Goal: Task Accomplishment & Management: Use online tool/utility

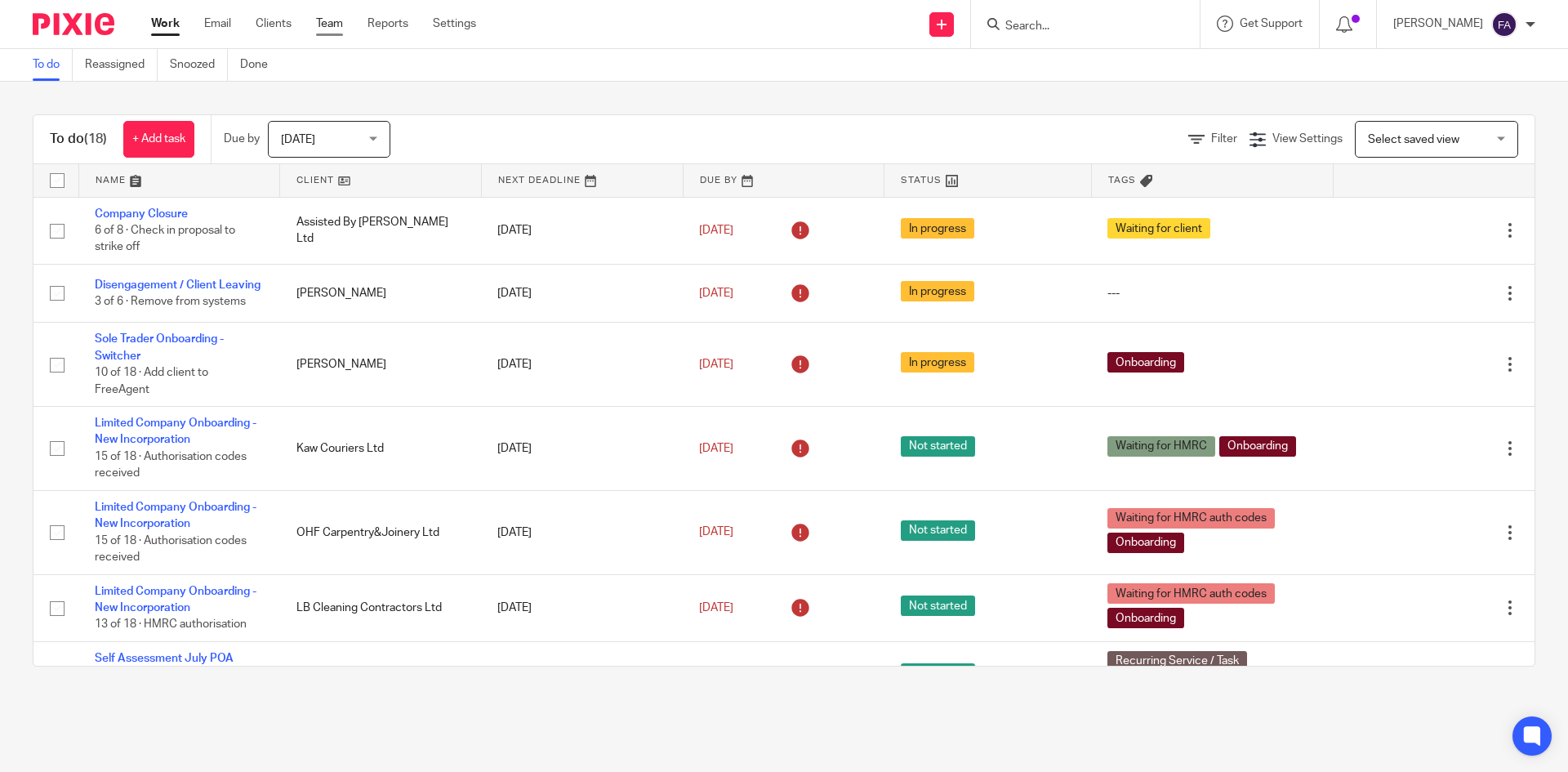
click at [336, 12] on div "Work Email Clients Team Reports Settings Work Email Clients Team Reports Settin…" at bounding box center [317, 24] width 366 height 48
drag, startPoint x: 336, startPoint y: 23, endPoint x: 337, endPoint y: 33, distance: 10.0
click at [337, 23] on link "Team" at bounding box center [330, 24] width 27 height 17
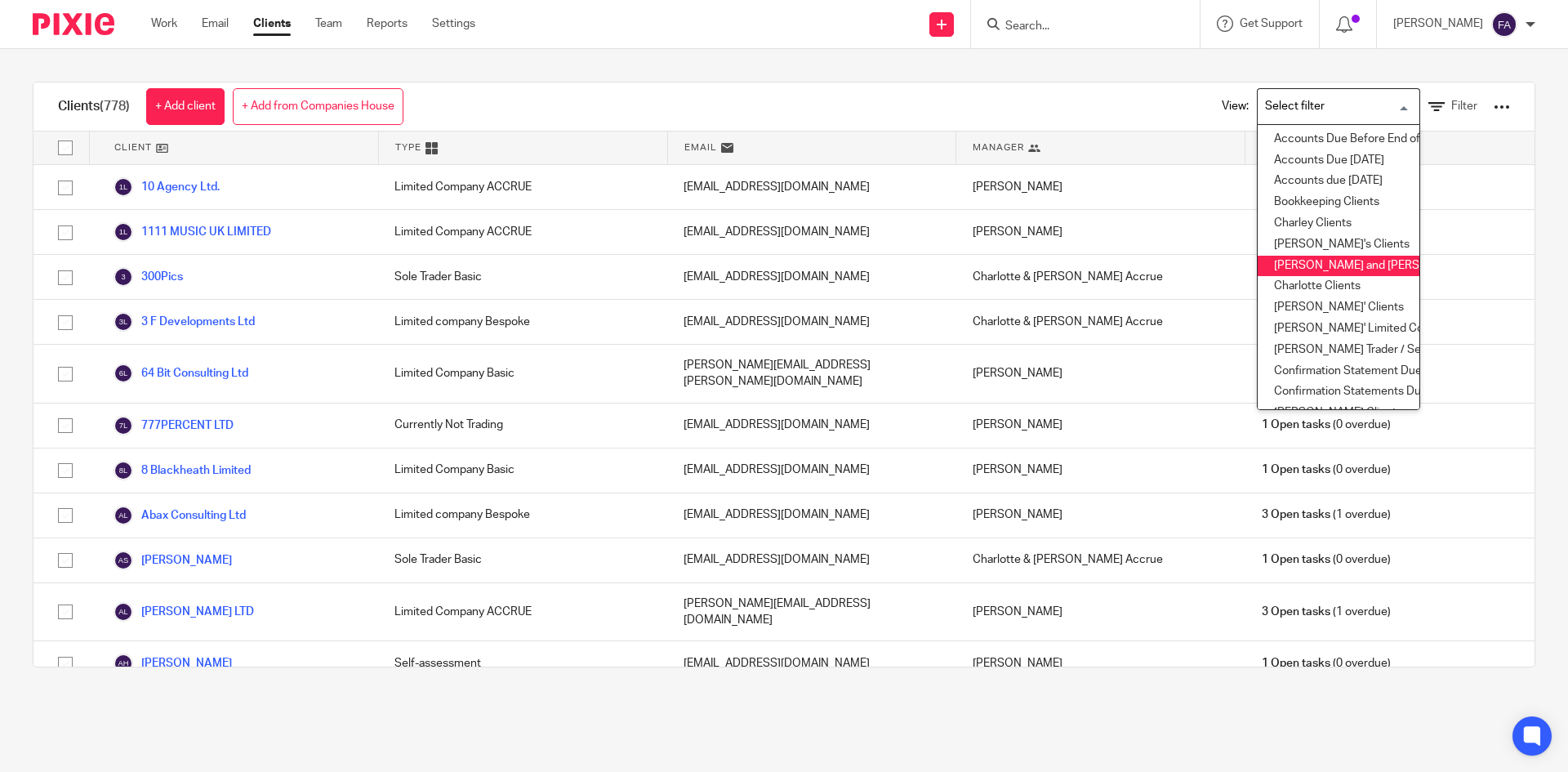
click at [1334, 265] on li "Charlotte and Finn Clients" at bounding box center [1339, 265] width 162 height 21
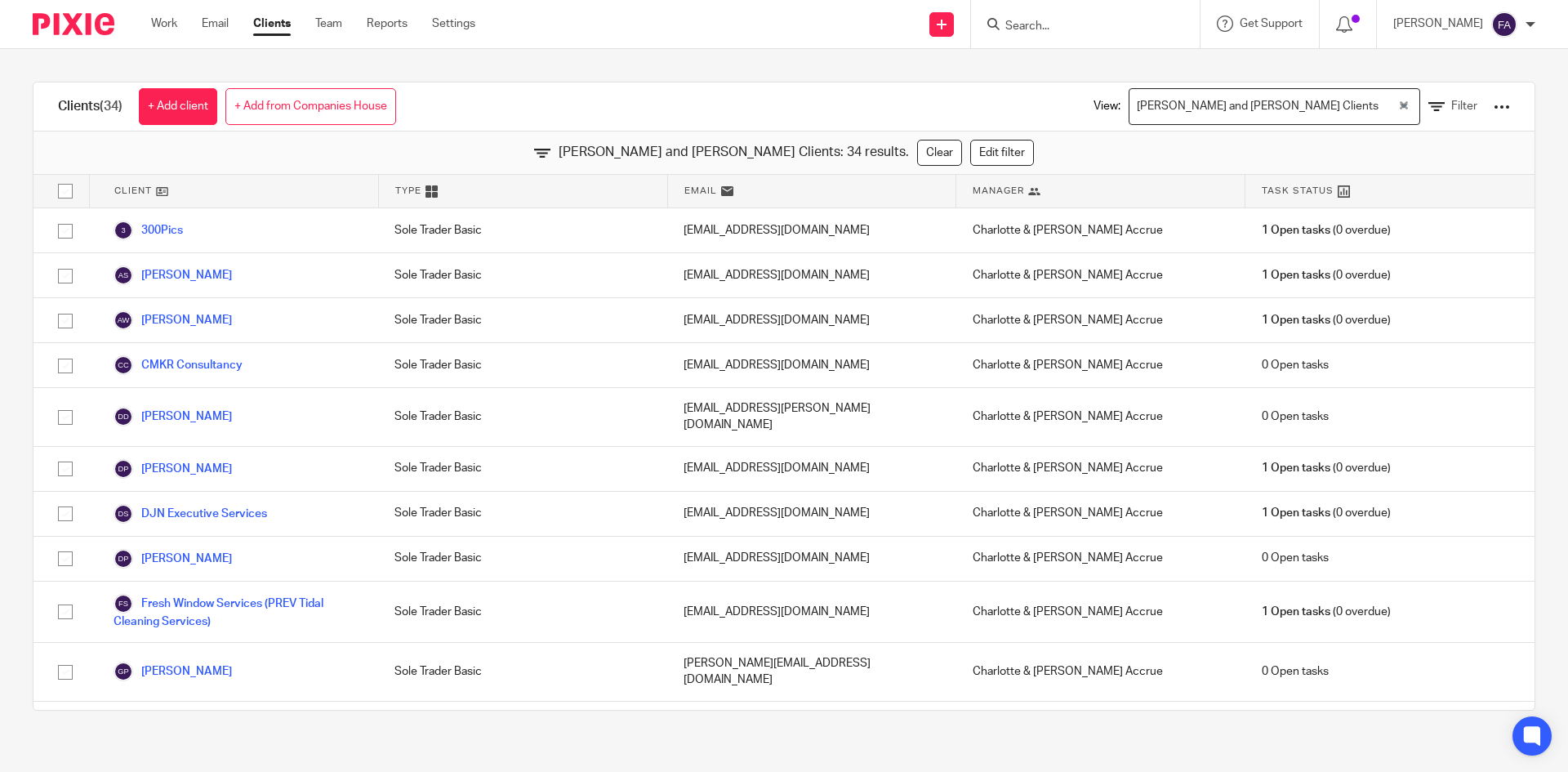
drag, startPoint x: 1334, startPoint y: 109, endPoint x: 1314, endPoint y: 111, distance: 20.1
click at [1334, 109] on div "Charlotte and Finn Clients" at bounding box center [1263, 105] width 268 height 32
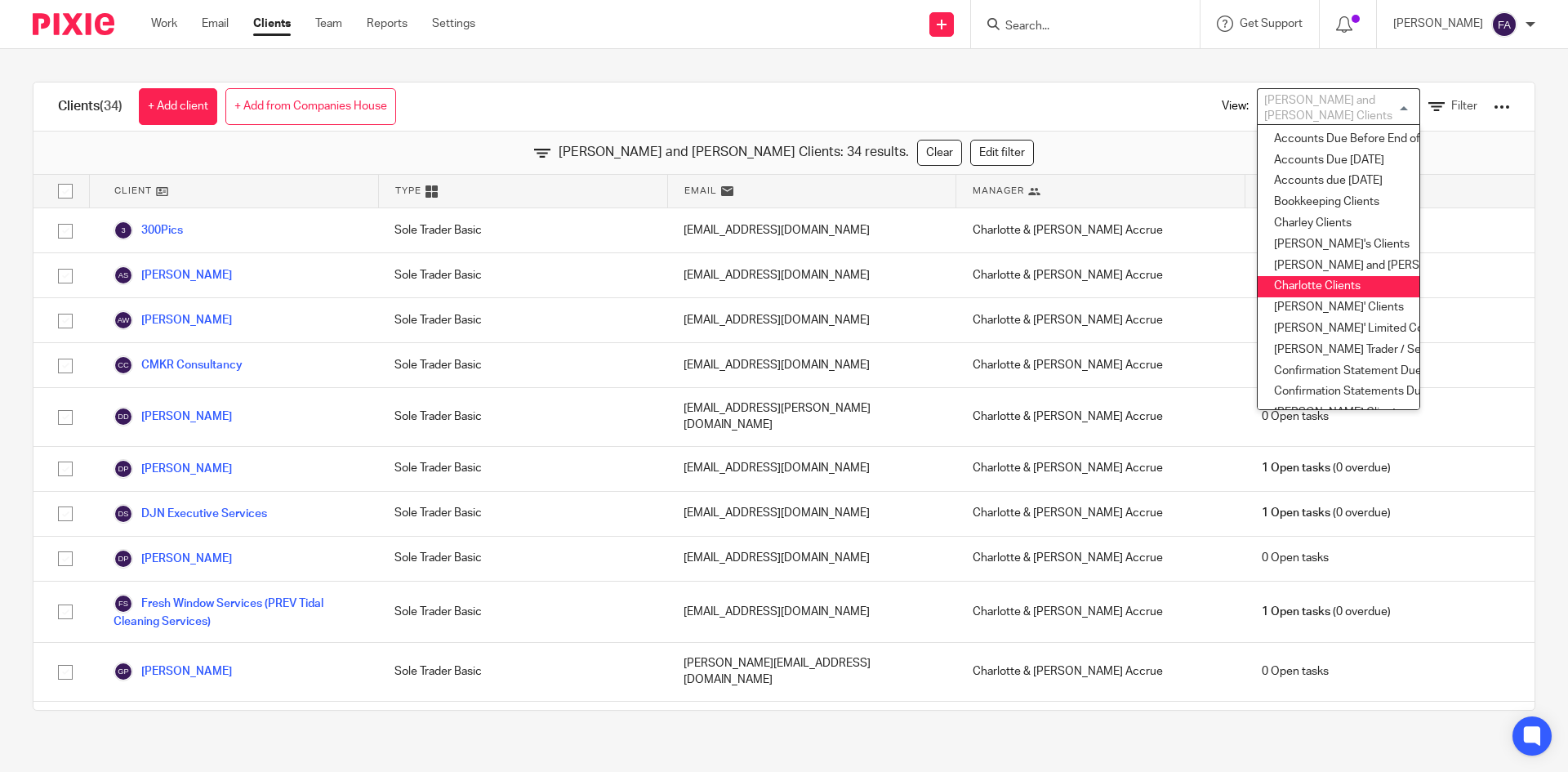
click at [1324, 285] on li "Charlotte Clients" at bounding box center [1339, 286] width 162 height 21
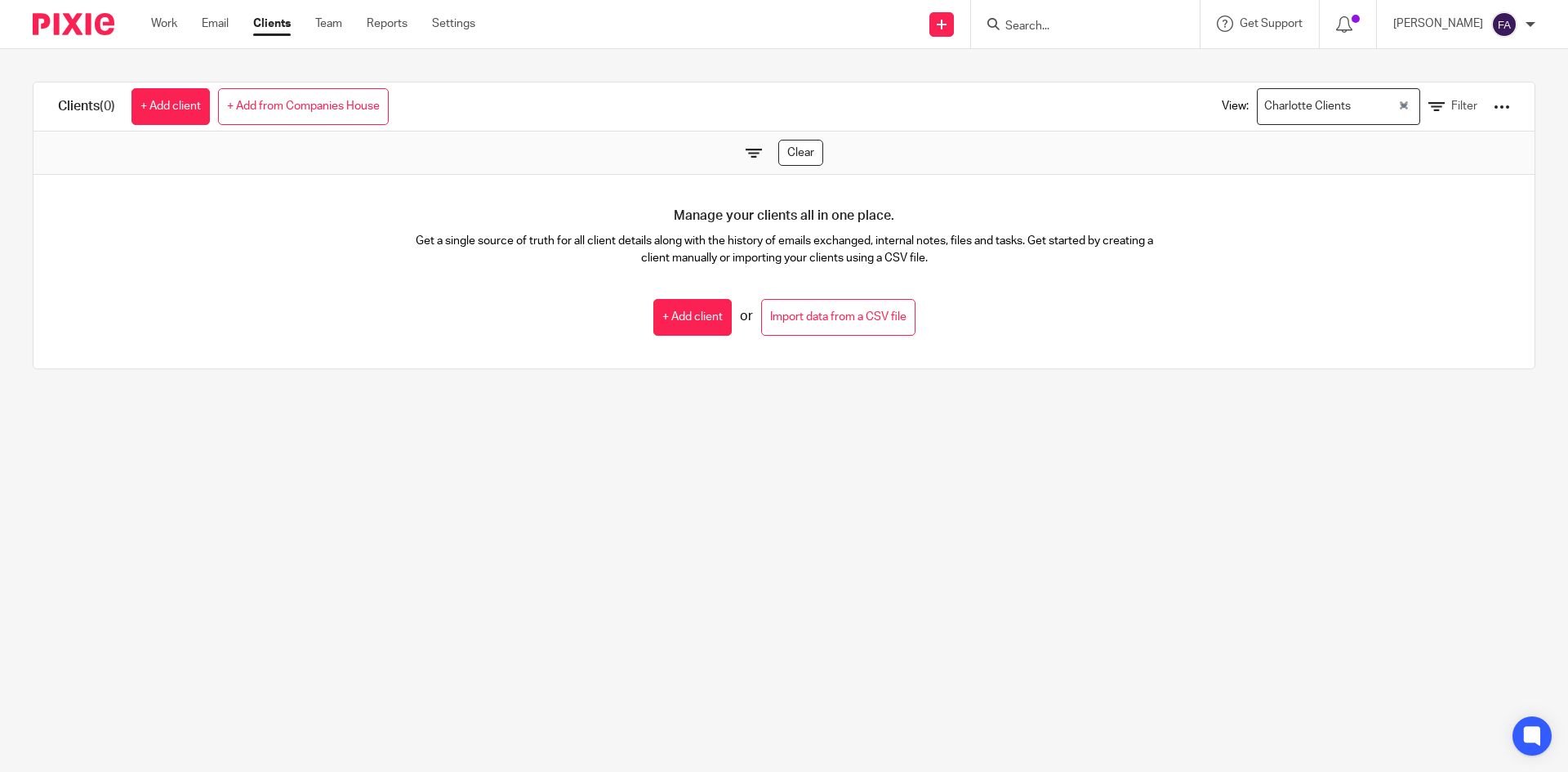
click at [1287, 106] on div "Charlotte Clients" at bounding box center [1327, 105] width 139 height 32
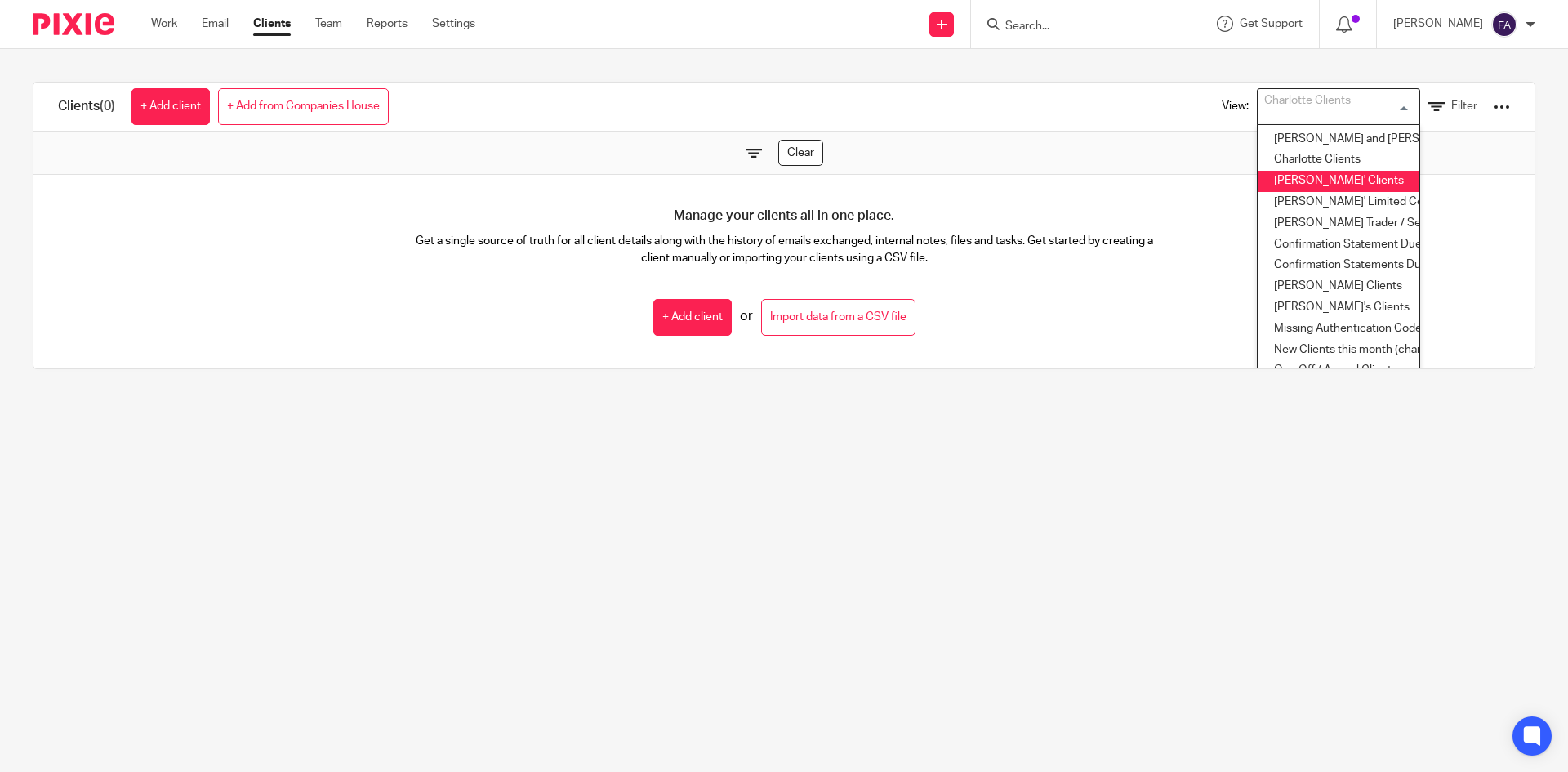
scroll to position [164, 0]
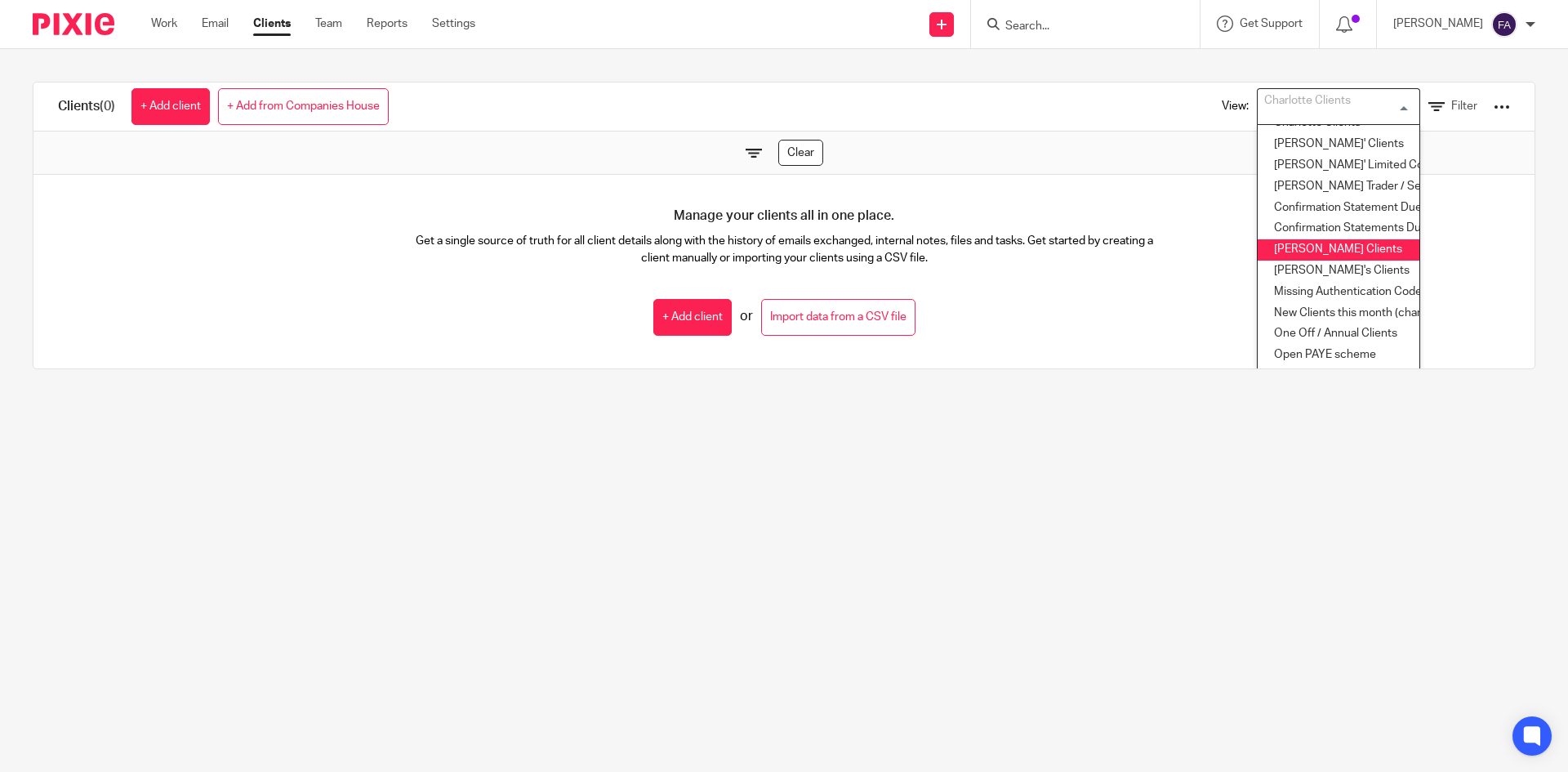
click at [1315, 252] on li "Finn's Clients" at bounding box center [1339, 250] width 162 height 21
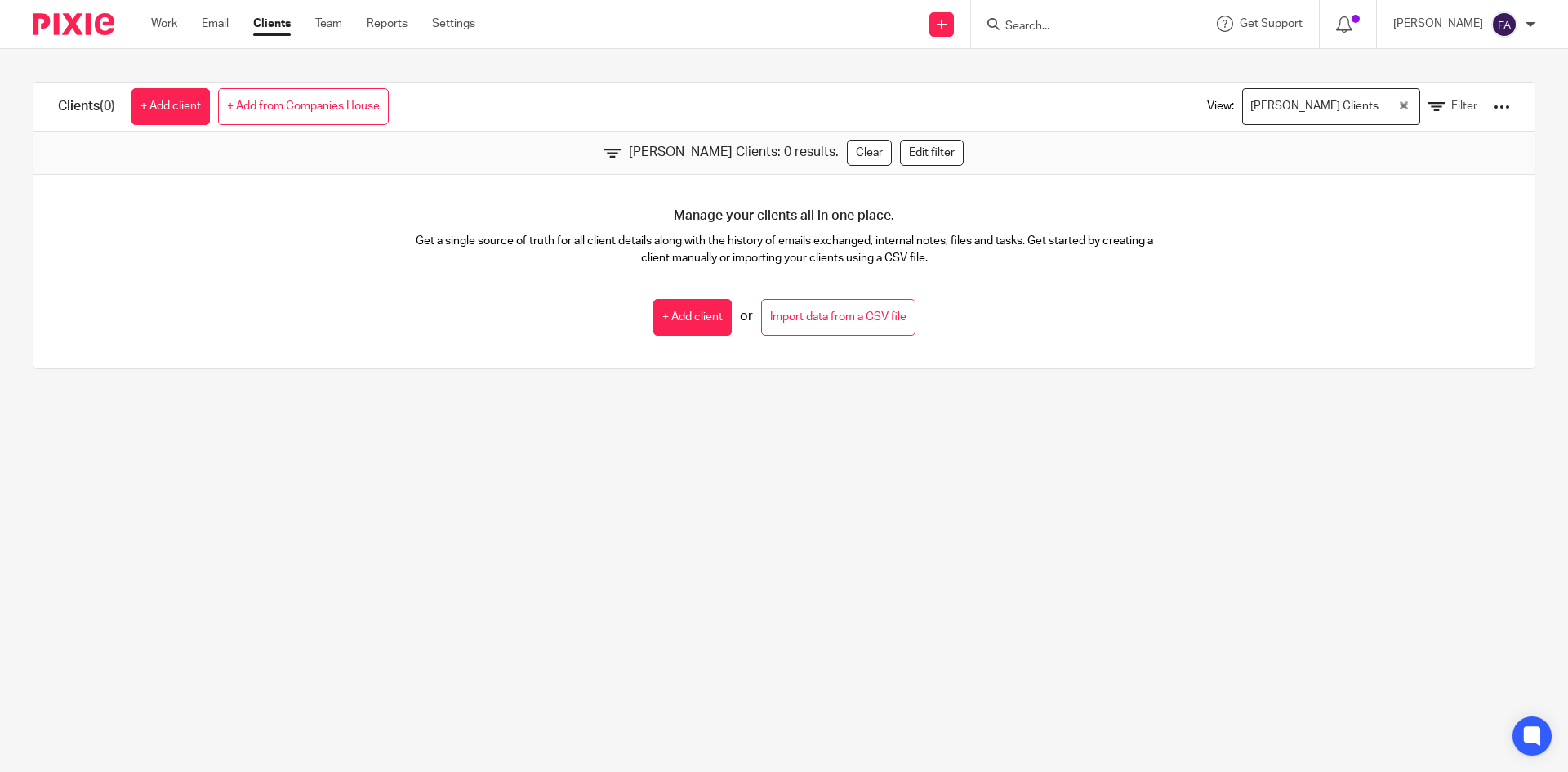
click at [1384, 118] on input "Search for option" at bounding box center [1389, 107] width 13 height 28
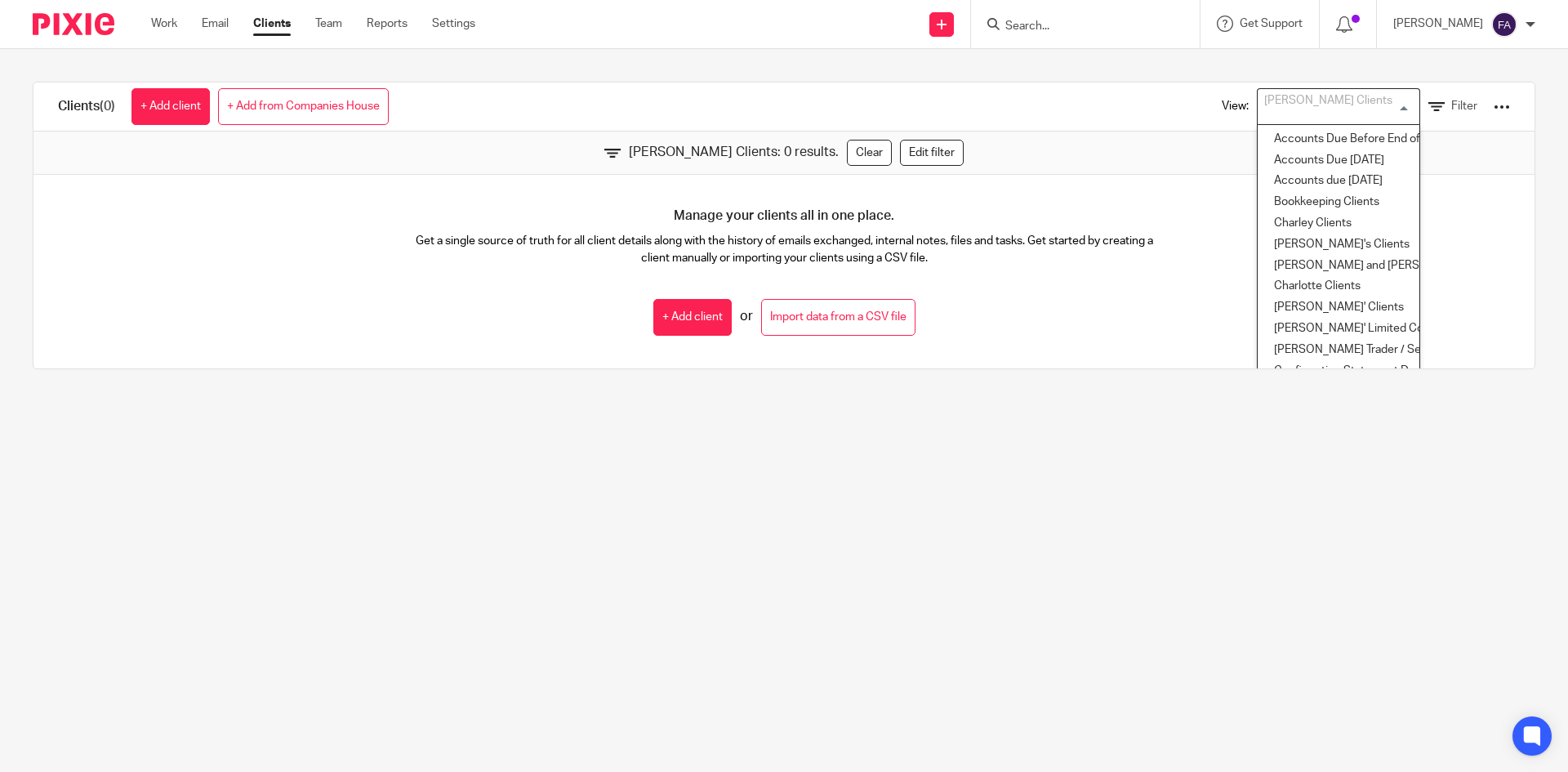
scroll to position [4, 0]
click at [1320, 256] on li "Charlotte and Finn Clients" at bounding box center [1339, 261] width 162 height 21
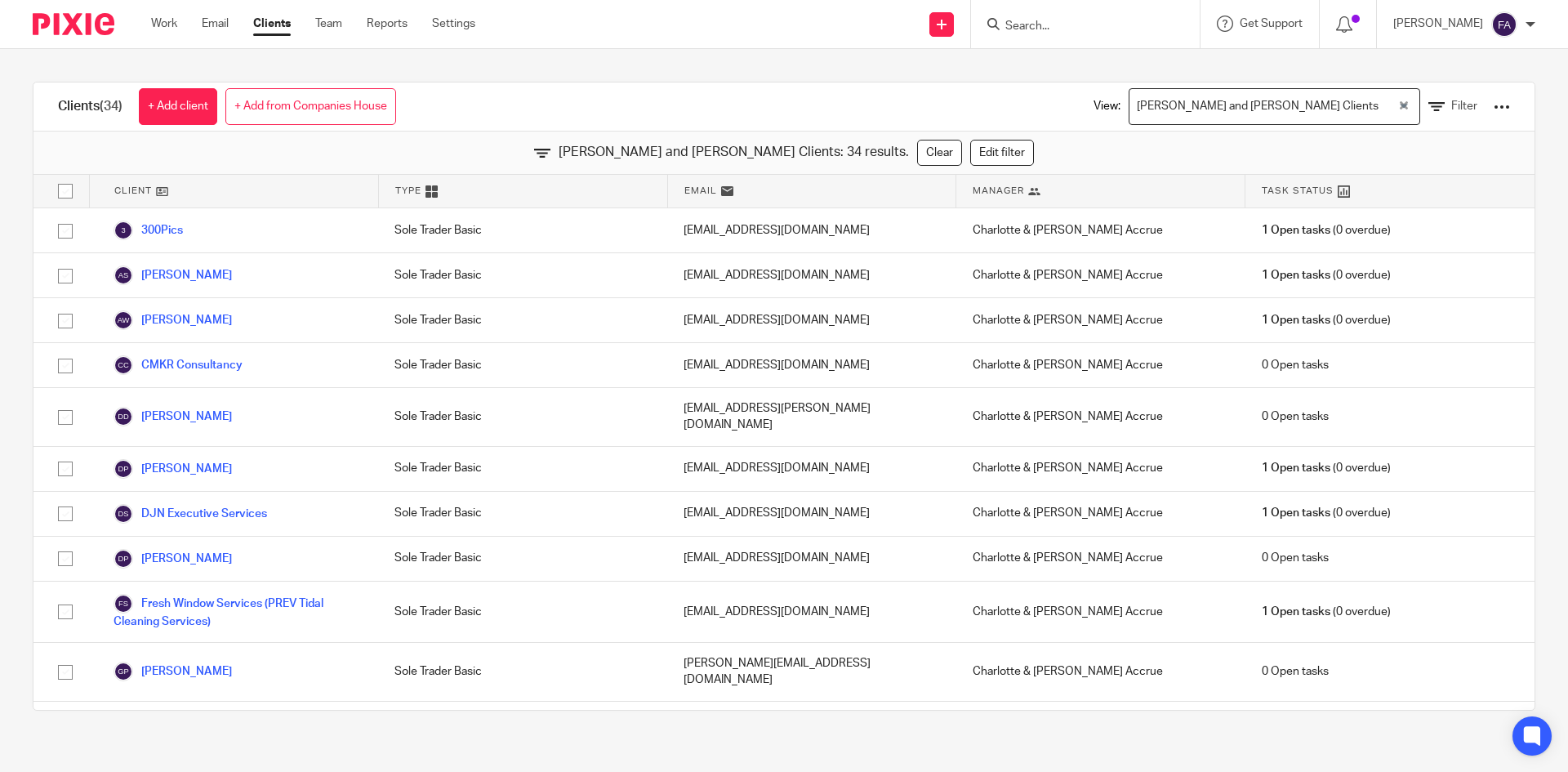
drag, startPoint x: 1395, startPoint y: 73, endPoint x: 1303, endPoint y: 109, distance: 98.8
click at [1384, 80] on div "Clients (34) + Add client + Add from Companies House View: Charlotte and Finn C…" at bounding box center [784, 396] width 1568 height 694
click at [1303, 109] on div "Charlotte and Finn Clients" at bounding box center [1263, 105] width 268 height 32
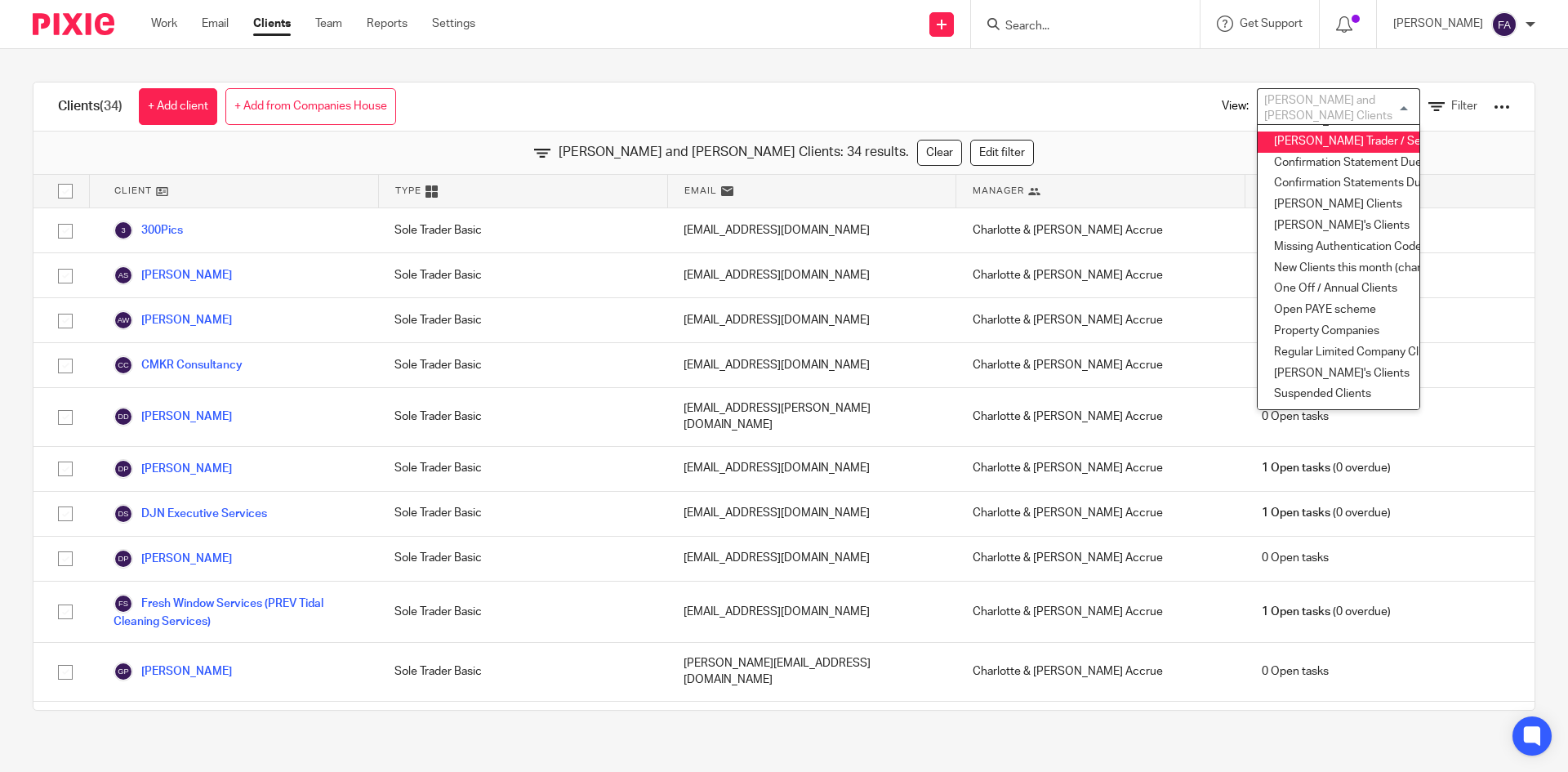
scroll to position [220, 0]
click at [1345, 363] on li "Ricky's Clients" at bounding box center [1339, 373] width 162 height 21
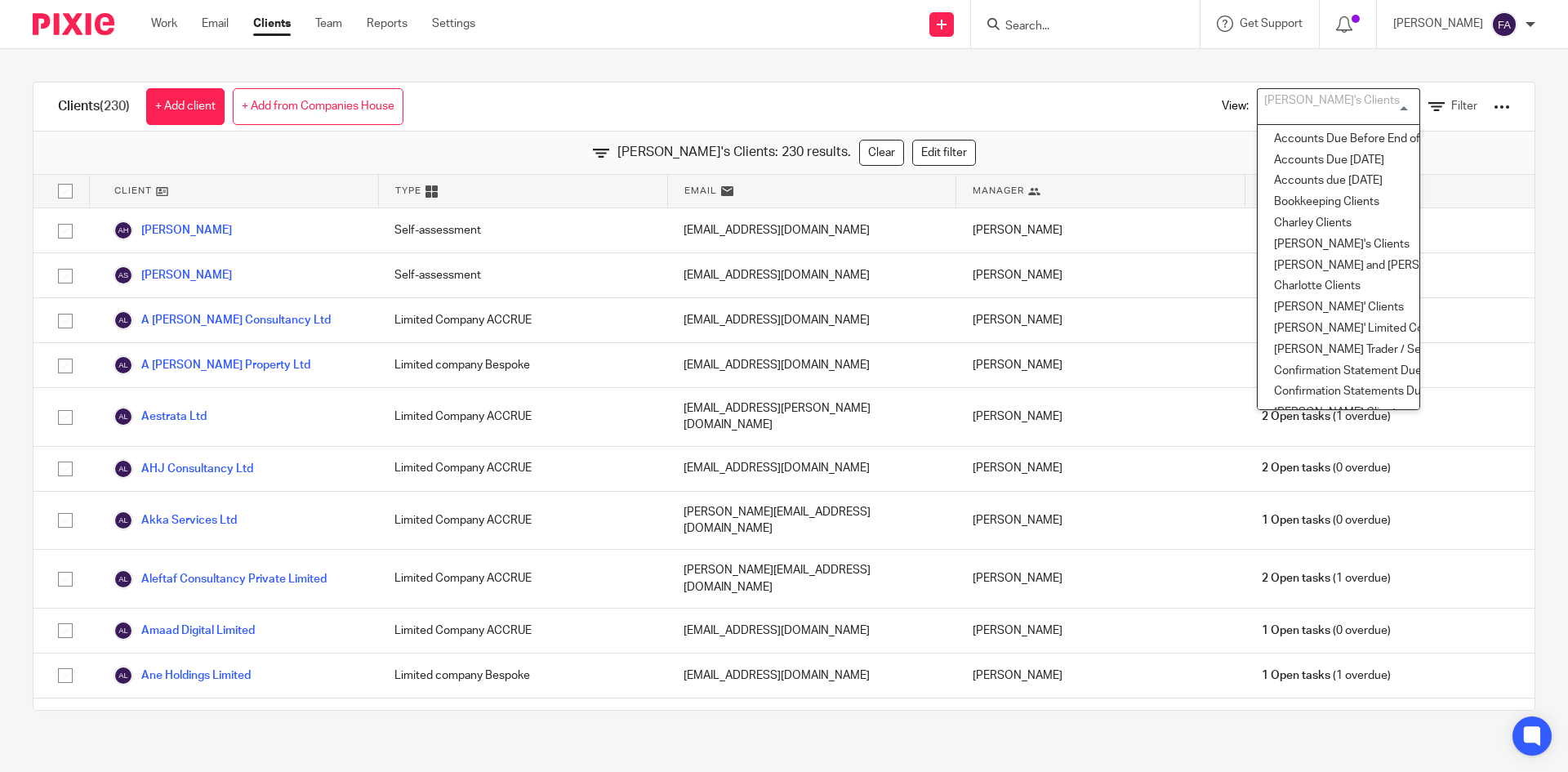
click at [1304, 105] on div "Ricky's Clients" at bounding box center [1334, 105] width 154 height 32
click at [1334, 270] on li "Charlotte and Finn Clients" at bounding box center [1339, 265] width 162 height 21
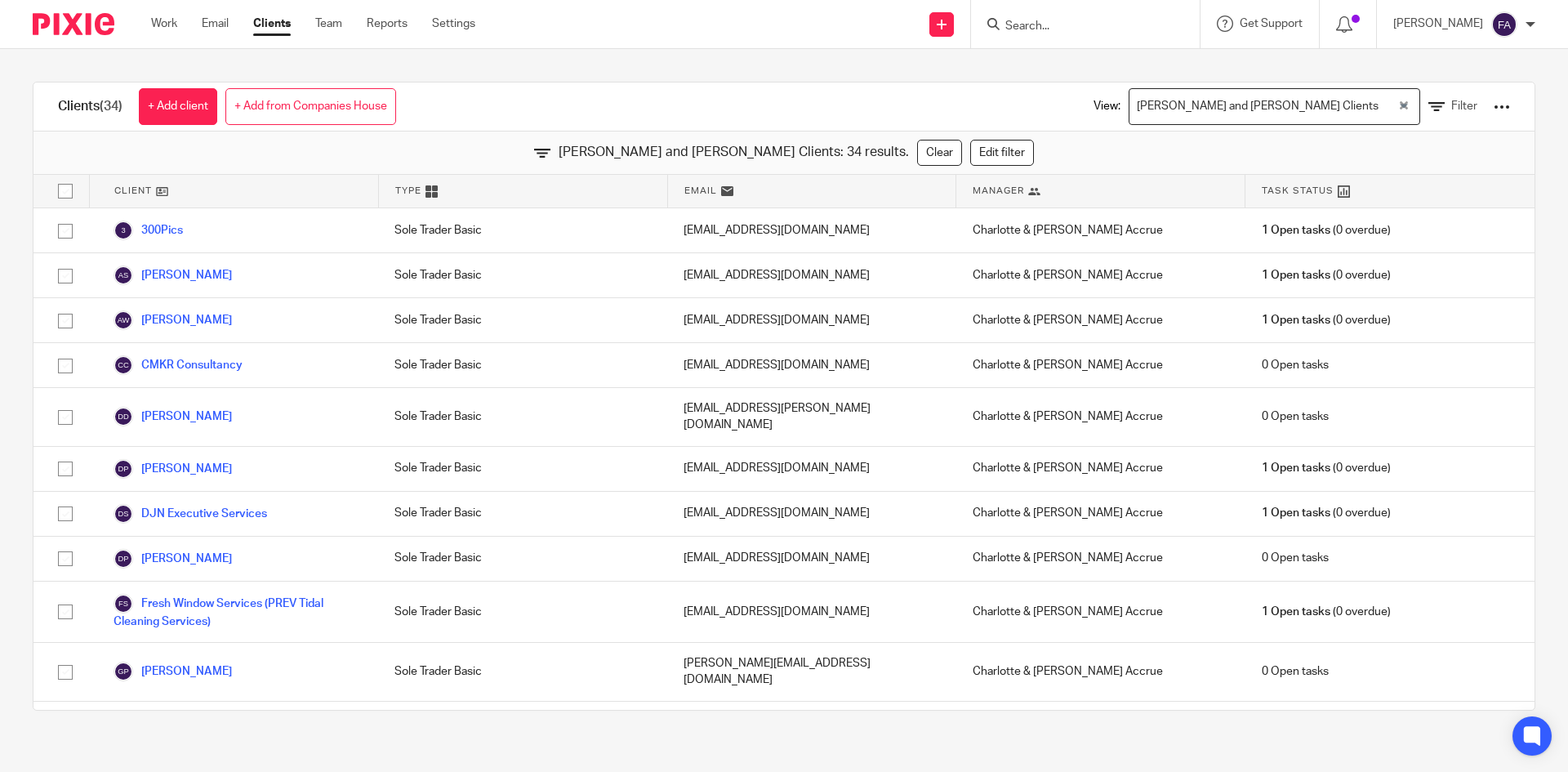
click at [1307, 101] on div "Charlotte and Finn Clients" at bounding box center [1263, 105] width 268 height 32
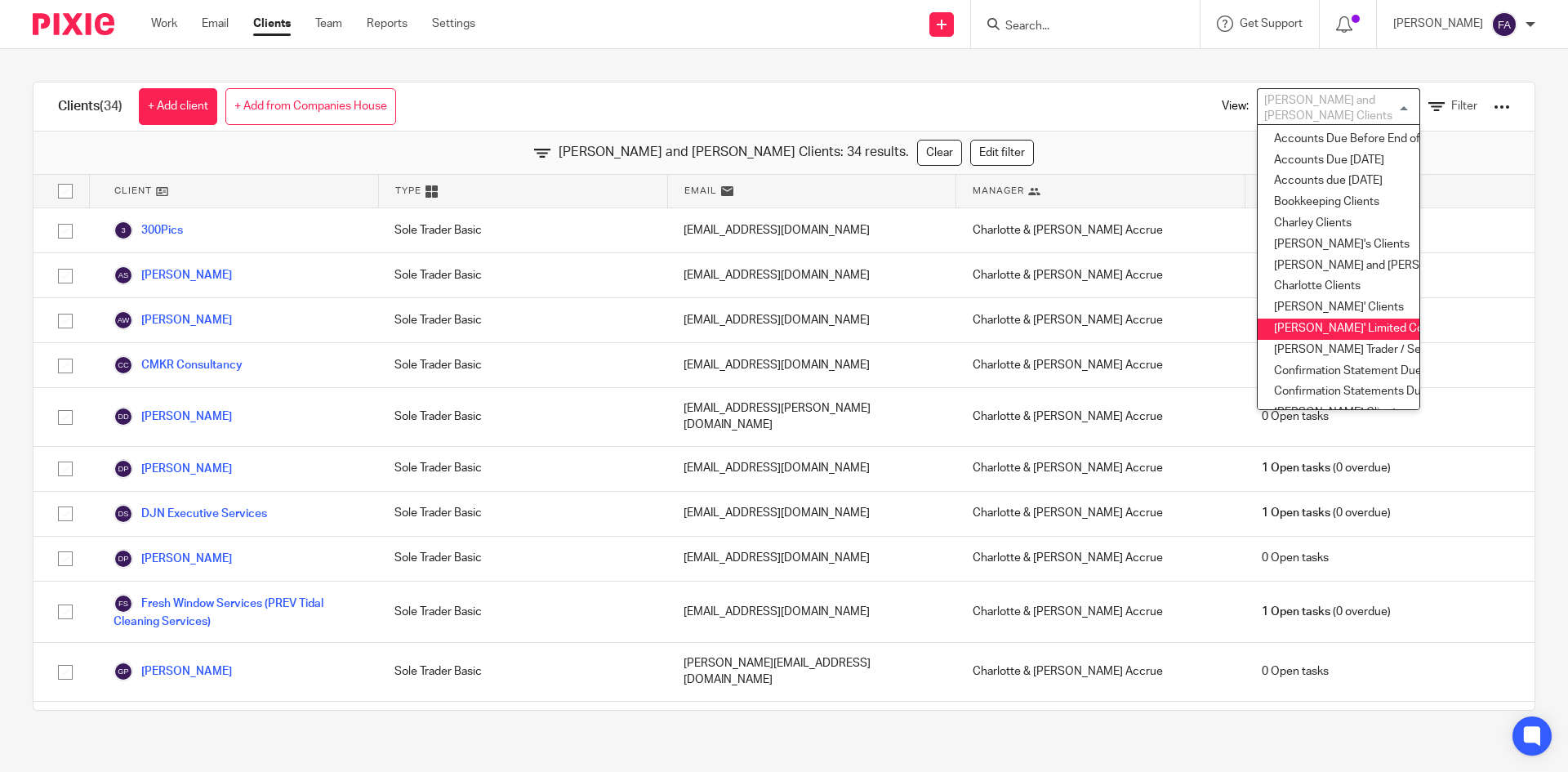
click at [1348, 322] on li "Chris' Limited Company Clients" at bounding box center [1339, 329] width 162 height 21
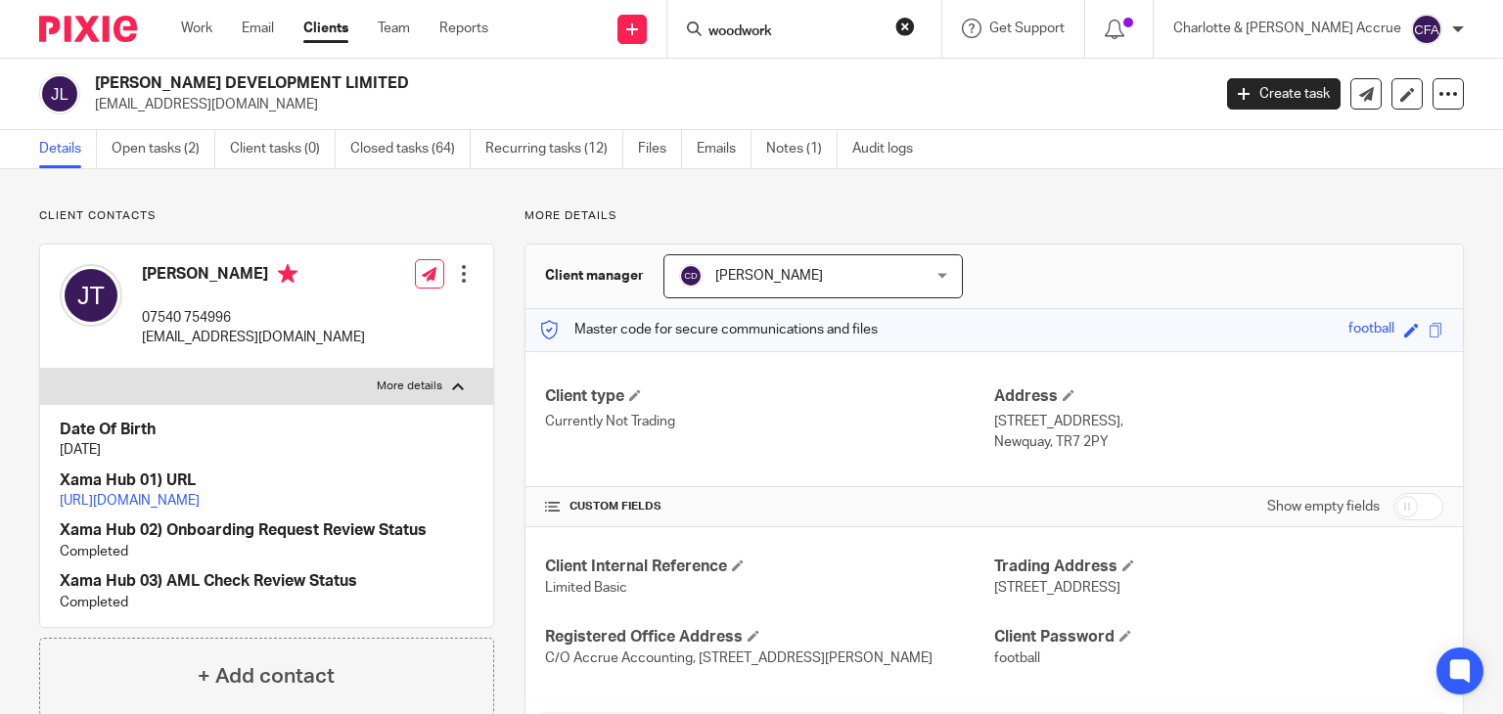
click at [843, 27] on input "woodwork" at bounding box center [795, 32] width 176 height 18
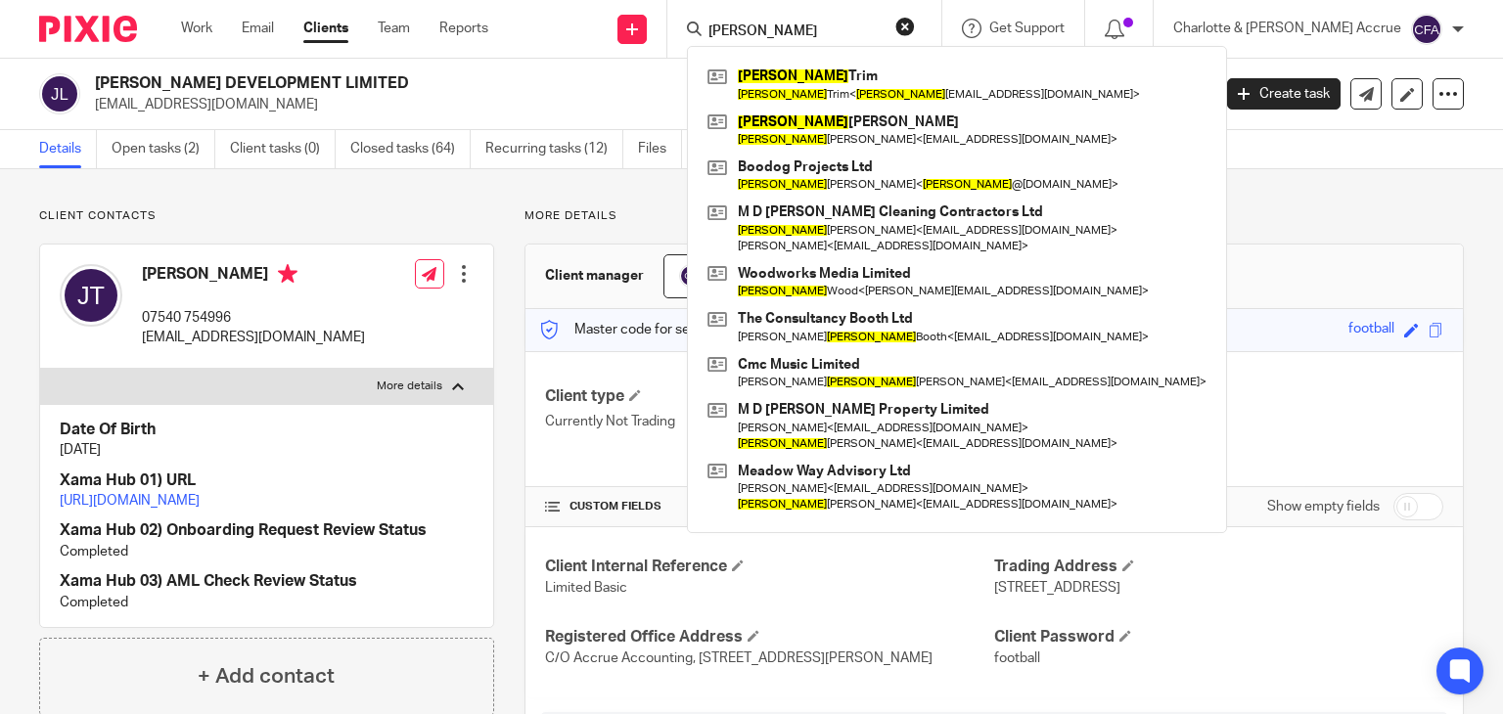
click at [873, 19] on form "michale" at bounding box center [811, 29] width 208 height 24
click at [873, 32] on input "michale" at bounding box center [795, 32] width 176 height 18
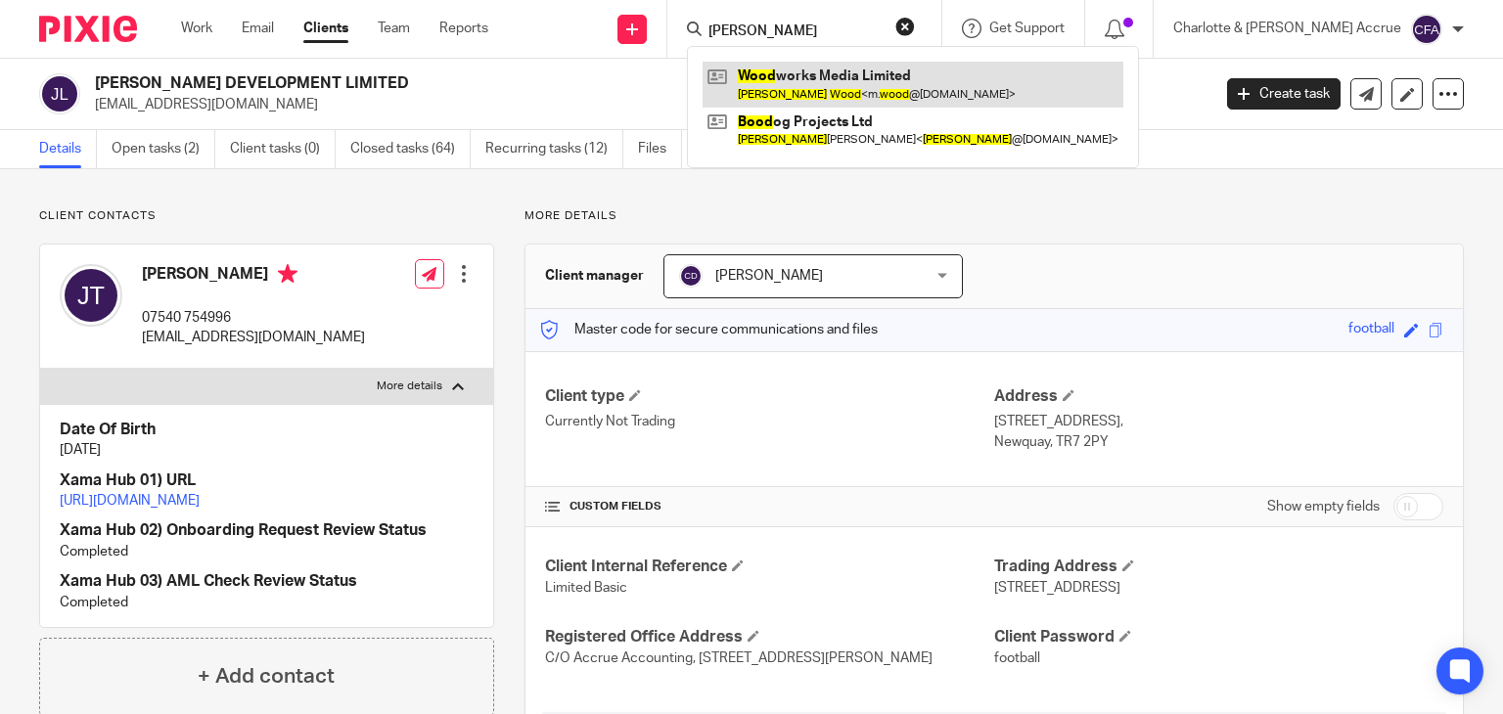
type input "michael wood"
click at [865, 86] on link at bounding box center [913, 84] width 421 height 45
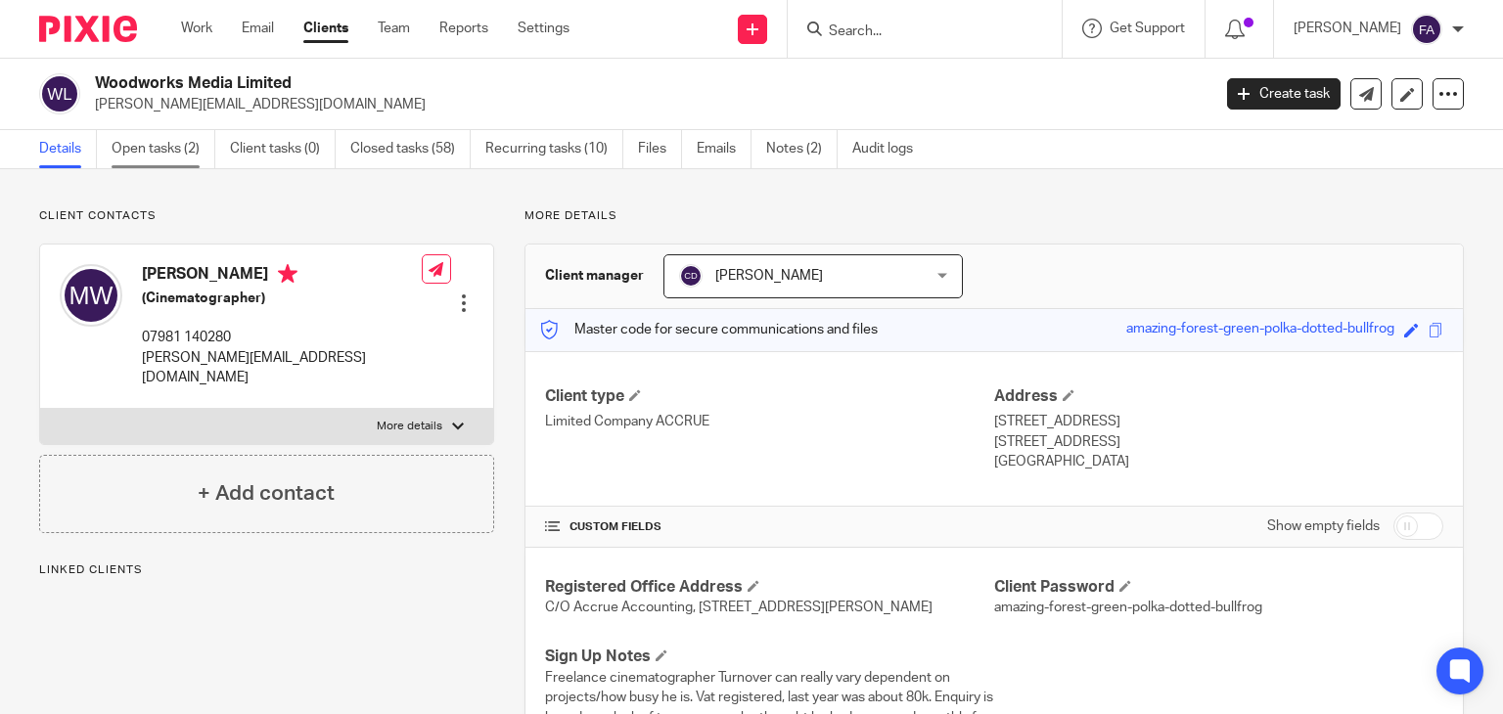
click at [137, 135] on link "Open tasks (2)" at bounding box center [164, 149] width 104 height 38
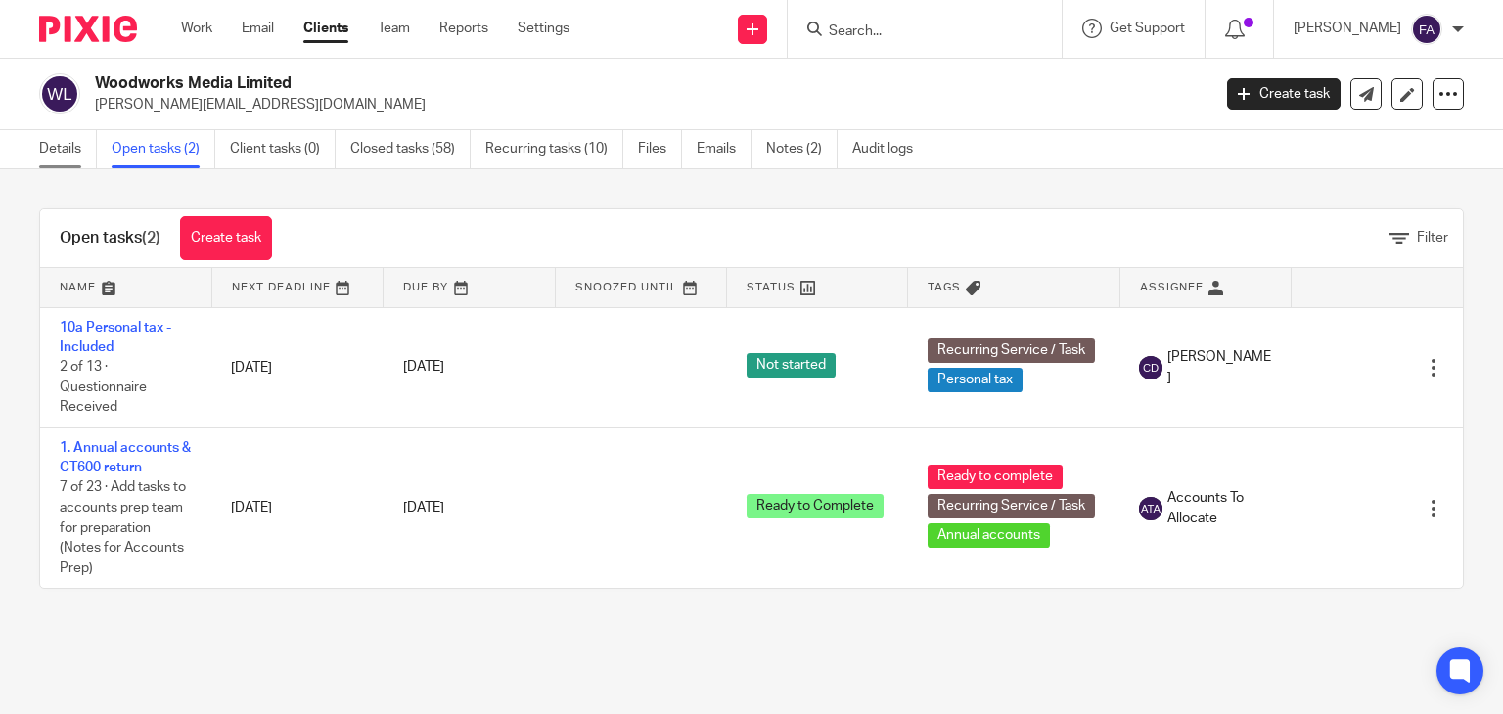
click at [97, 141] on link "Details" at bounding box center [68, 149] width 58 height 38
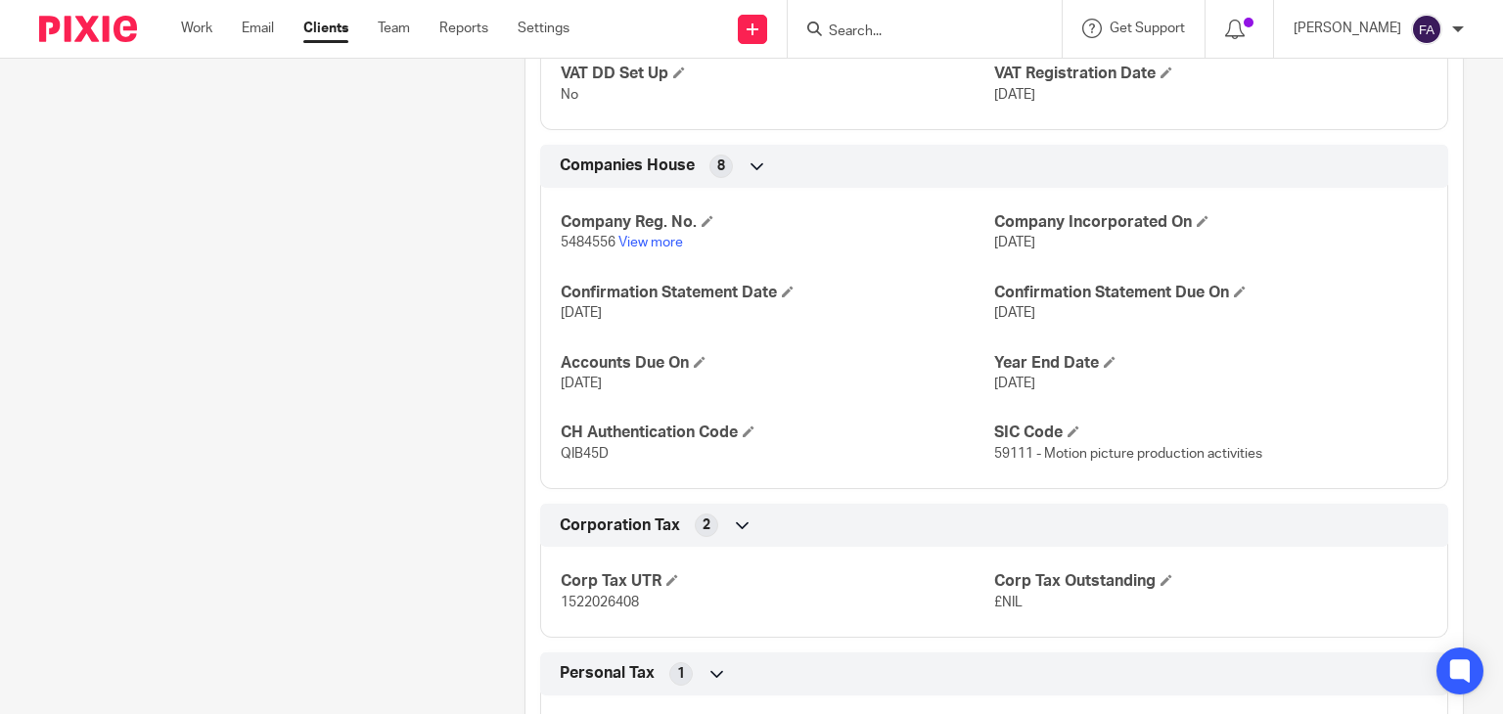
scroll to position [2055, 0]
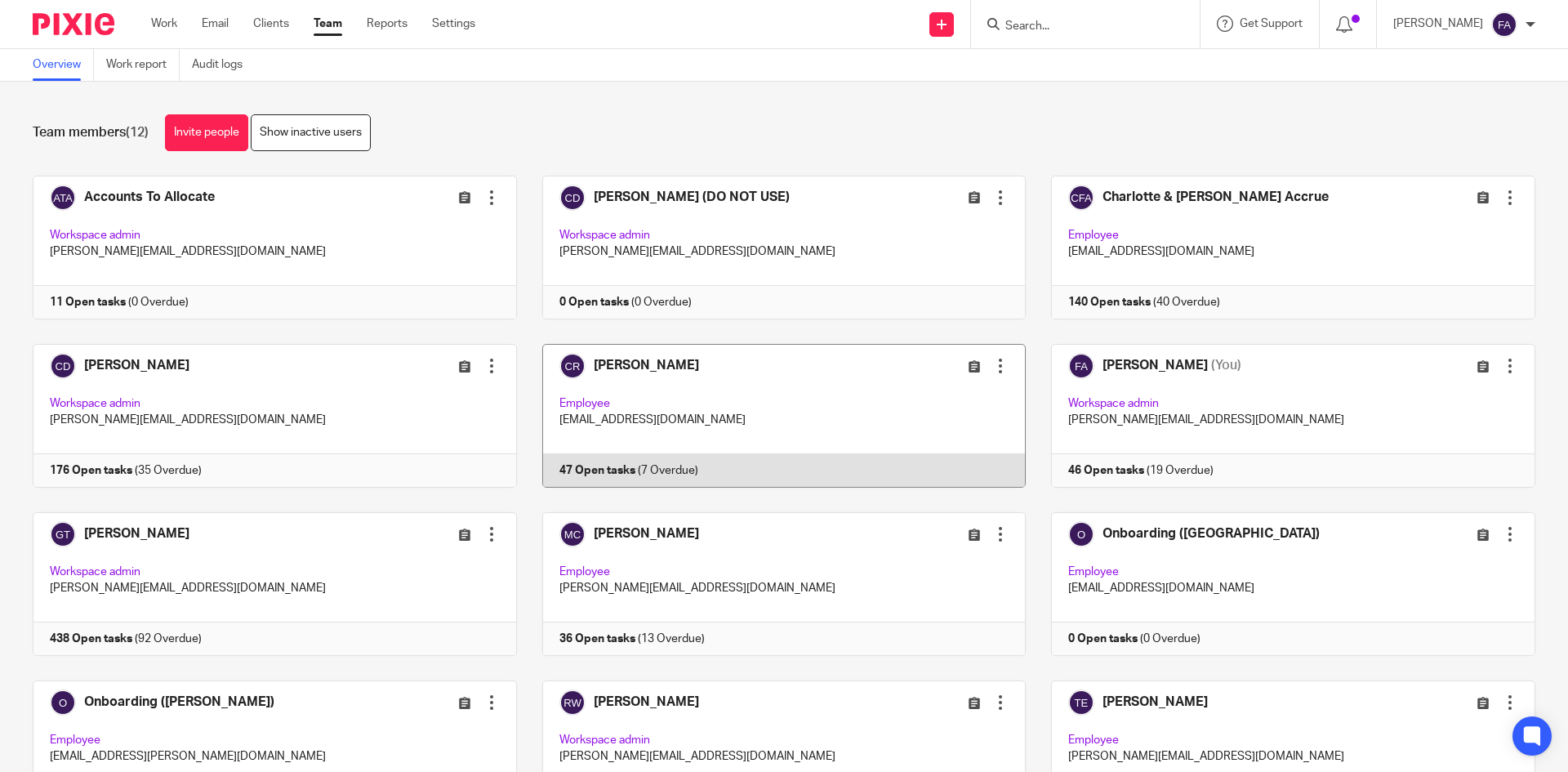
click at [854, 409] on link at bounding box center [771, 416] width 510 height 144
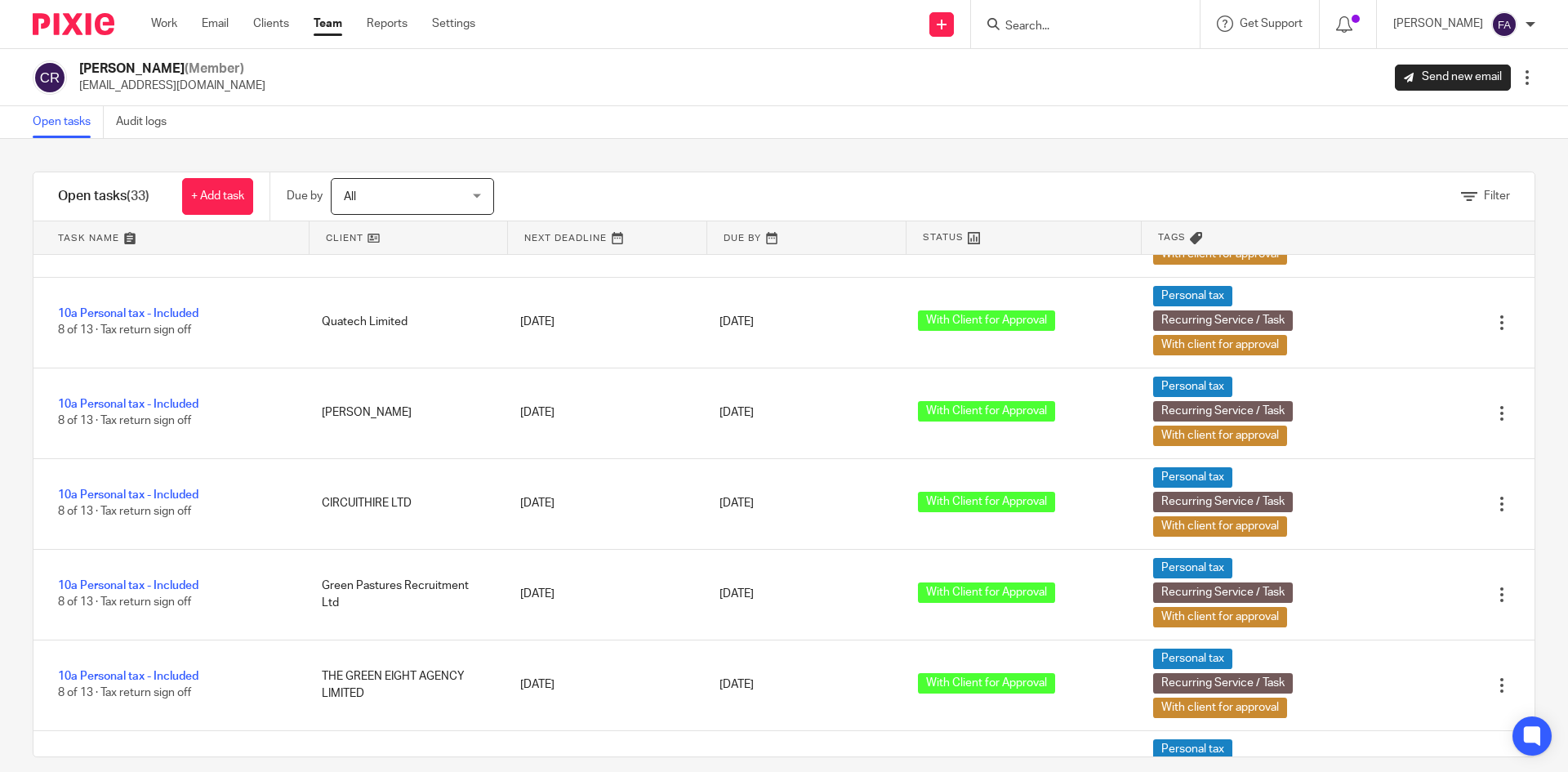
scroll to position [1225, 0]
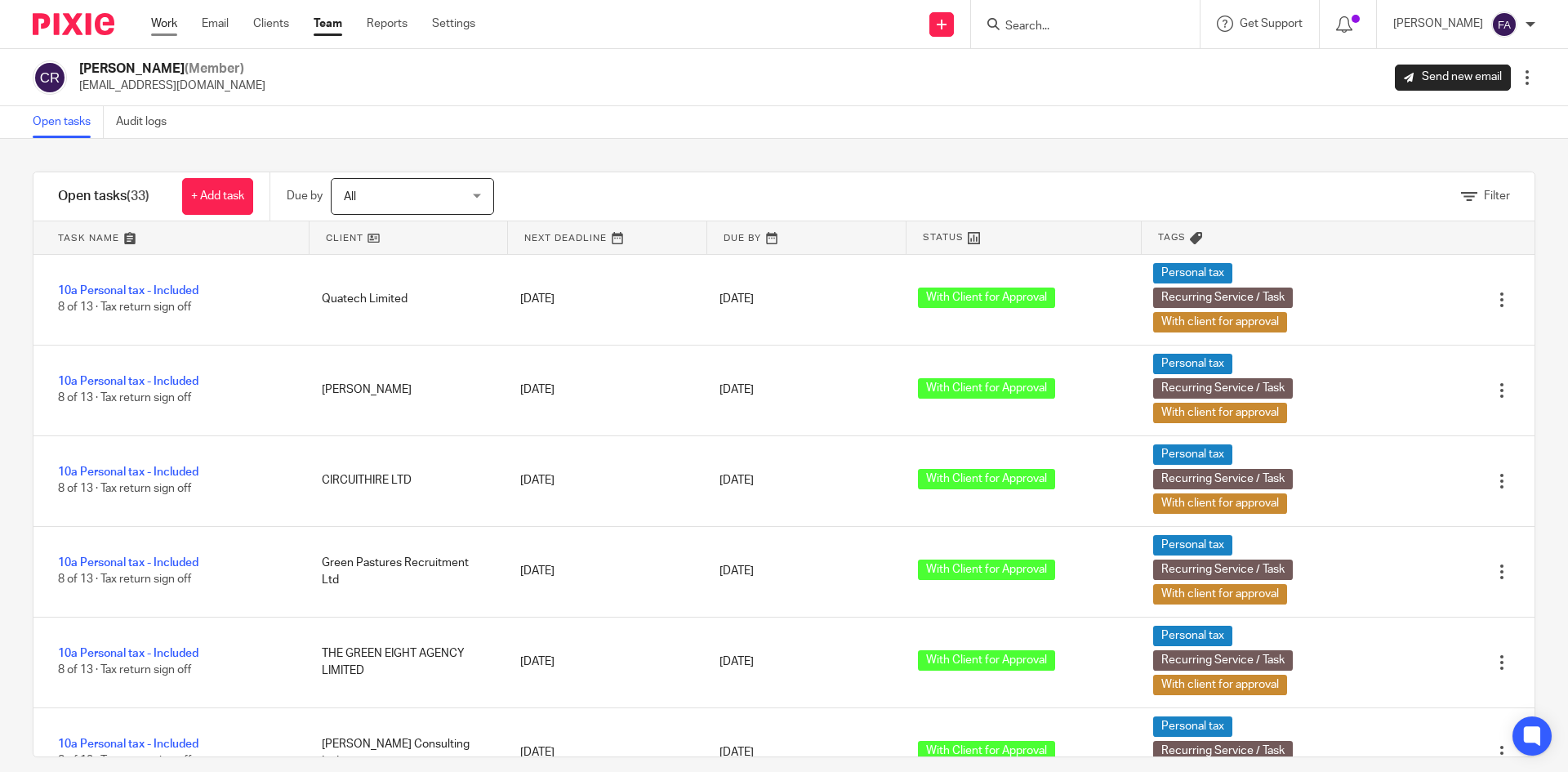
click at [156, 23] on link "Work" at bounding box center [164, 24] width 26 height 17
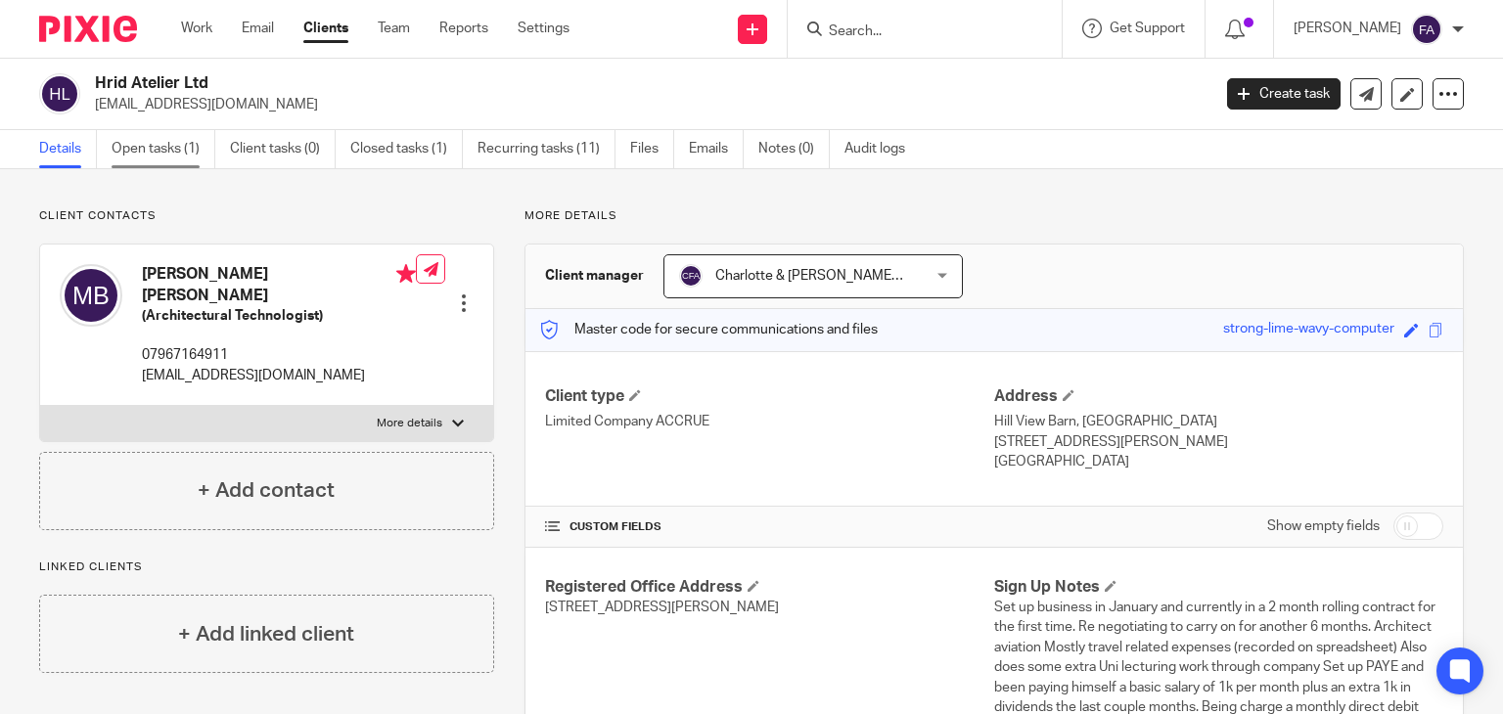
click at [180, 145] on link "Open tasks (1)" at bounding box center [164, 149] width 104 height 38
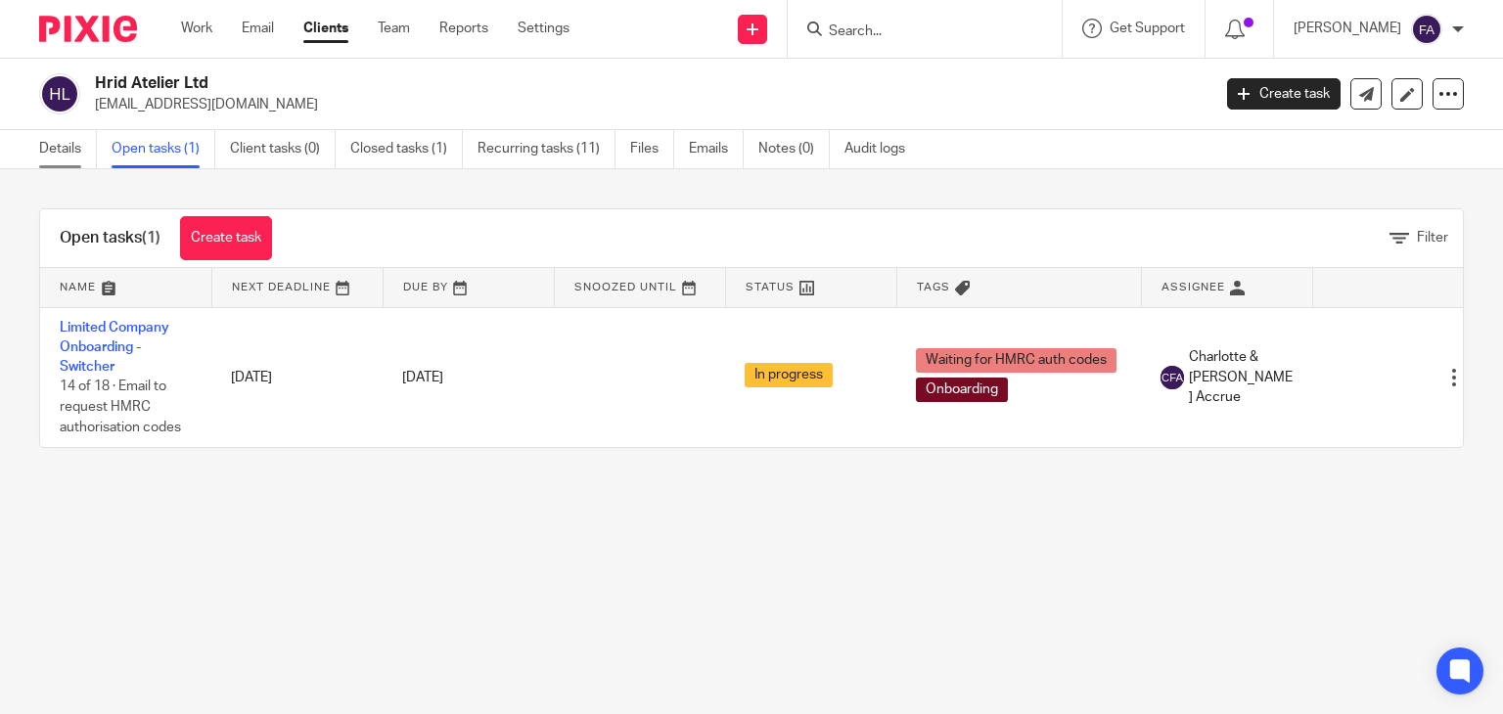
click at [90, 153] on link "Details" at bounding box center [68, 149] width 58 height 38
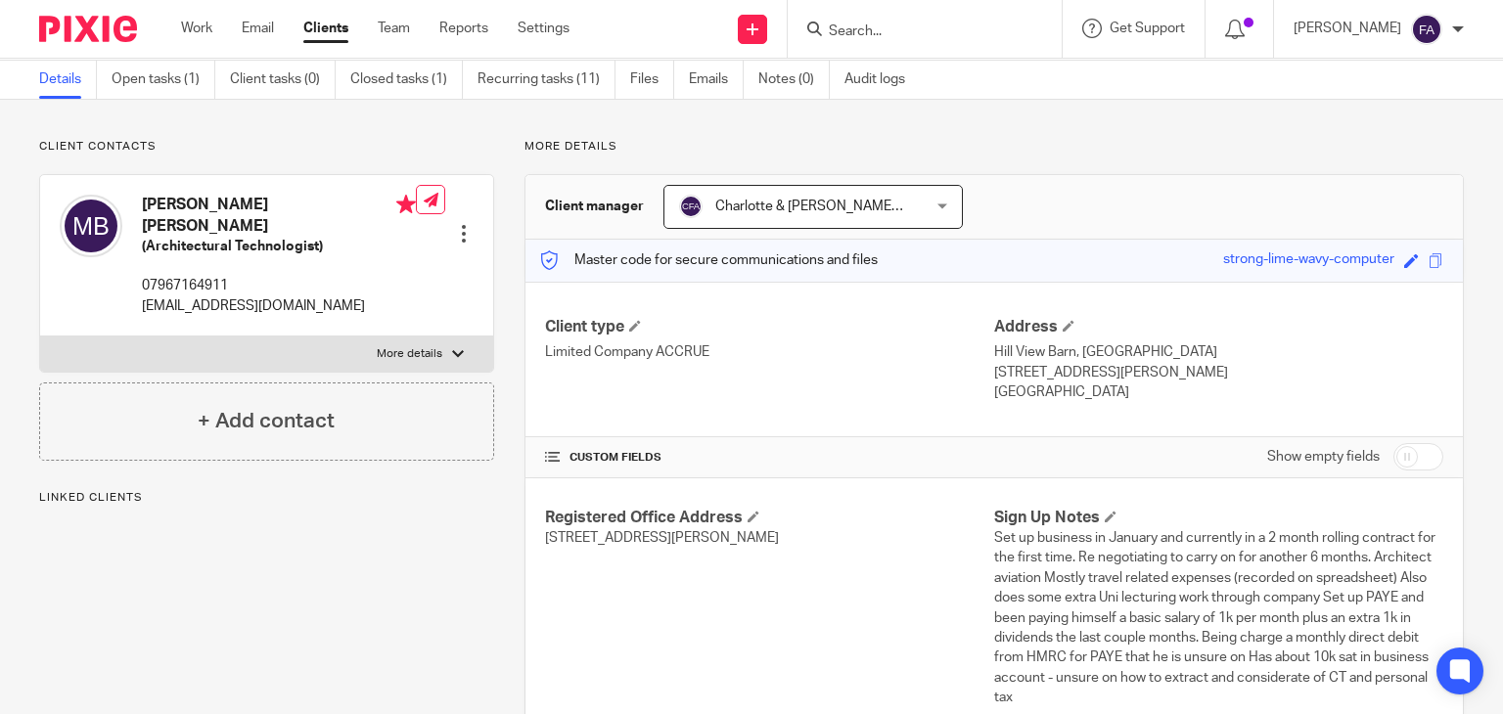
scroll to position [294, 0]
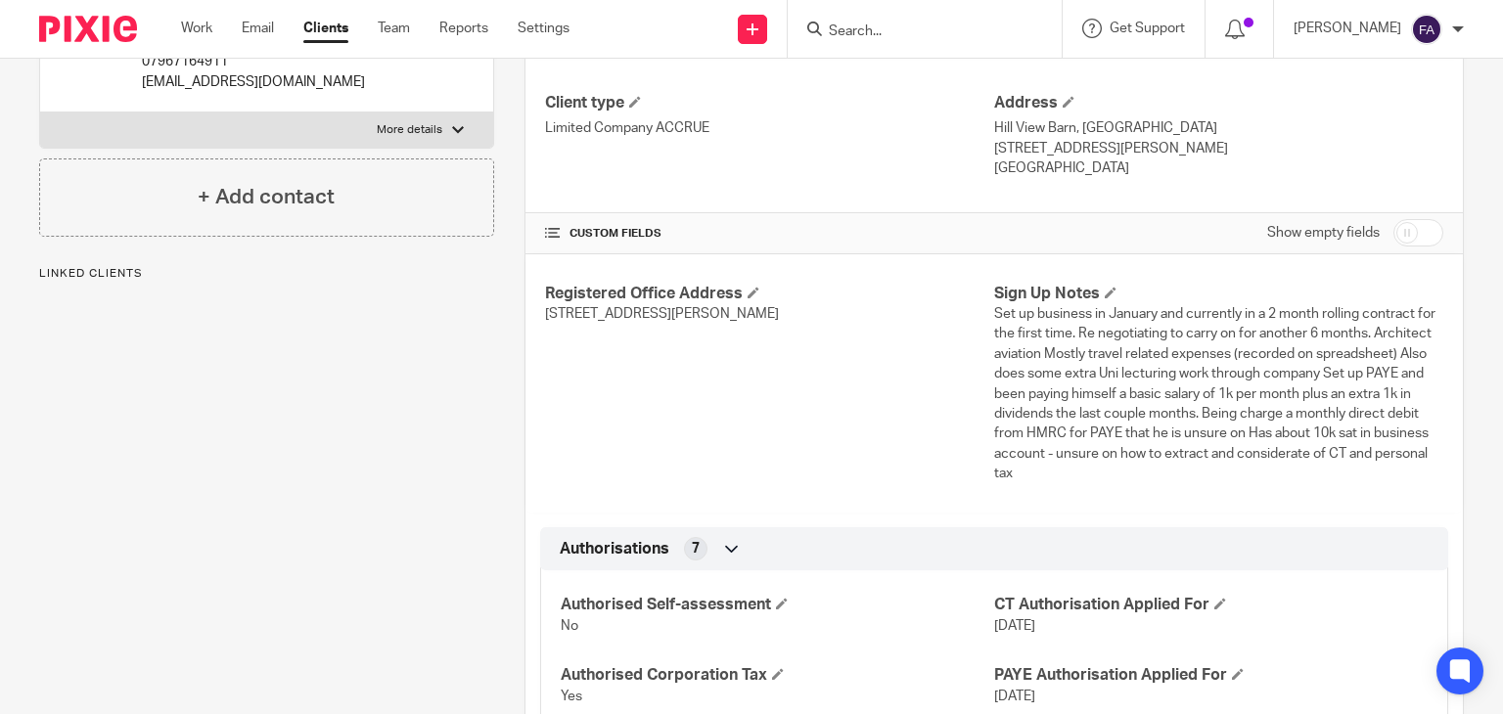
click at [1409, 242] on input "checkbox" at bounding box center [1418, 232] width 50 height 27
checkbox input "true"
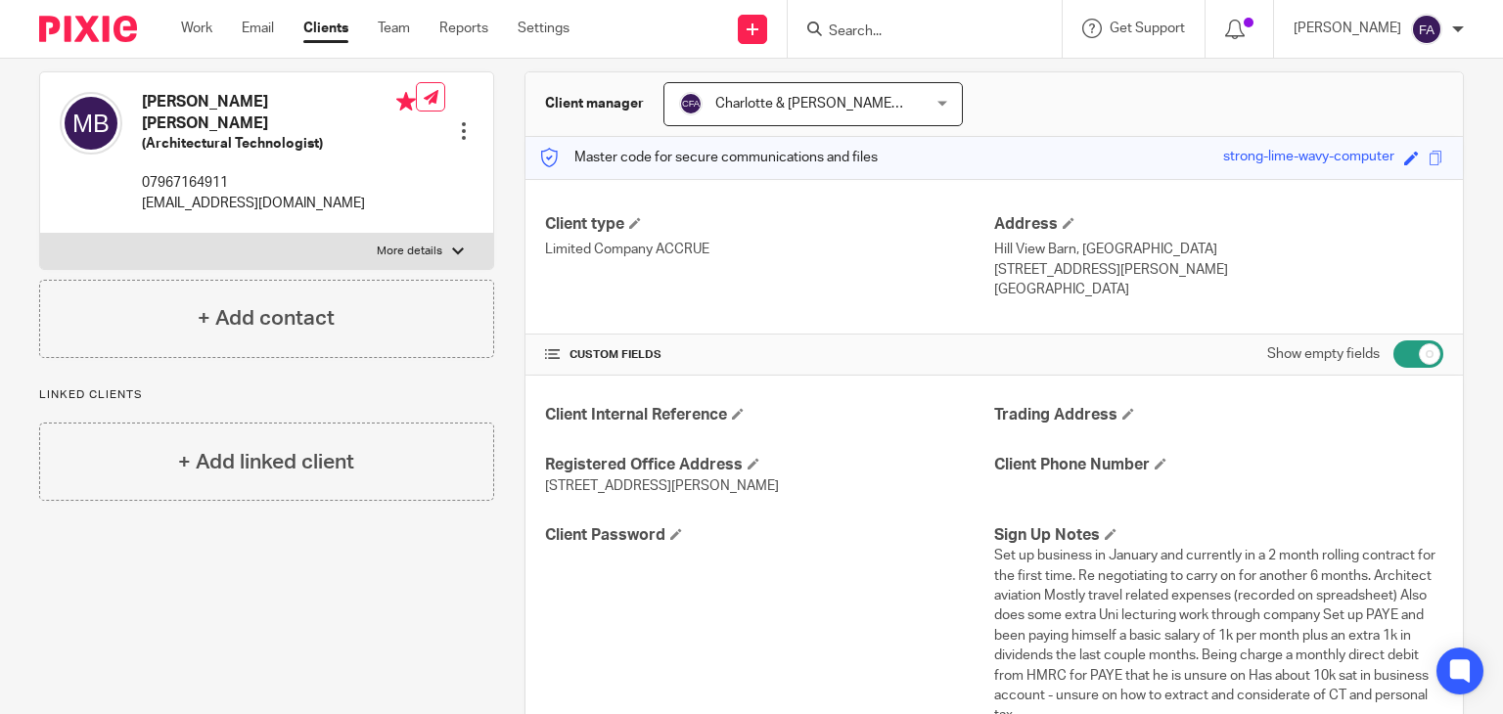
scroll to position [0, 0]
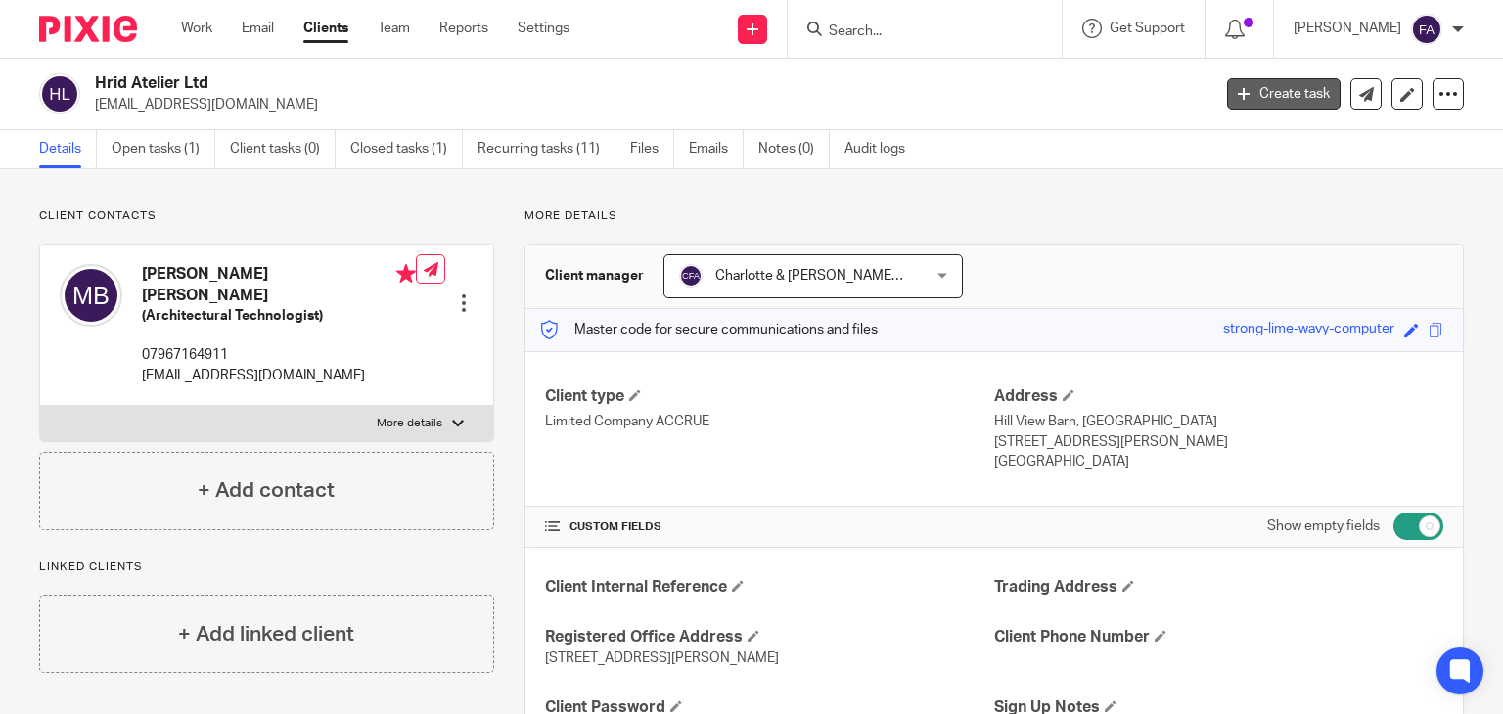
click at [1238, 95] on icon at bounding box center [1244, 94] width 12 height 12
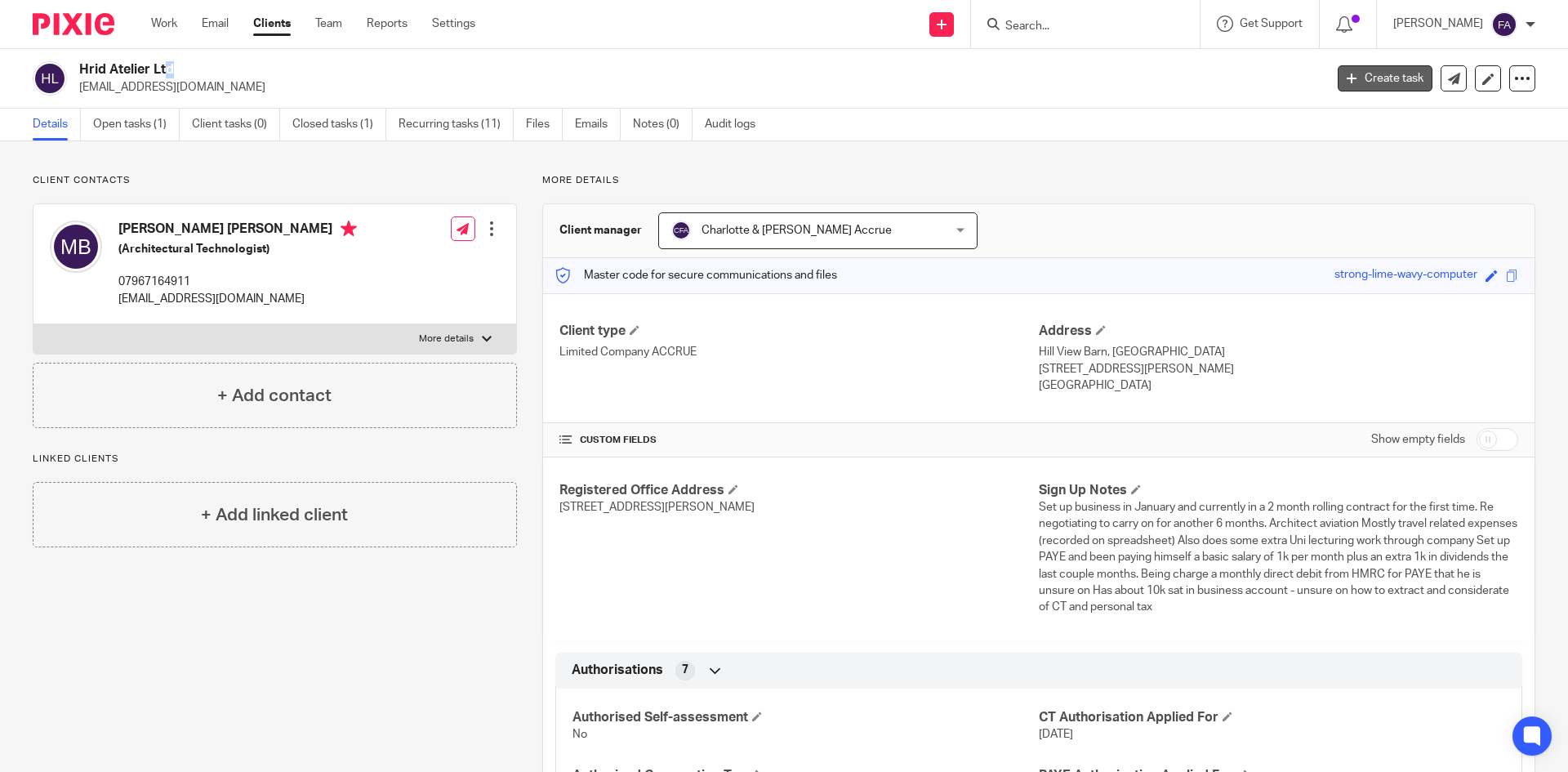
click at [1338, 83] on link "Create task" at bounding box center [1385, 78] width 95 height 26
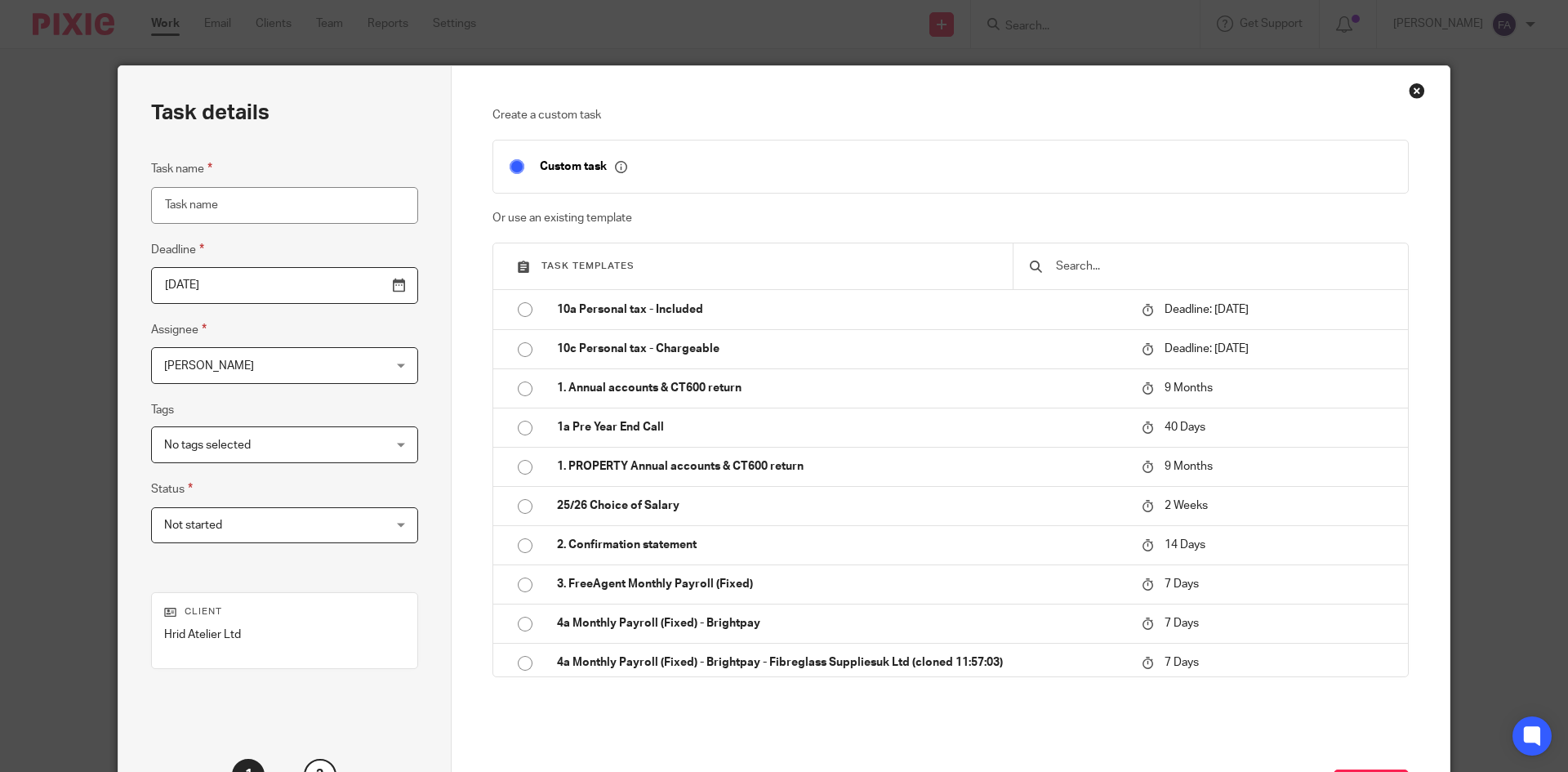
click at [217, 366] on span "[PERSON_NAME]" at bounding box center [265, 365] width 203 height 34
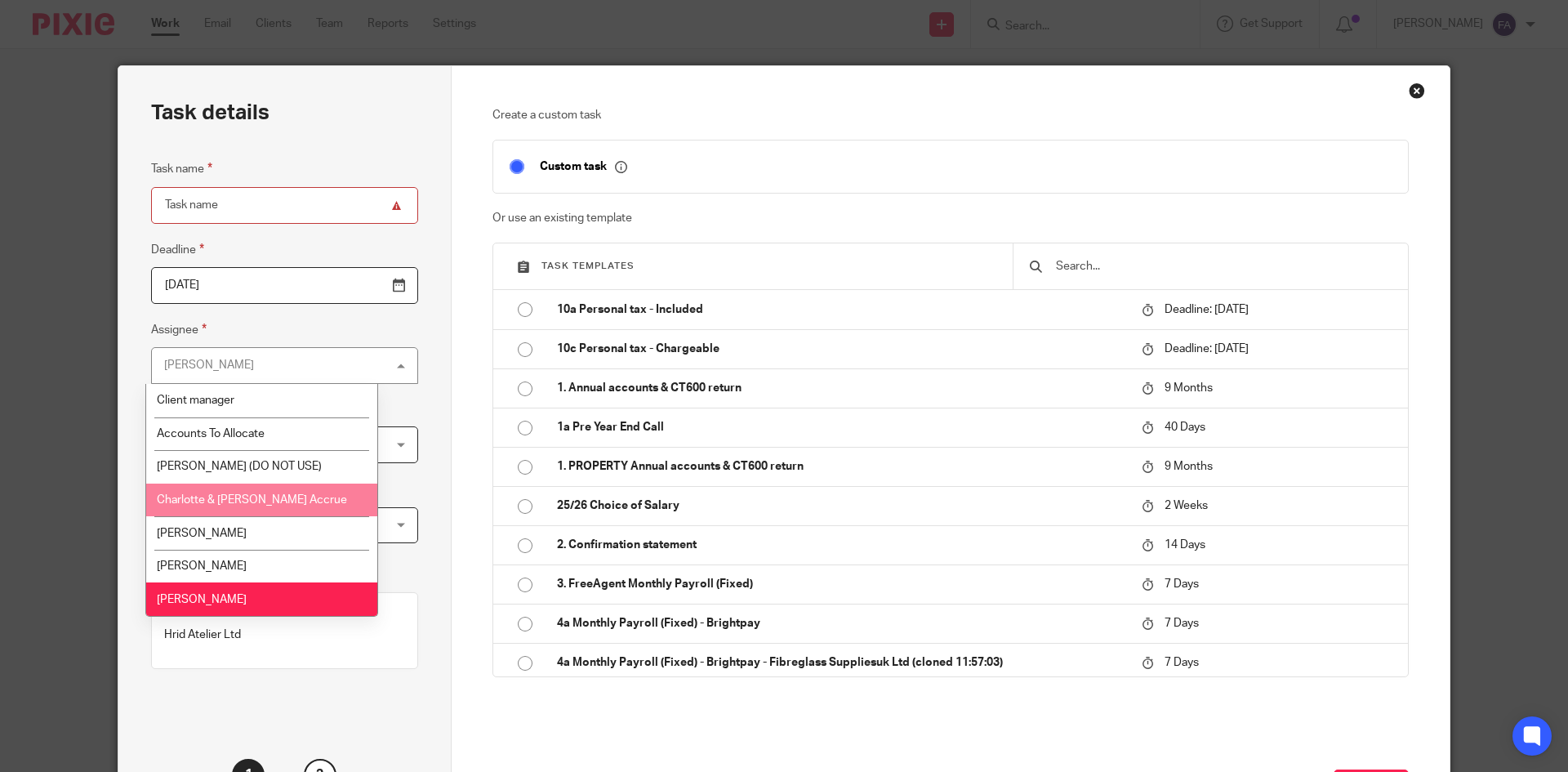
click at [272, 507] on li "Charlotte & [PERSON_NAME] Accrue" at bounding box center [261, 500] width 231 height 33
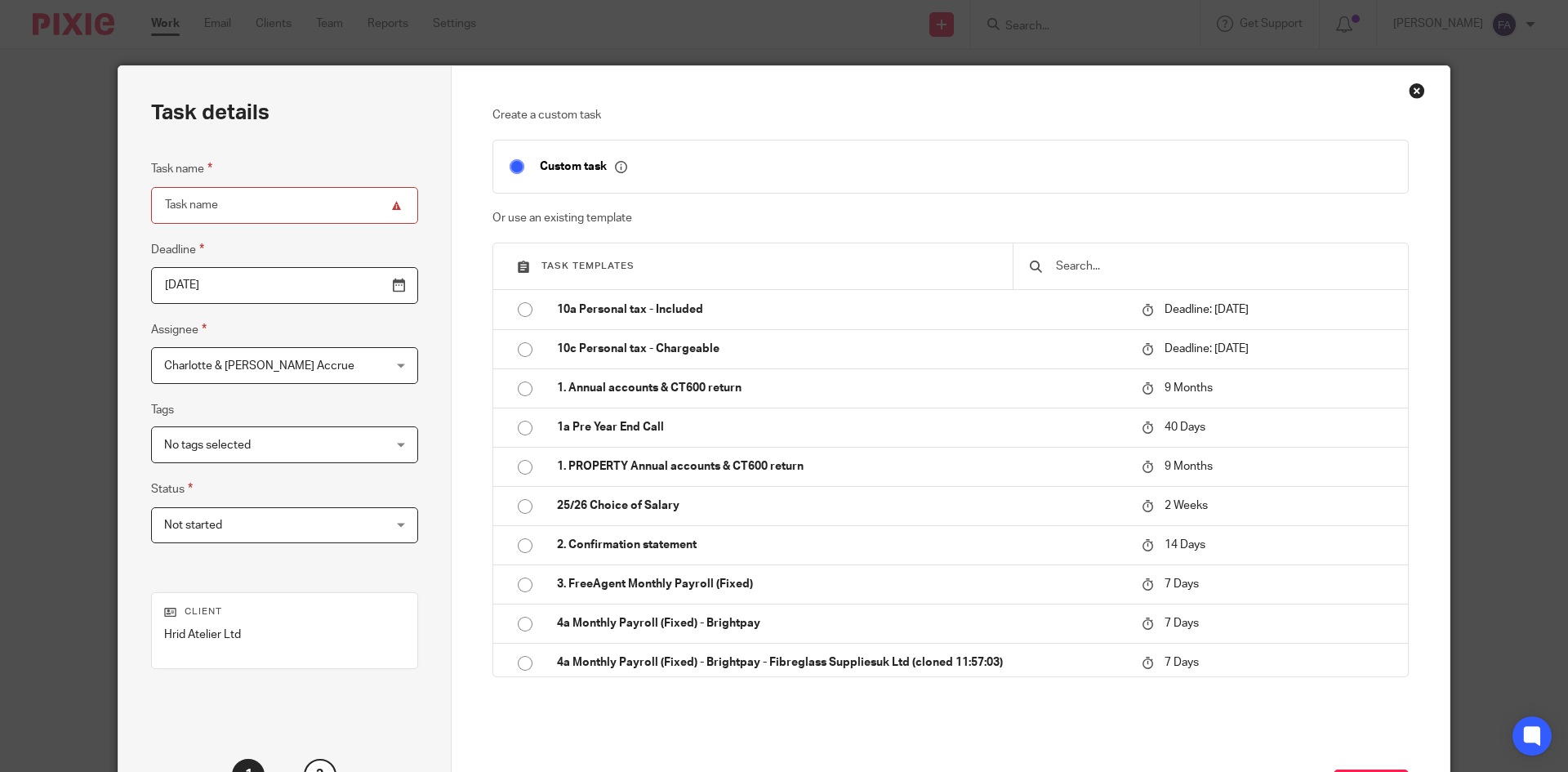
click at [1078, 277] on div at bounding box center [1210, 266] width 396 height 46
click at [1079, 272] on input "text" at bounding box center [1223, 266] width 337 height 18
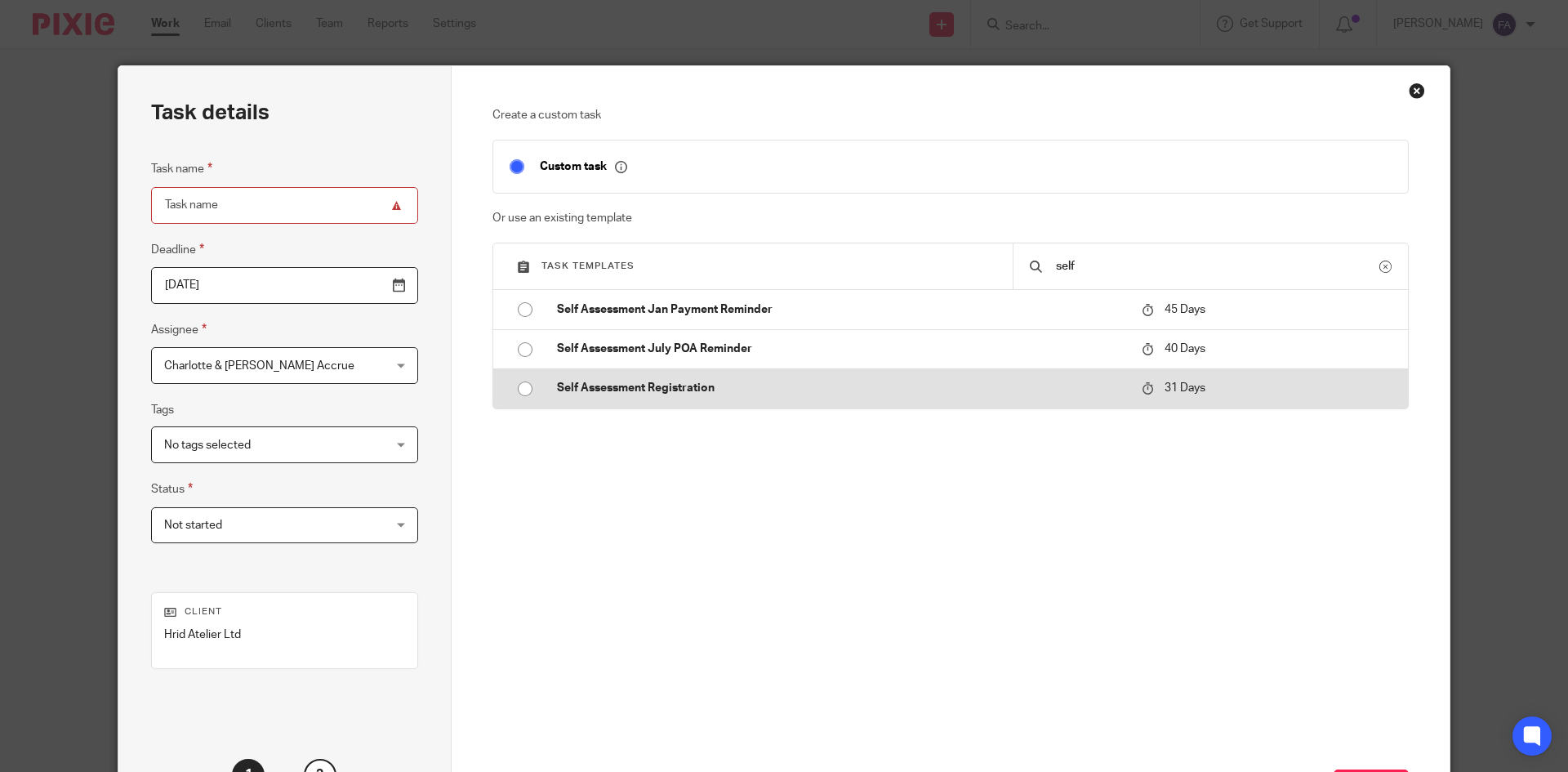
type input "self"
click at [771, 394] on p "Self Assessment Registration" at bounding box center [840, 388] width 568 height 17
type input "2025-10-19"
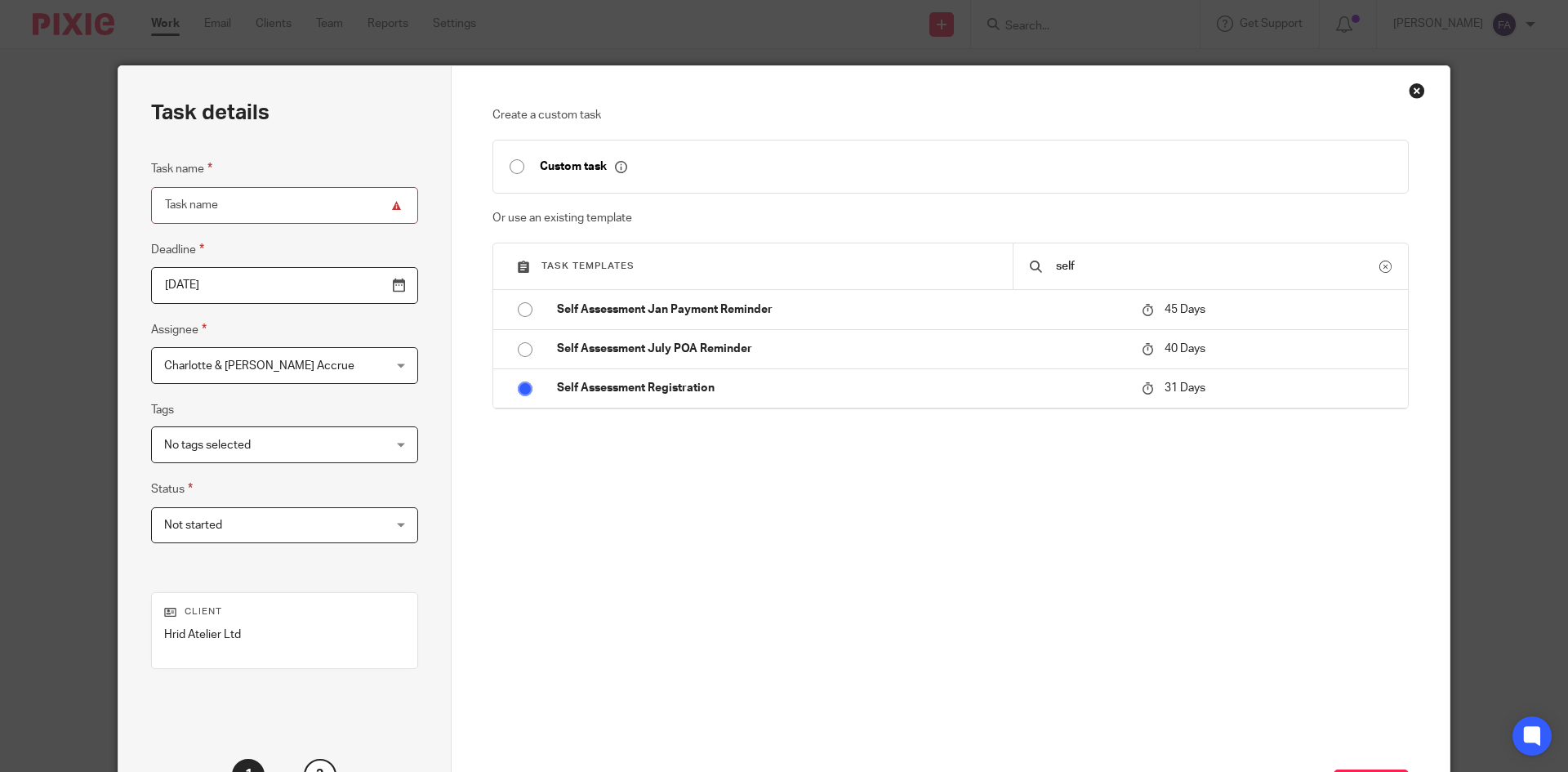
type input "Self Assessment Registration"
checkbox input "false"
radio input "true"
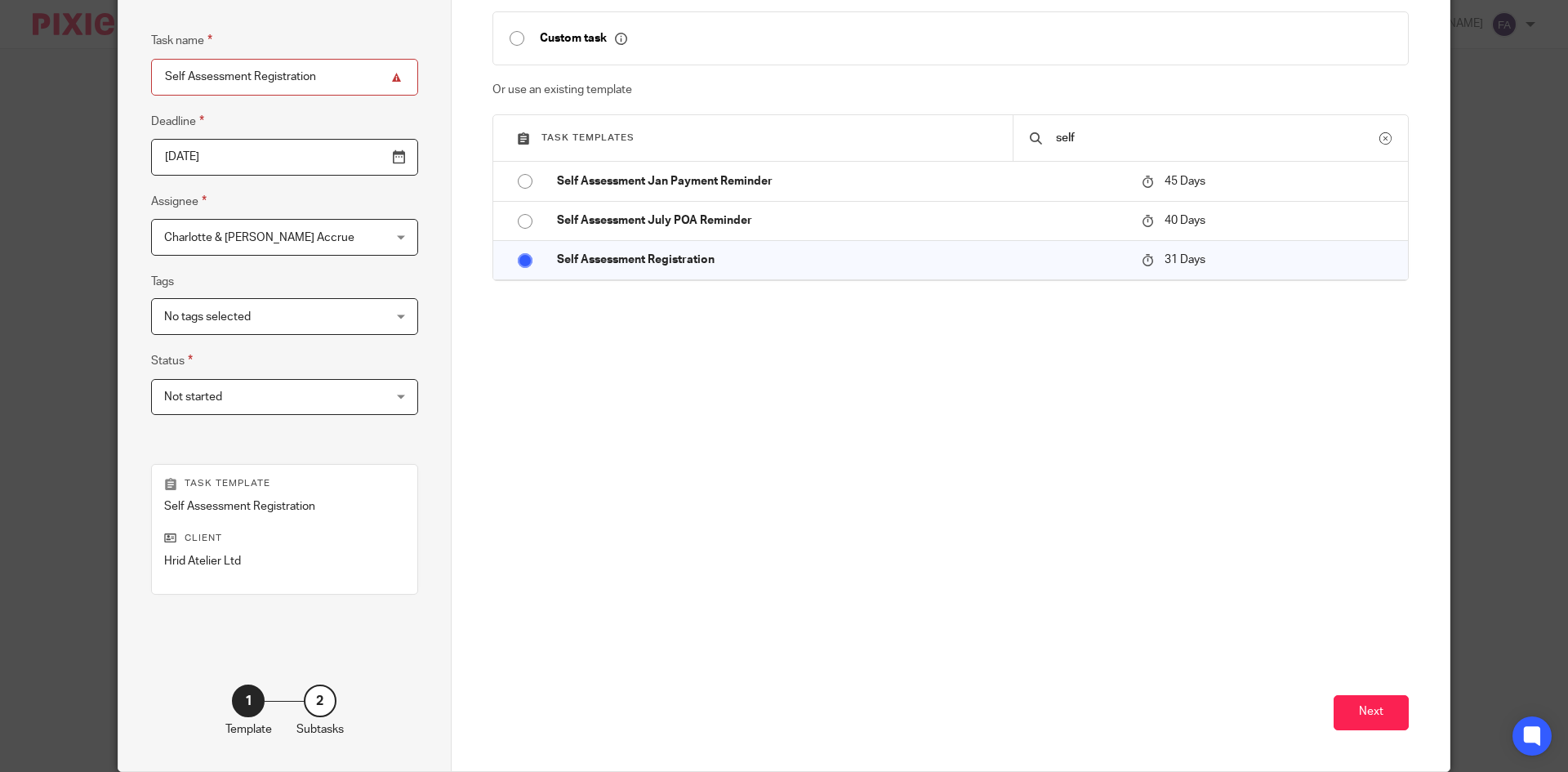
scroll to position [194, 0]
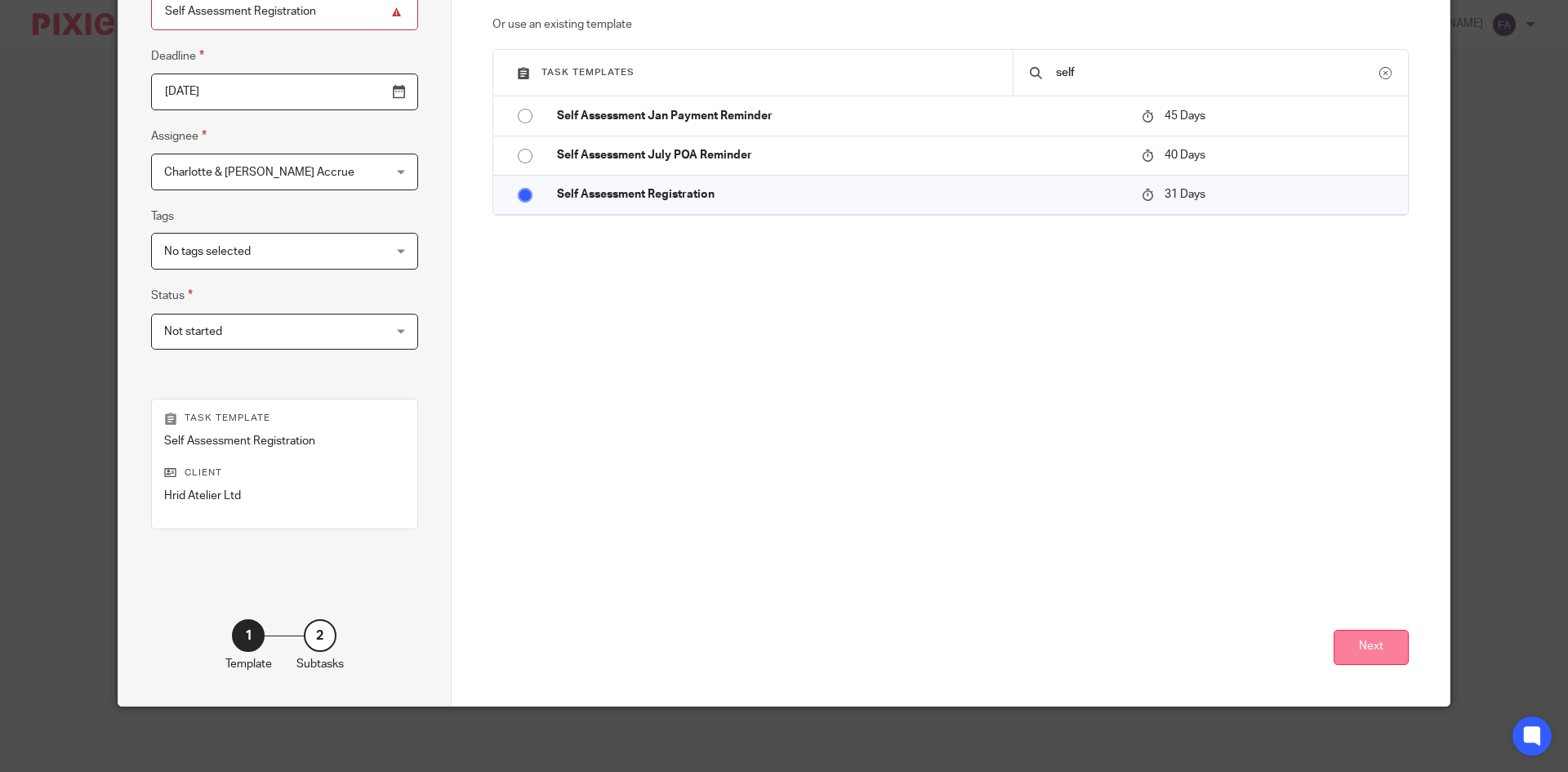
click at [1347, 650] on button "Next" at bounding box center [1371, 647] width 75 height 35
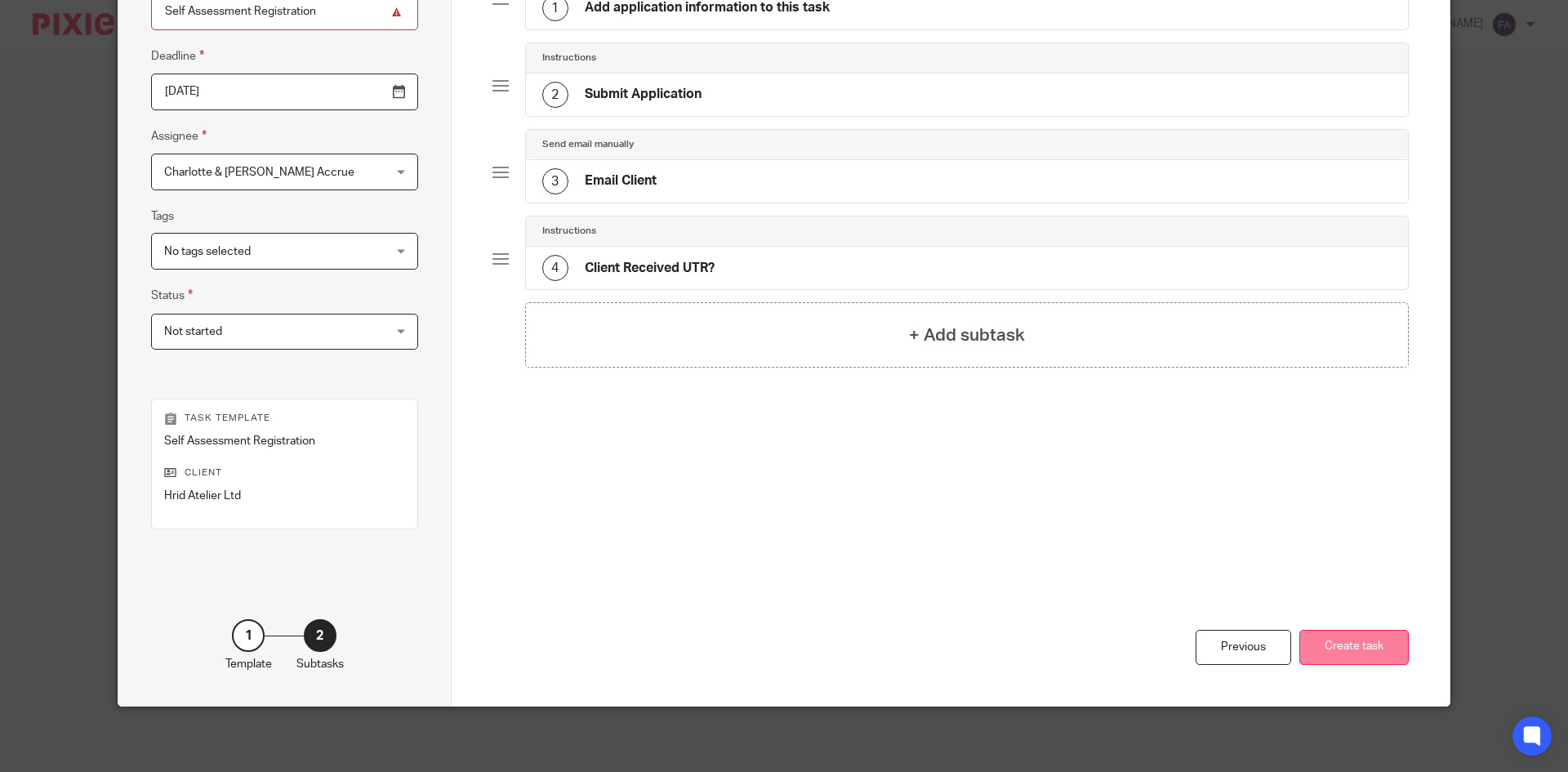
click at [1356, 653] on button "Create task" at bounding box center [1354, 647] width 109 height 35
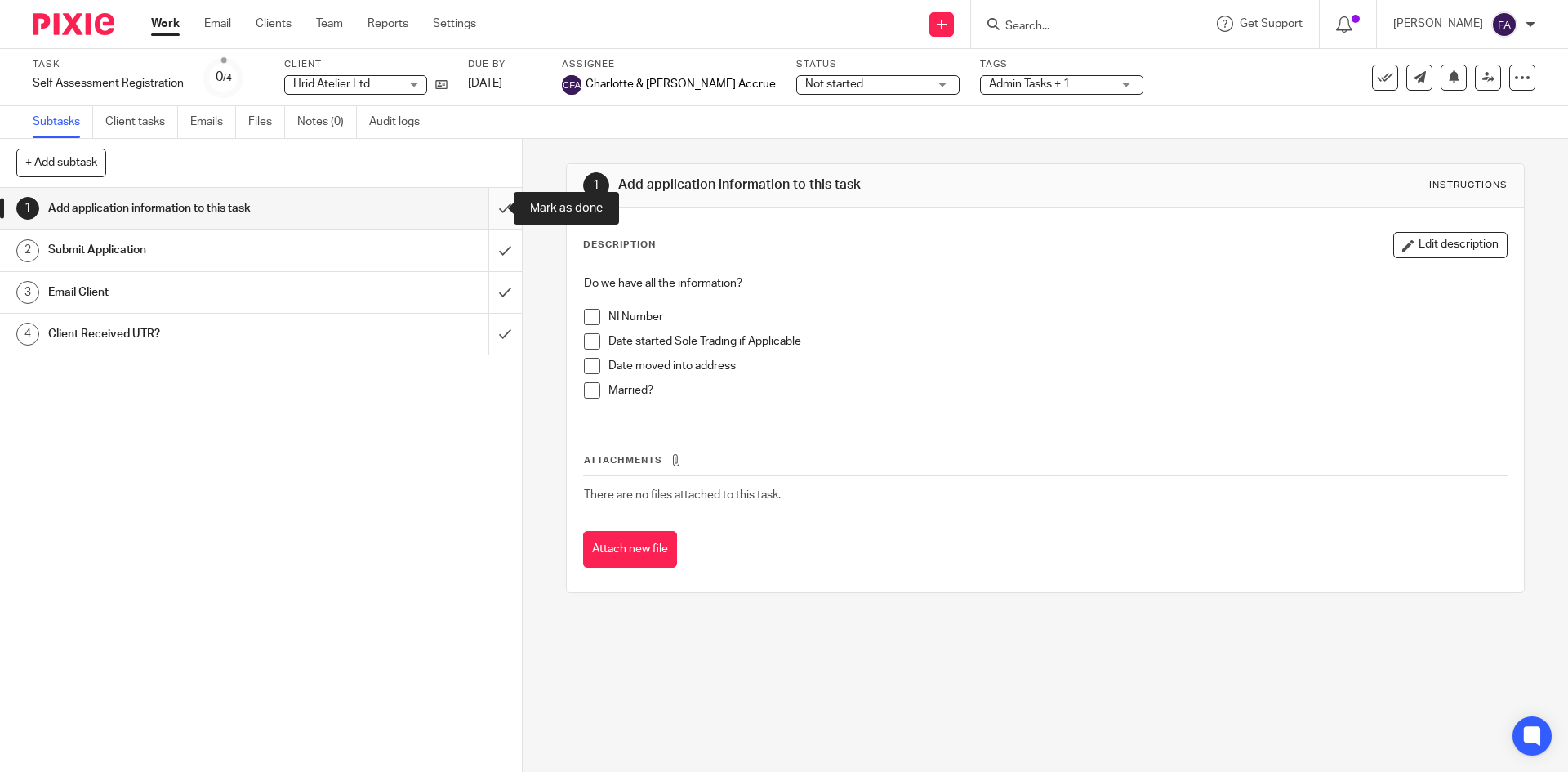
click at [490, 216] on input "submit" at bounding box center [260, 208] width 522 height 41
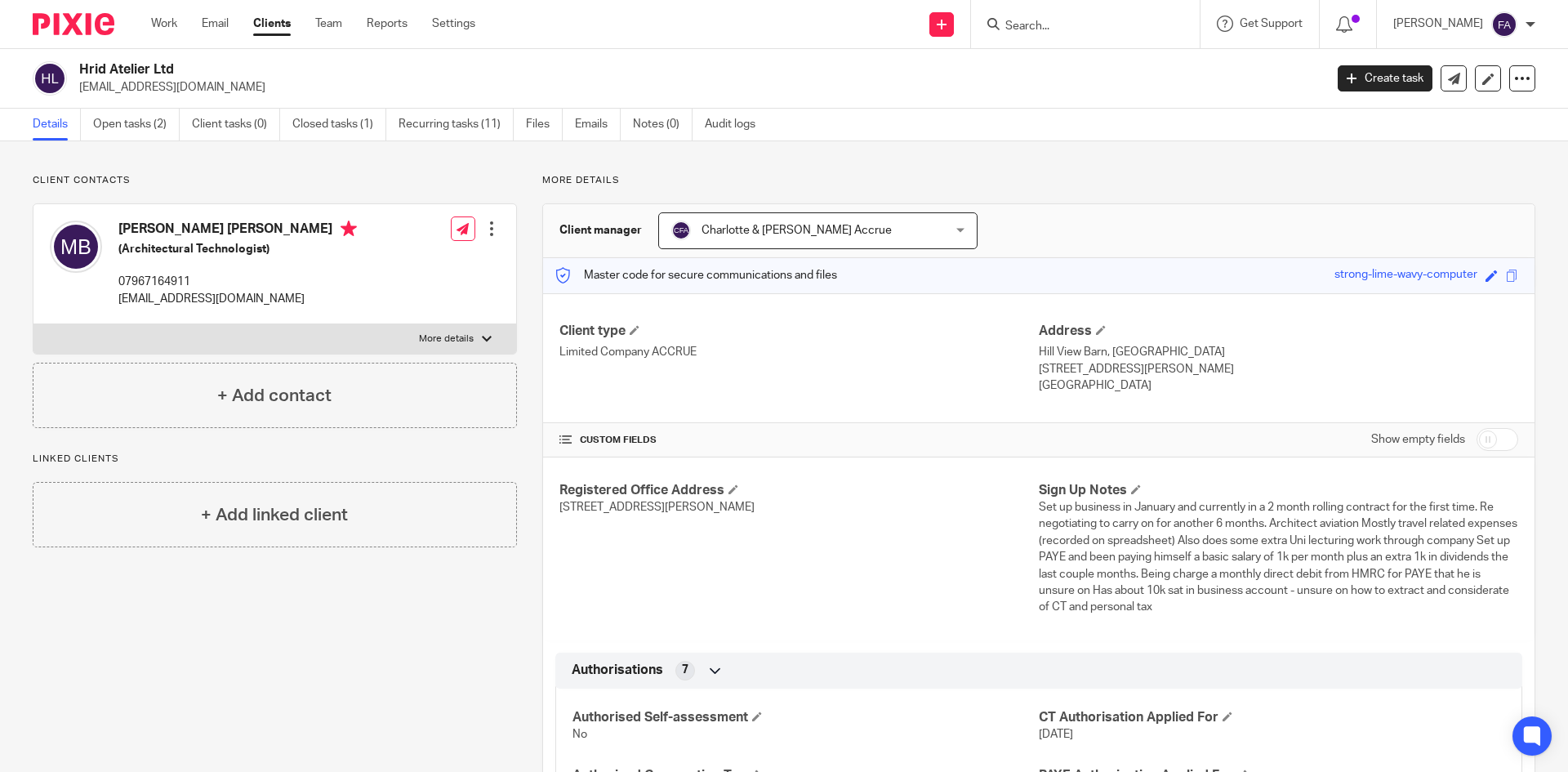
click at [455, 338] on p "More details" at bounding box center [446, 339] width 55 height 13
click at [33, 324] on input "More details" at bounding box center [33, 324] width 1 height 1
checkbox input "true"
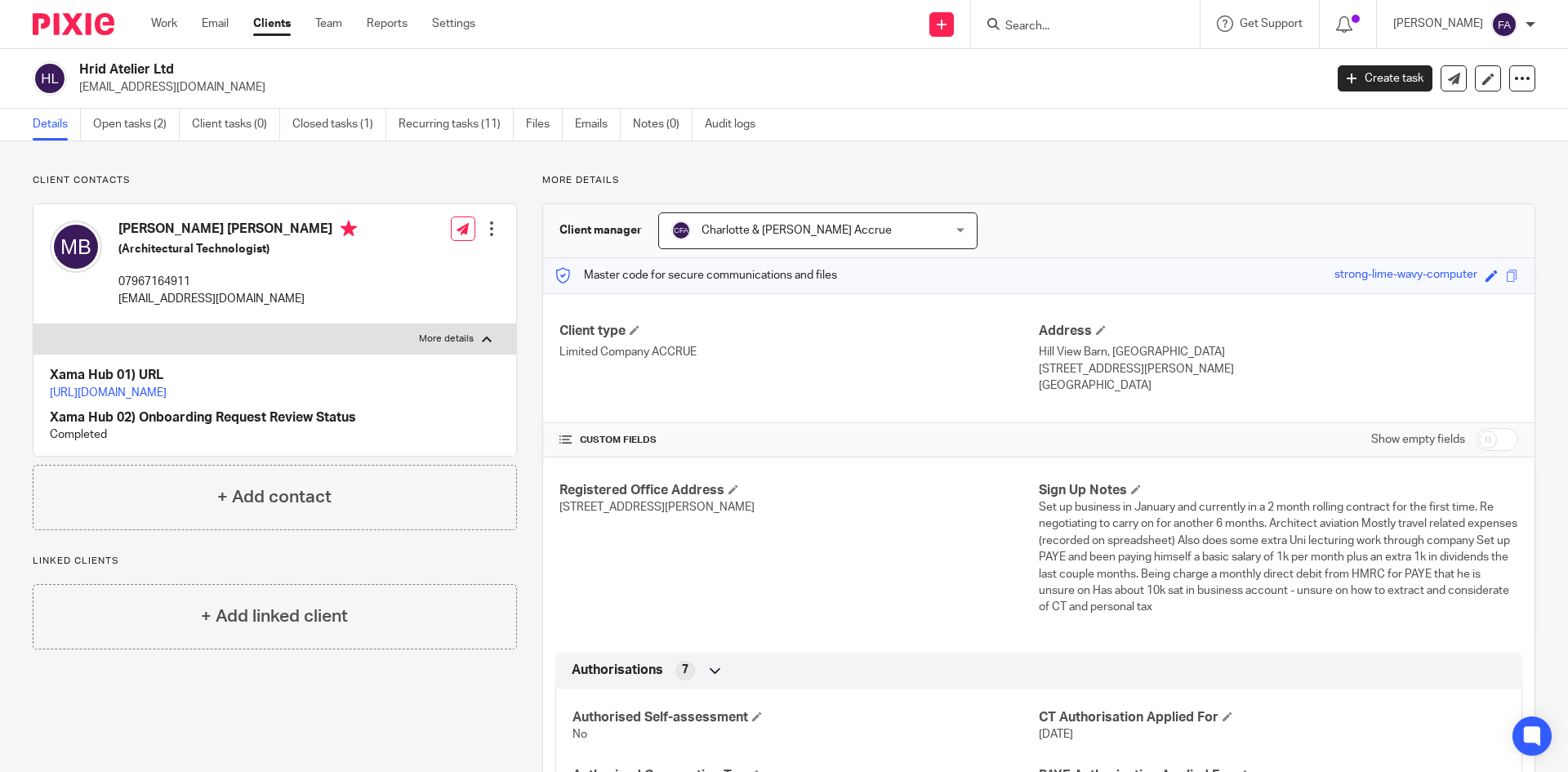
click at [167, 390] on link "[URL][DOMAIN_NAME]" at bounding box center [108, 393] width 117 height 12
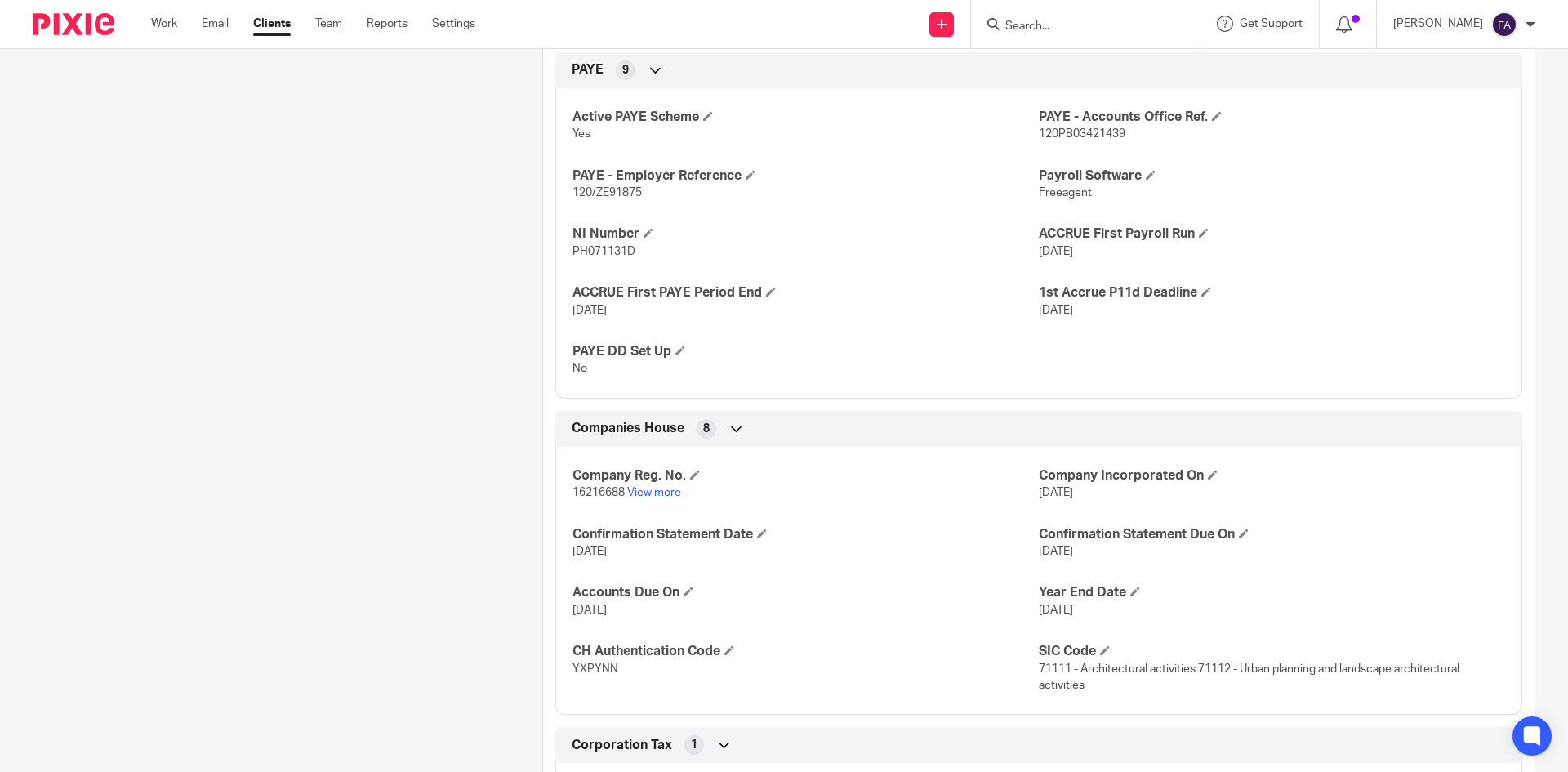
scroll to position [898, 0]
click at [593, 242] on h4 "NI Number" at bounding box center [805, 235] width 466 height 18
click at [600, 255] on span "PH071131D" at bounding box center [603, 254] width 63 height 12
copy span "PH071131D"
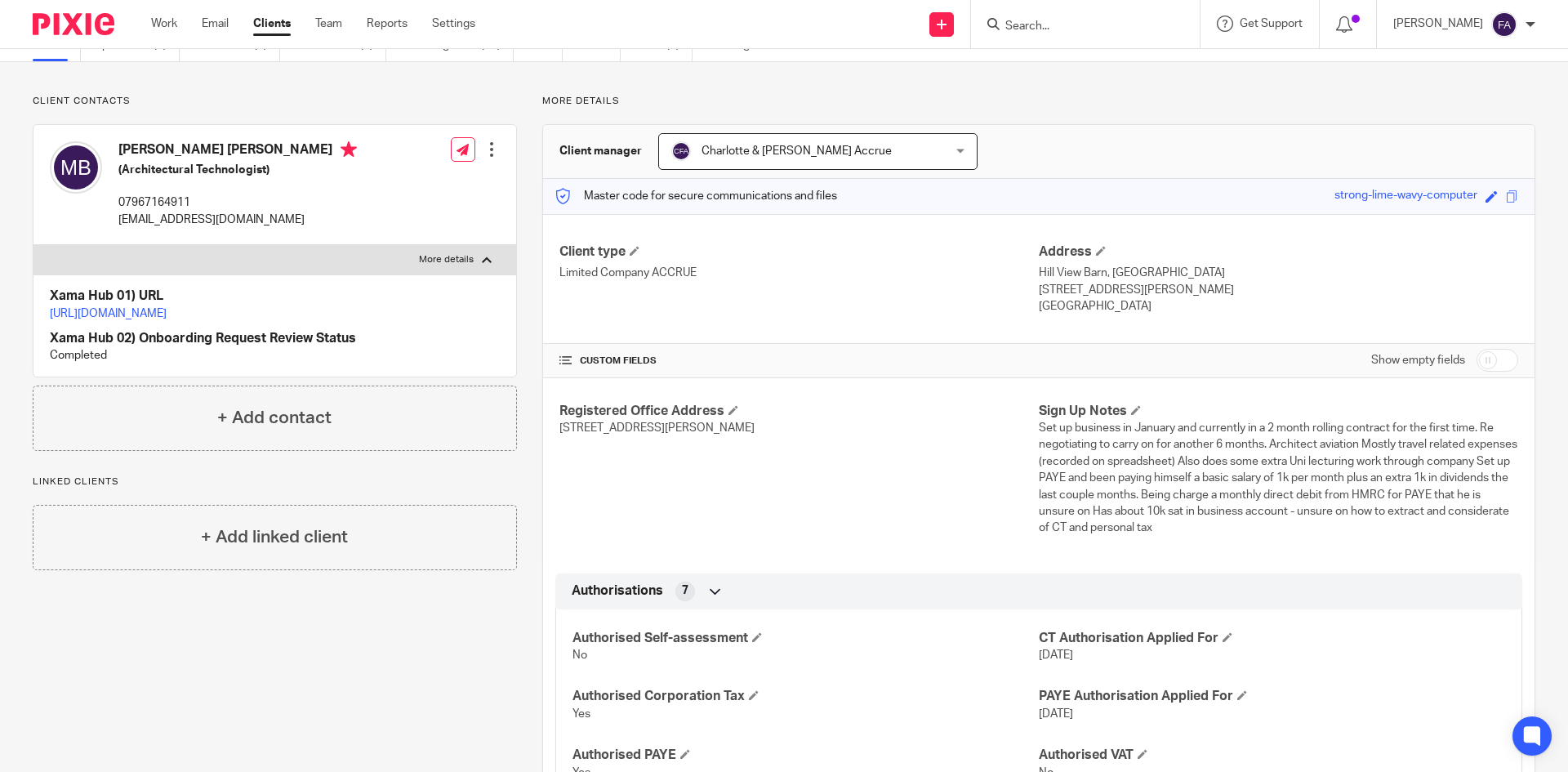
scroll to position [0, 0]
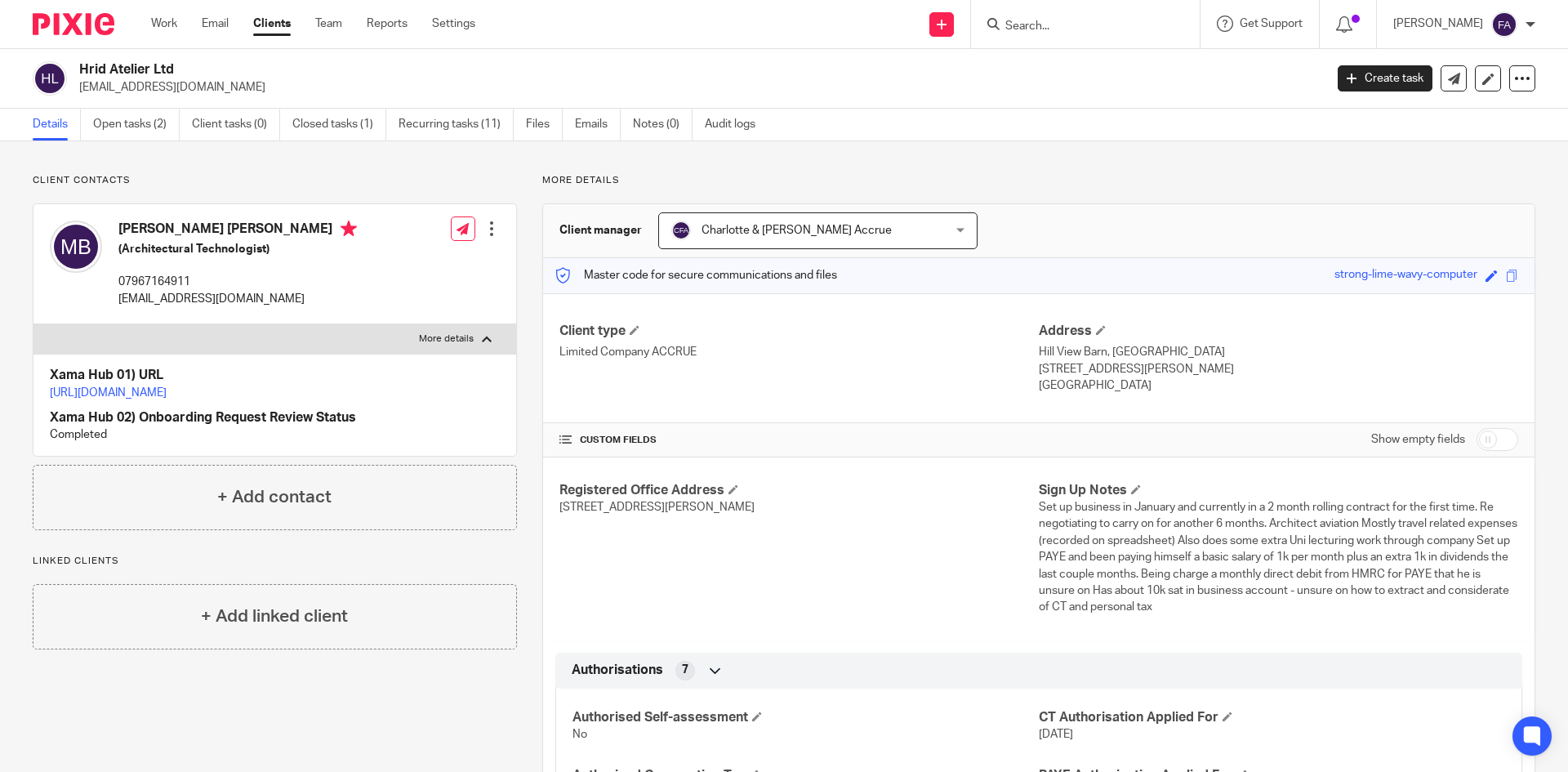
click at [171, 283] on p "07967164911" at bounding box center [238, 282] width 239 height 17
copy p "07967164911"
click at [152, 298] on p "hridhay02@gmail.com" at bounding box center [238, 299] width 239 height 17
click at [152, 297] on p "hridhay02@gmail.com" at bounding box center [238, 299] width 239 height 17
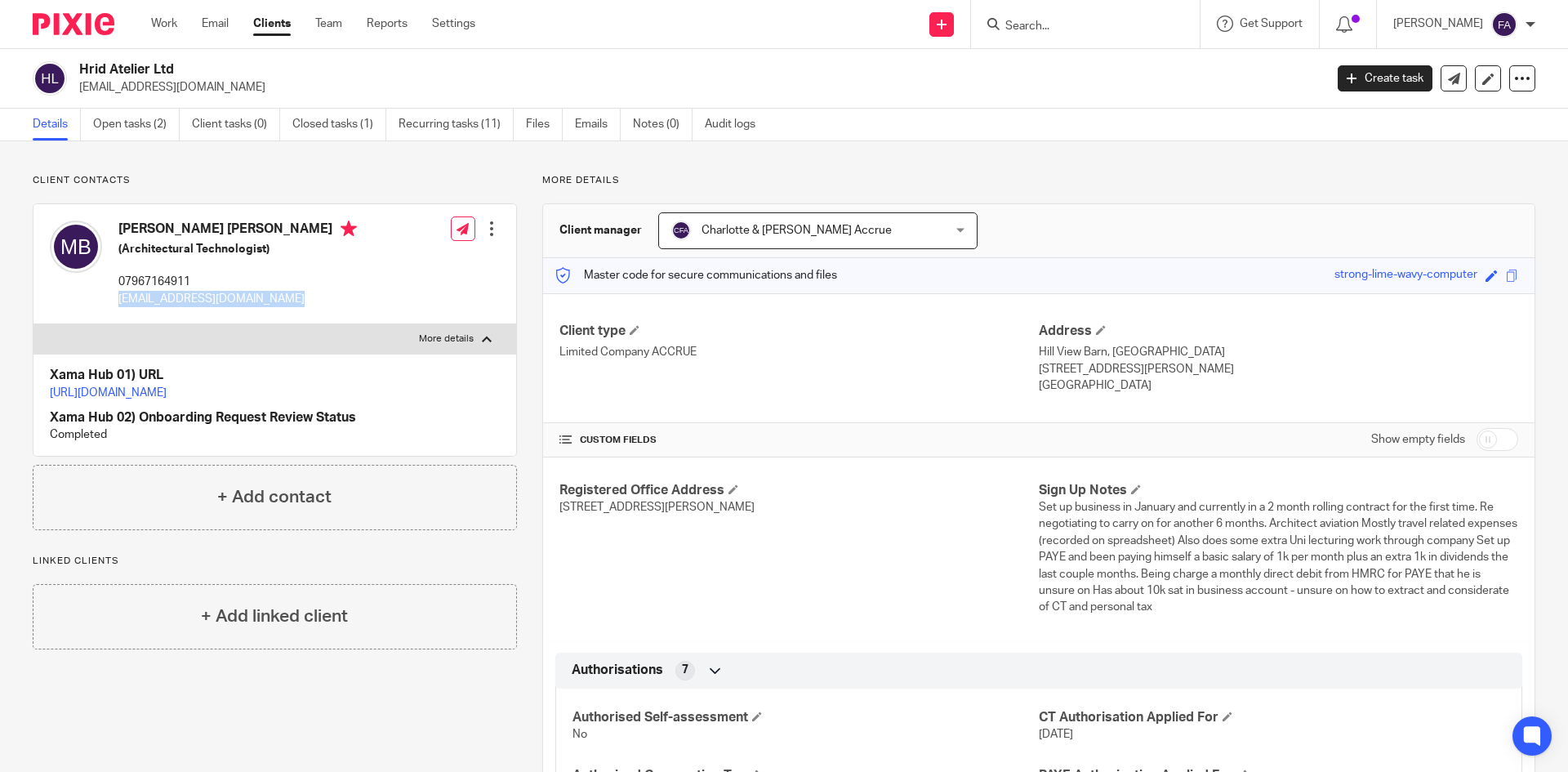
click at [152, 297] on p "hridhay02@gmail.com" at bounding box center [238, 299] width 239 height 17
copy div "hridhay02@gmail.com"
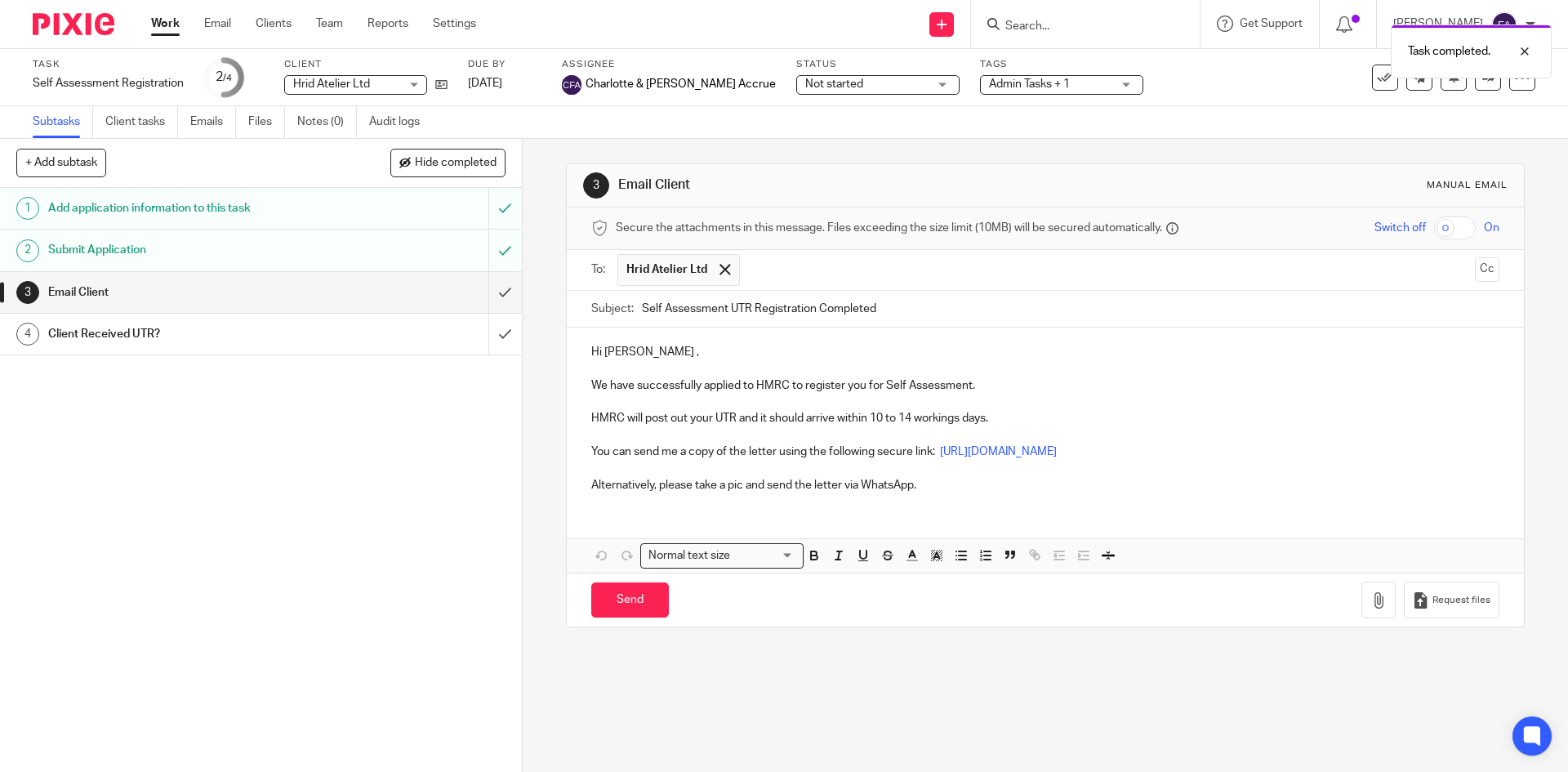
click at [660, 340] on div "Hi Maanav , We have successfully applied to HMRC to register you for Self Asses…" at bounding box center [1045, 416] width 956 height 177
click at [640, 354] on p "Hi Maanav ," at bounding box center [1044, 352] width 907 height 17
click at [788, 395] on p at bounding box center [1044, 402] width 907 height 17
click at [635, 394] on p "We have successfully applied to HMRC to register you for Self Assessment." at bounding box center [1044, 386] width 907 height 17
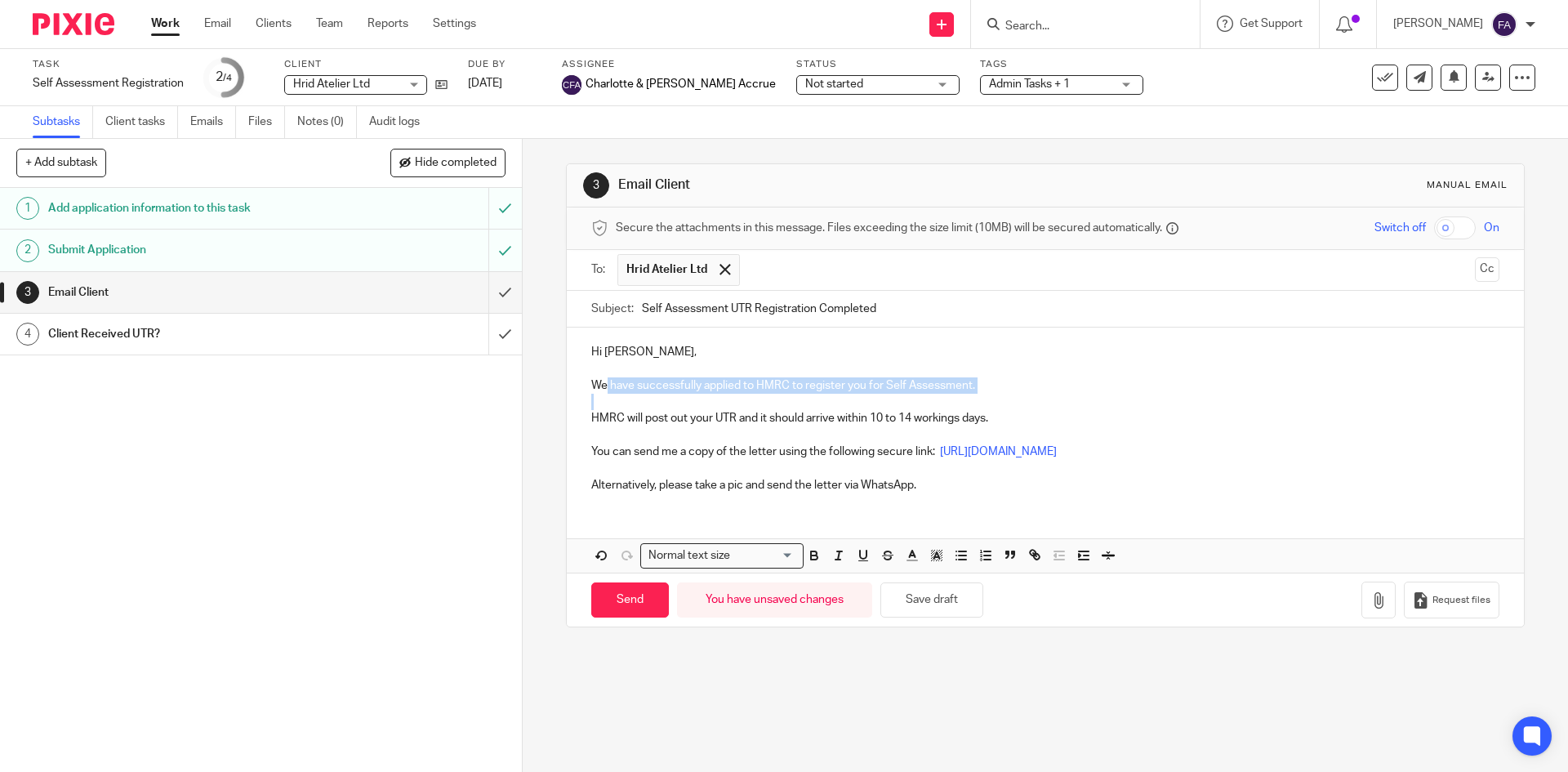
drag, startPoint x: 602, startPoint y: 386, endPoint x: 930, endPoint y: 399, distance: 328.3
click at [927, 401] on div "Hi Maanav, We have successfully applied to HMRC to register you for Self Assess…" at bounding box center [1045, 416] width 956 height 177
click at [934, 397] on p at bounding box center [1044, 402] width 907 height 17
drag, startPoint x: 975, startPoint y: 389, endPoint x: 589, endPoint y: 368, distance: 386.6
click at [587, 372] on div "Hi Maanav, We have successfully applied to HMRC to register you for Self Assess…" at bounding box center [1045, 416] width 956 height 177
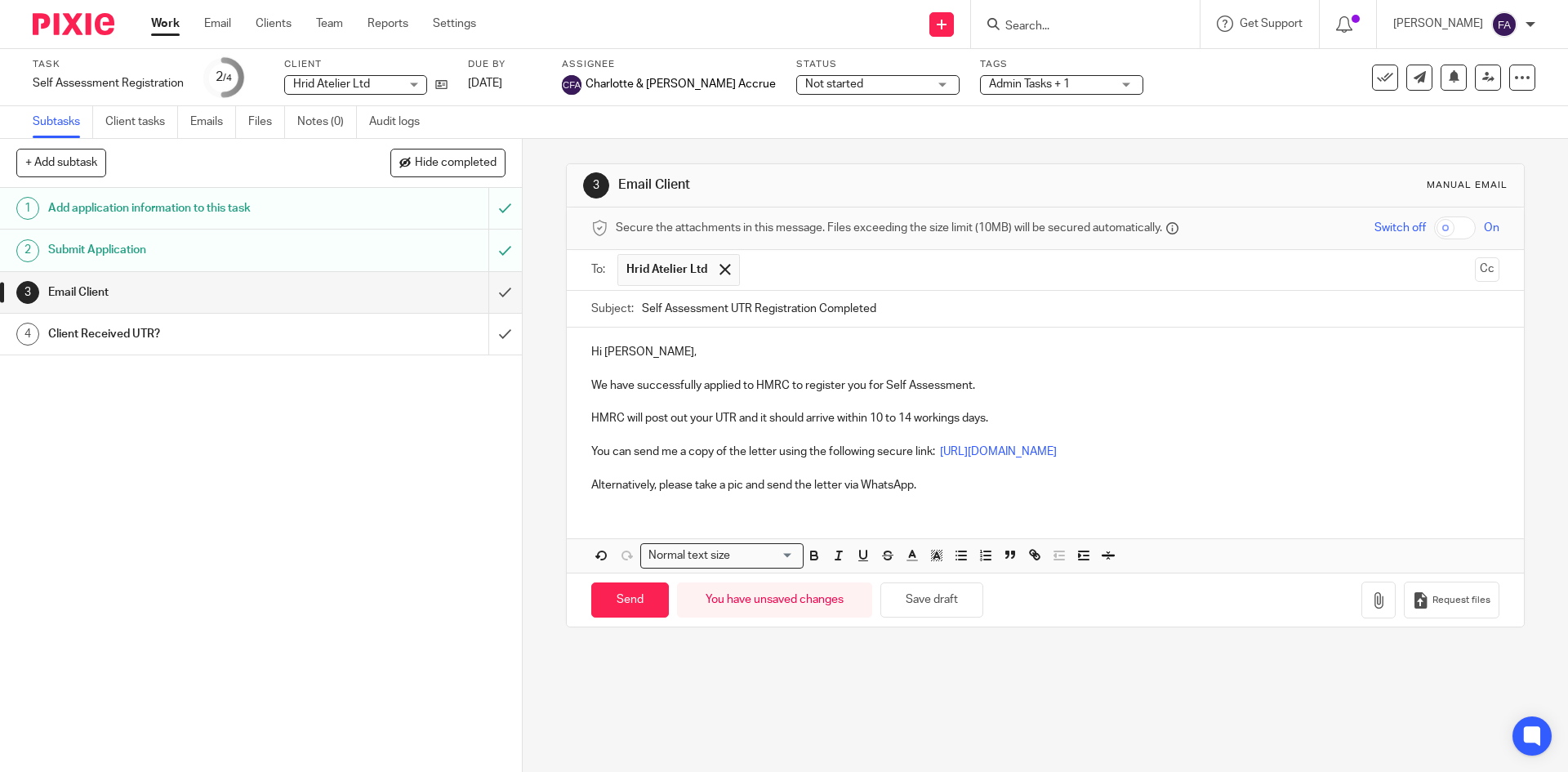
click at [591, 360] on p "Hi Maanav," at bounding box center [1044, 352] width 907 height 17
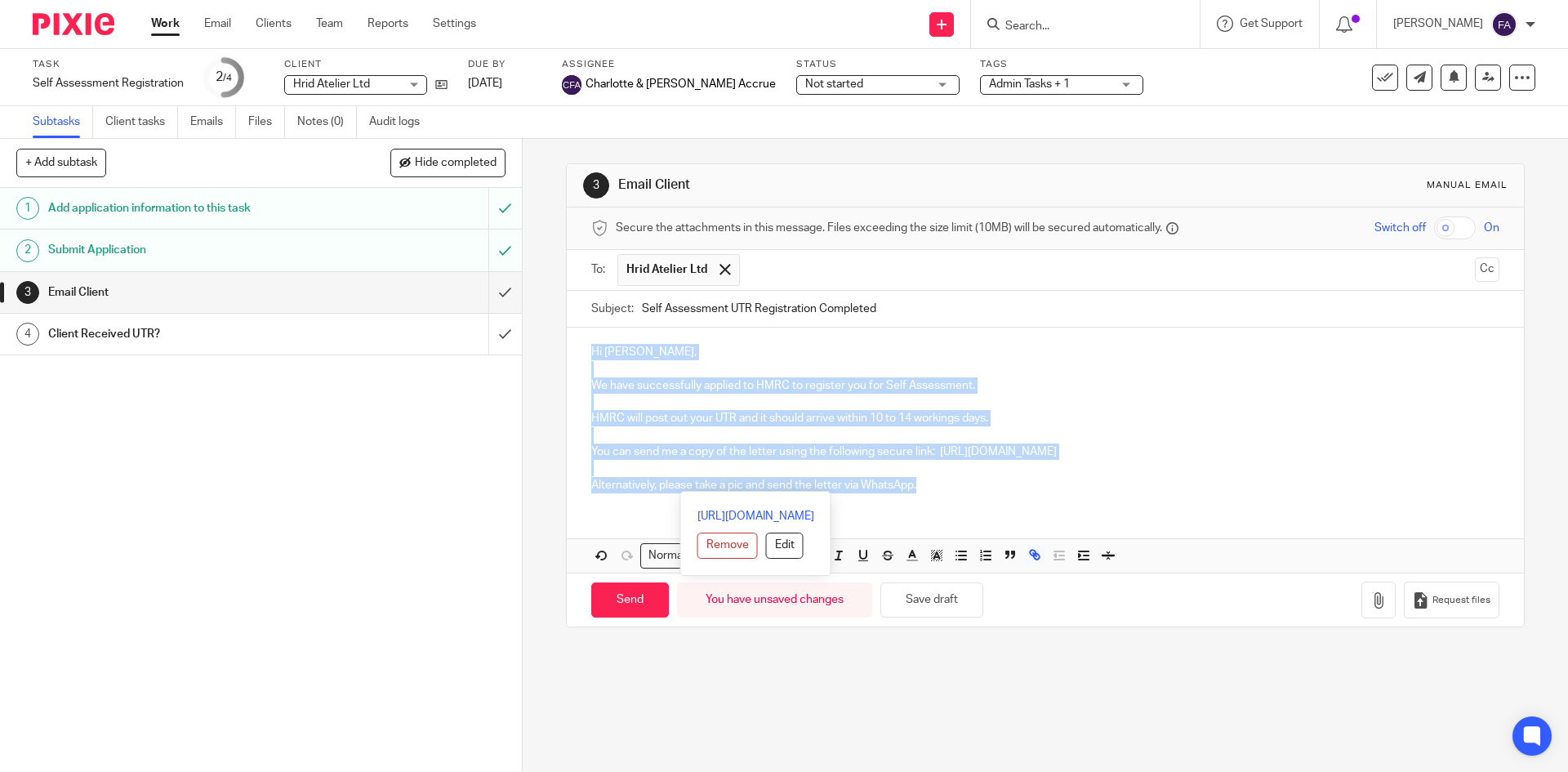
drag, startPoint x: 590, startPoint y: 356, endPoint x: 930, endPoint y: 486, distance: 364.0
click at [930, 486] on div "Hi Maanav, We have successfully applied to HMRC to register you for Self Assess…" at bounding box center [1045, 416] width 956 height 177
click at [930, 486] on p "Alternatively, please take a pic and send the letter via WhatsApp." at bounding box center [1044, 485] width 907 height 17
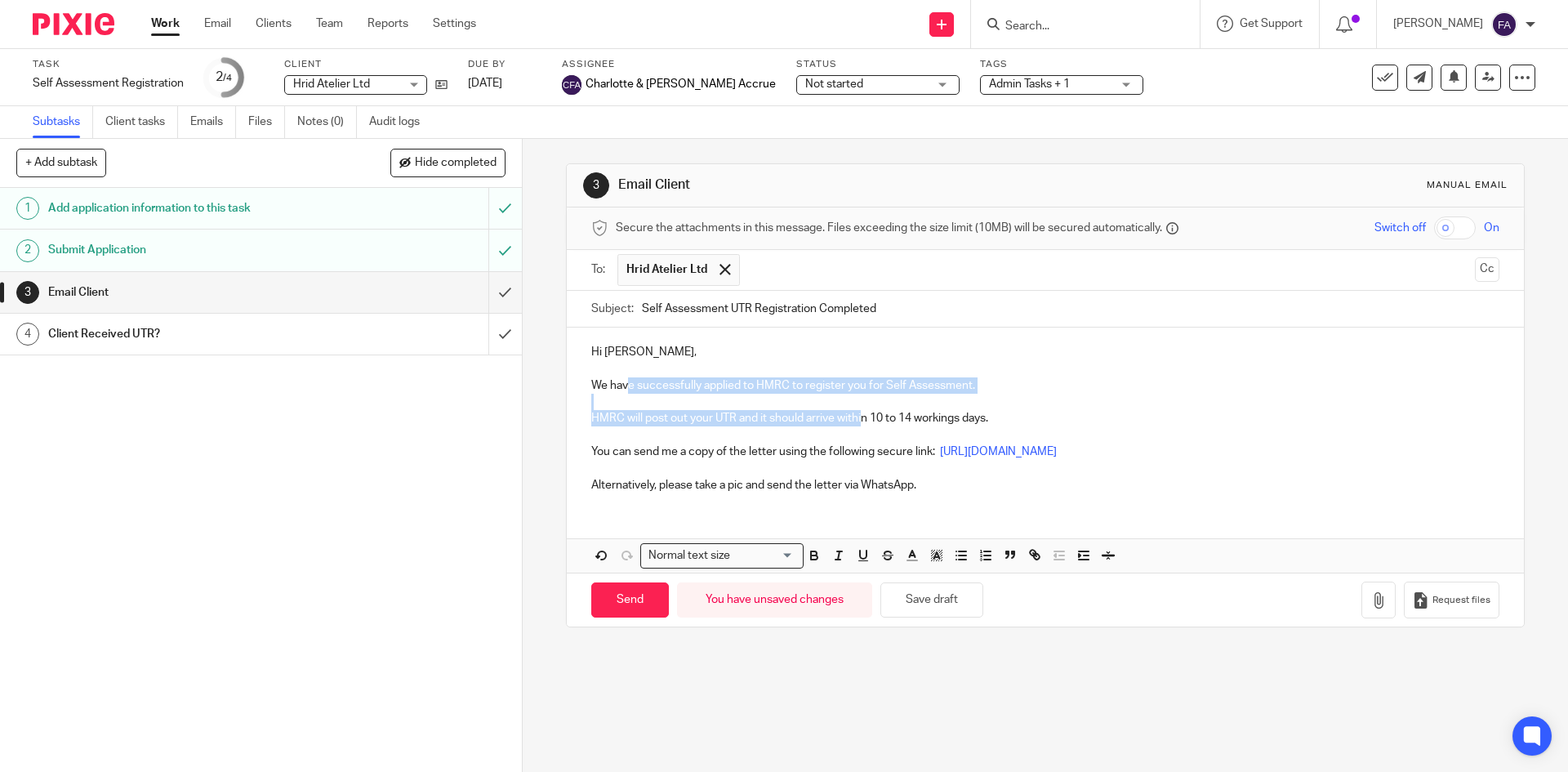
drag, startPoint x: 624, startPoint y: 386, endPoint x: 861, endPoint y: 412, distance: 238.4
click at [861, 412] on div "Hi Maanav, We have successfully applied to HMRC to register you for Self Assess…" at bounding box center [1045, 416] width 956 height 177
click at [862, 413] on p "HMRC will post out your UTR and it should arrive within 10 to 14 workings days." at bounding box center [1044, 418] width 907 height 17
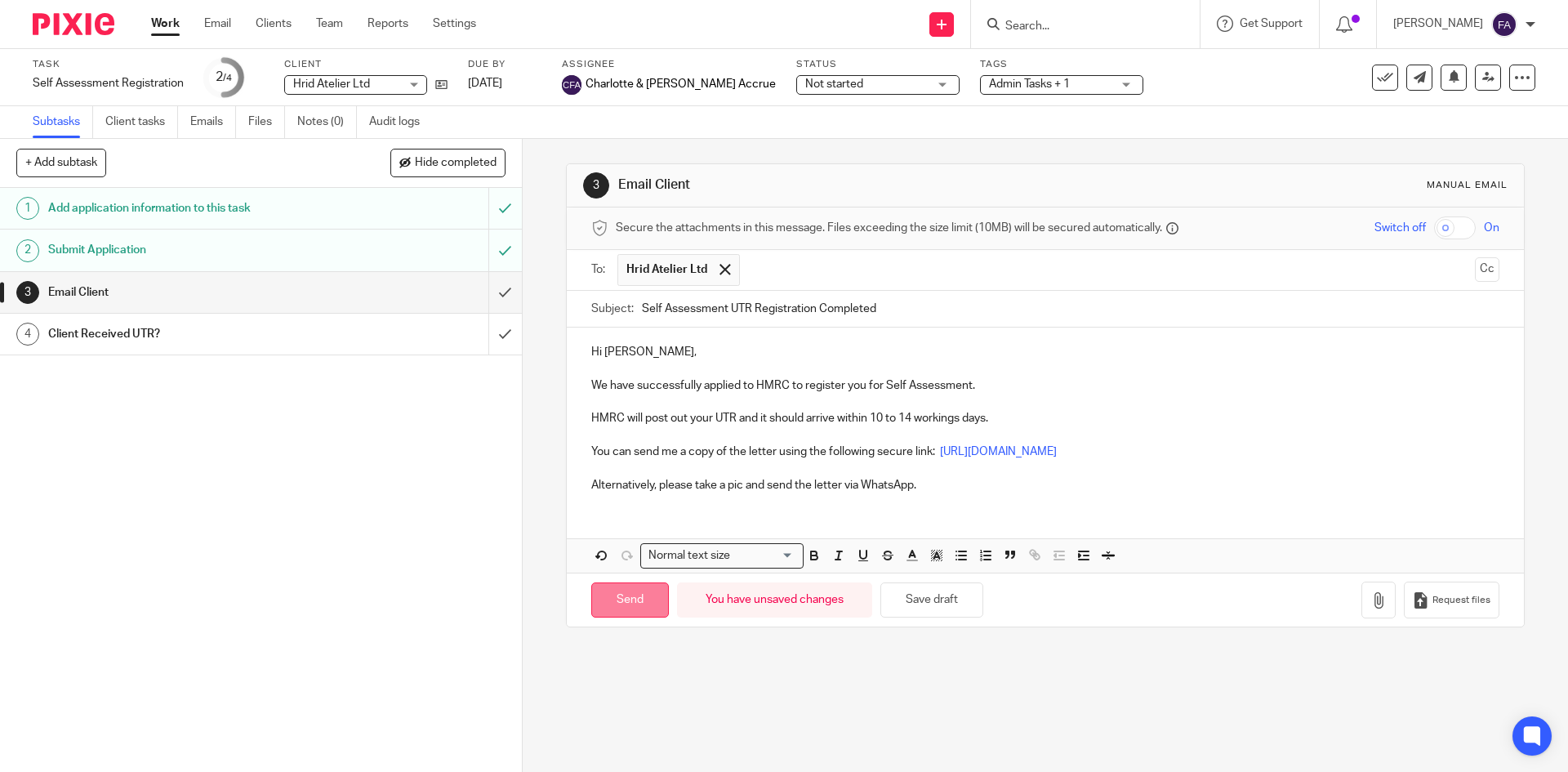
click at [620, 604] on input "Send" at bounding box center [629, 600] width 78 height 35
click at [989, 86] on span "Admin Tasks + 1" at bounding box center [1029, 84] width 81 height 12
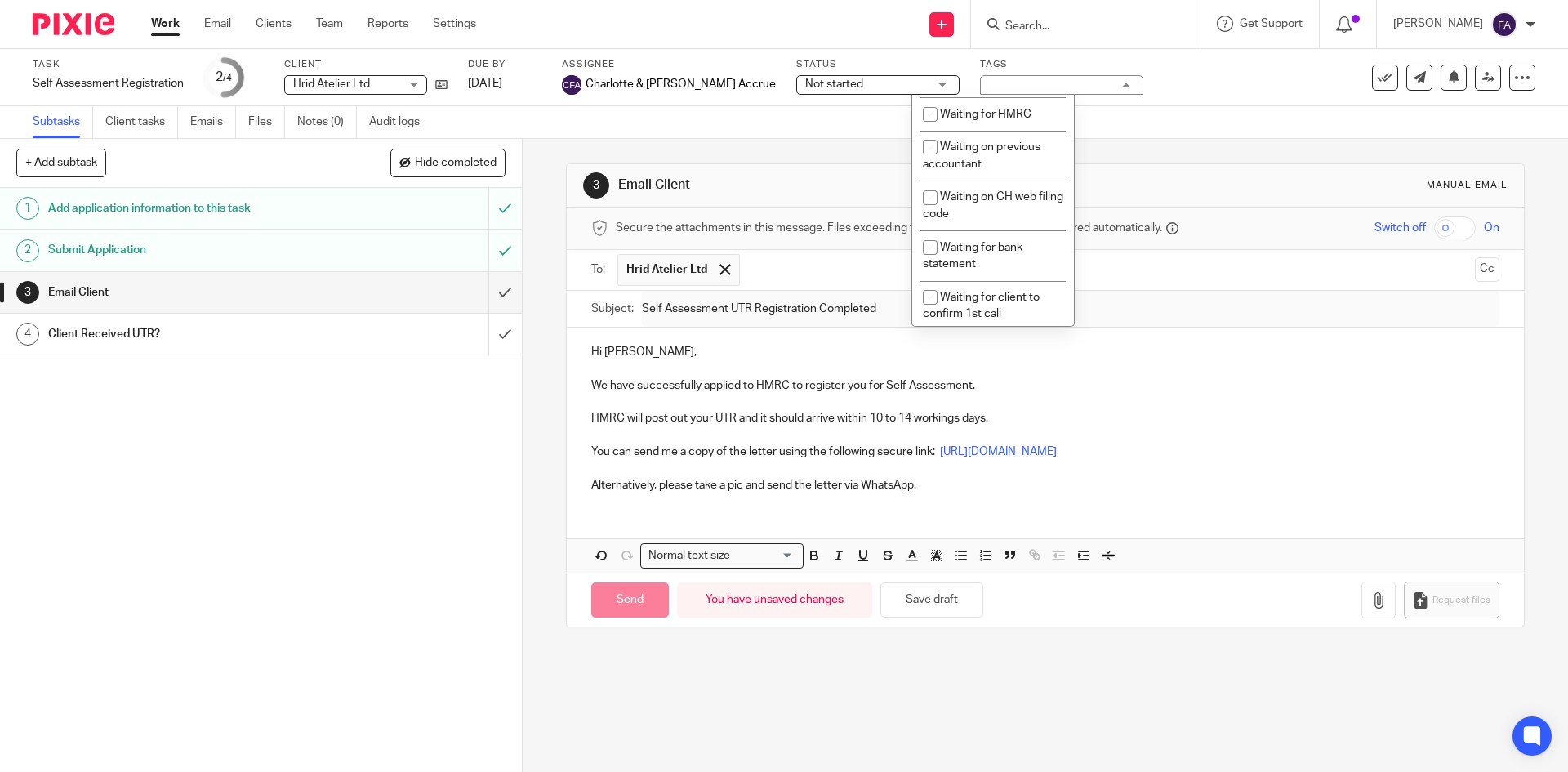
scroll to position [980, 0]
click at [1011, 115] on span "Waiting for HMRC" at bounding box center [986, 109] width 92 height 12
checkbox input "true"
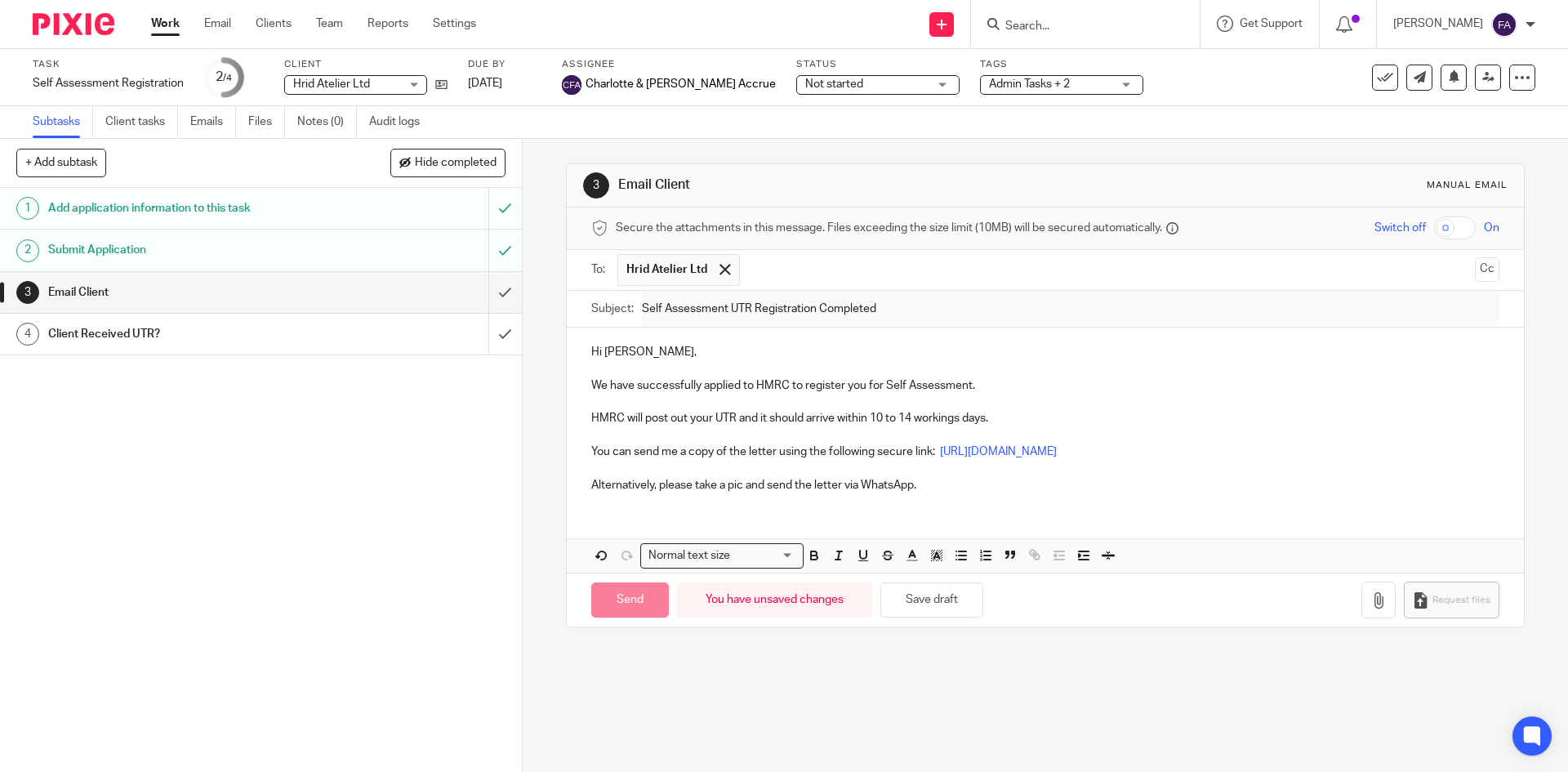
click at [1151, 129] on div "Subtasks Client tasks Emails Files Notes (0) Audit logs" at bounding box center [784, 122] width 1568 height 33
type input "Sent"
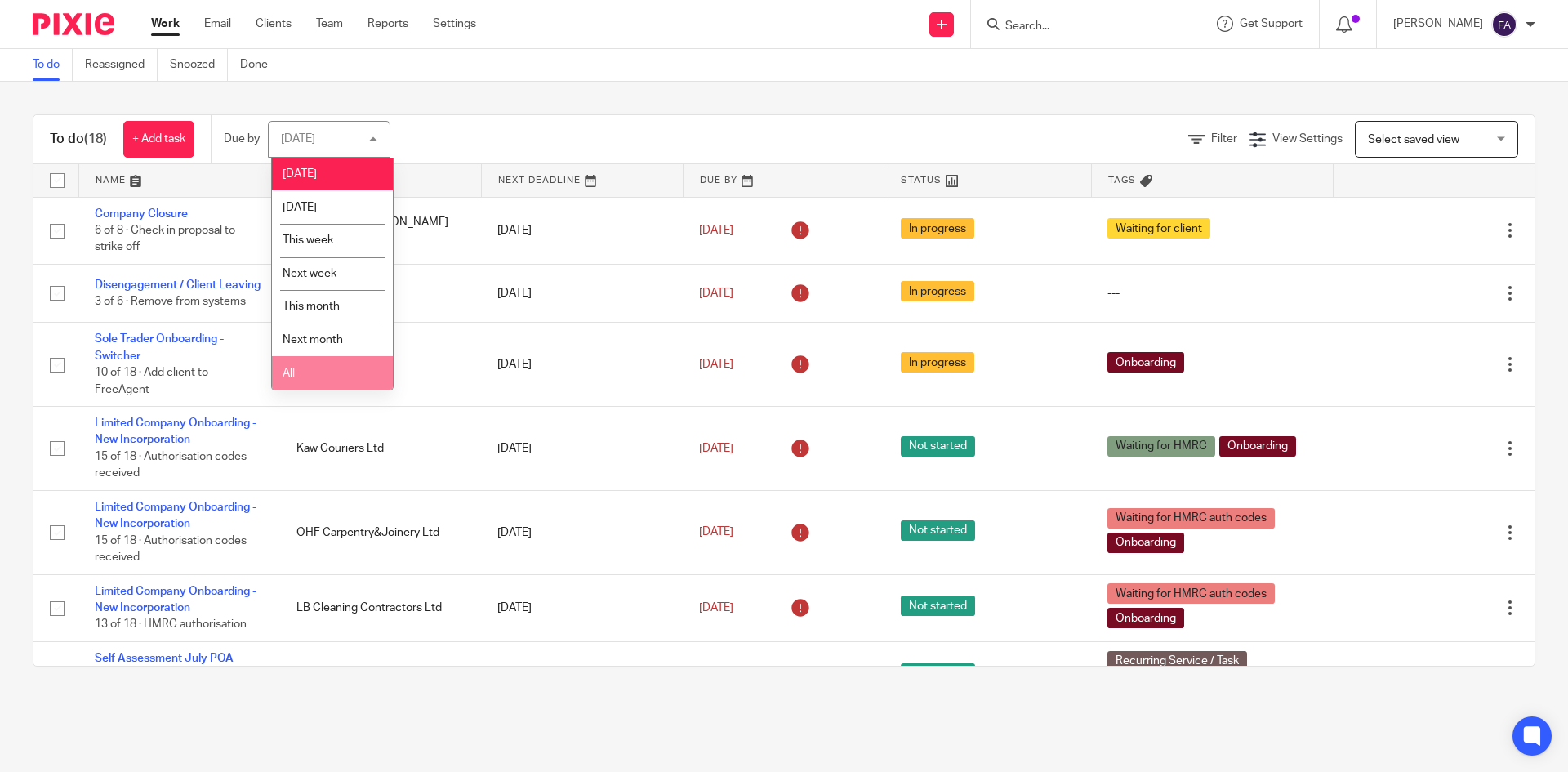
click at [325, 368] on li "All" at bounding box center [332, 373] width 121 height 33
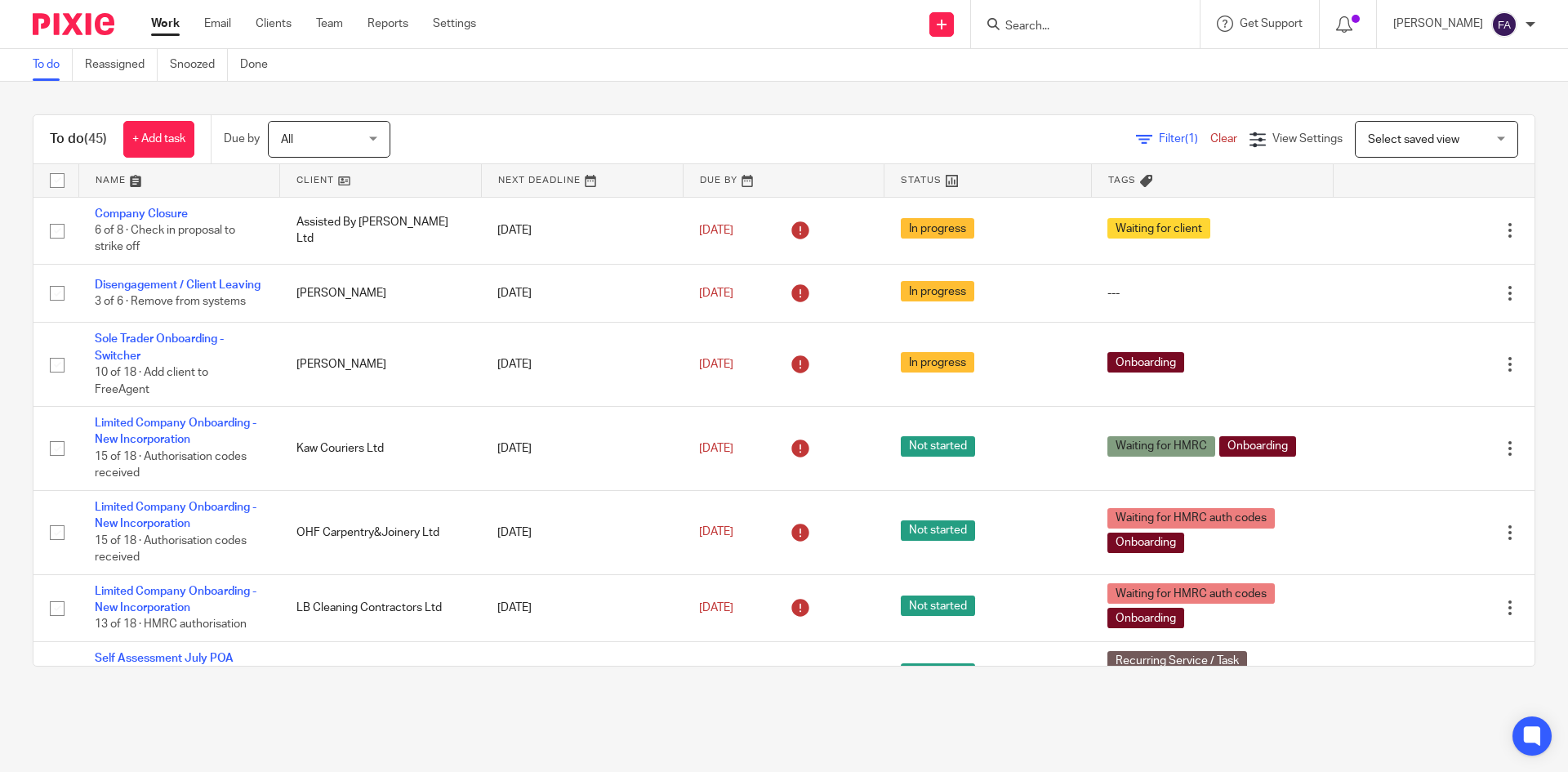
click at [343, 129] on span "All" at bounding box center [325, 139] width 87 height 34
click at [576, 93] on div "To do (45) + Add task Due by All All Today Tomorrow This week Next week This mo…" at bounding box center [784, 391] width 1568 height 618
click at [1159, 138] on span "Filter (1)" at bounding box center [1185, 139] width 52 height 12
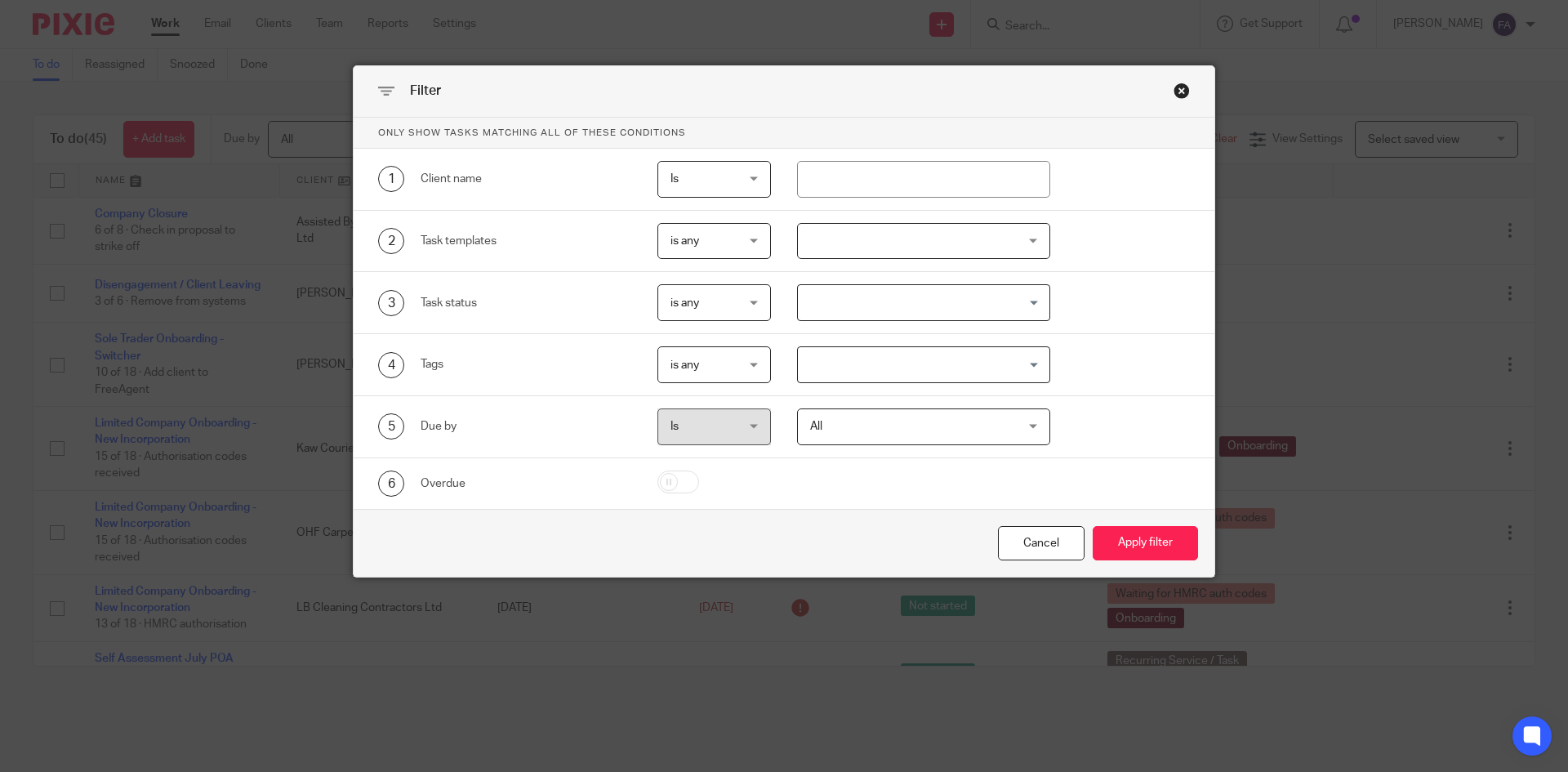
click at [865, 361] on input "Search for option" at bounding box center [920, 365] width 242 height 28
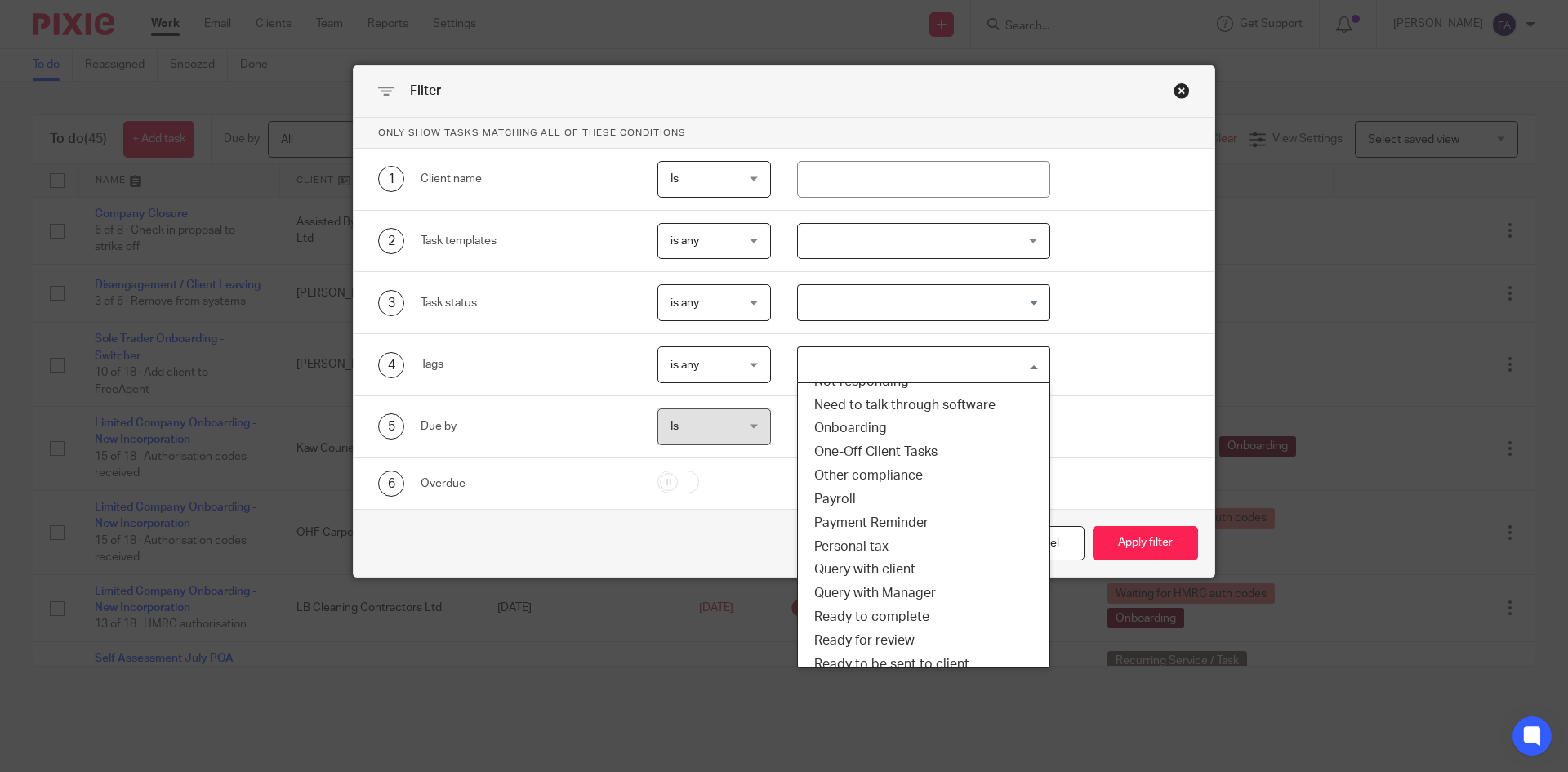
scroll to position [164, 0]
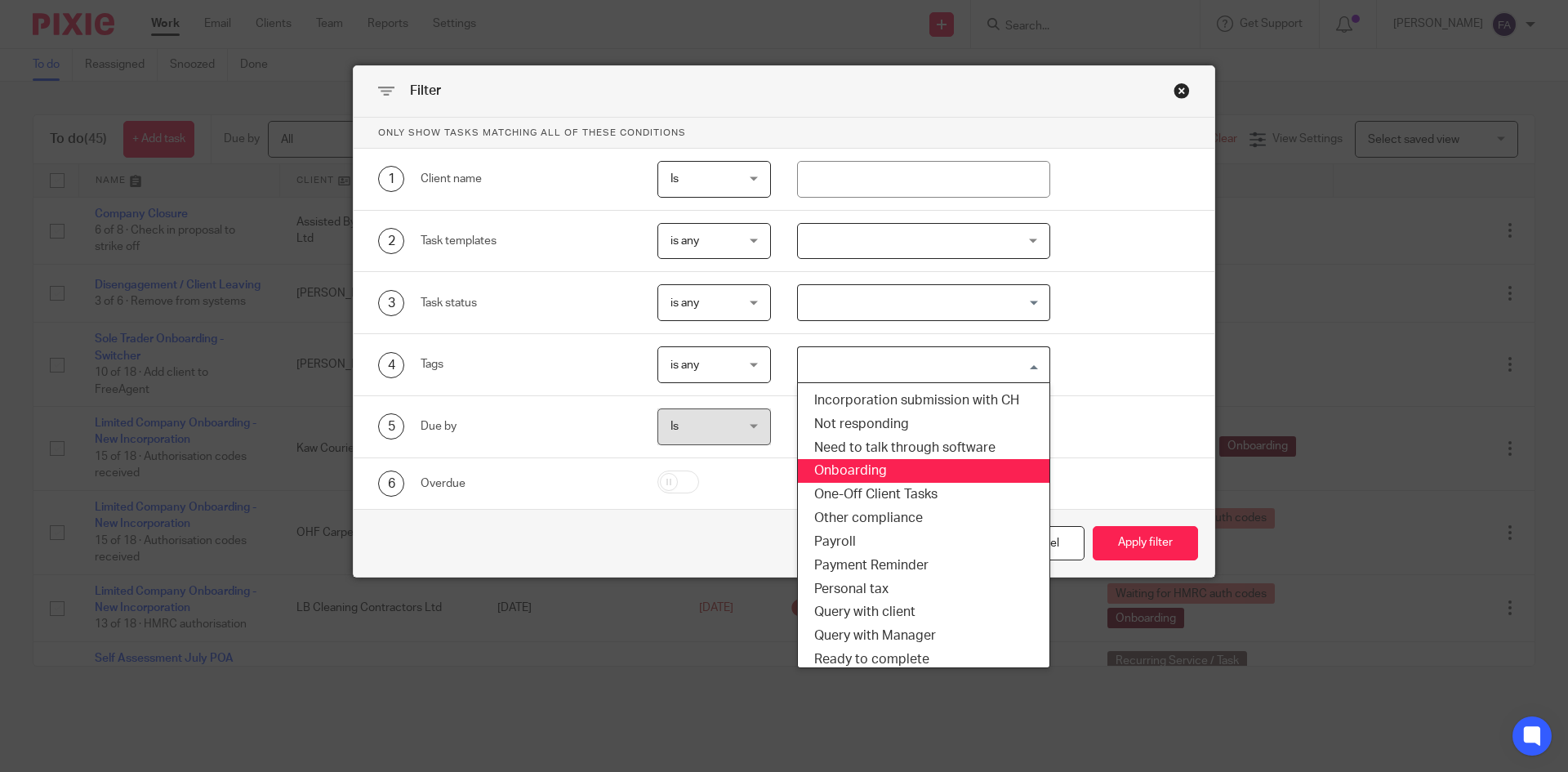
click at [852, 476] on li "Onboarding" at bounding box center [924, 471] width 252 height 23
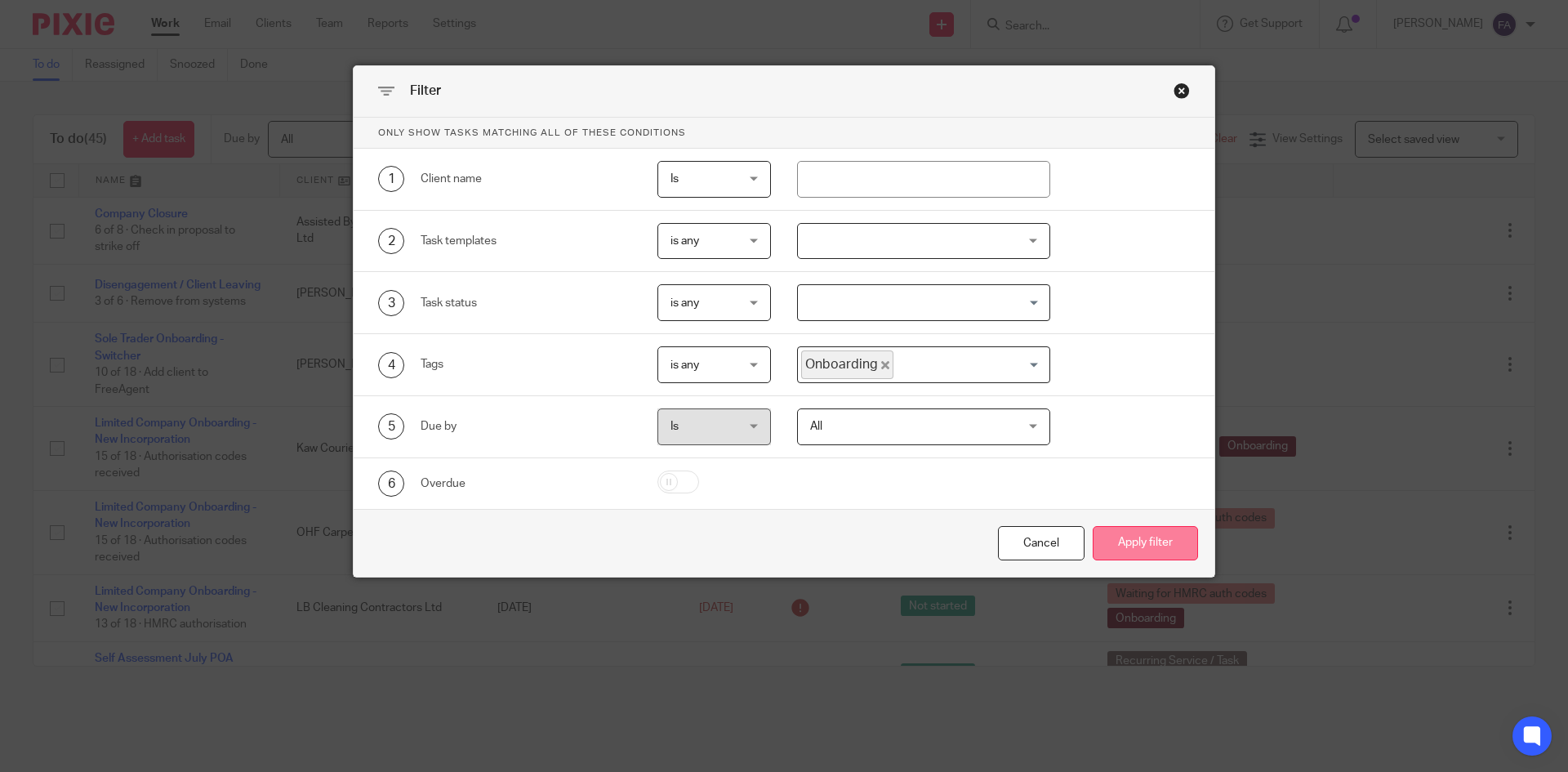
click at [1110, 536] on button "Apply filter" at bounding box center [1145, 543] width 105 height 35
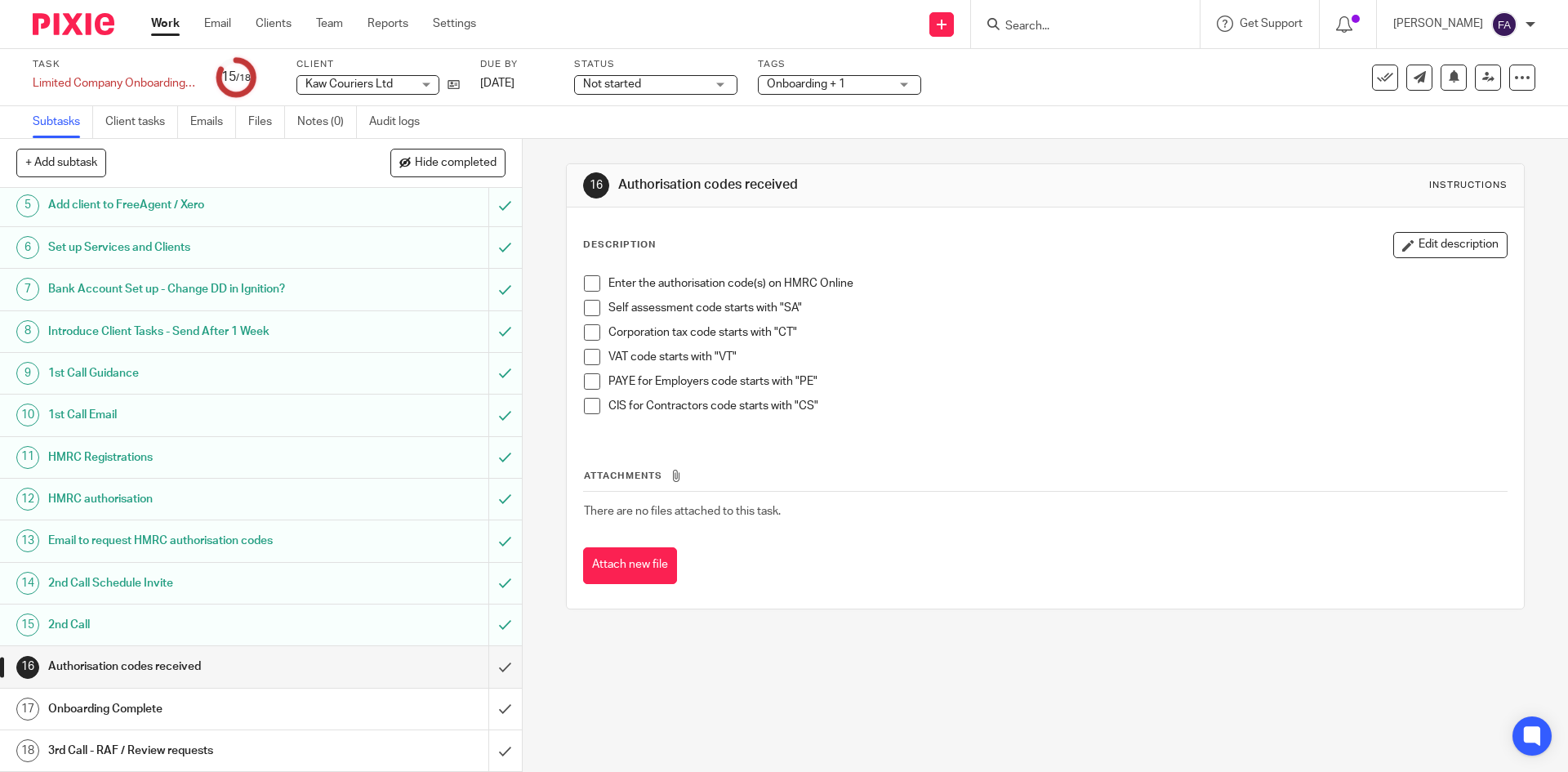
scroll to position [188, 0]
click at [1377, 80] on icon at bounding box center [1385, 78] width 17 height 17
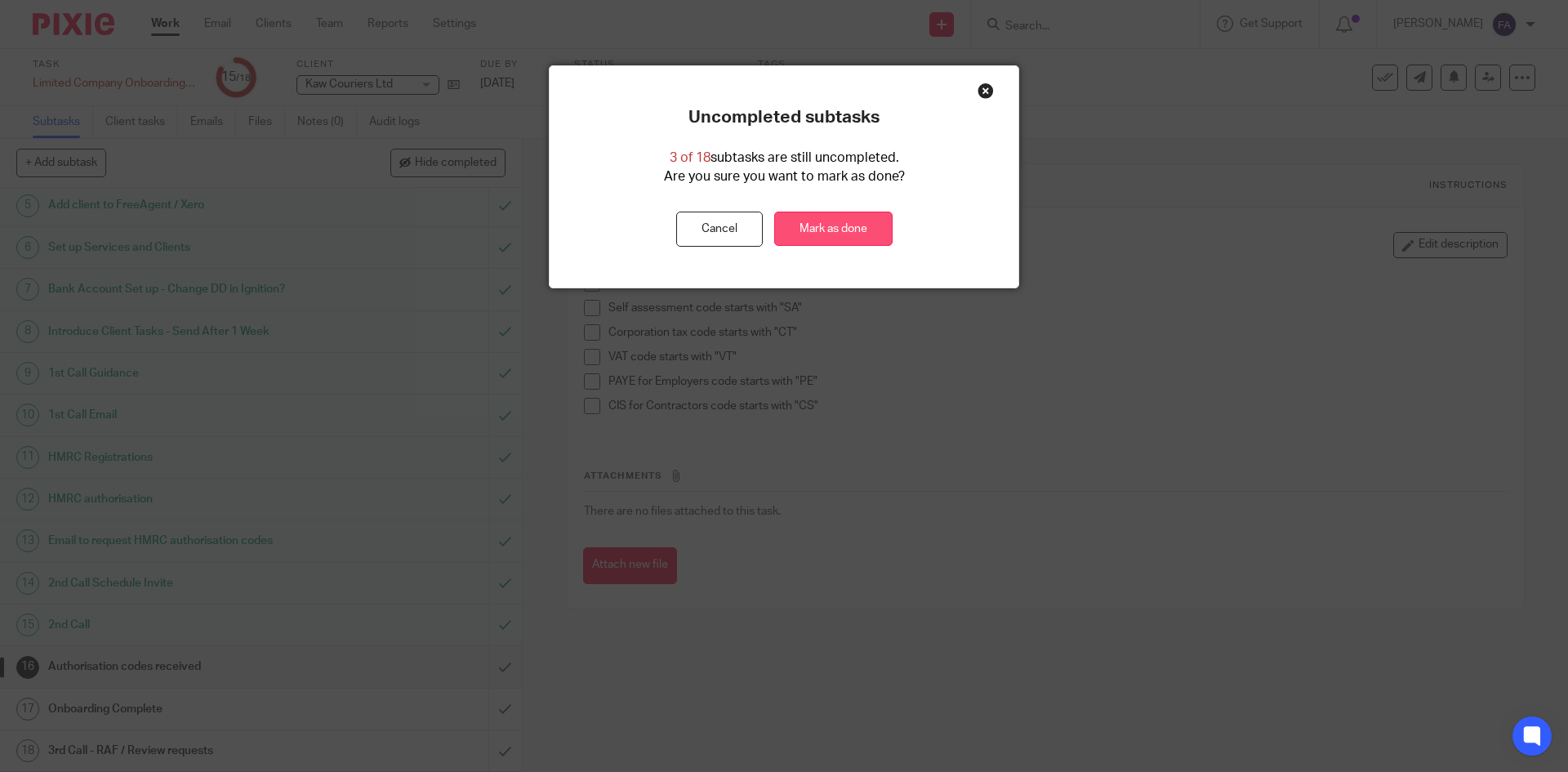
click at [839, 226] on link "Mark as done" at bounding box center [834, 229] width 118 height 35
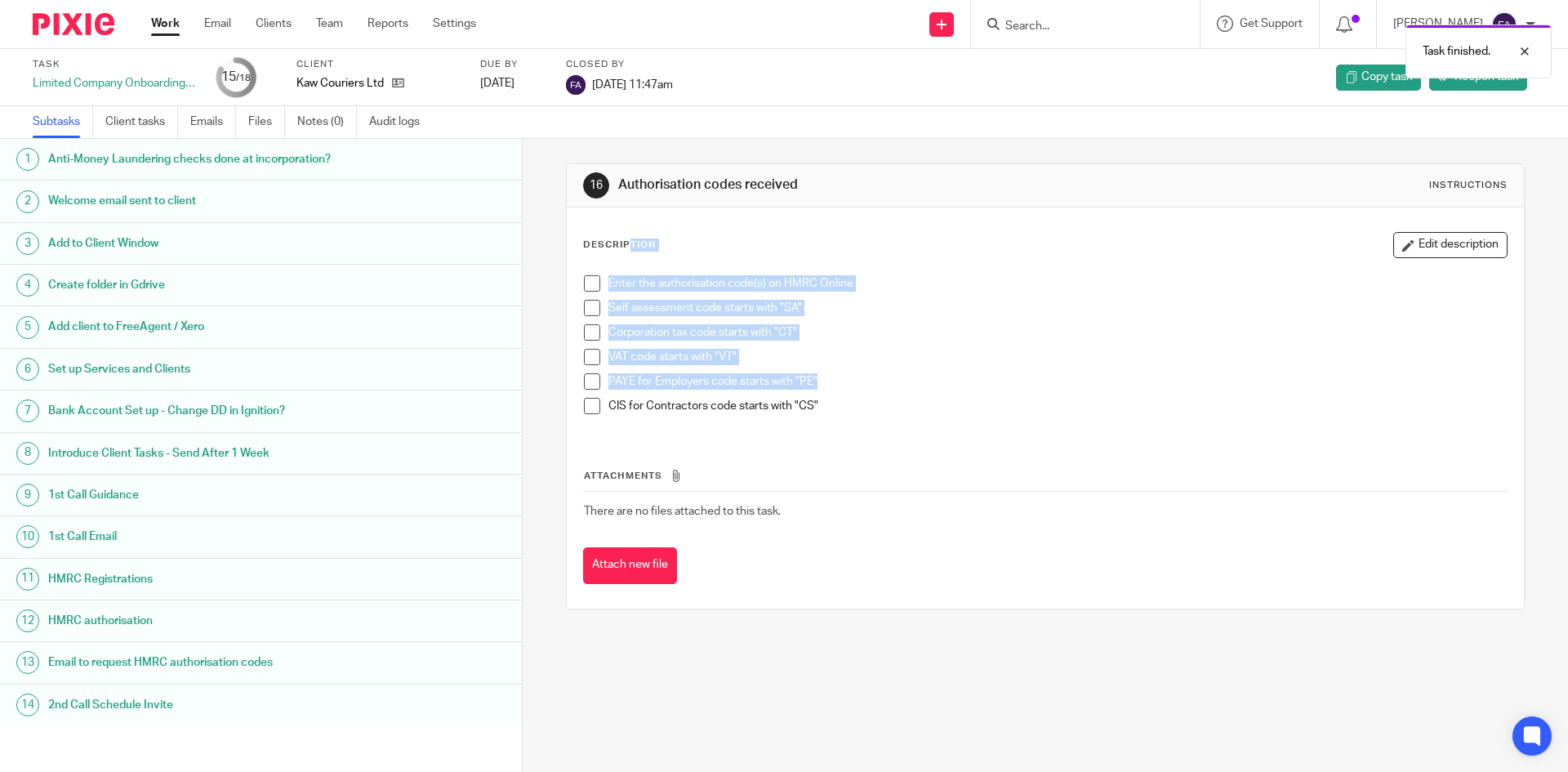
drag, startPoint x: 578, startPoint y: 244, endPoint x: 837, endPoint y: 394, distance: 299.3
click at [834, 391] on div "Description Edit description Enter the authorisation code(s) on HMRC Online Sel…" at bounding box center [1045, 334] width 924 height 204
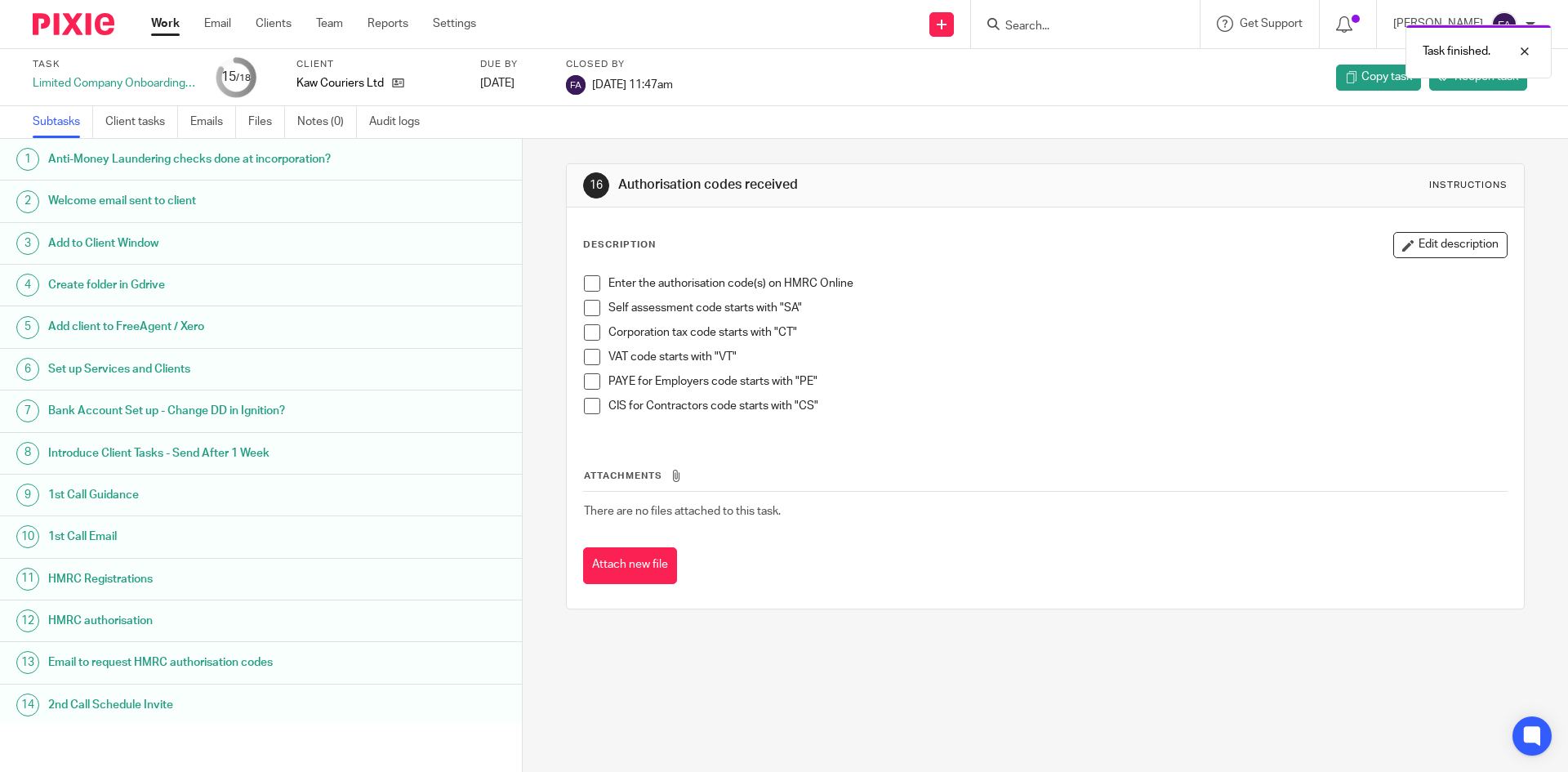
click at [836, 404] on p "CIS for Contractors code starts with "CS"" at bounding box center [1056, 406] width 897 height 17
click at [600, 246] on p "Description" at bounding box center [619, 245] width 73 height 13
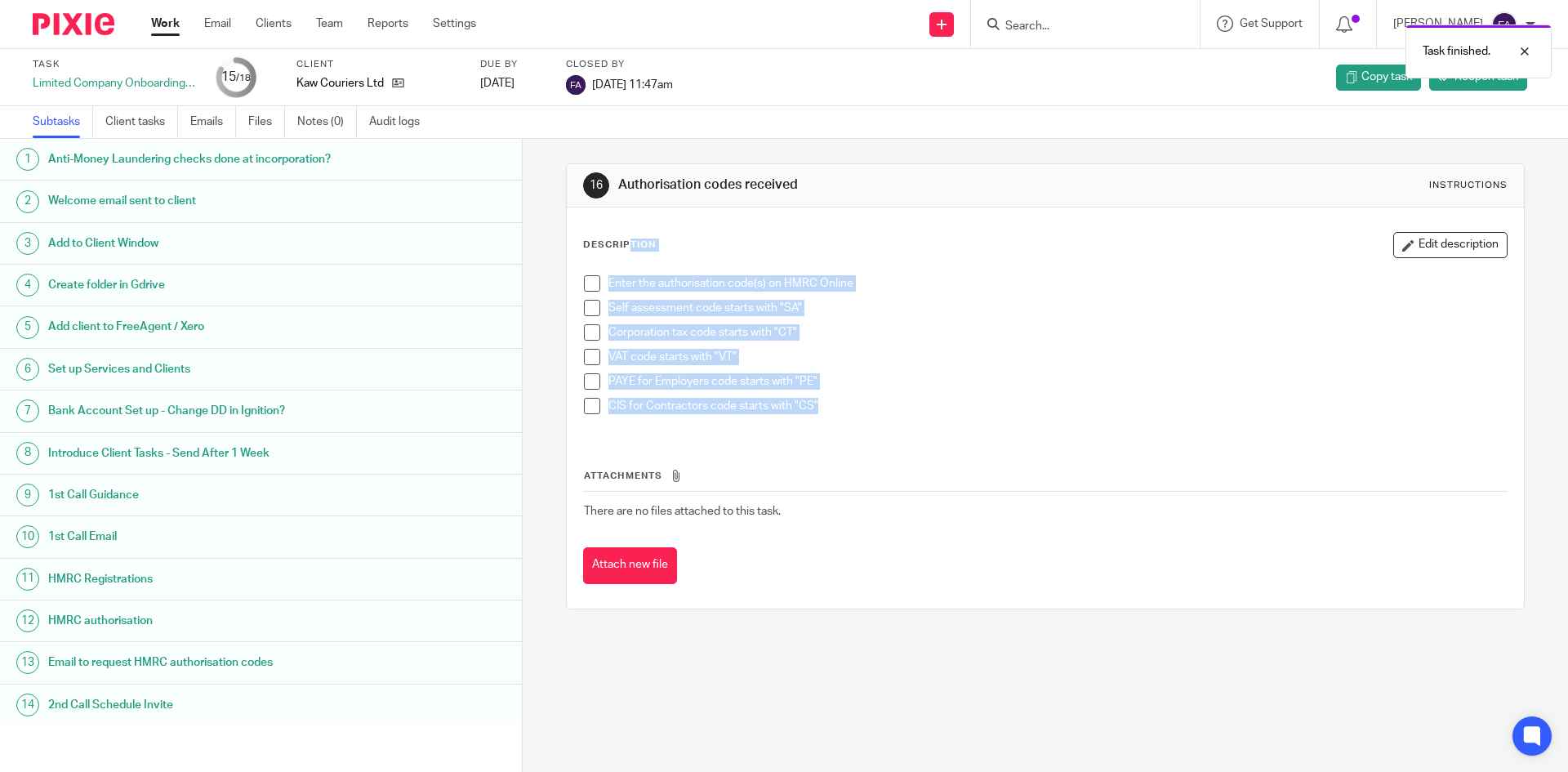
drag, startPoint x: 579, startPoint y: 248, endPoint x: 835, endPoint y: 414, distance: 305.1
click at [835, 414] on div "Description Edit description Enter the authorisation code(s) on HMRC Online Sel…" at bounding box center [1045, 334] width 924 height 204
click at [835, 414] on p "CIS for Contractors code starts with "CS"" at bounding box center [1056, 406] width 897 height 17
drag, startPoint x: 835, startPoint y: 414, endPoint x: 809, endPoint y: 416, distance: 26.1
click at [809, 416] on div "CIS for Contractors code starts with "CS"" at bounding box center [1056, 410] width 897 height 24
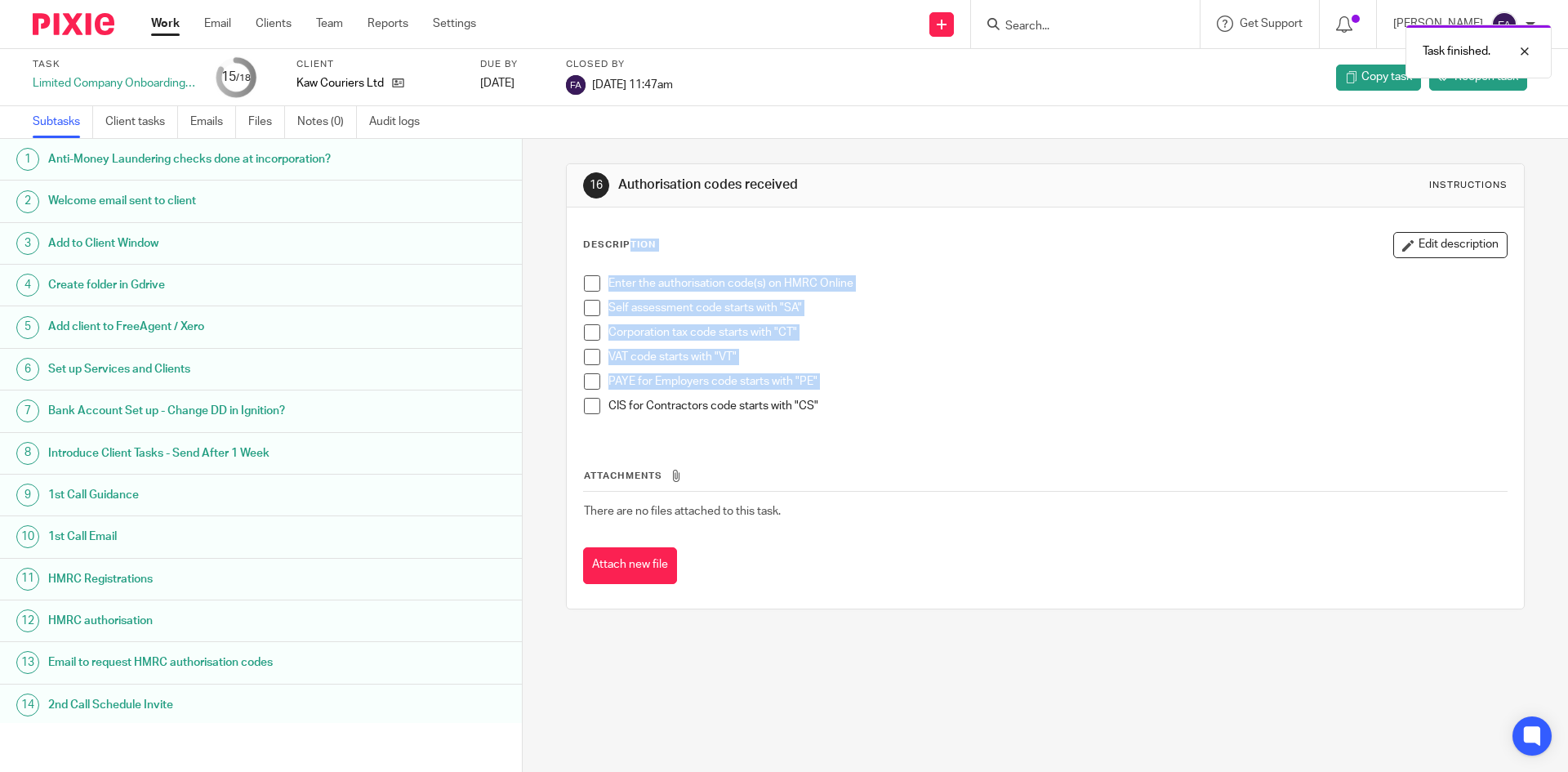
click at [809, 416] on div "CIS for Contractors code starts with "CS"" at bounding box center [1056, 410] width 897 height 24
click at [811, 416] on div "CIS for Contractors code starts with "CS"" at bounding box center [1056, 410] width 897 height 24
click at [811, 411] on p "CIS for Contractors code starts with "CS"" at bounding box center [1056, 406] width 897 height 17
drag, startPoint x: 813, startPoint y: 411, endPoint x: 579, endPoint y: 235, distance: 292.8
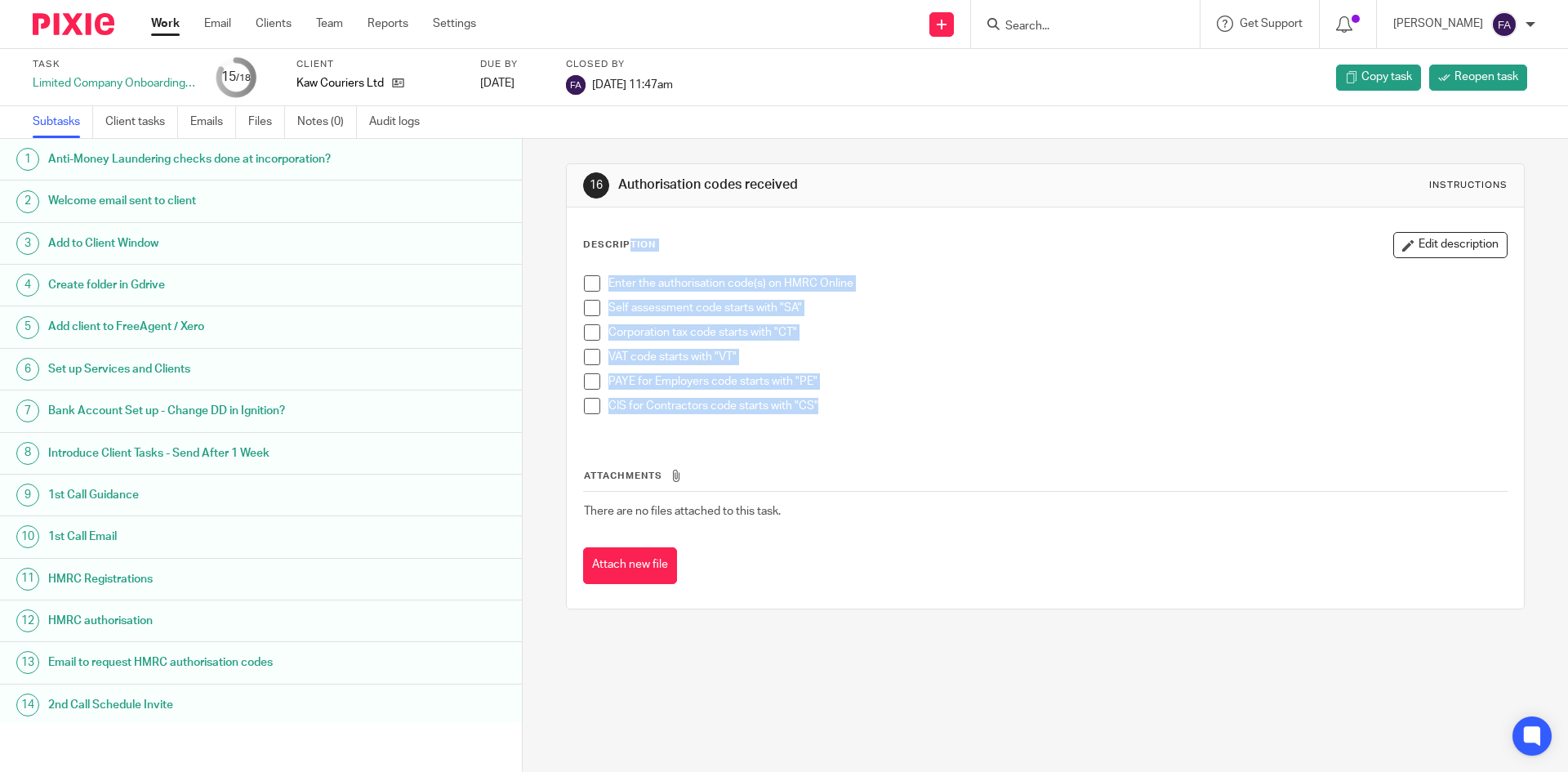
click at [583, 235] on div "Description Edit description Enter the authorisation code(s) on HMRC Online Sel…" at bounding box center [1045, 334] width 924 height 204
click at [583, 240] on p "Description" at bounding box center [619, 245] width 73 height 13
drag, startPoint x: 583, startPoint y: 243, endPoint x: 819, endPoint y: 432, distance: 302.4
click at [819, 431] on div "Description Edit description Enter the authorisation code(s) on HMRC Online Sel…" at bounding box center [1045, 334] width 924 height 204
click at [816, 415] on div "CIS for Contractors code starts with "CS"" at bounding box center [1056, 410] width 897 height 24
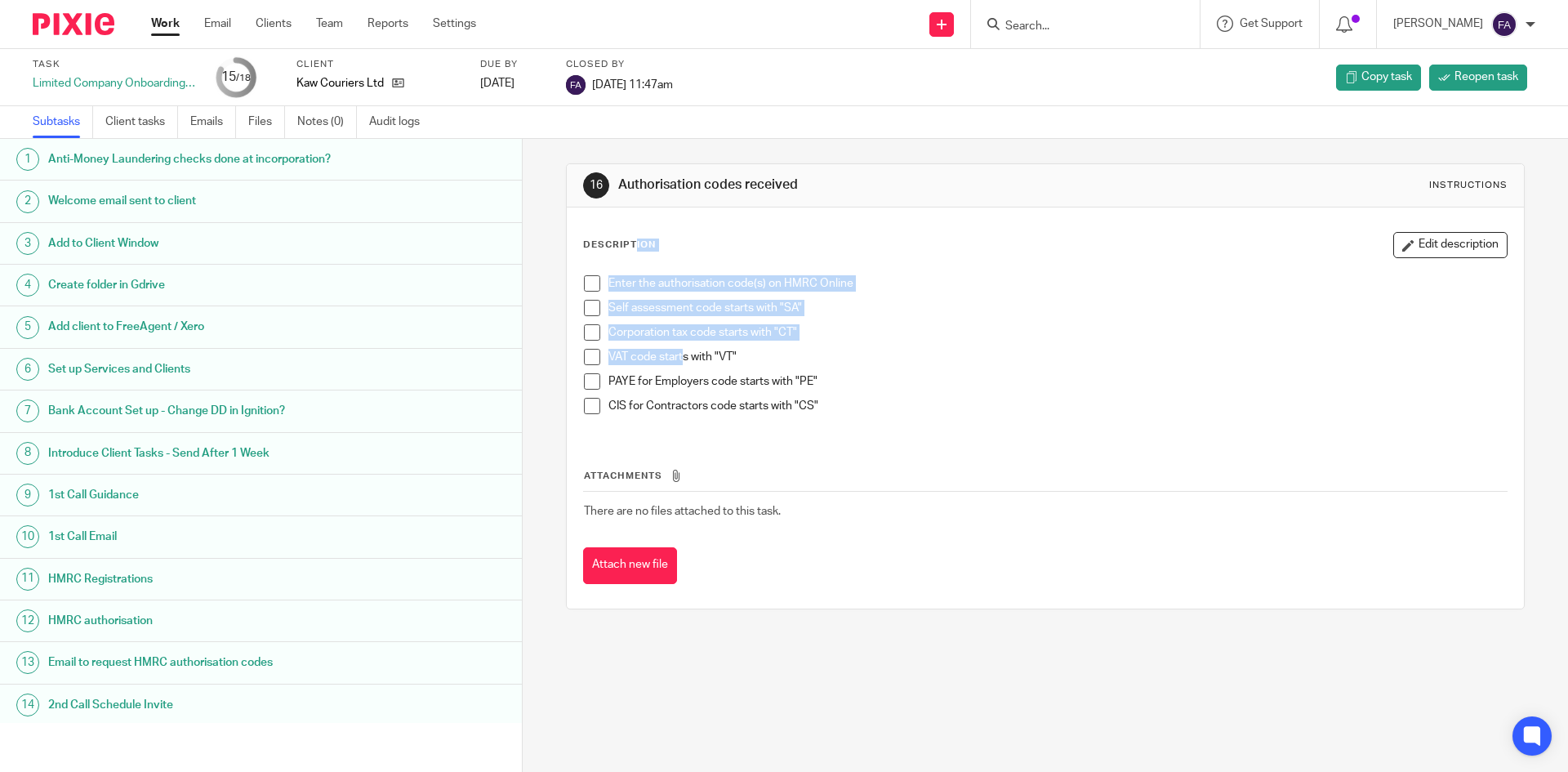
drag, startPoint x: 816, startPoint y: 416, endPoint x: 681, endPoint y: 364, distance: 144.7
click at [681, 364] on ul "Enter the authorisation code(s) on HMRC Online Self assessment code starts with…" at bounding box center [1045, 349] width 922 height 147
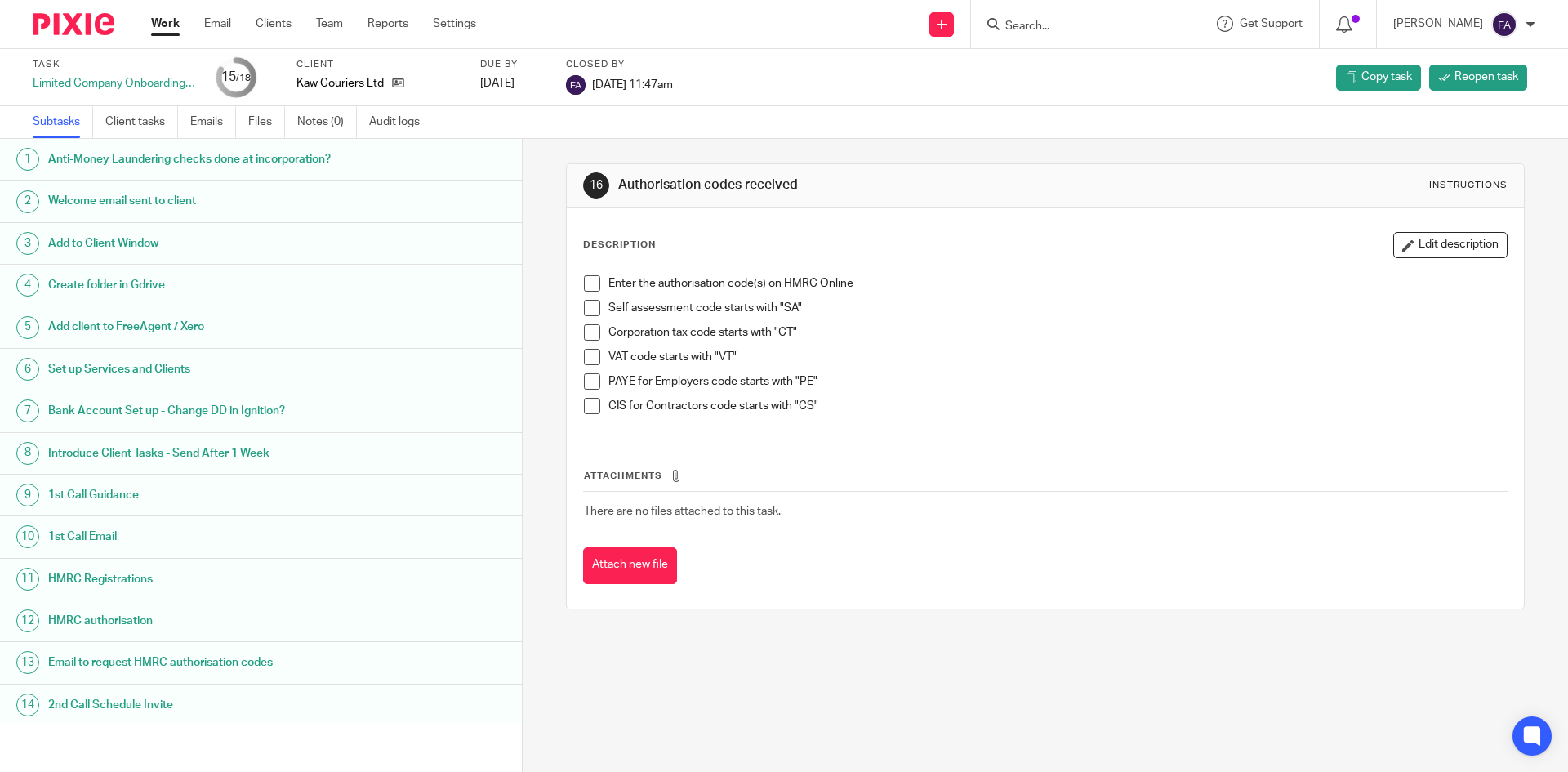
click at [576, 237] on div "Description Edit description Enter the authorisation code(s) on HMRC Online Sel…" at bounding box center [1045, 408] width 956 height 401
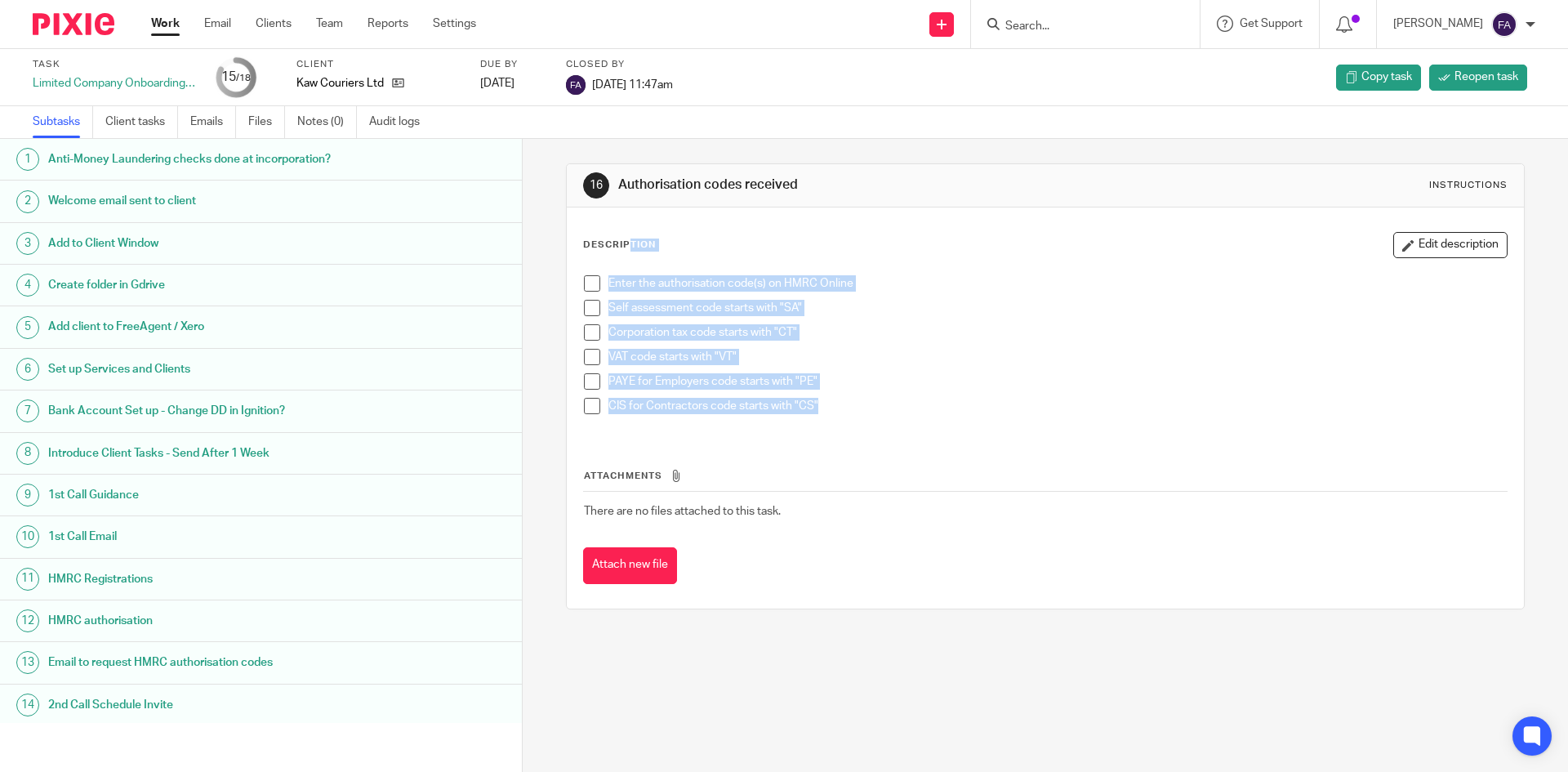
drag, startPoint x: 575, startPoint y: 243, endPoint x: 853, endPoint y: 420, distance: 329.6
click at [853, 420] on div "Description Edit description Enter the authorisation code(s) on HMRC Online Sel…" at bounding box center [1045, 408] width 956 height 401
click at [853, 420] on div "CIS for Contractors code starts with "CS"" at bounding box center [1056, 410] width 897 height 24
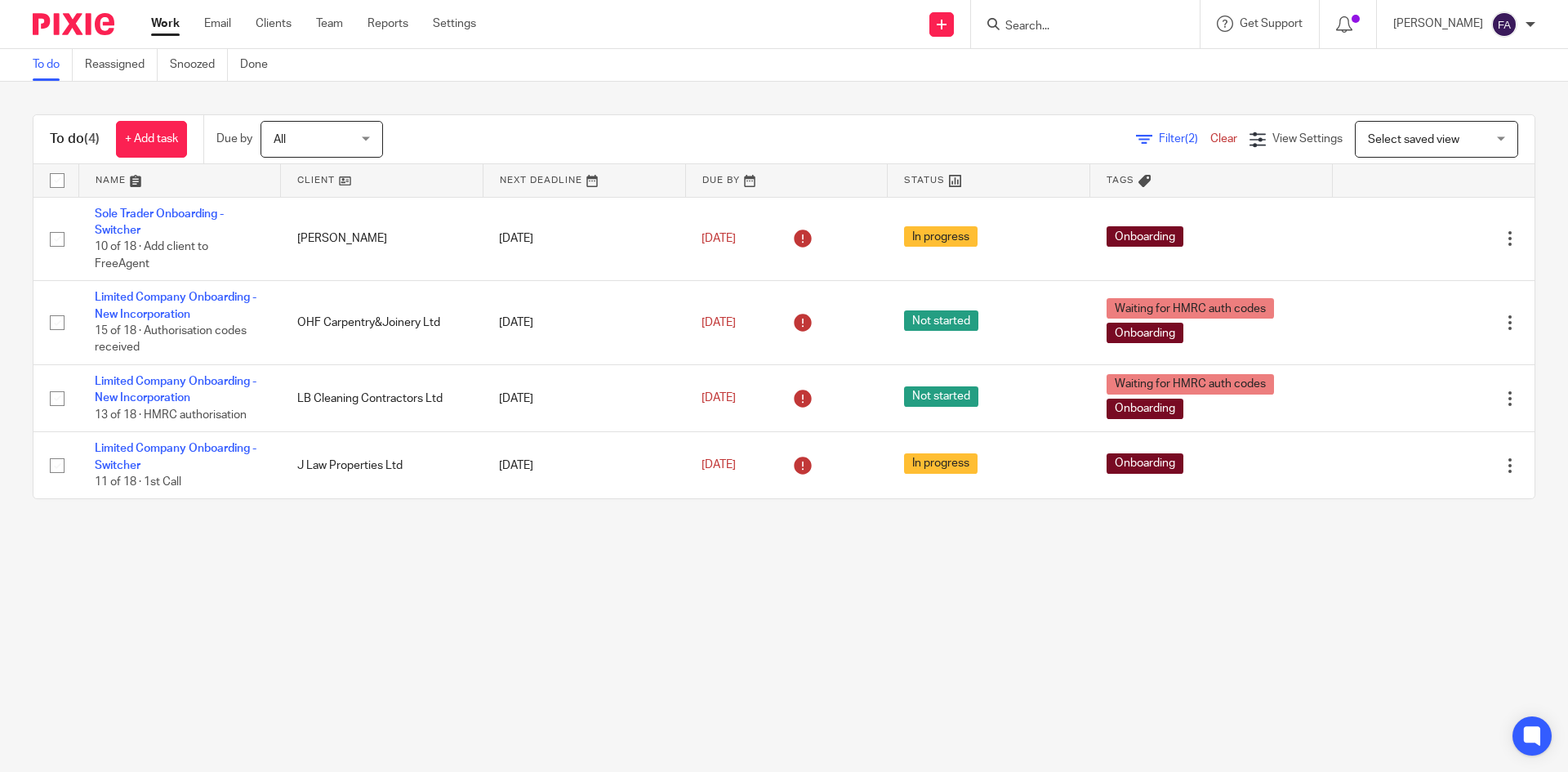
click at [1102, 30] on input "Search" at bounding box center [1077, 27] width 147 height 15
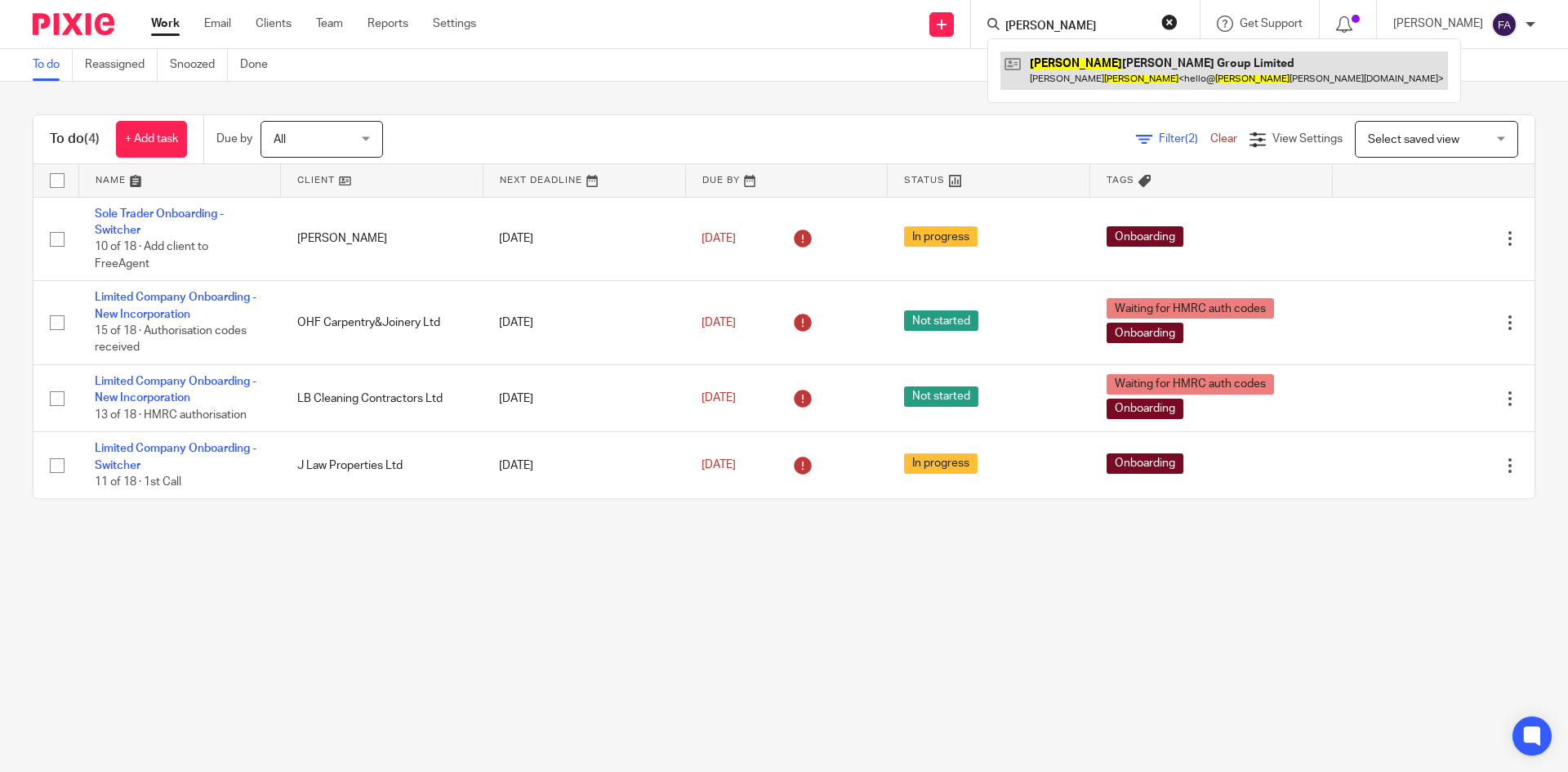
type input "[PERSON_NAME]"
click at [1121, 67] on link at bounding box center [1224, 70] width 447 height 38
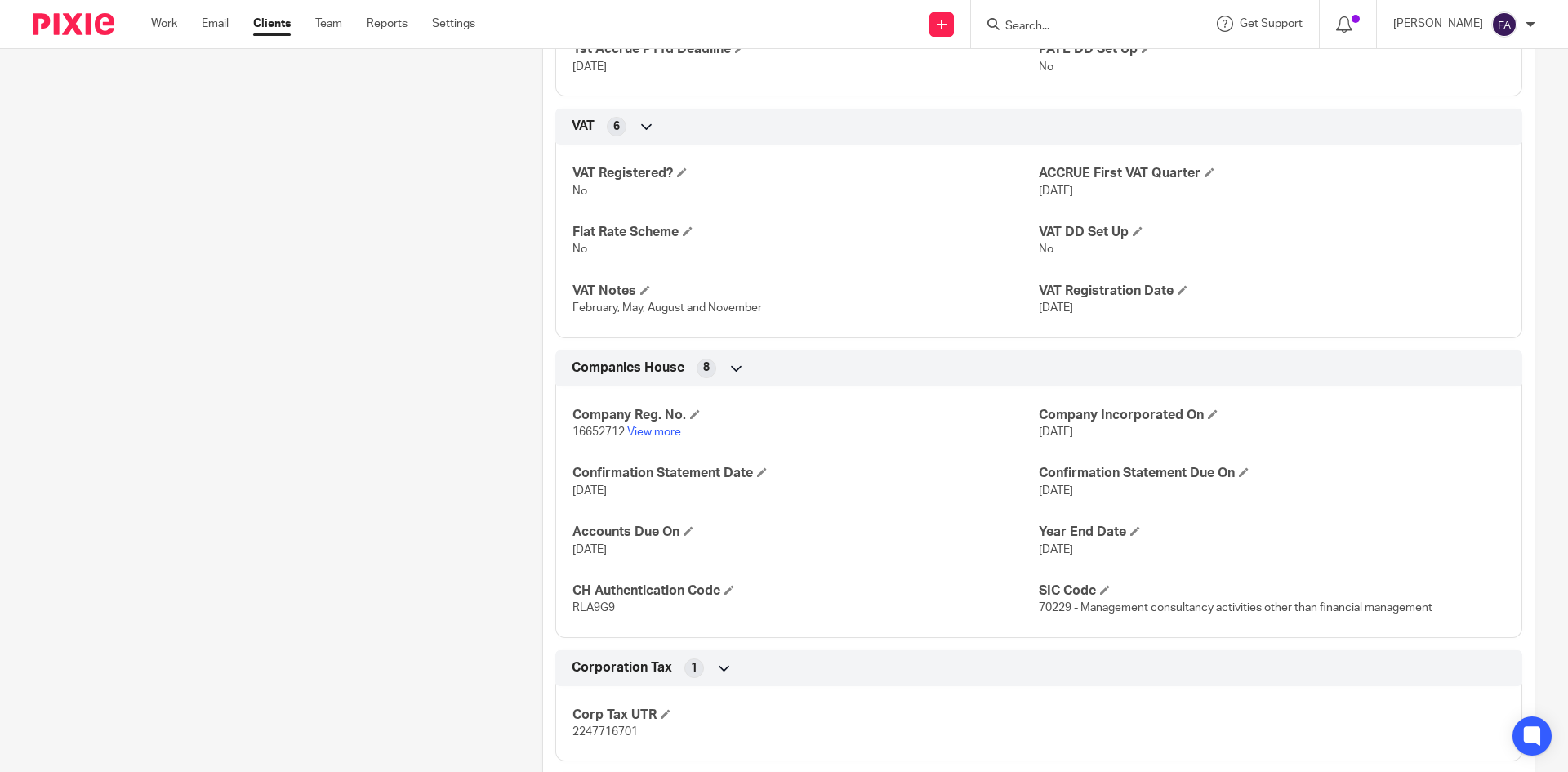
scroll to position [817, 0]
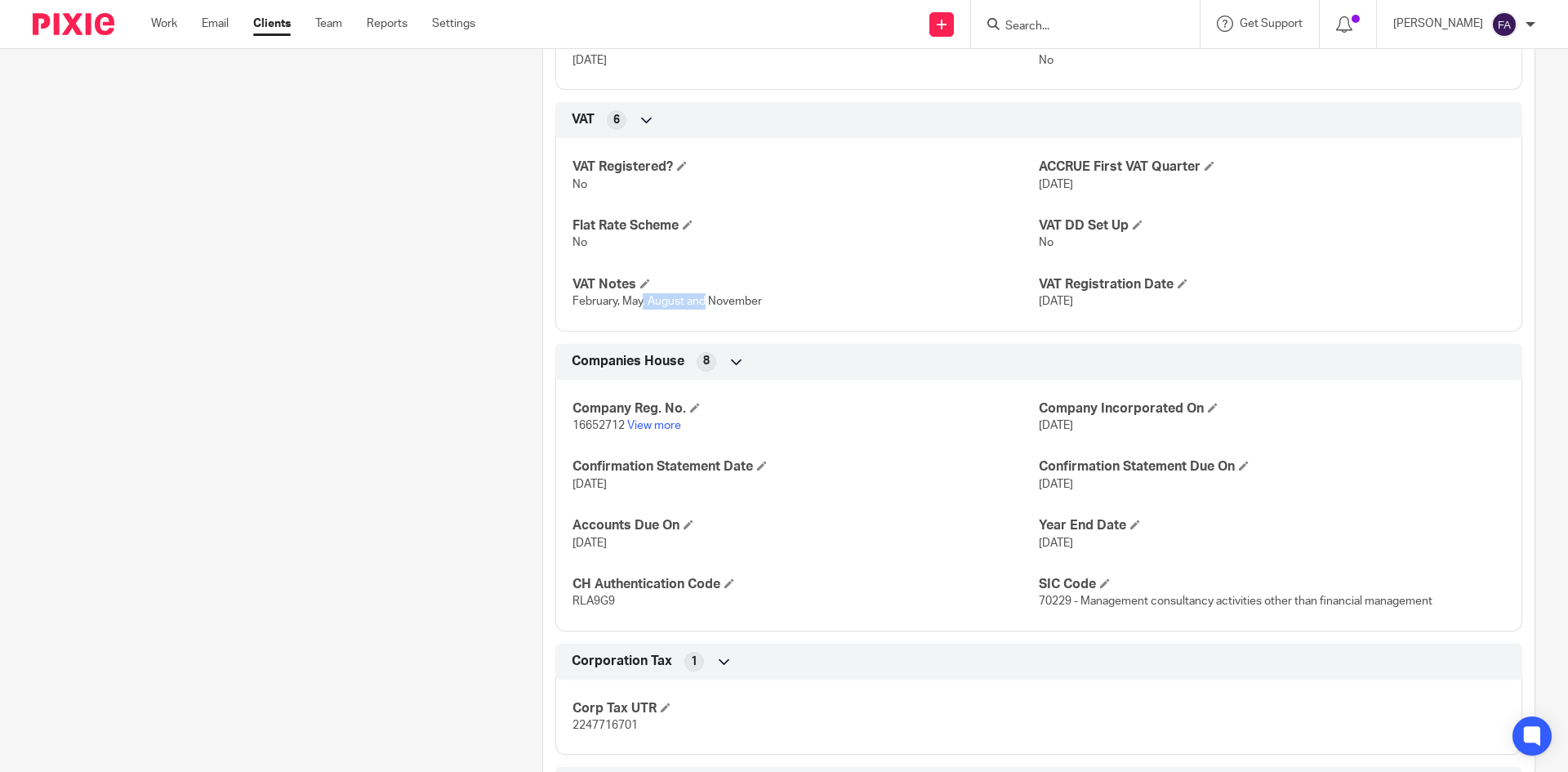
drag, startPoint x: 638, startPoint y: 305, endPoint x: 703, endPoint y: 304, distance: 65.0
click at [703, 304] on span "February, May, August and November" at bounding box center [667, 301] width 189 height 12
click at [703, 305] on span "February, May, August and November" at bounding box center [667, 301] width 189 height 12
click at [1087, 25] on input "Search" at bounding box center [1077, 27] width 147 height 15
click at [1066, 26] on input "Search" at bounding box center [1077, 27] width 147 height 15
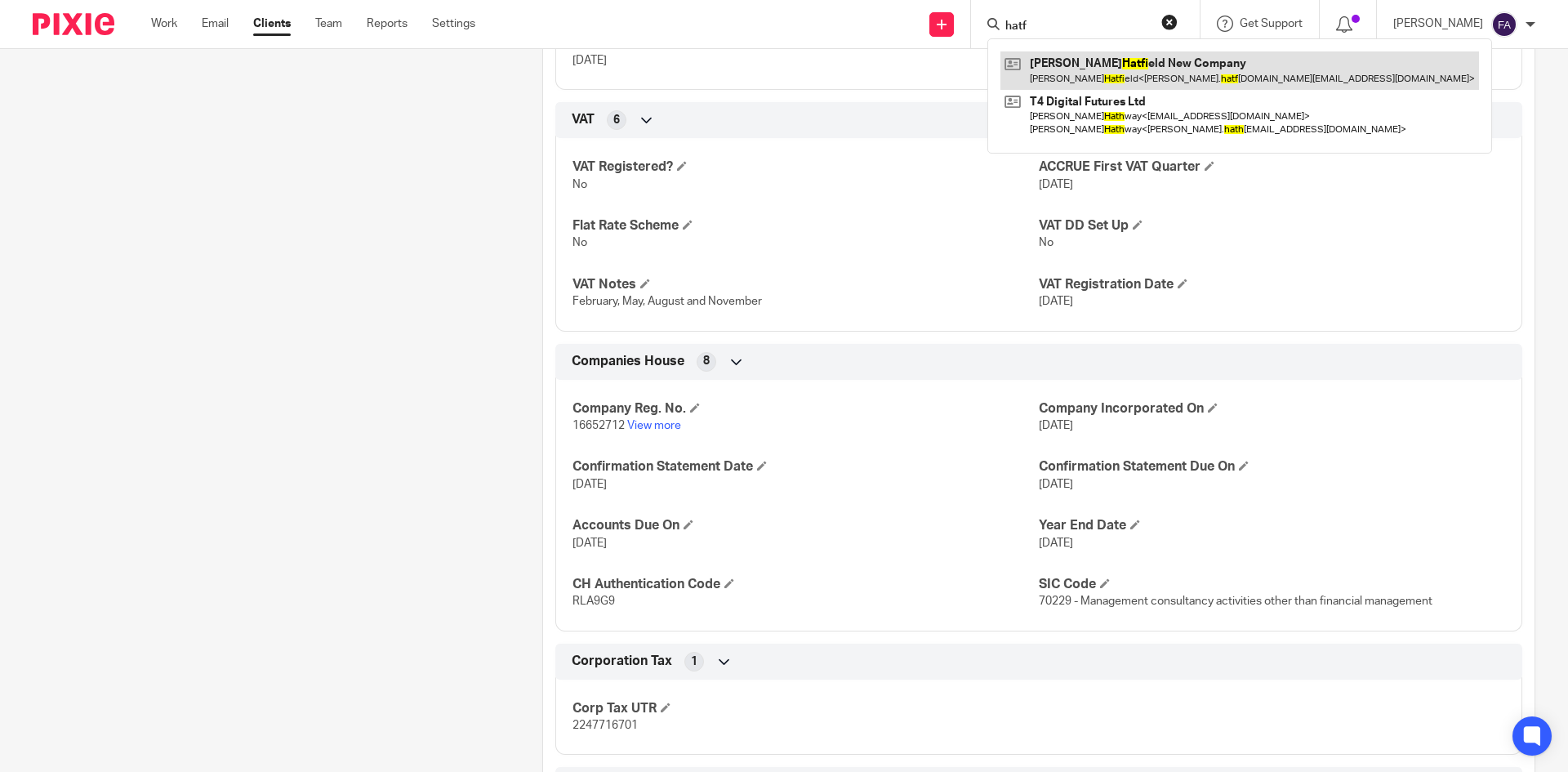
type input "hatf"
click at [1098, 63] on link at bounding box center [1239, 70] width 478 height 38
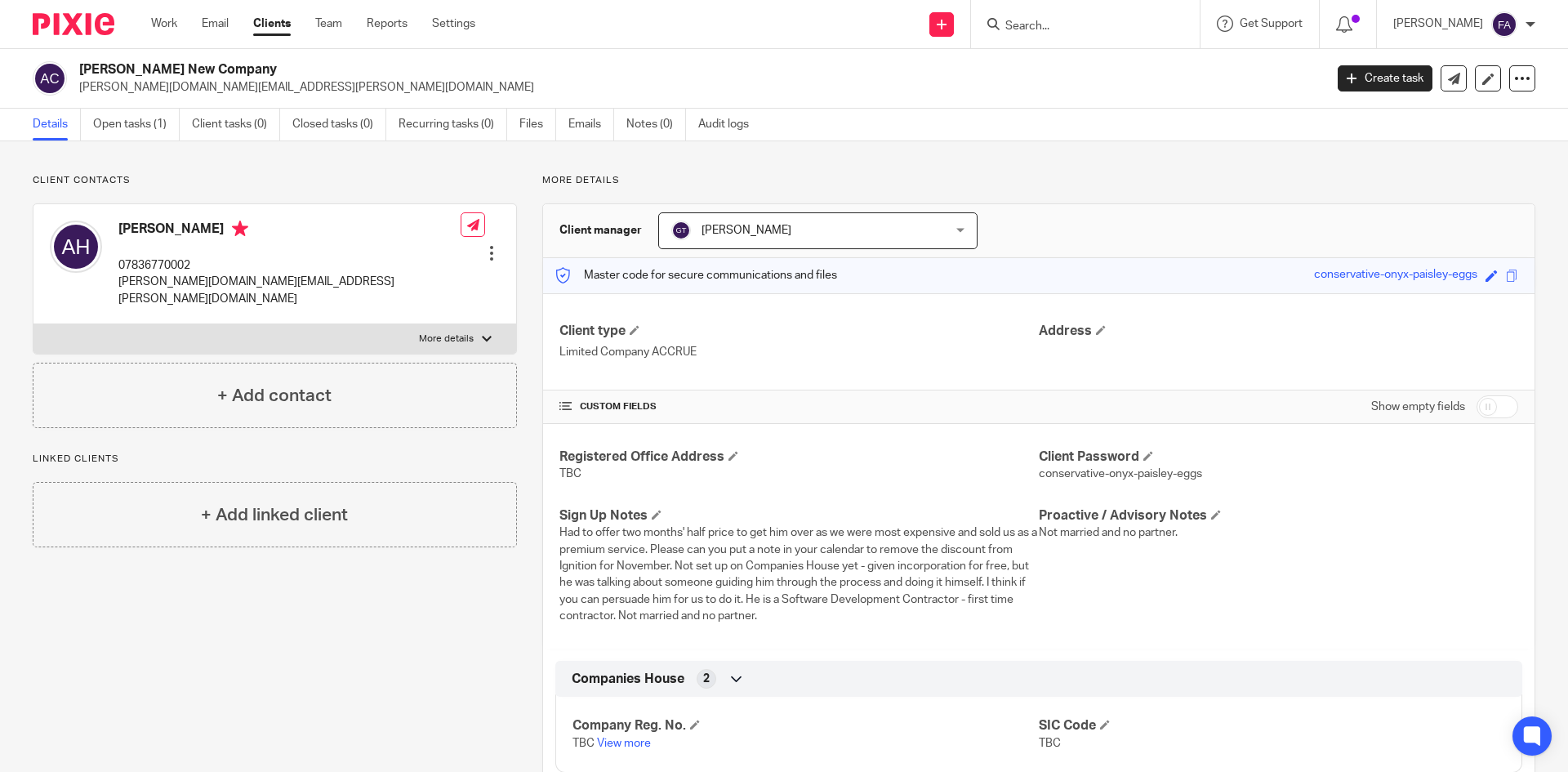
click at [1074, 19] on input "Search" at bounding box center [1077, 27] width 147 height 15
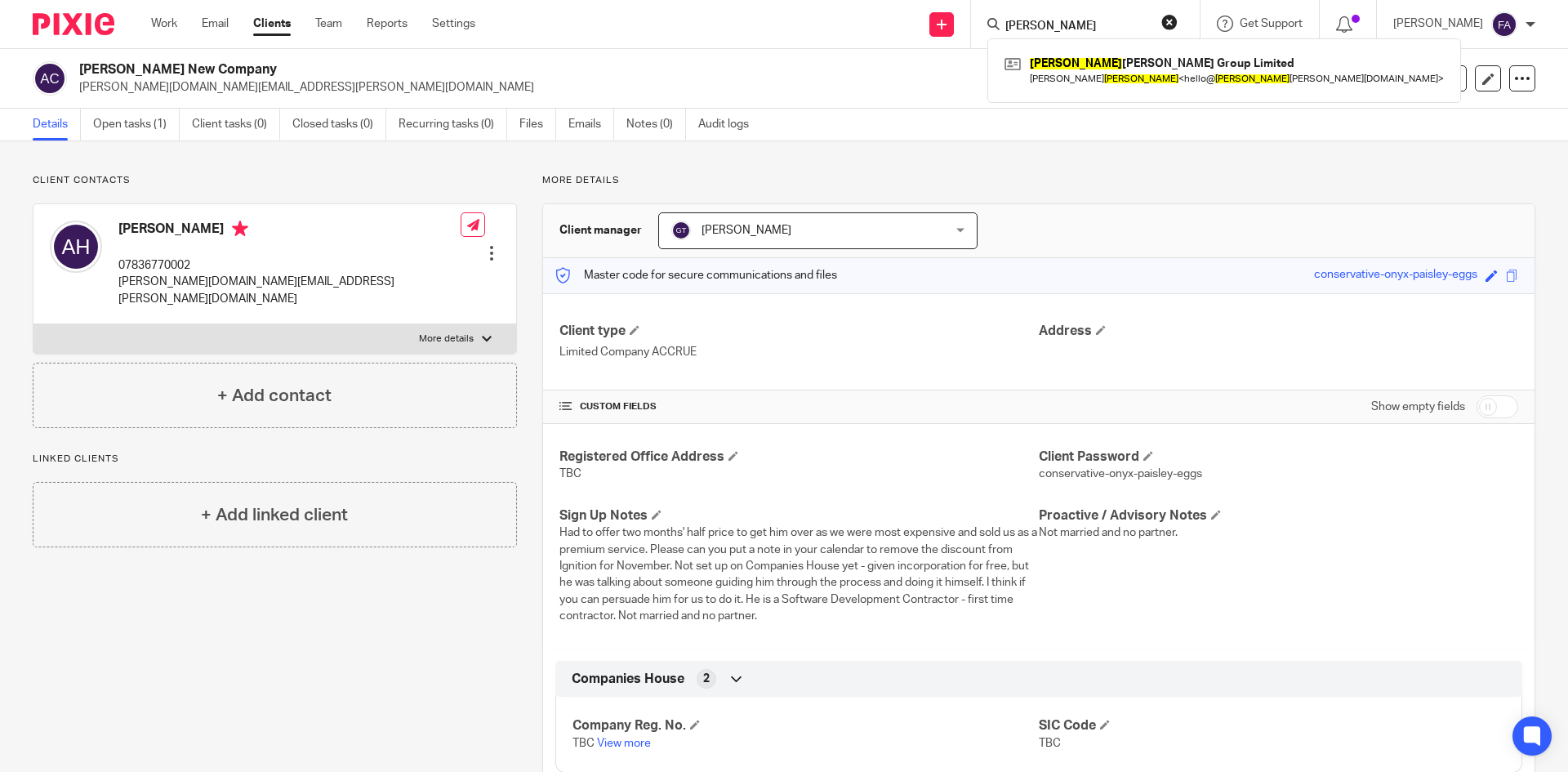
type input "[PERSON_NAME]"
click at [1141, 80] on link at bounding box center [1224, 70] width 447 height 38
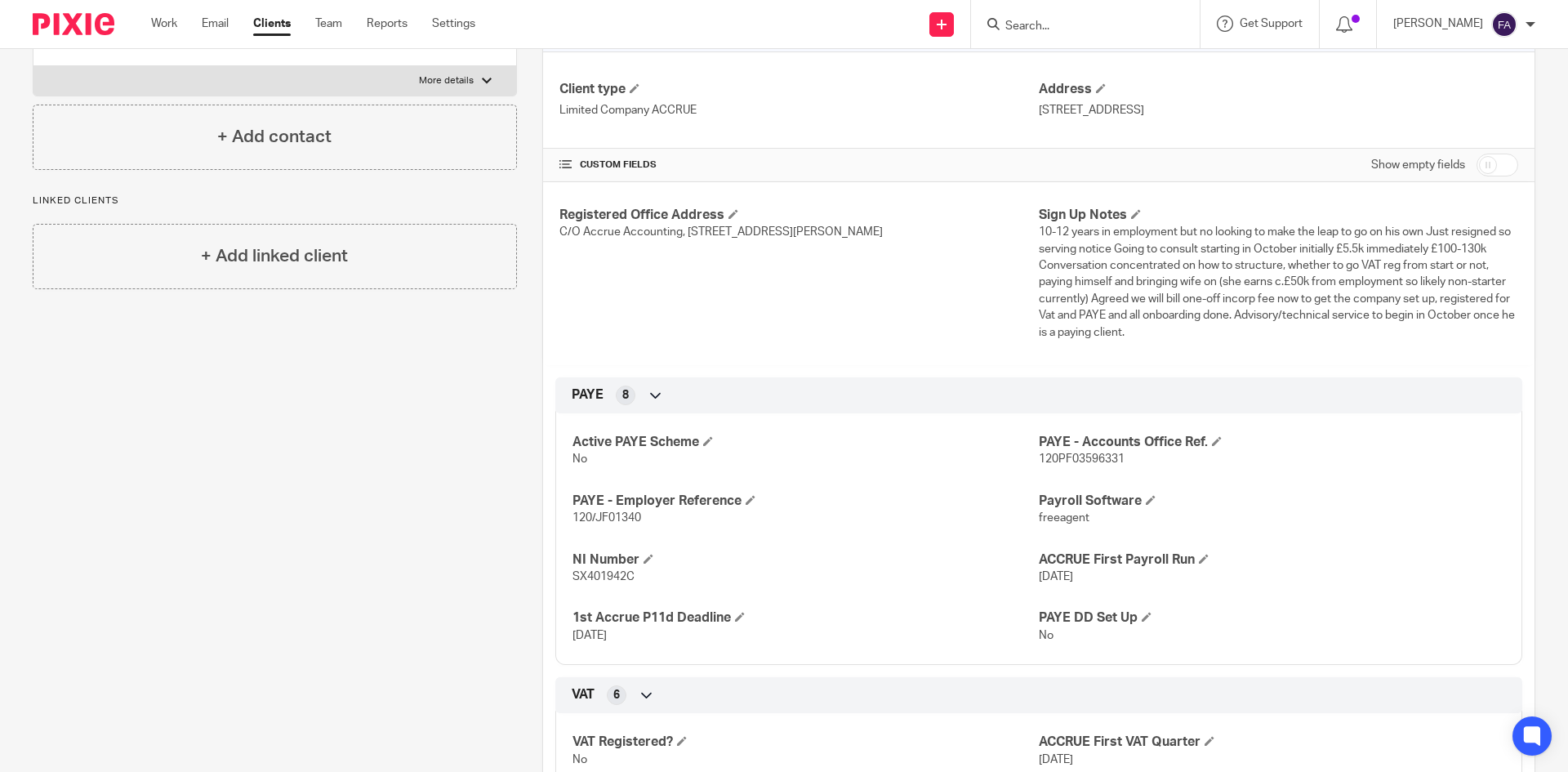
scroll to position [82, 0]
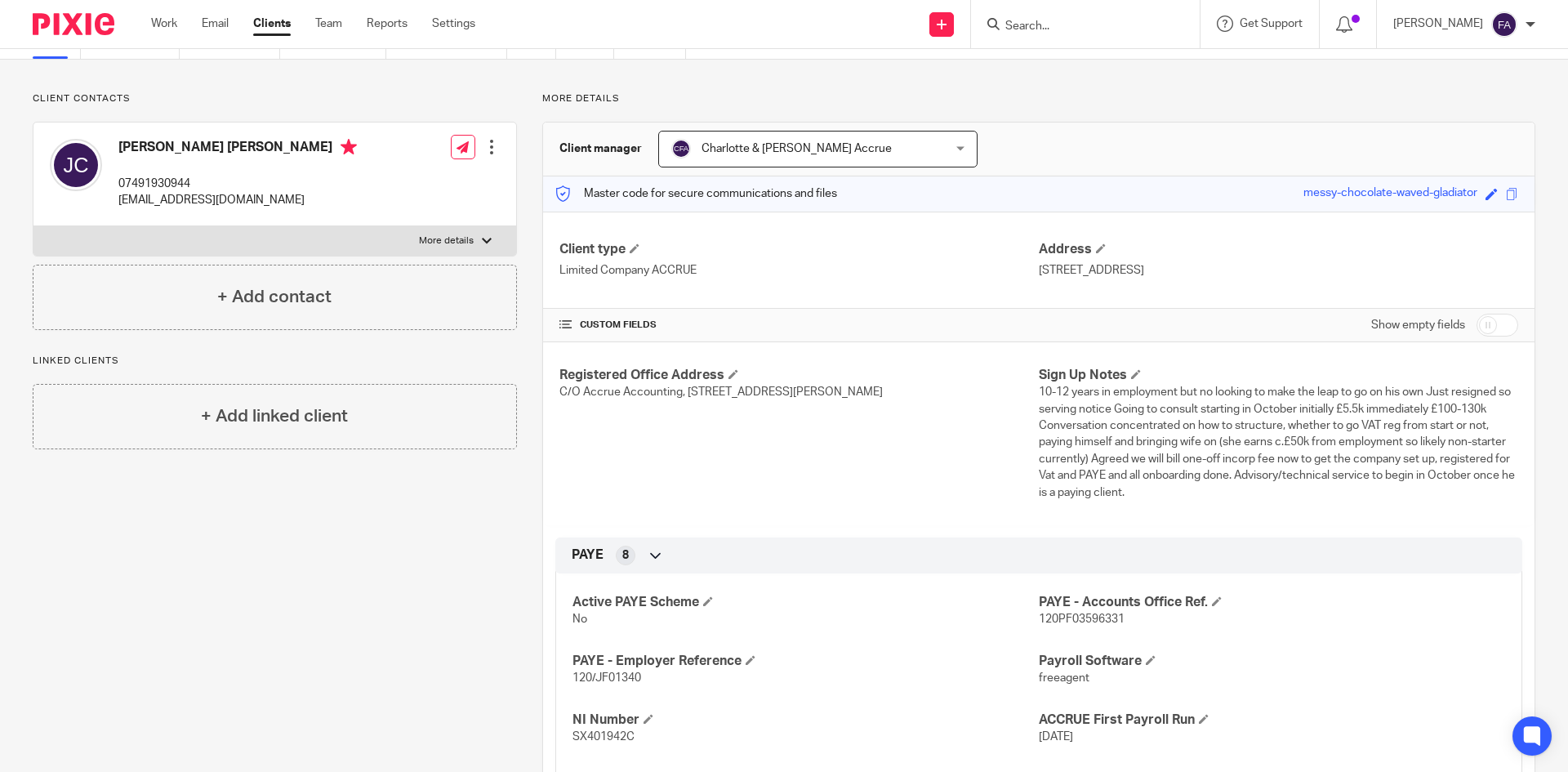
click at [1477, 325] on input "checkbox" at bounding box center [1497, 325] width 42 height 23
checkbox input "true"
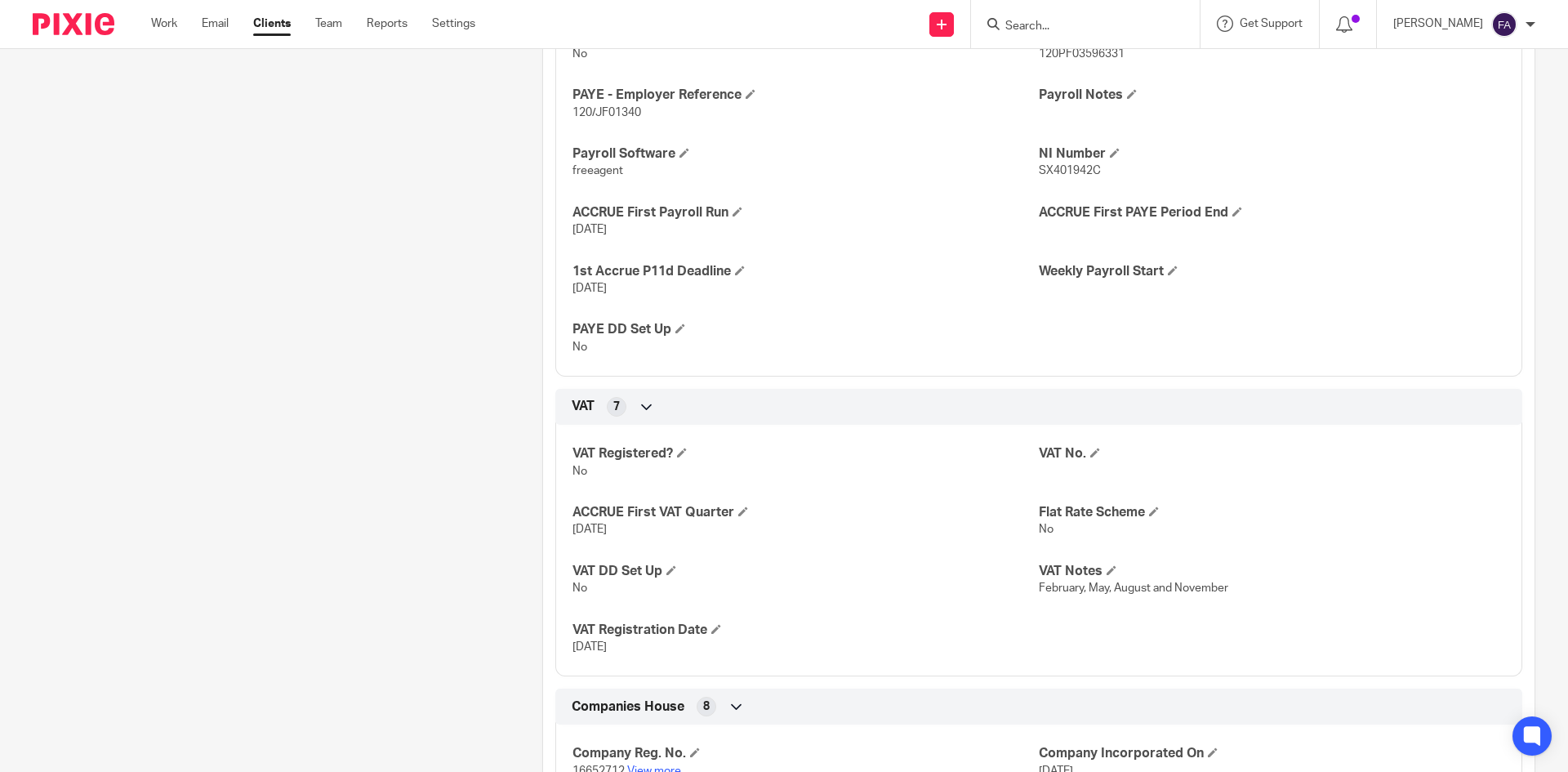
scroll to position [1389, 0]
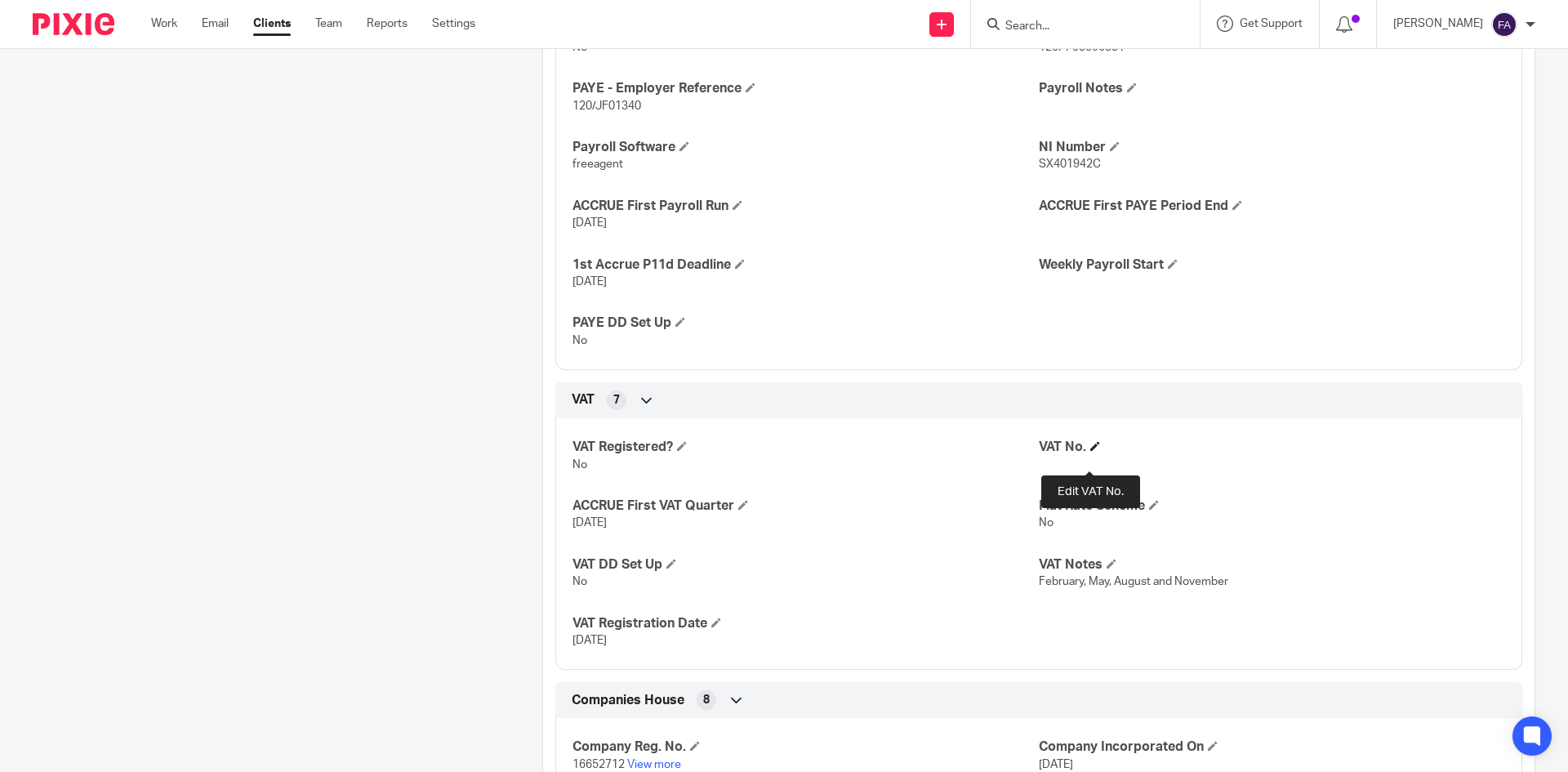
click at [1091, 451] on span at bounding box center [1095, 446] width 10 height 10
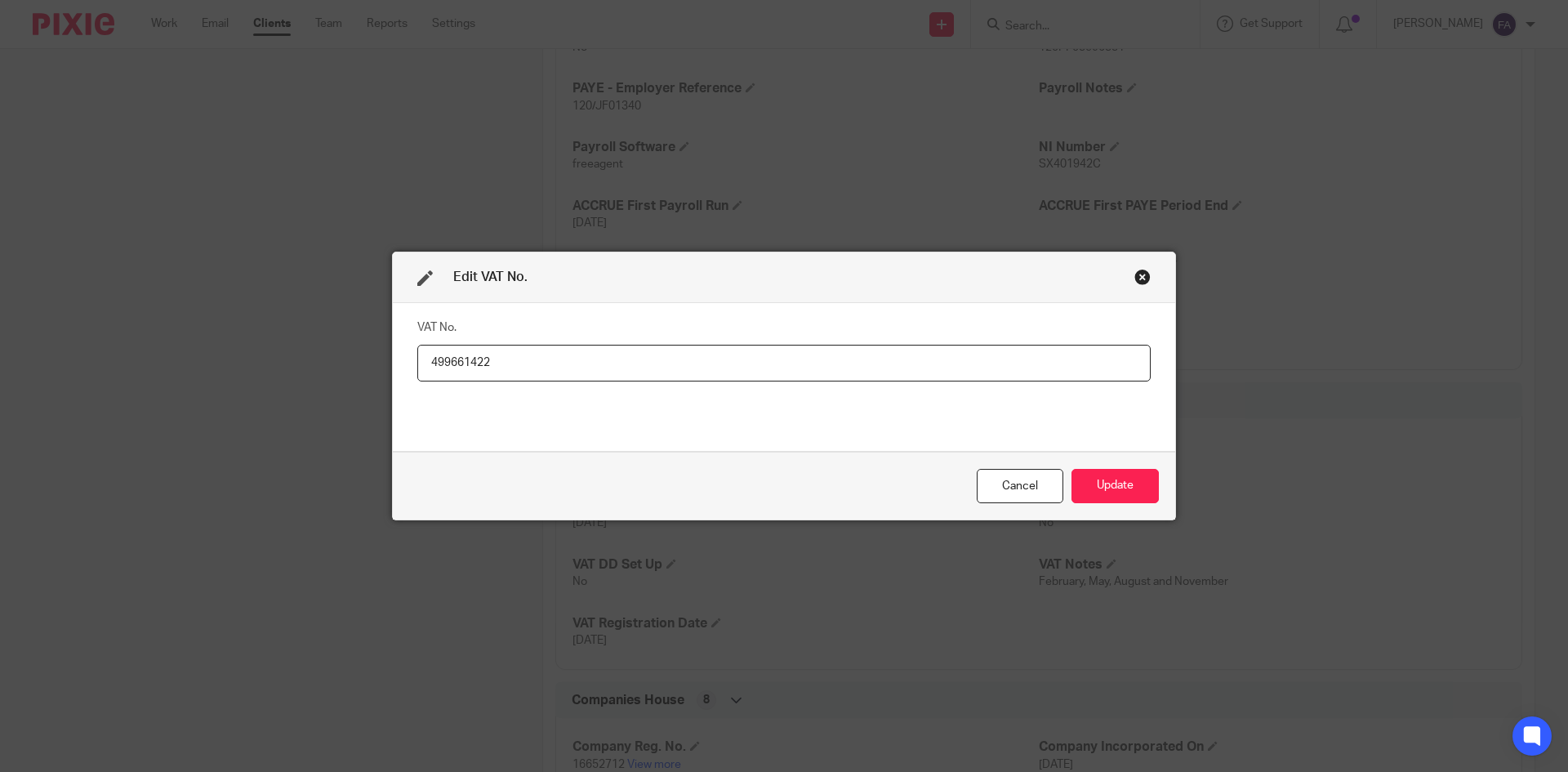
type input "499661422"
click at [1103, 468] on div "Cancel Update" at bounding box center [784, 486] width 782 height 68
click at [1091, 484] on button "Update" at bounding box center [1115, 487] width 88 height 35
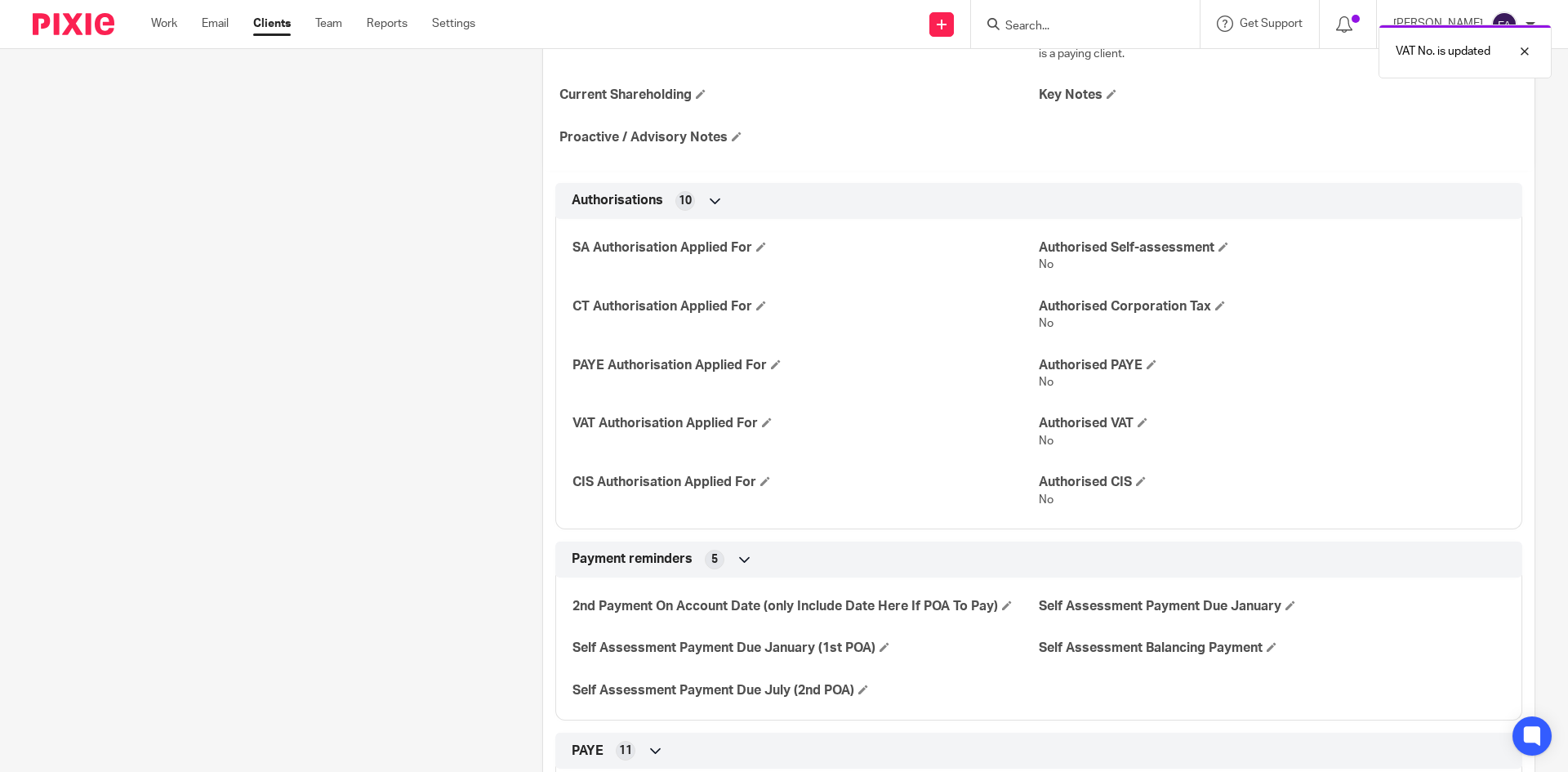
scroll to position [572, 0]
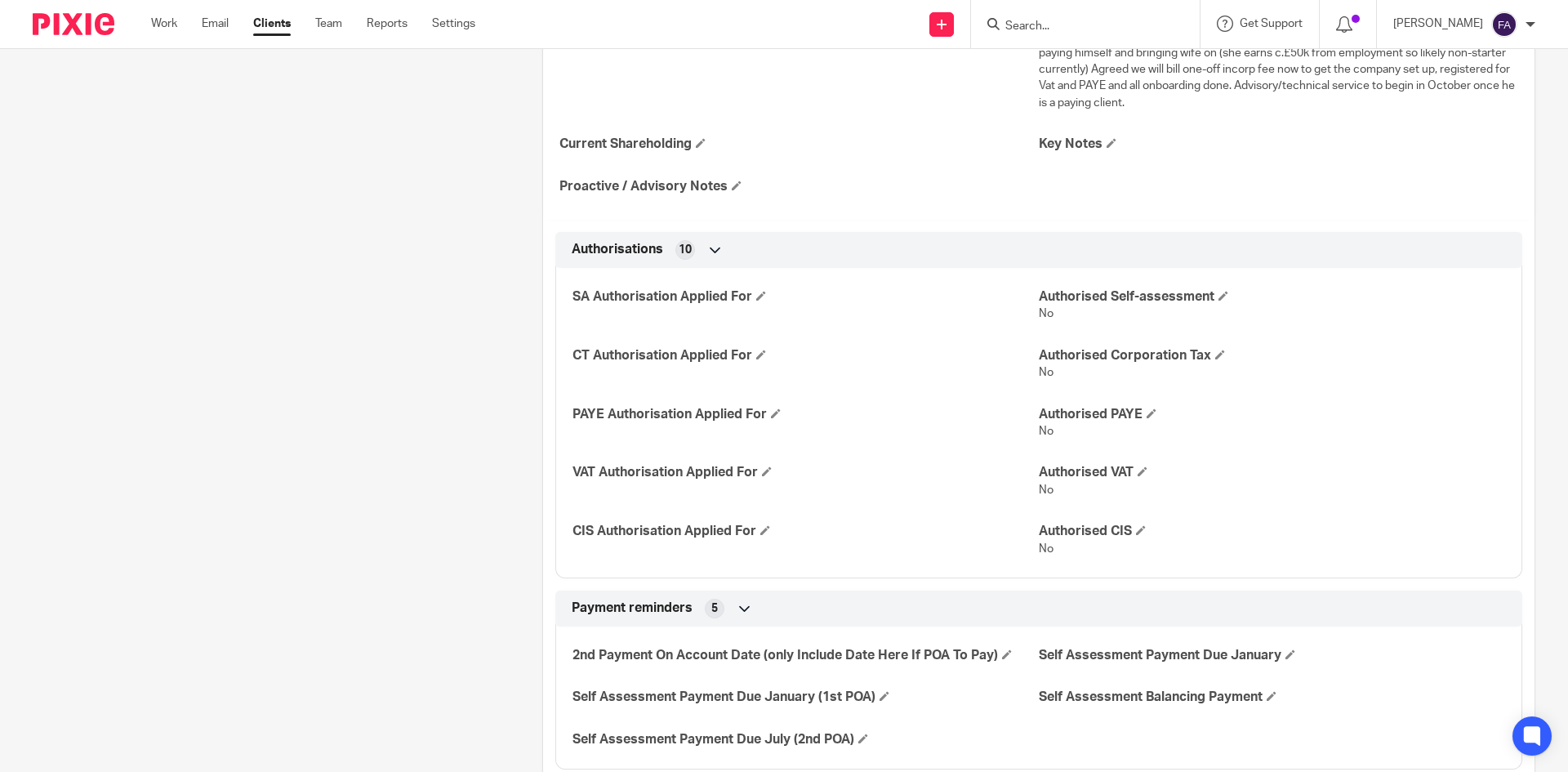
click at [1072, 21] on input "Search" at bounding box center [1077, 27] width 147 height 15
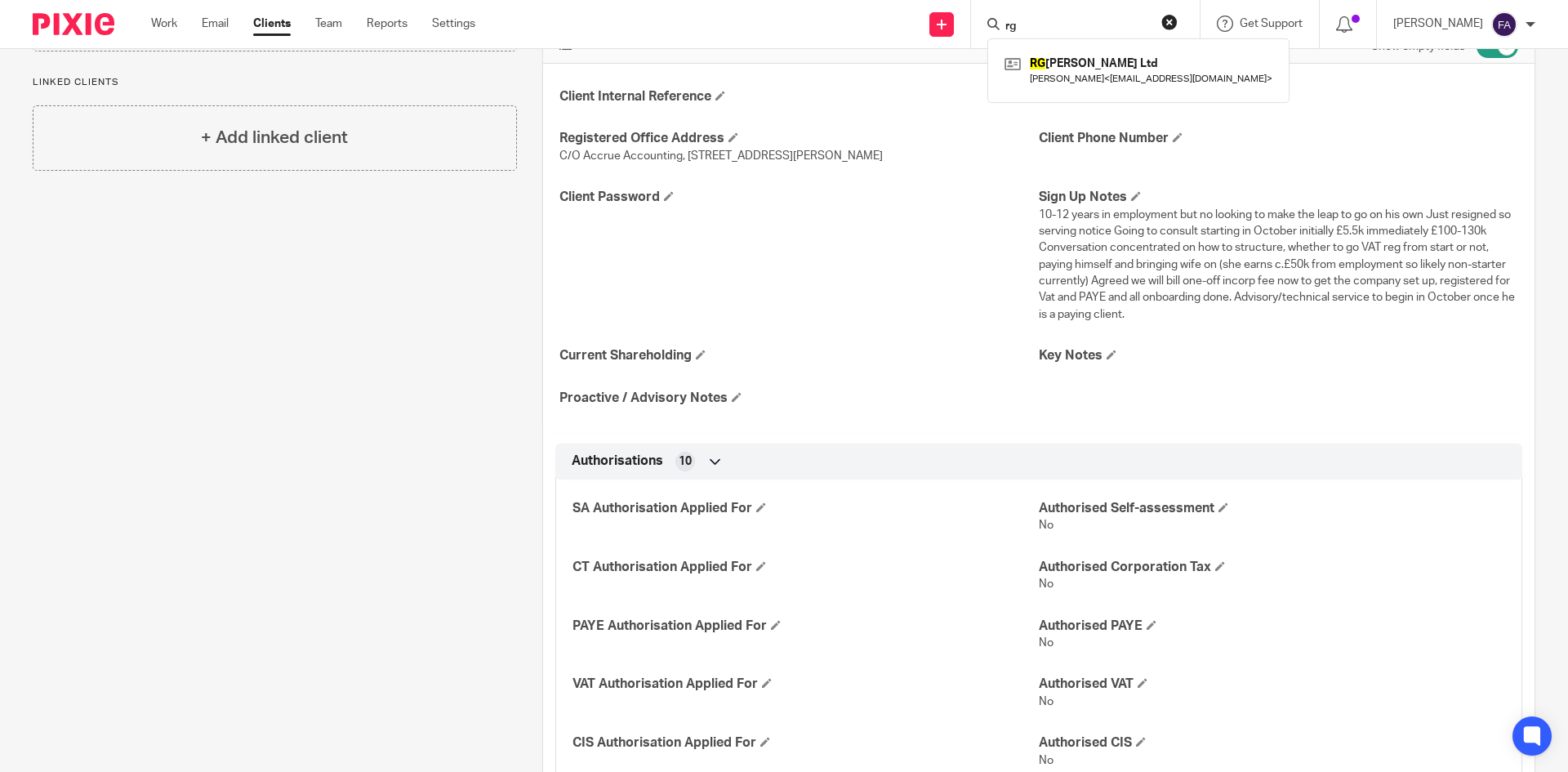
scroll to position [0, 0]
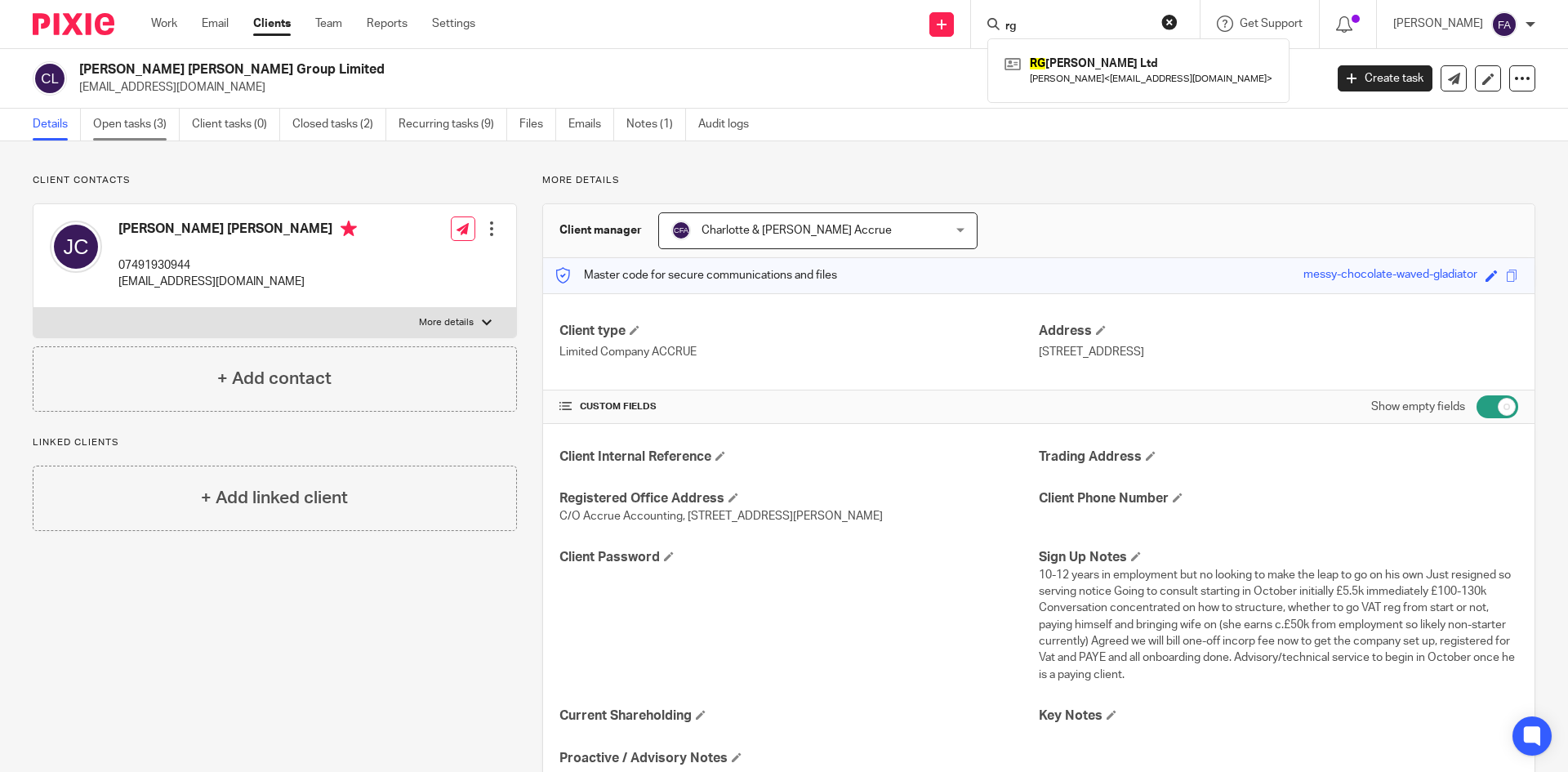
type input "rg"
click at [144, 111] on link "Open tasks (3)" at bounding box center [137, 124] width 87 height 32
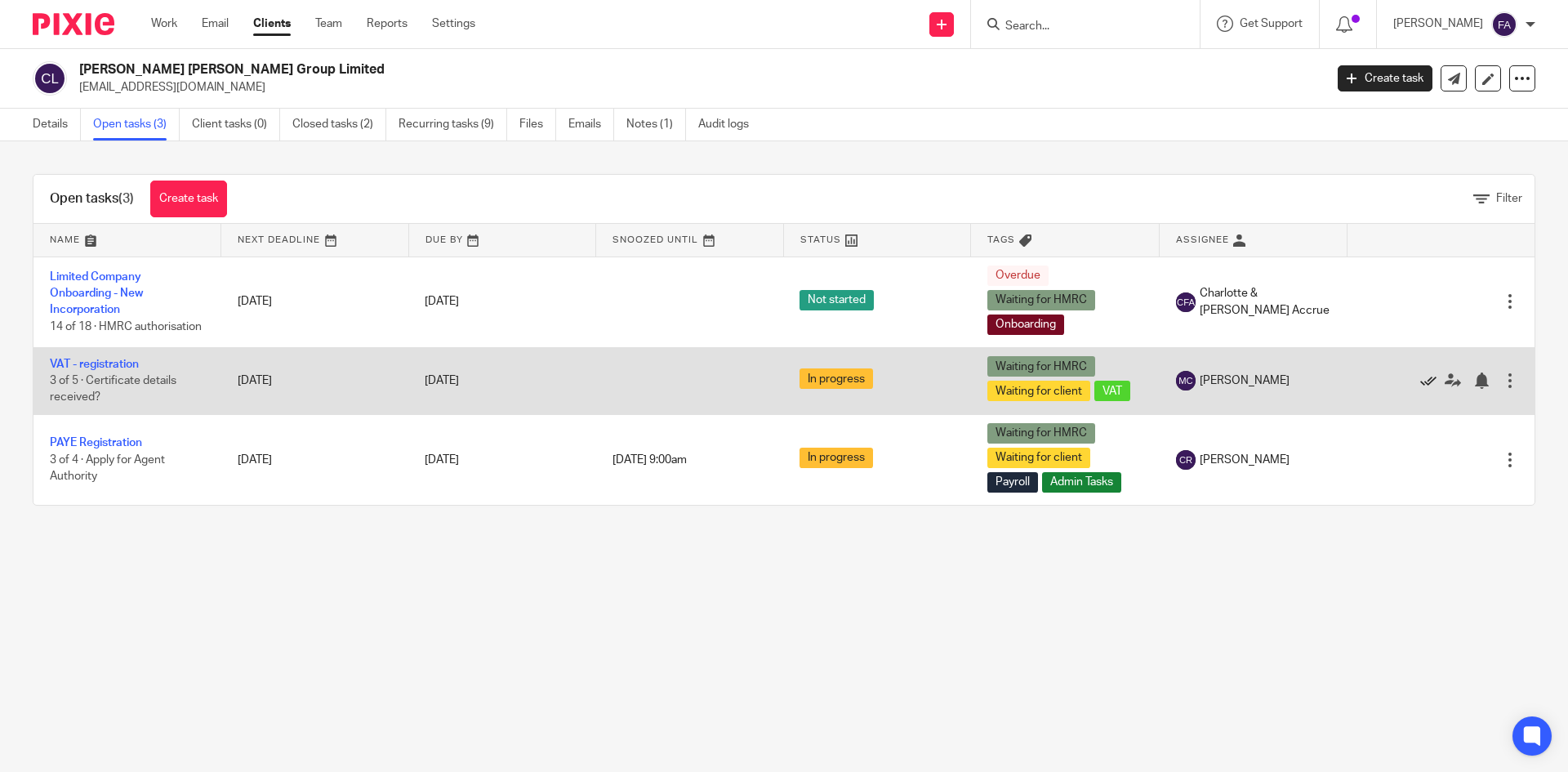
click at [1420, 388] on icon at bounding box center [1429, 381] width 17 height 17
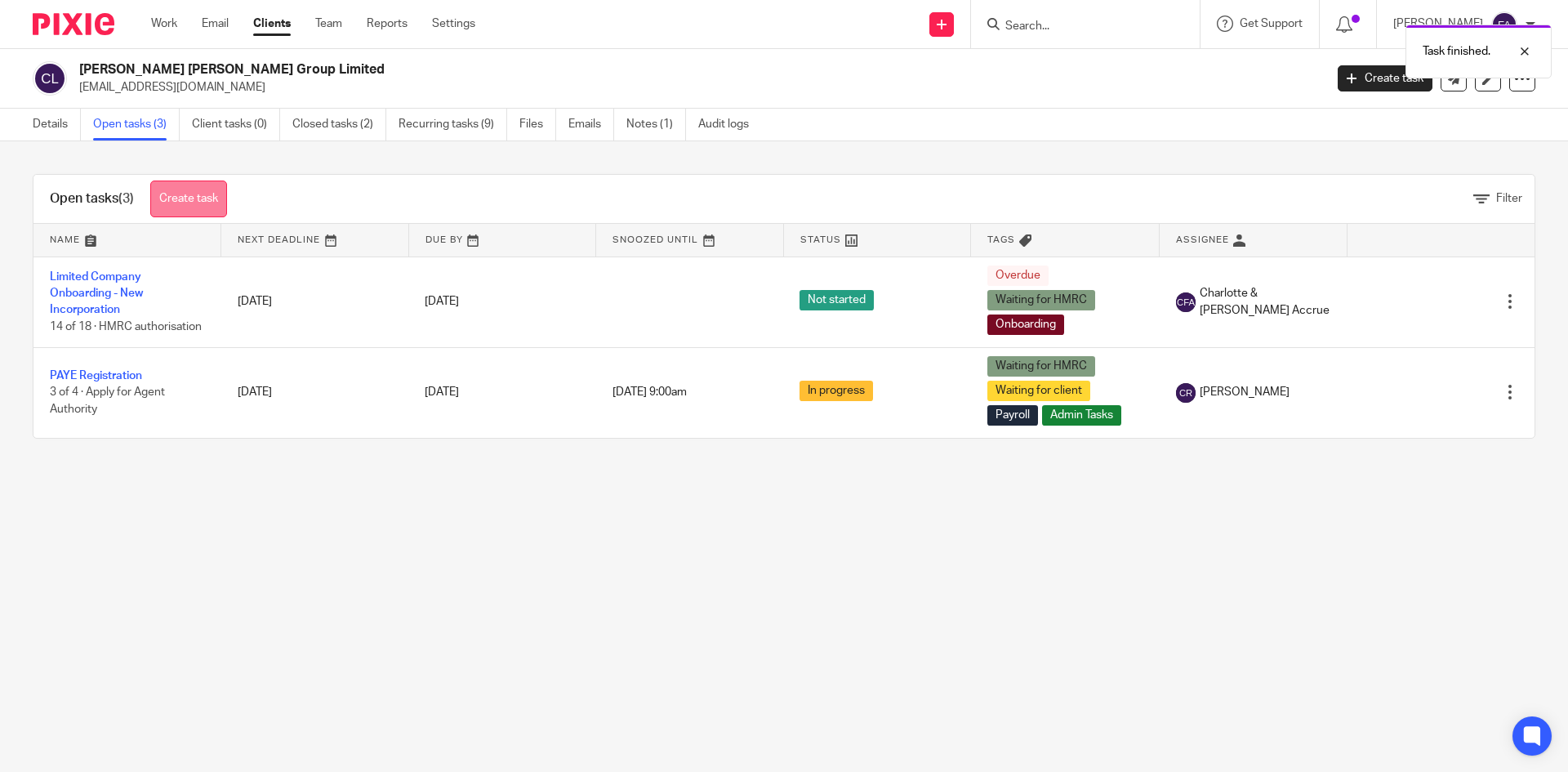
click at [159, 196] on link "Create task" at bounding box center [189, 199] width 77 height 37
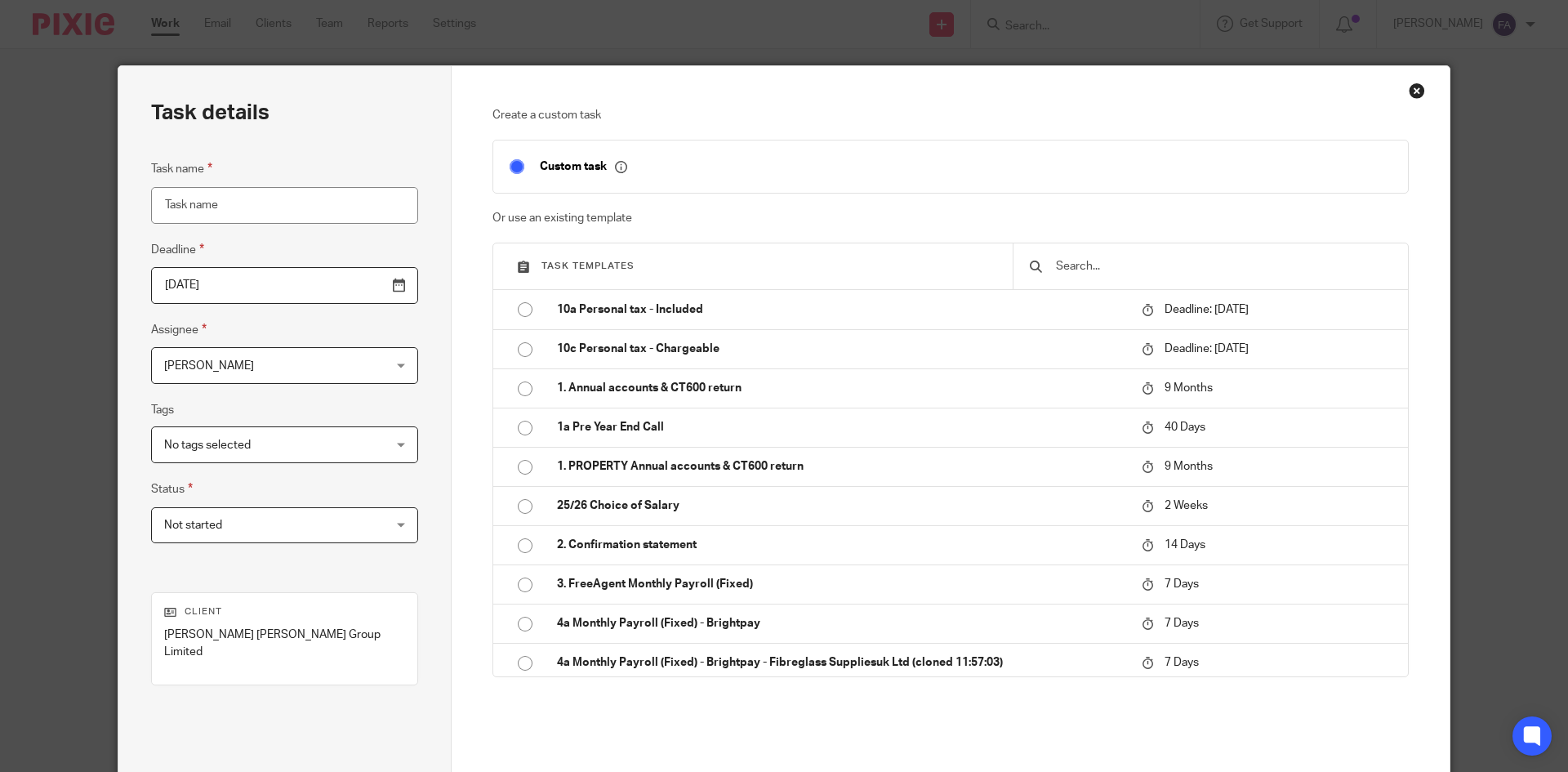
click at [1102, 260] on input "text" at bounding box center [1223, 266] width 337 height 18
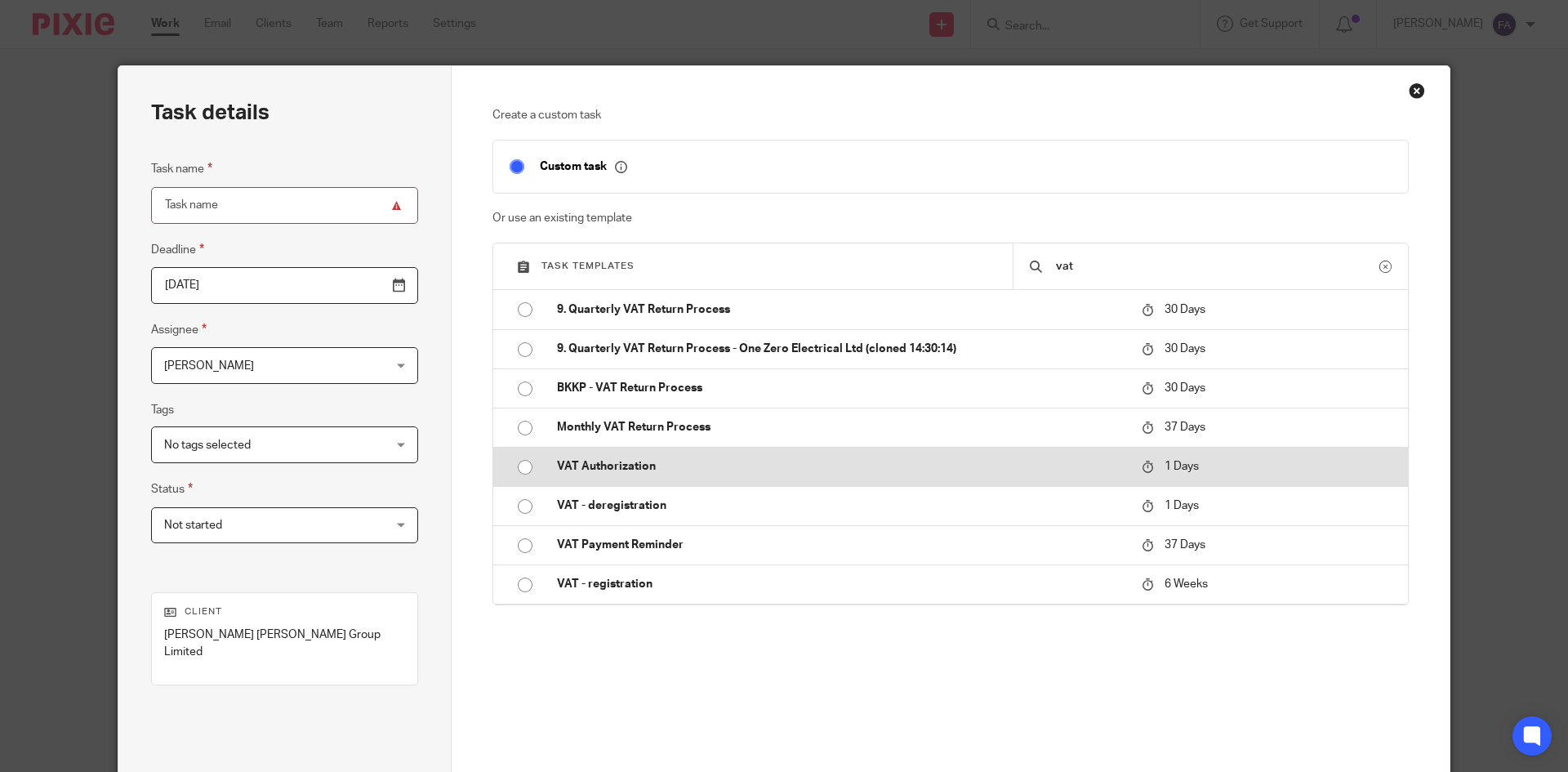
type input "vat"
click at [655, 479] on td "VAT Authorization" at bounding box center [837, 466] width 592 height 39
type input "2025-09-19"
type input "VAT Authorization"
checkbox input "false"
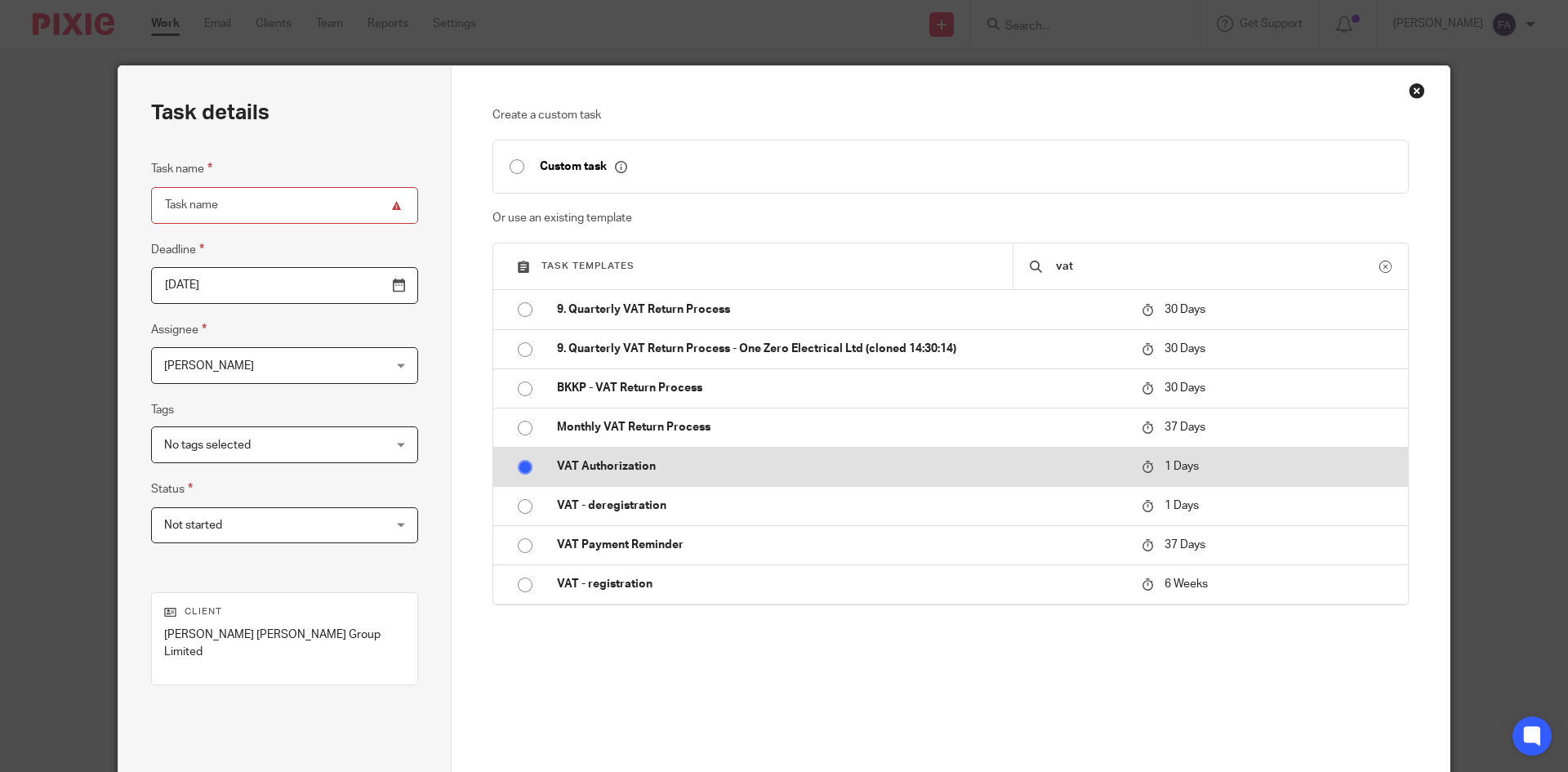
radio input "true"
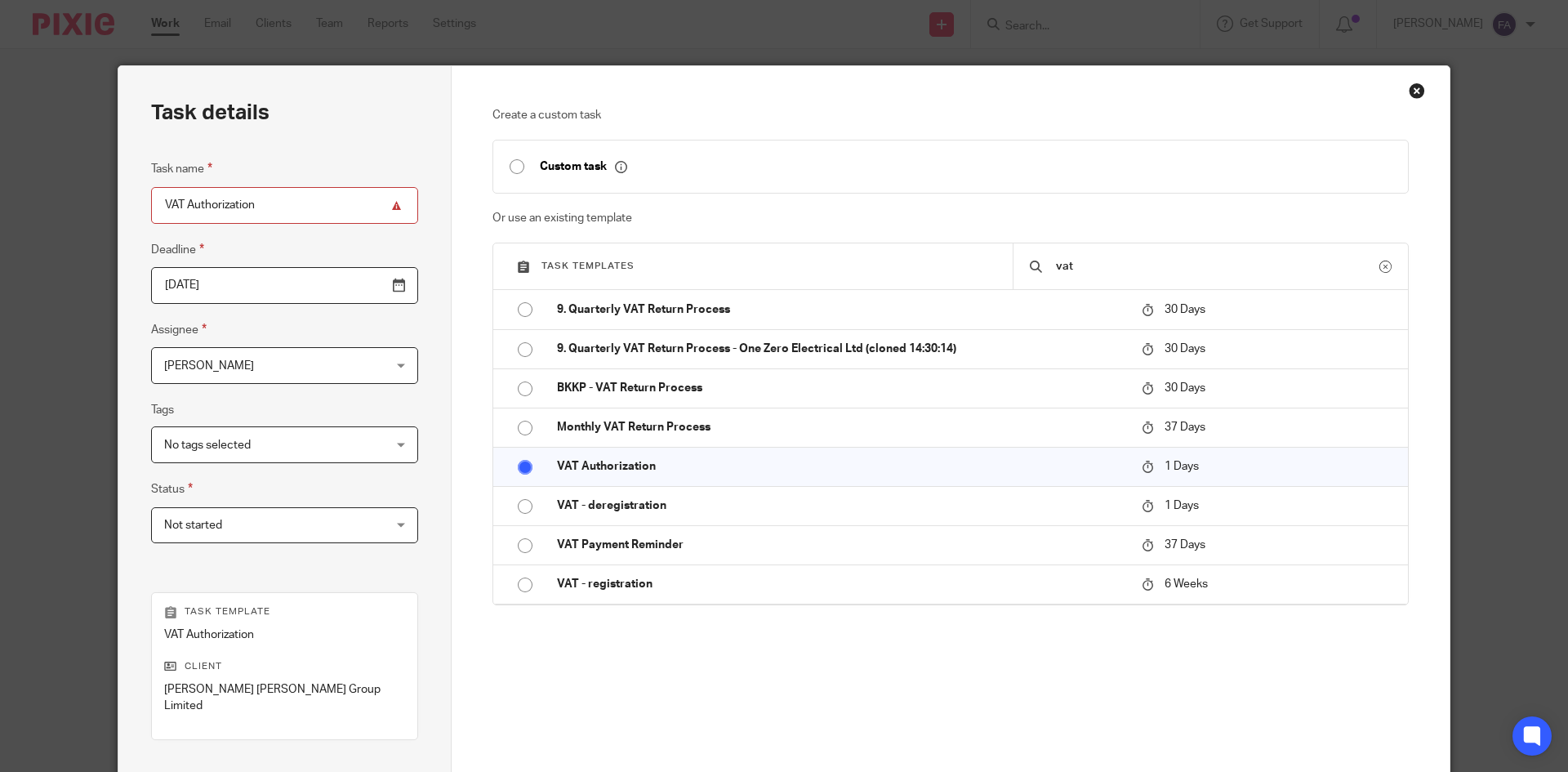
click at [221, 349] on span "Finn Austin" at bounding box center [265, 365] width 203 height 34
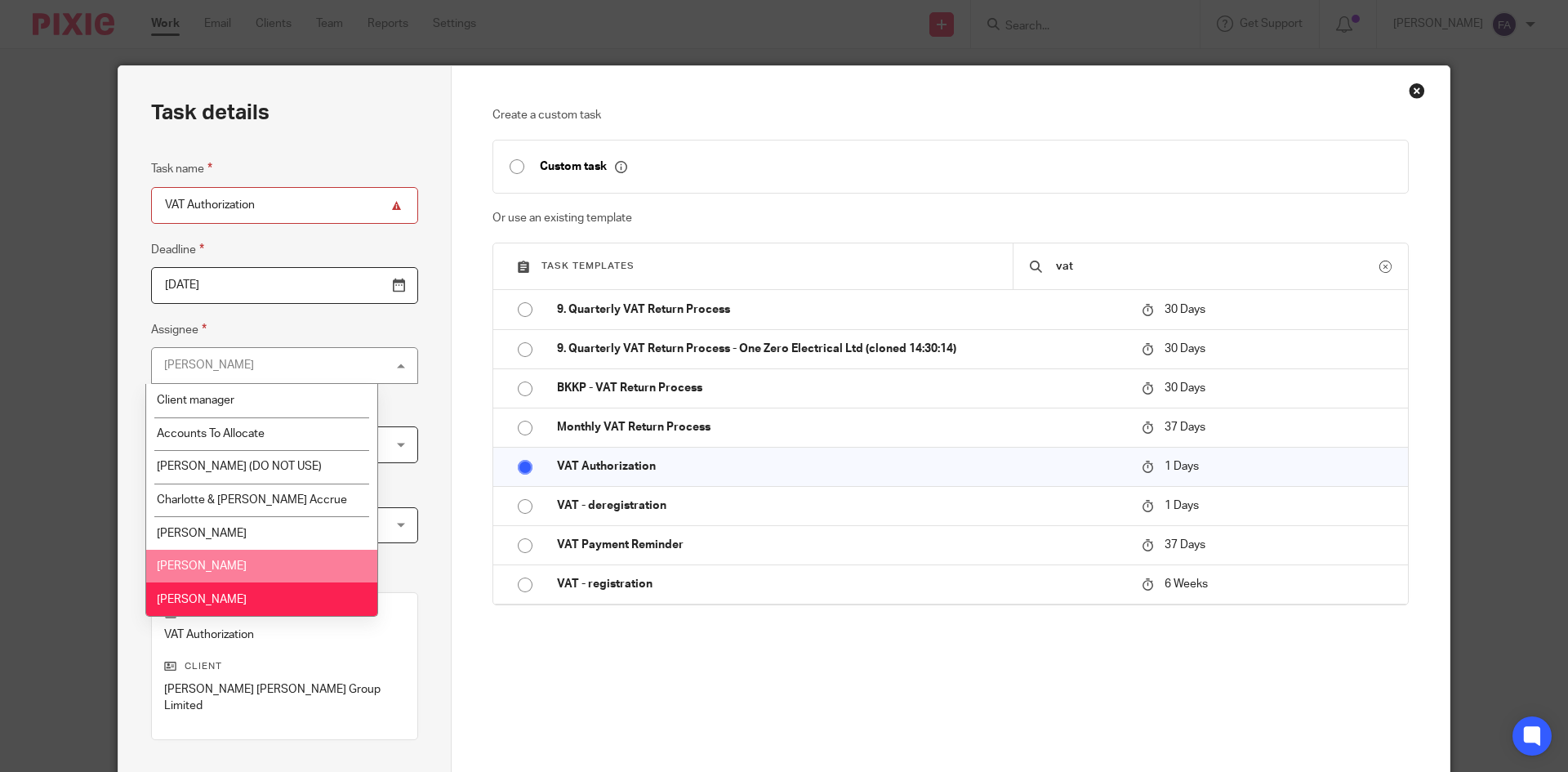
click at [259, 556] on li "Coral Richardson" at bounding box center [261, 567] width 231 height 33
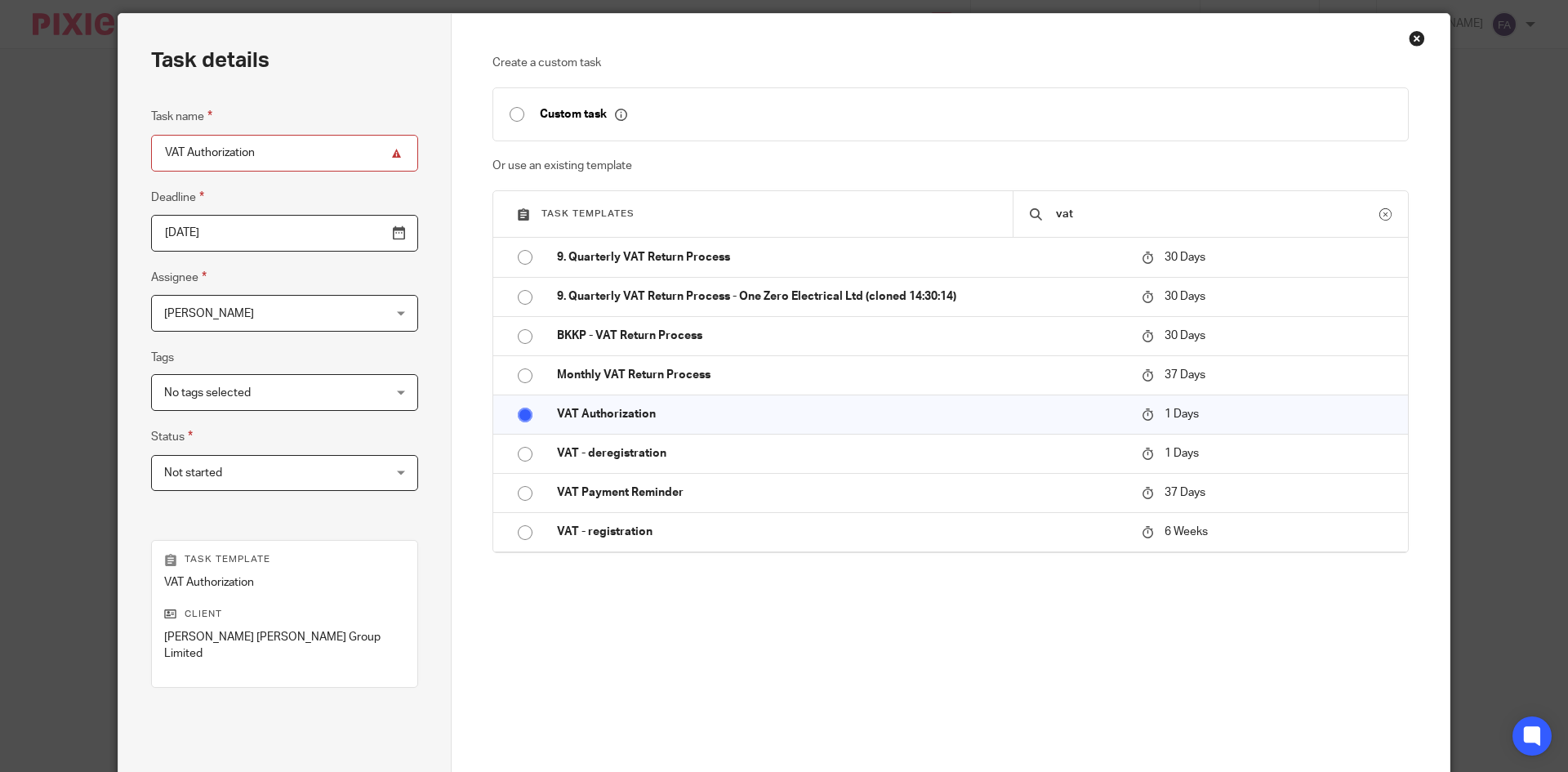
scroll to position [194, 0]
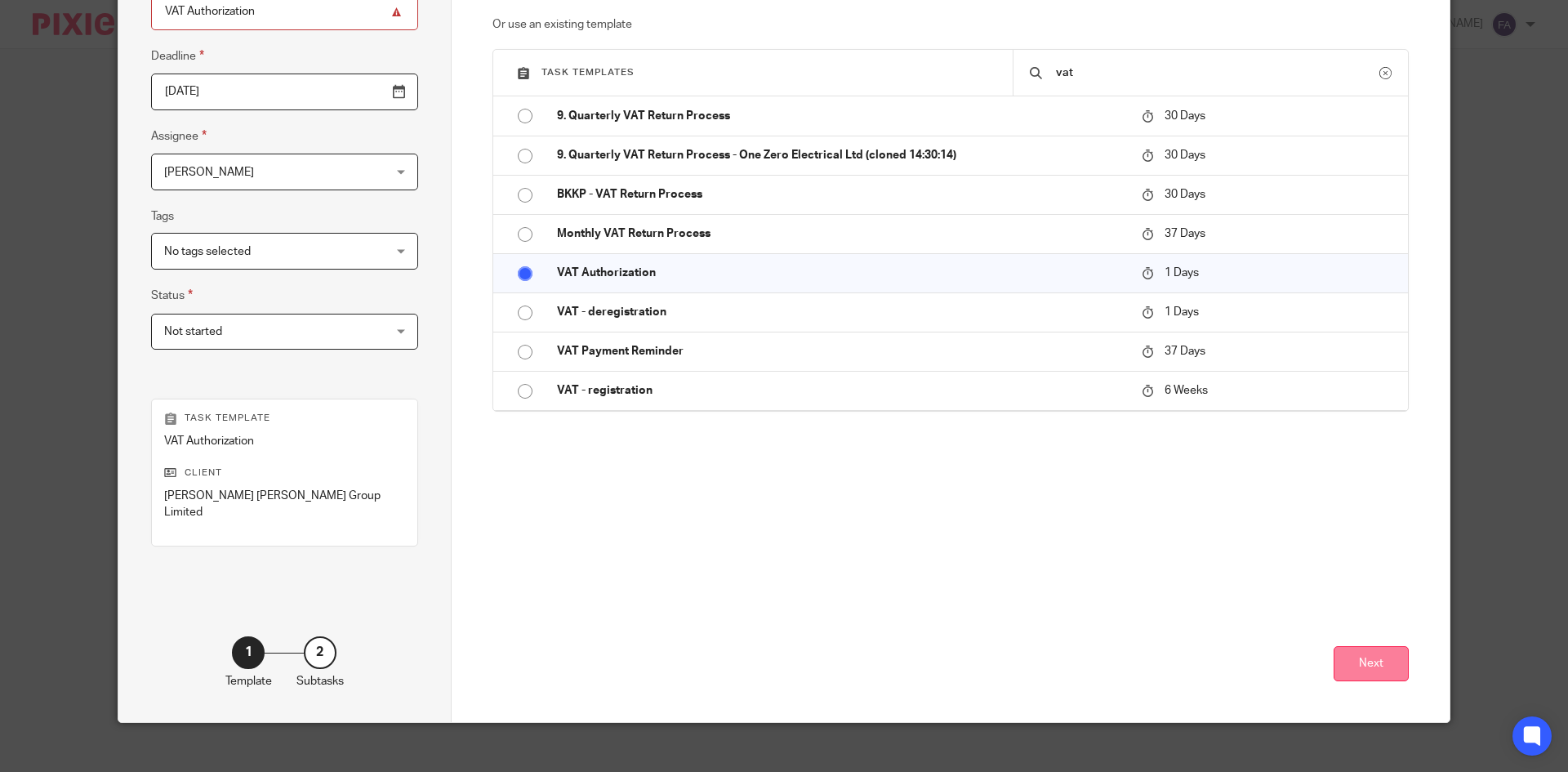
click at [1379, 648] on button "Next" at bounding box center [1371, 664] width 75 height 35
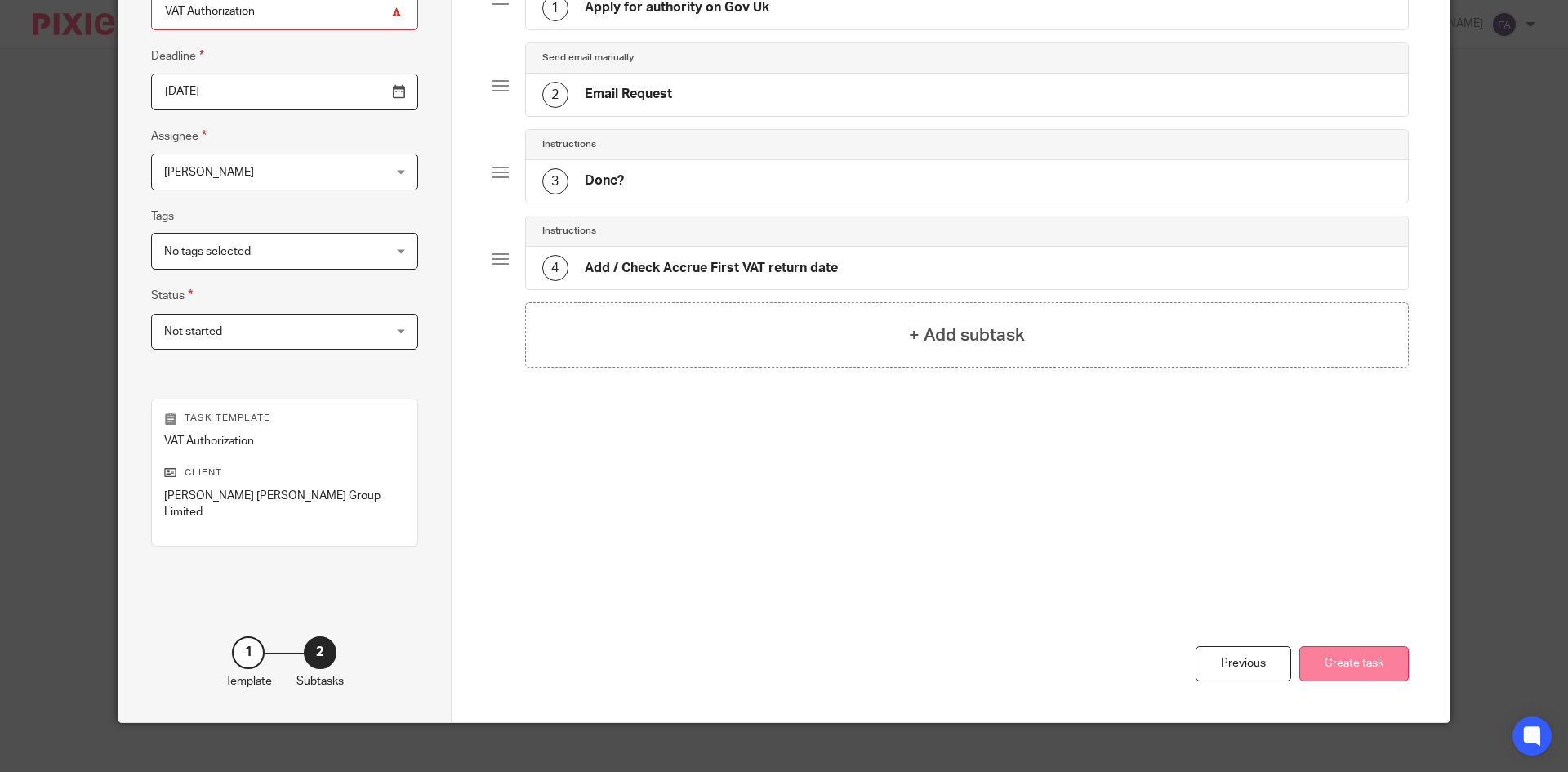
click at [1331, 646] on button "Create task" at bounding box center [1354, 664] width 109 height 35
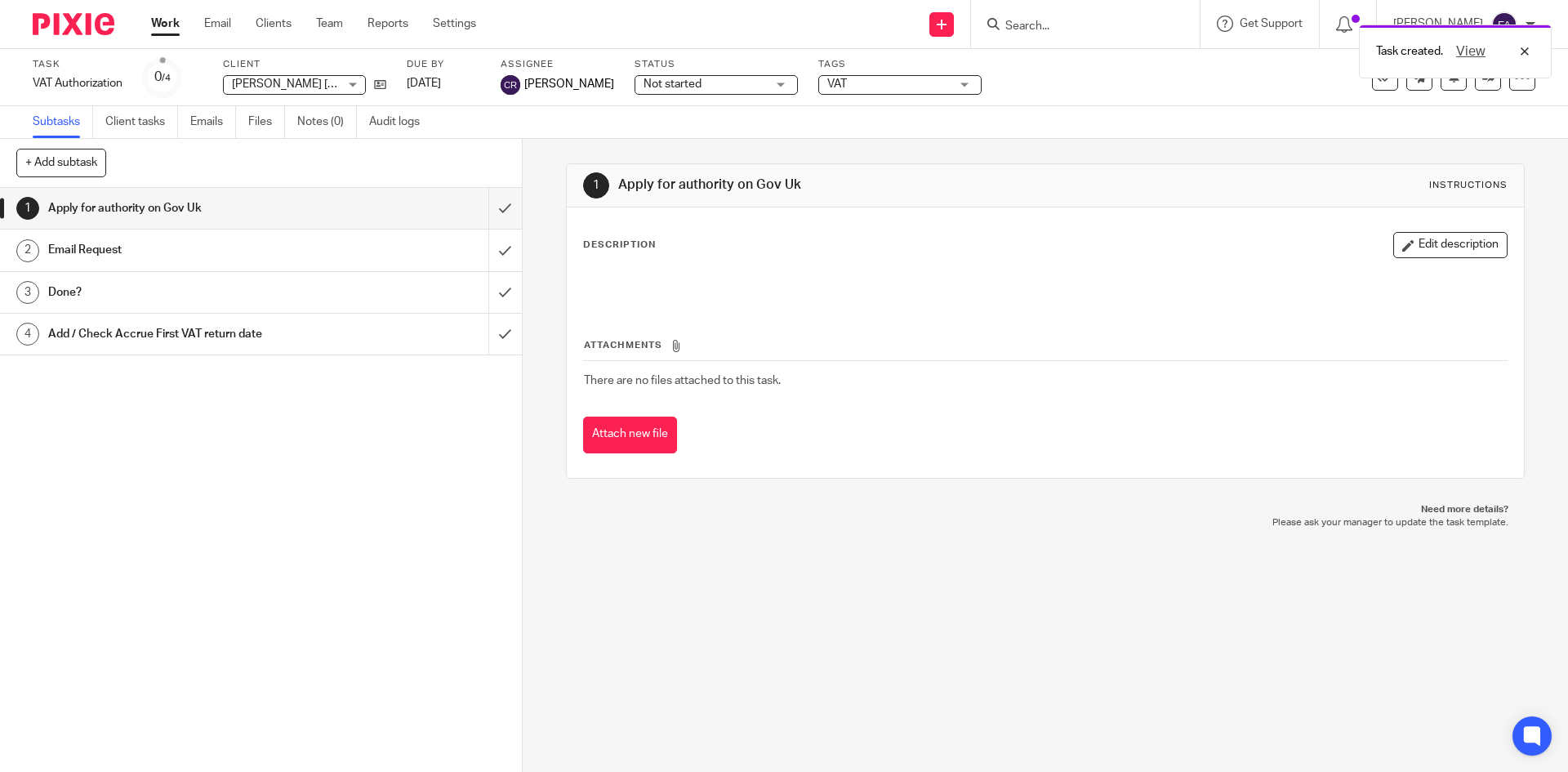
click at [1049, 20] on div "Task created. View" at bounding box center [1167, 48] width 768 height 62
click at [1522, 53] on div "View" at bounding box center [1489, 51] width 92 height 19
click at [1066, 29] on input "Search" at bounding box center [1077, 27] width 147 height 15
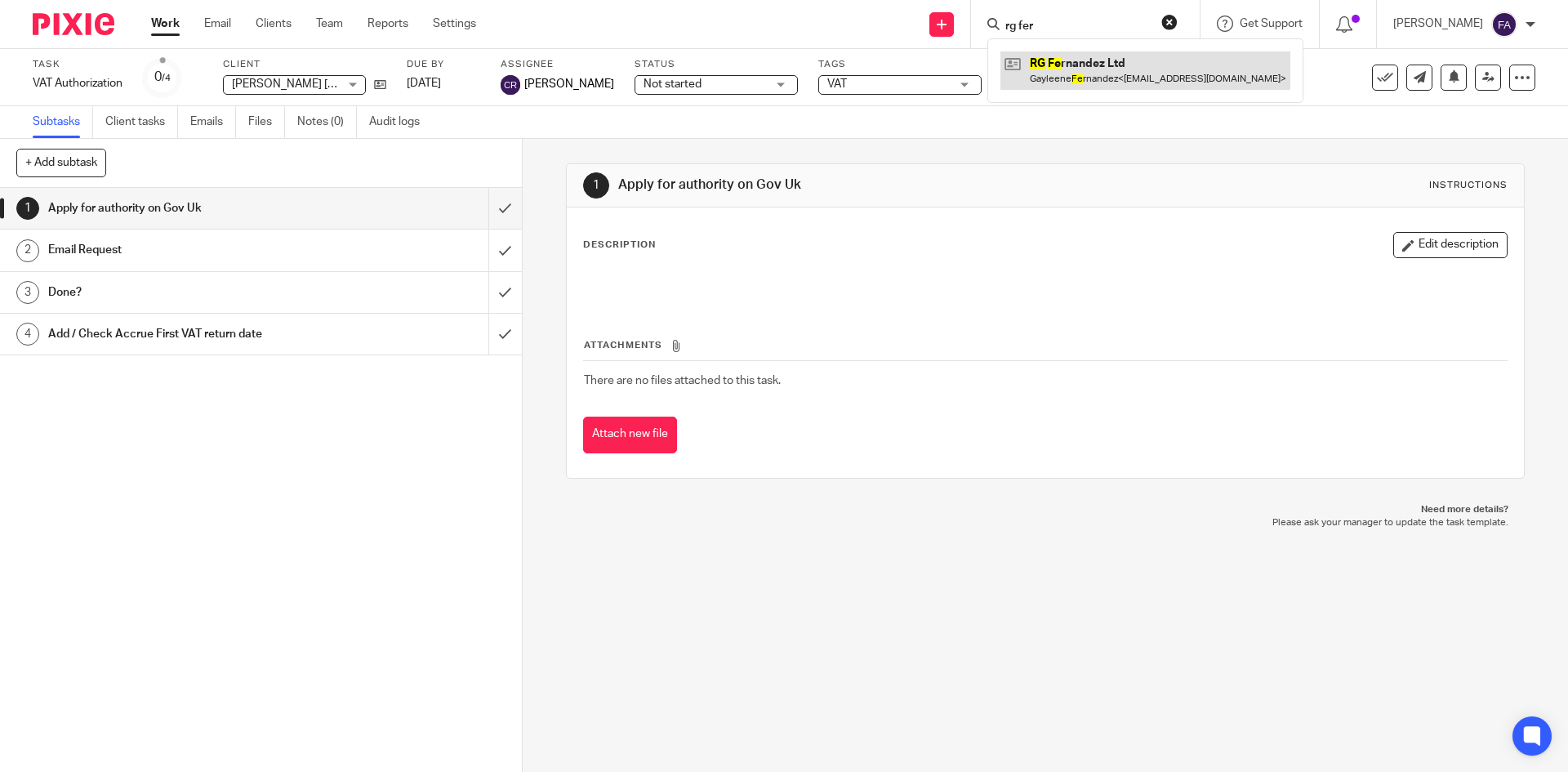
type input "rg fer"
click at [1097, 68] on link at bounding box center [1145, 70] width 290 height 38
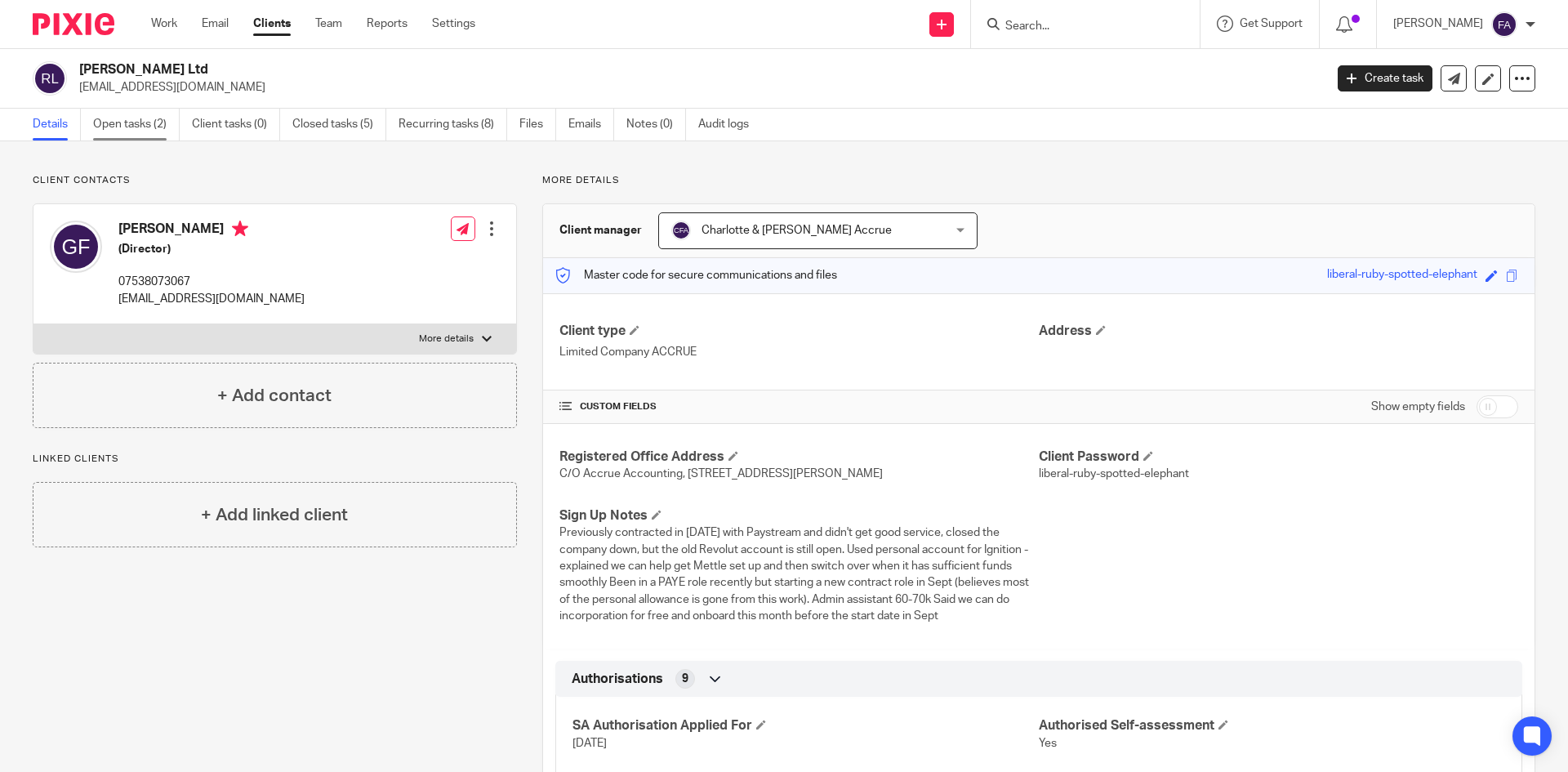
click at [136, 119] on link "Open tasks (2)" at bounding box center [137, 124] width 87 height 32
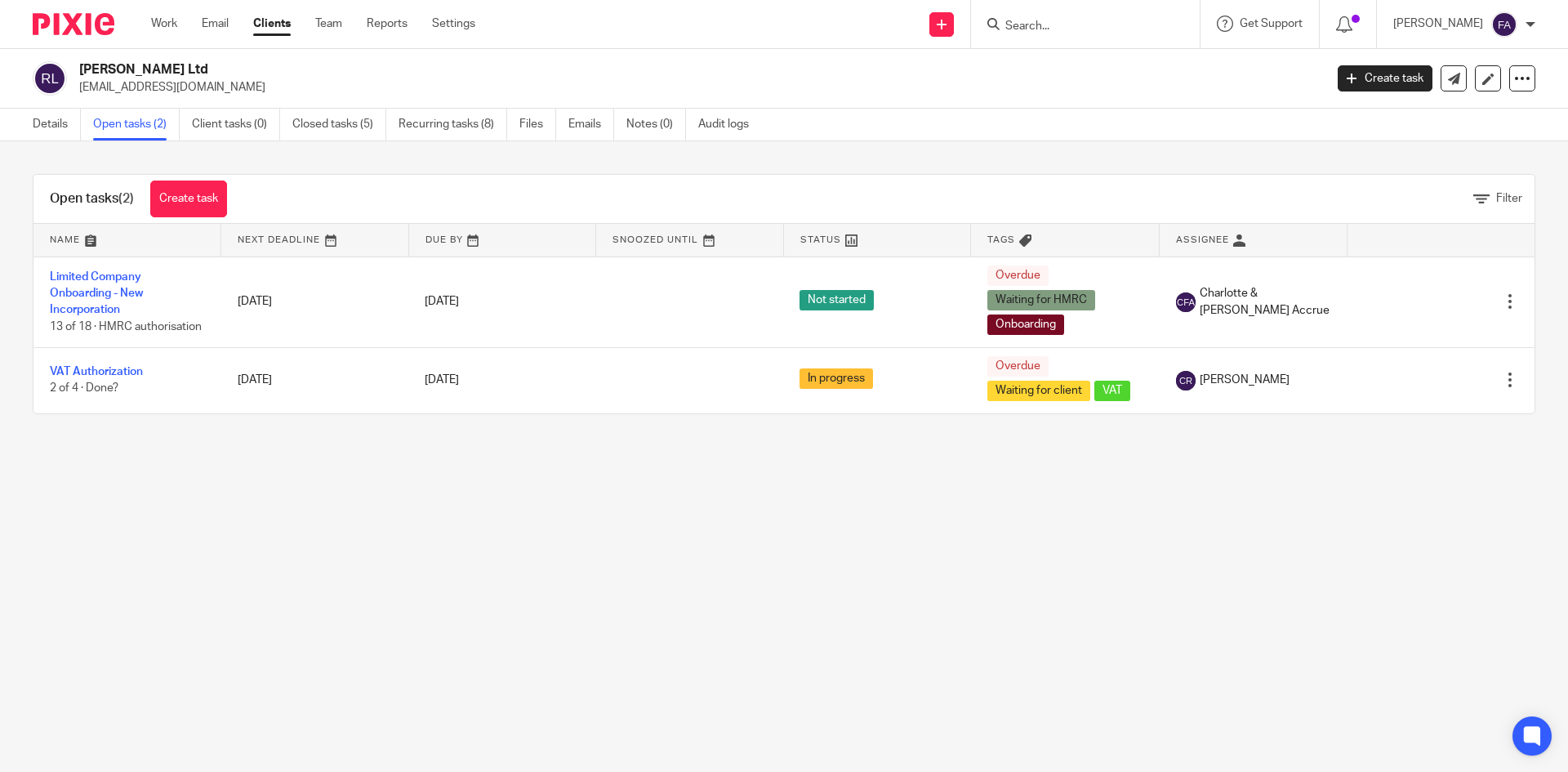
click at [1112, 33] on input "Search" at bounding box center [1077, 27] width 147 height 15
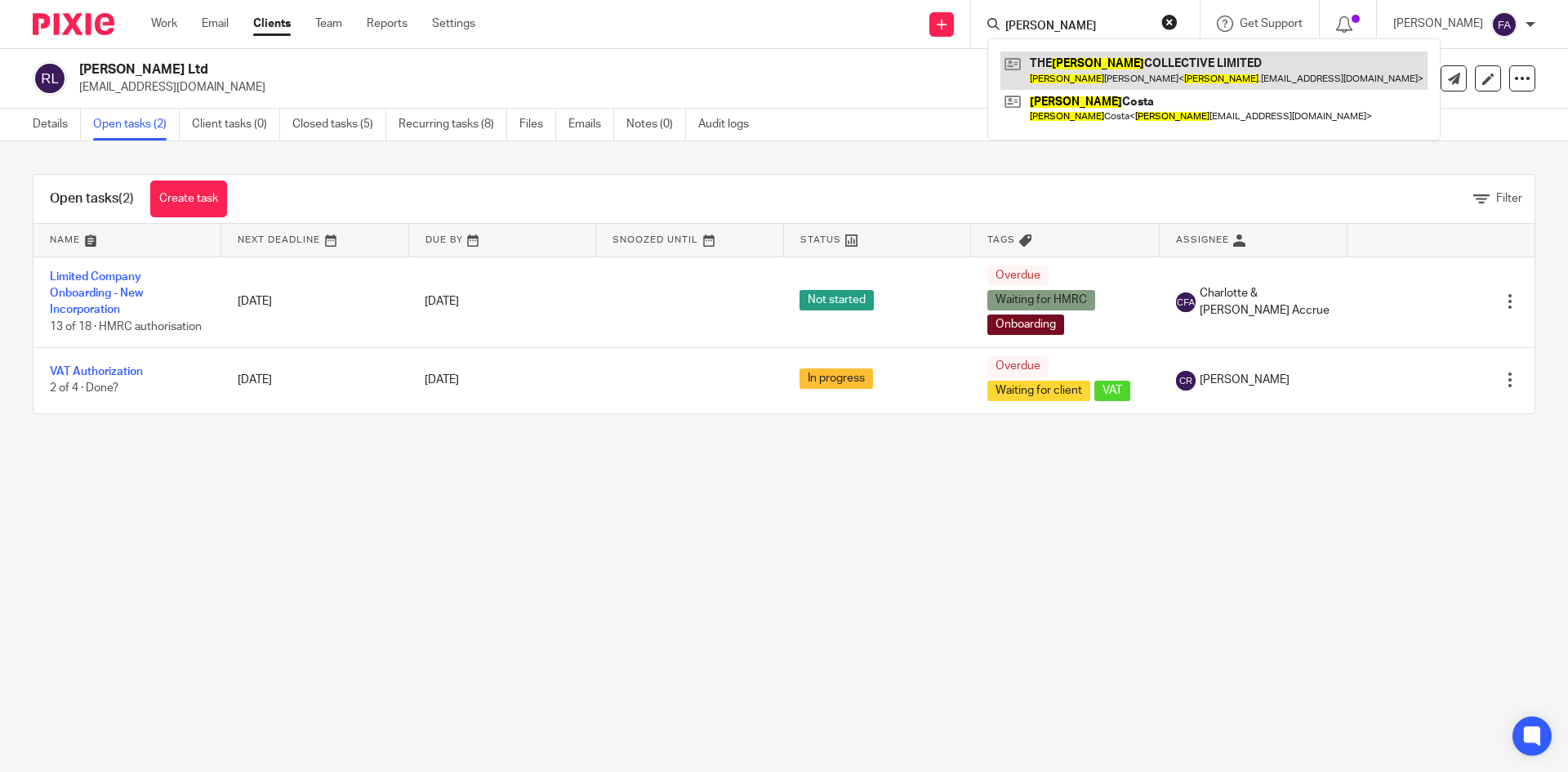
type input "claudia"
click at [1137, 63] on link at bounding box center [1214, 70] width 427 height 38
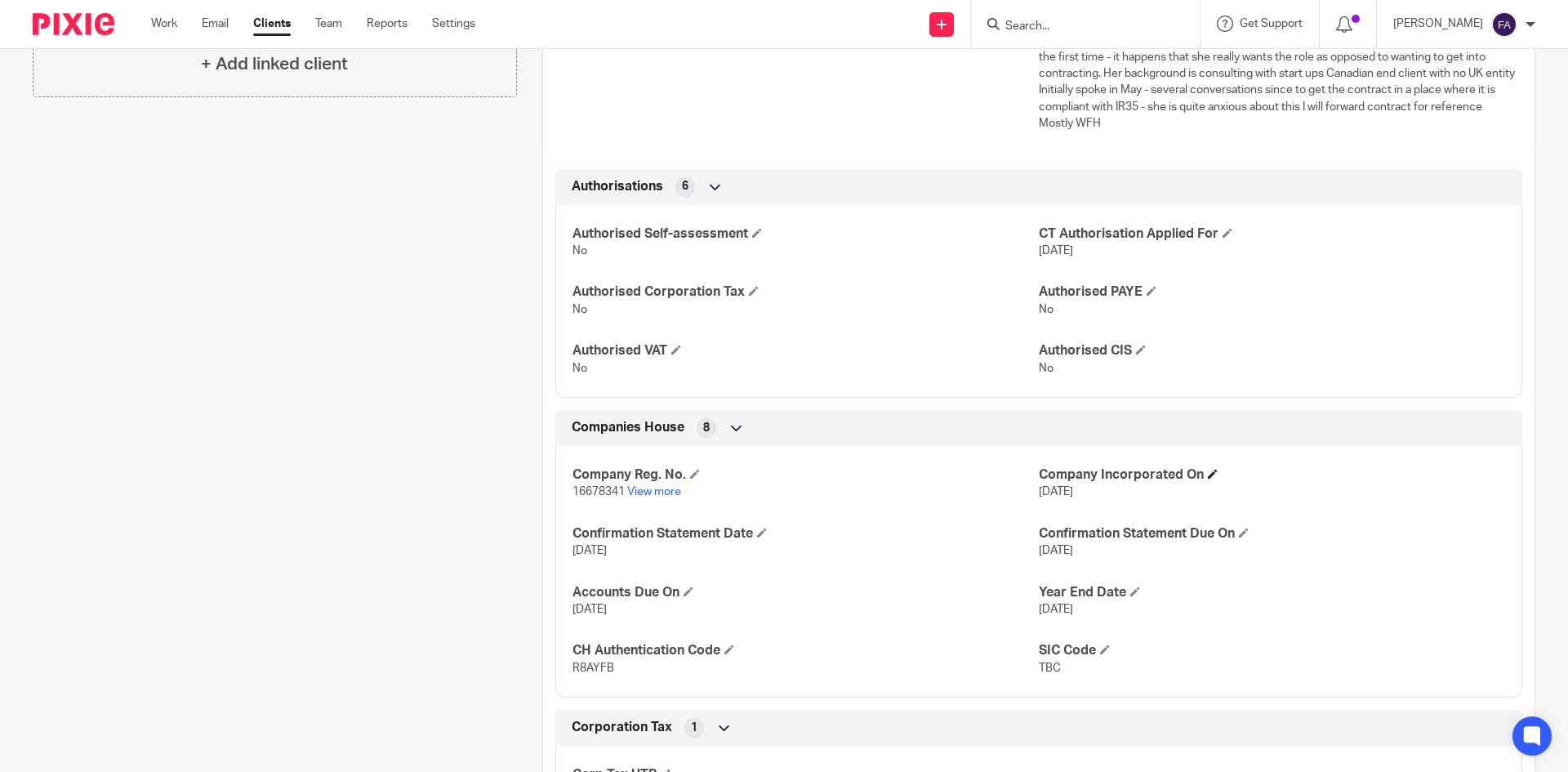
scroll to position [408, 0]
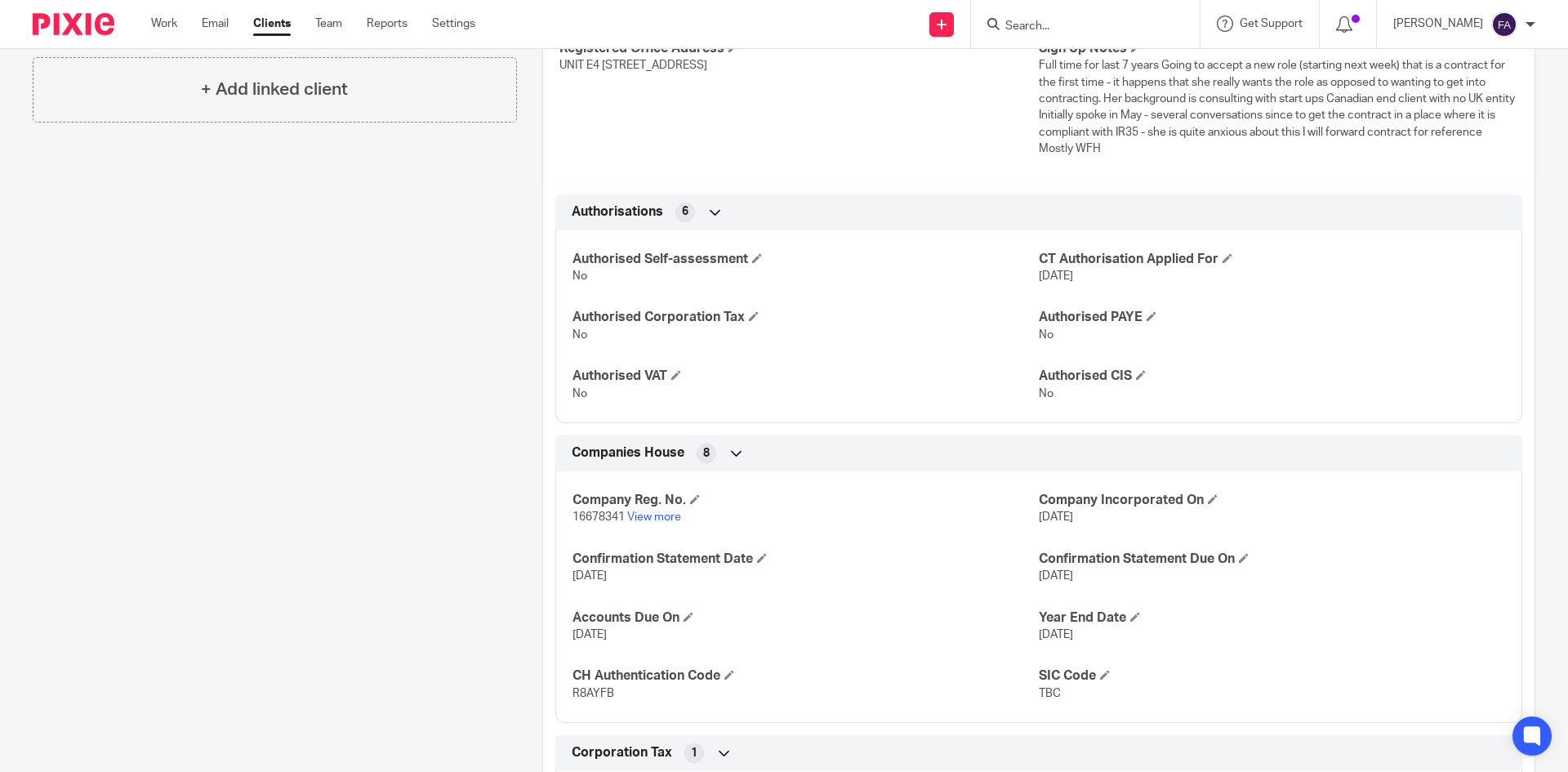
click at [1055, 19] on input "Search" at bounding box center [1077, 27] width 147 height 15
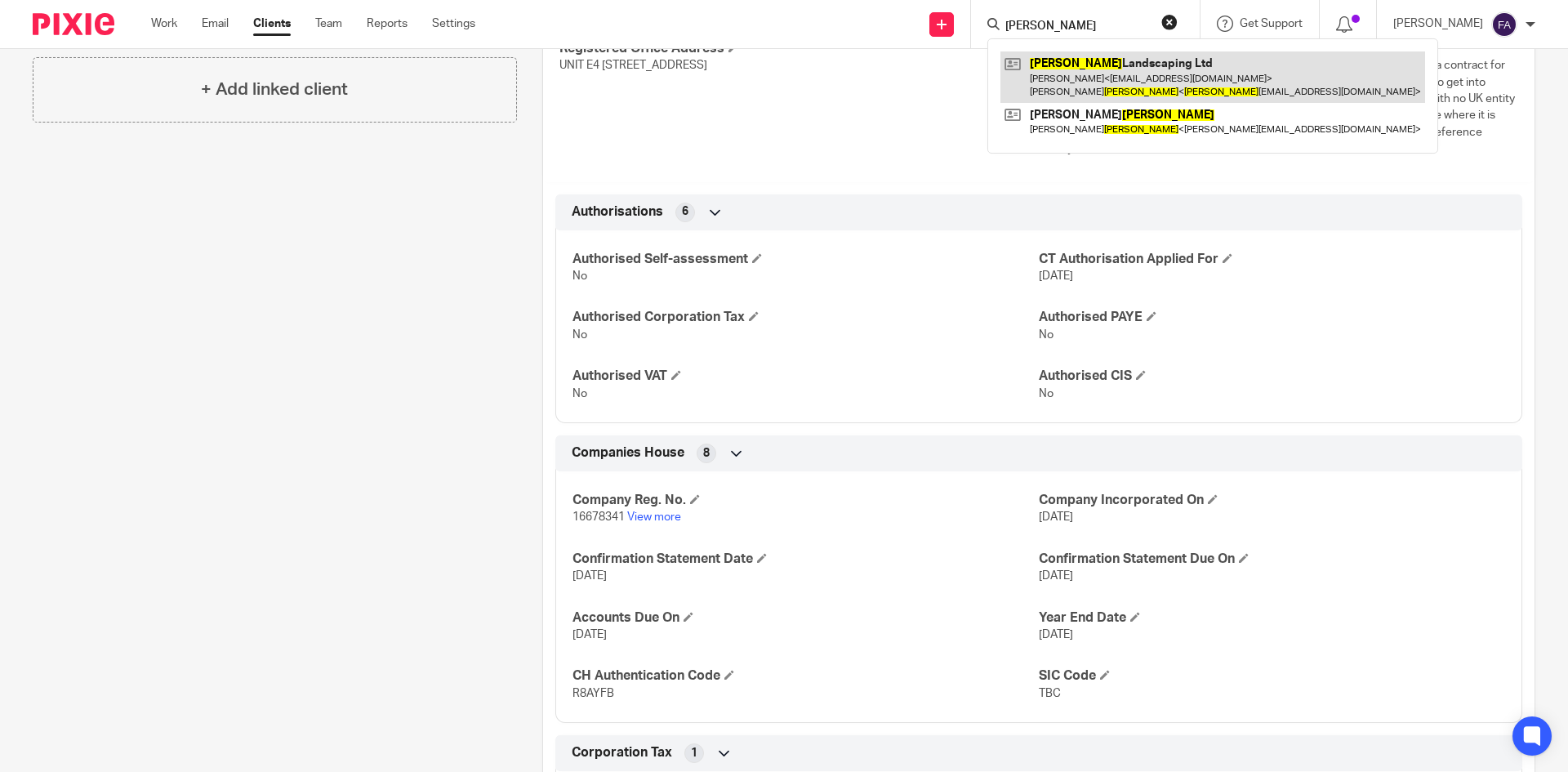
type input "[PERSON_NAME]"
click at [1078, 63] on link at bounding box center [1213, 77] width 425 height 51
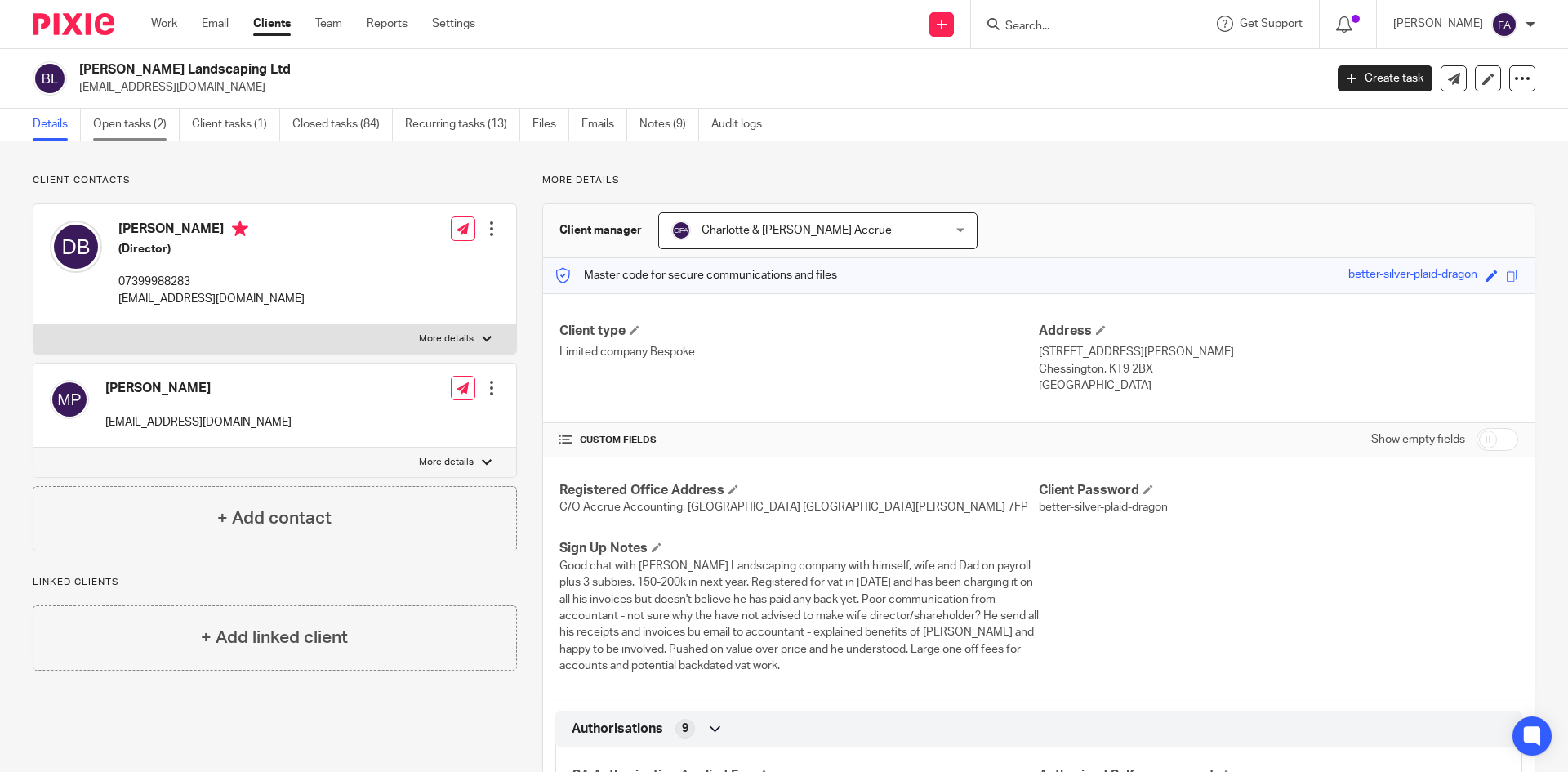
click at [142, 130] on link "Open tasks (2)" at bounding box center [137, 124] width 87 height 32
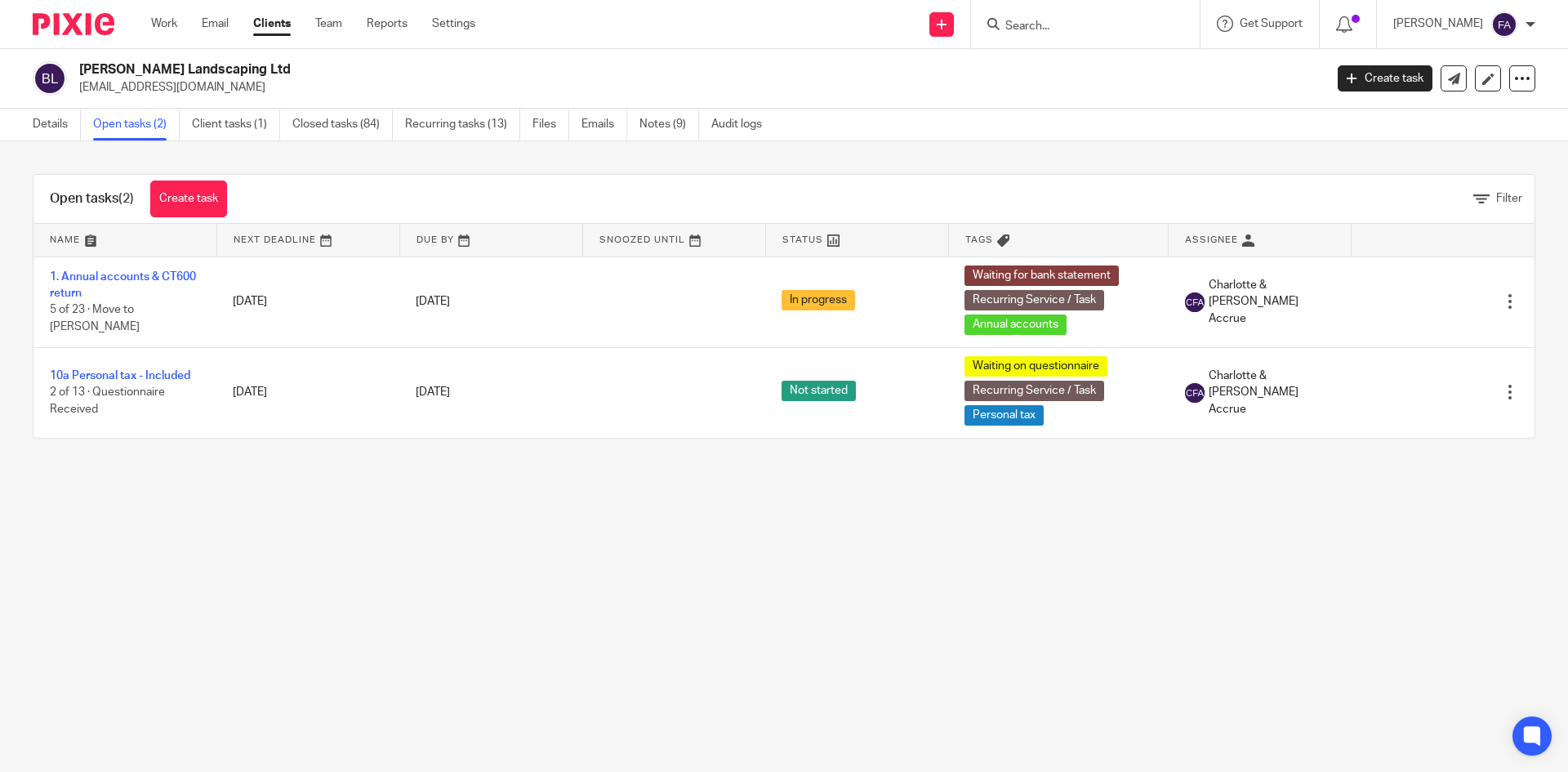
click at [1054, 26] on input "Search" at bounding box center [1077, 27] width 147 height 15
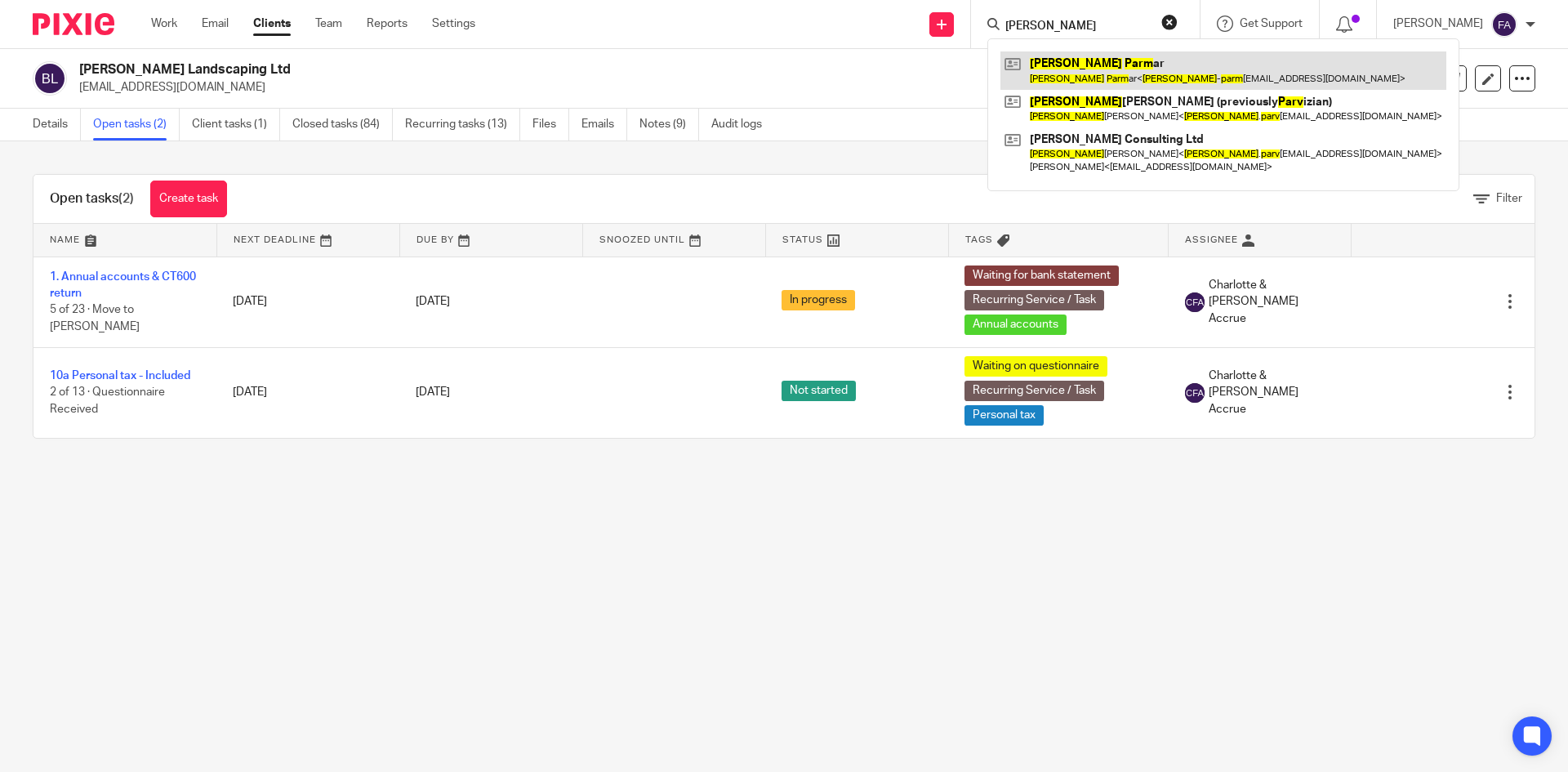
type input "[PERSON_NAME]"
click at [1106, 58] on link at bounding box center [1223, 70] width 446 height 38
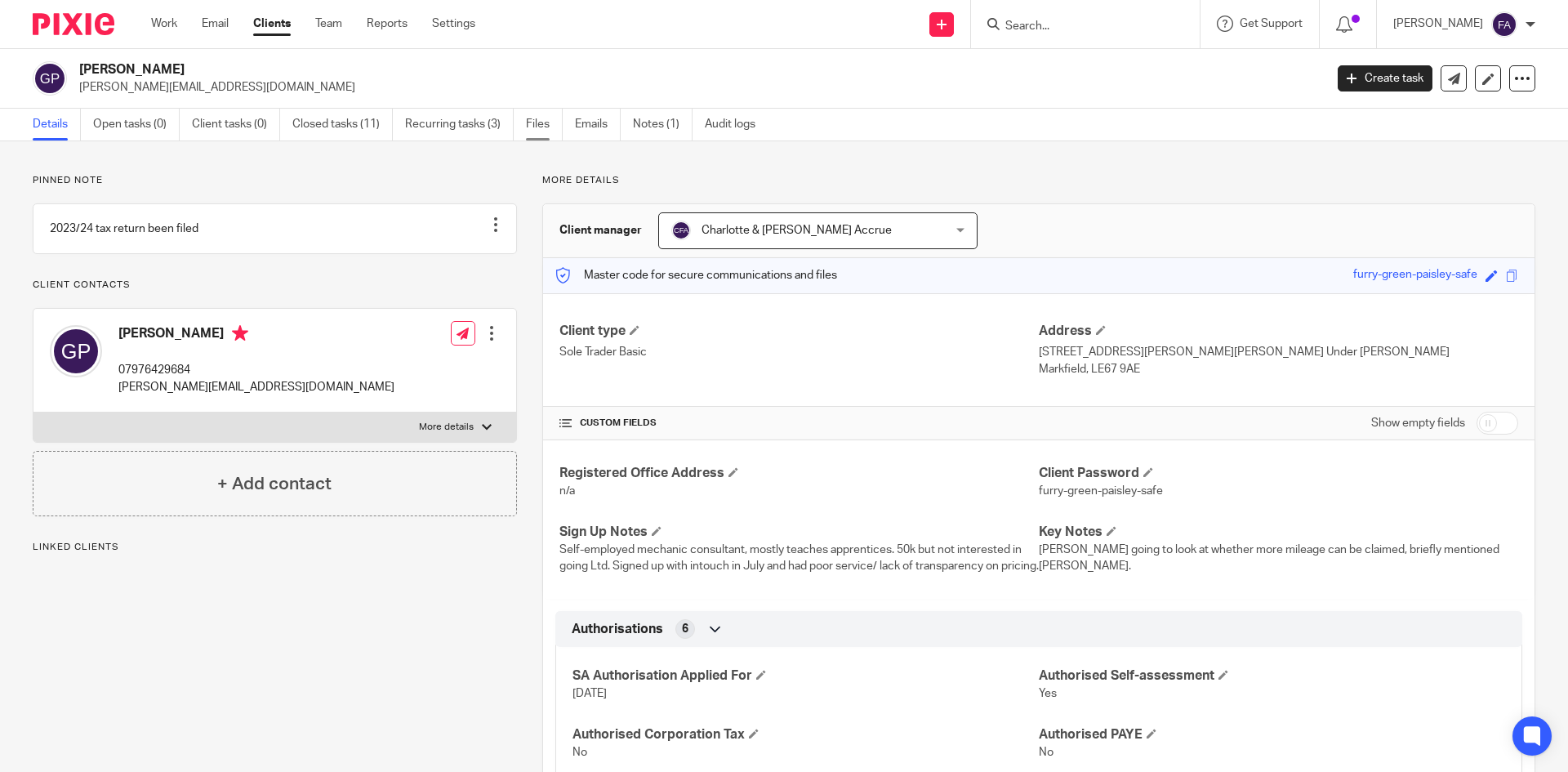
click at [540, 118] on link "Files" at bounding box center [544, 124] width 37 height 32
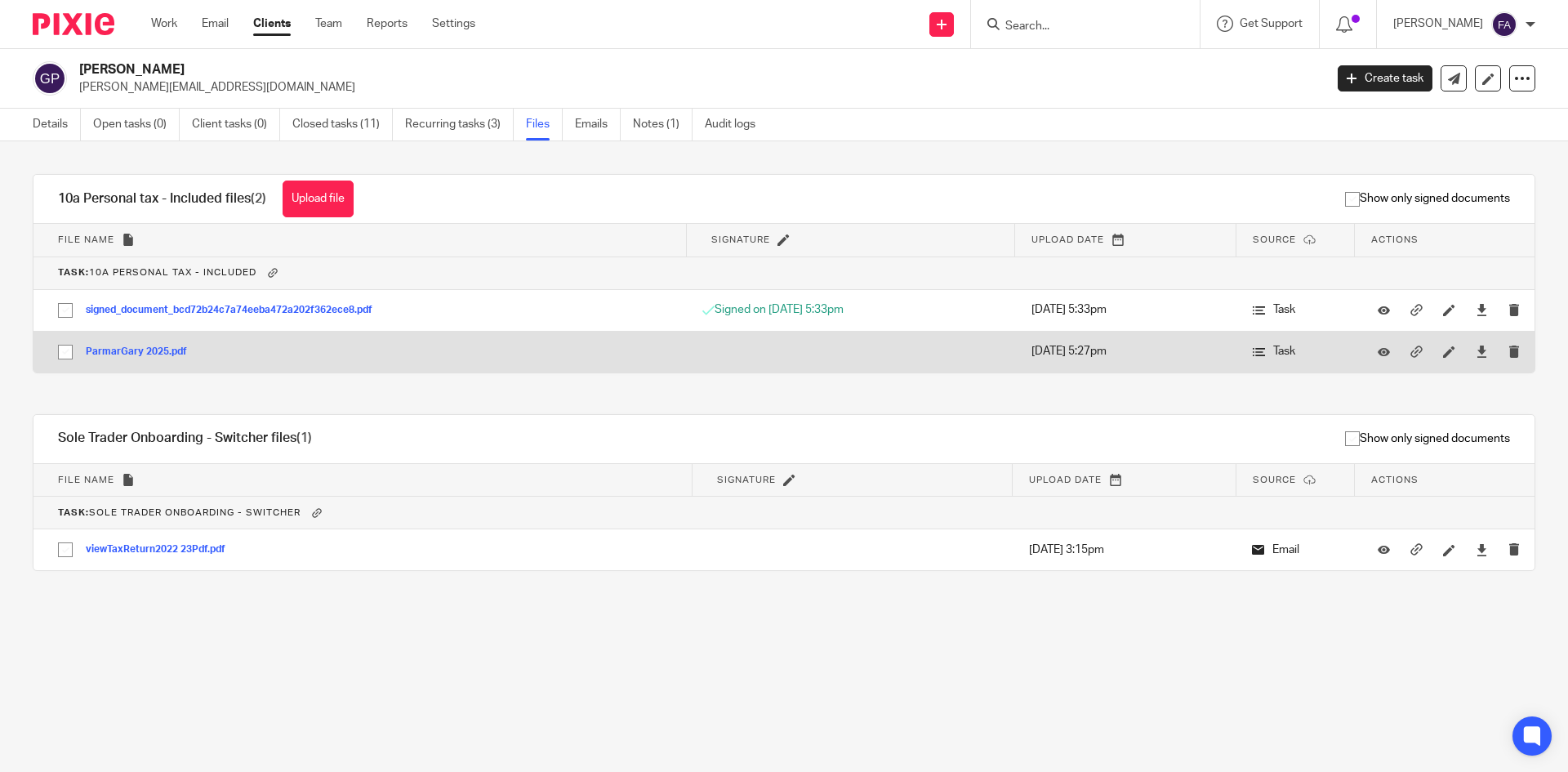
click at [154, 349] on button "ParmarGary 2025.pdf" at bounding box center [143, 352] width 113 height 12
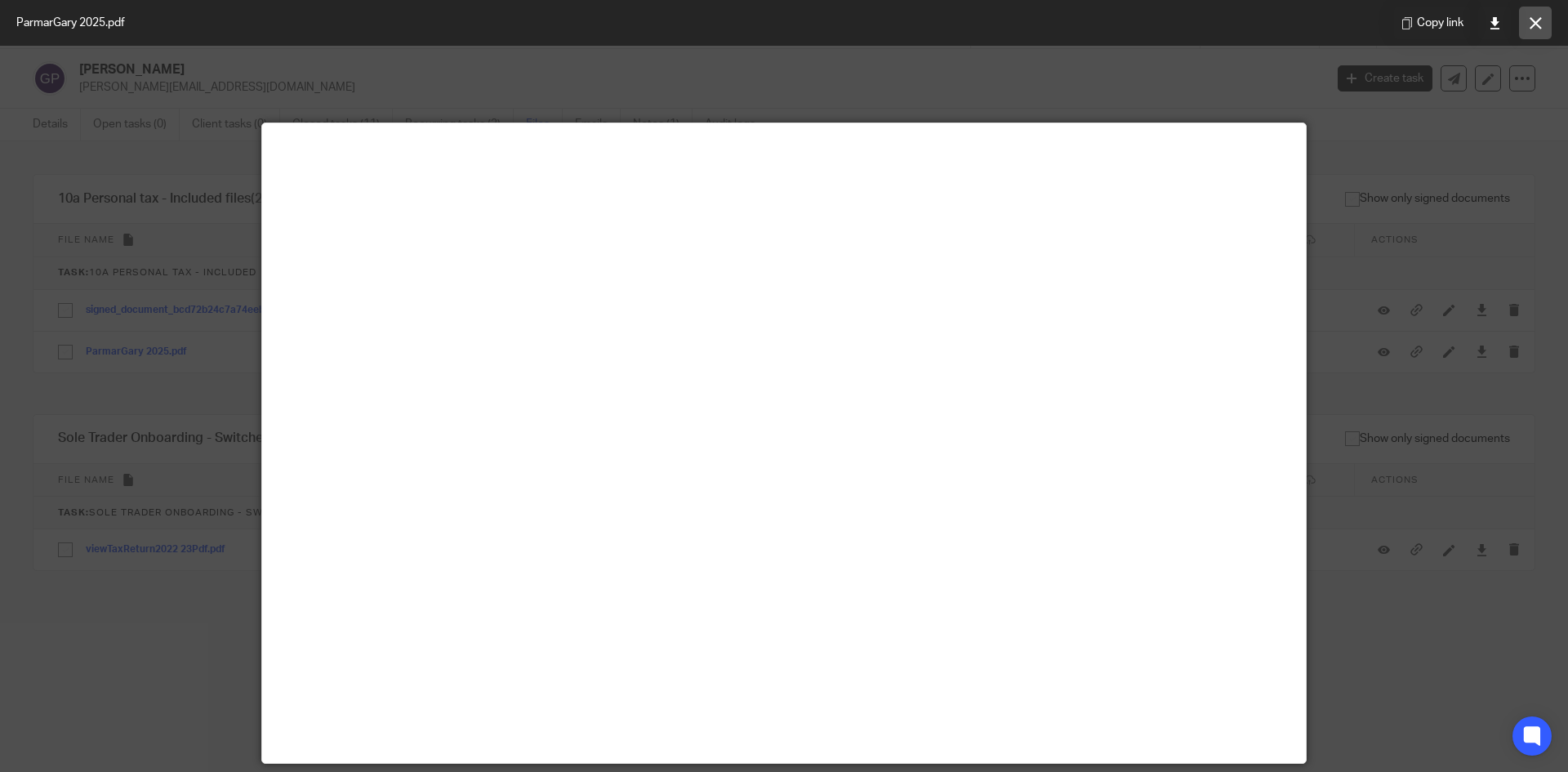
click at [1529, 12] on button at bounding box center [1535, 23] width 33 height 33
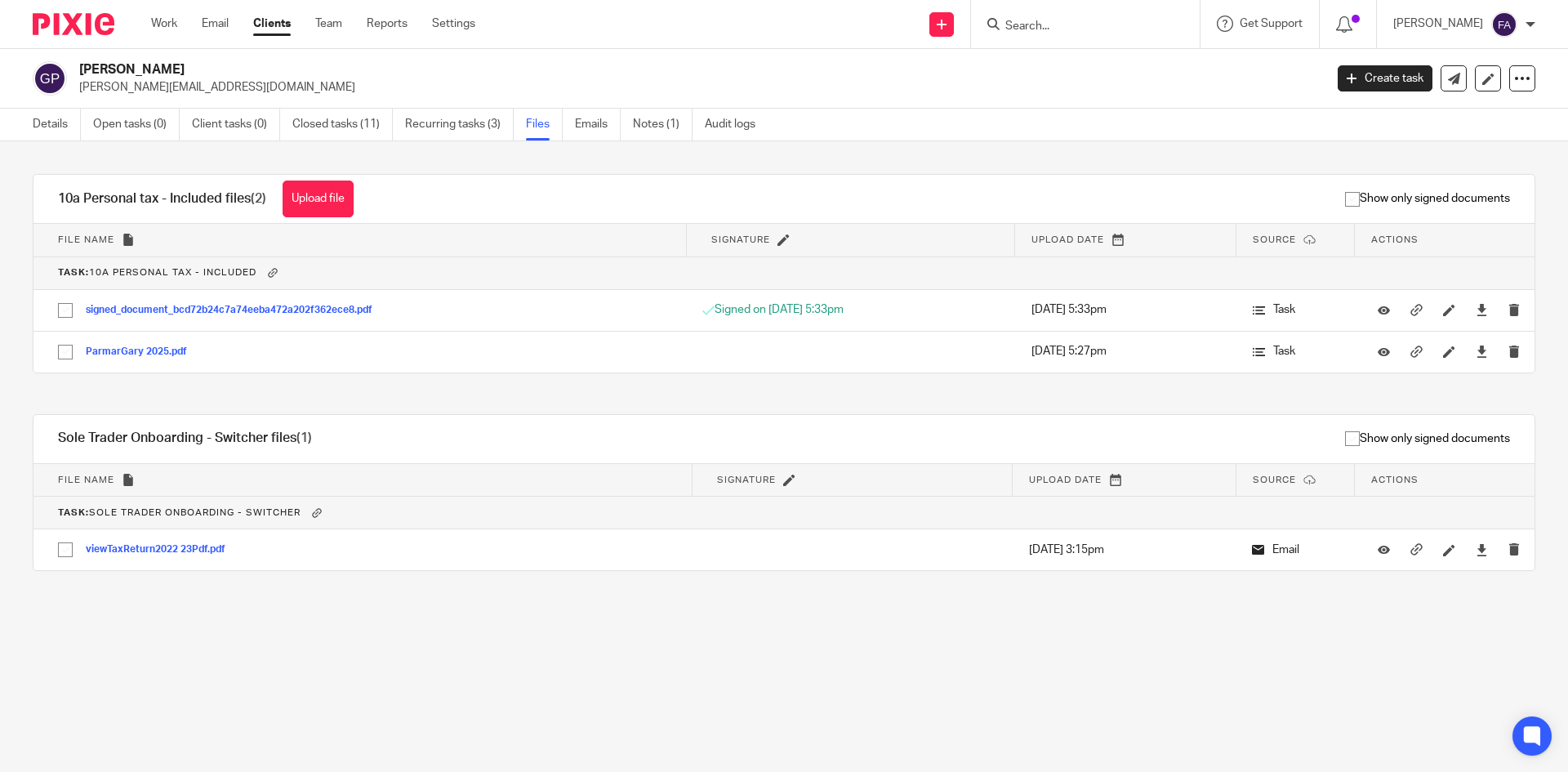
click at [137, 35] on div "Work Email Clients Team Reports Settings Work Email Clients Team Reports Settin…" at bounding box center [316, 24] width 365 height 48
click at [174, 23] on link "Work" at bounding box center [164, 24] width 26 height 17
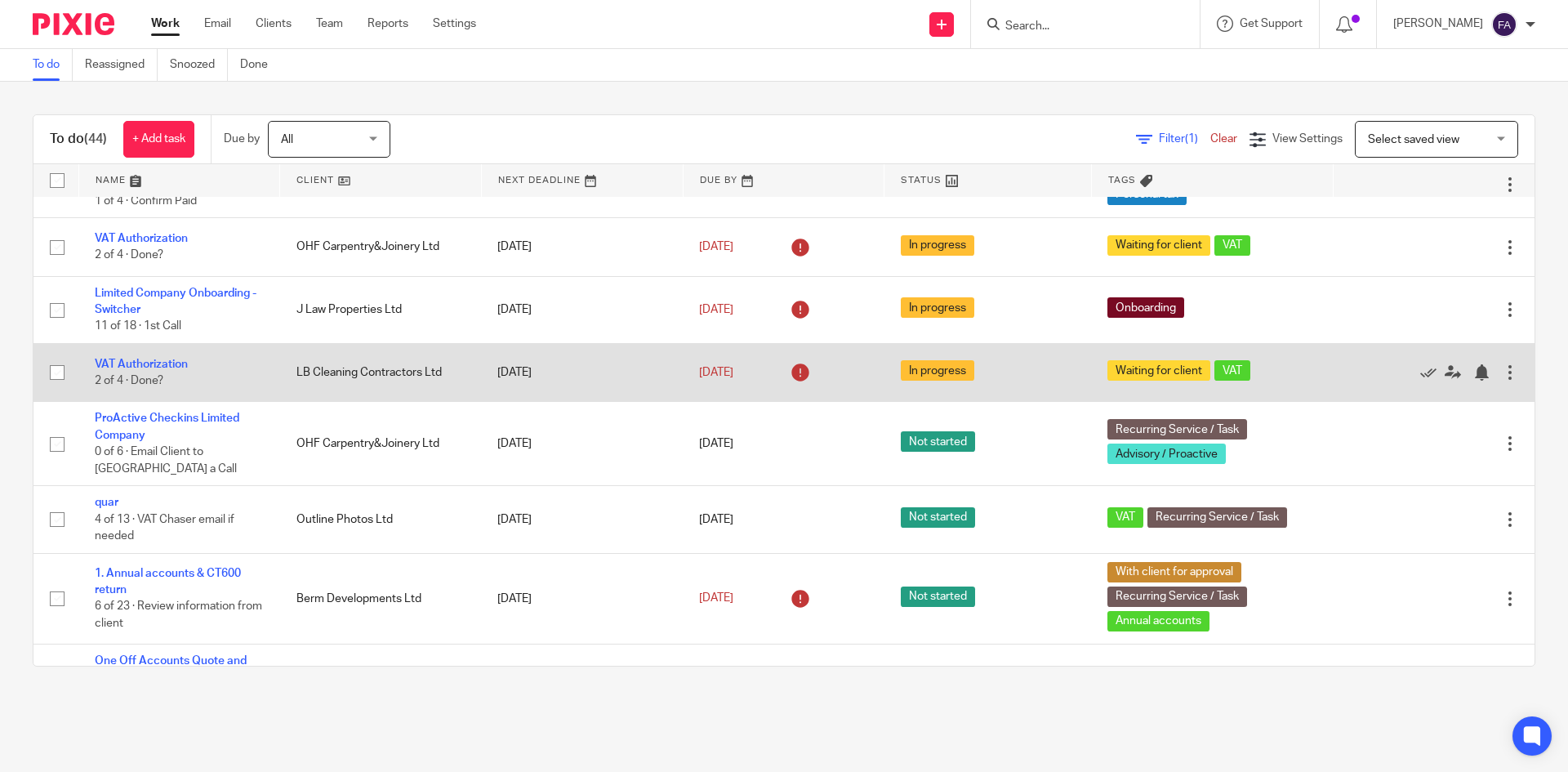
scroll to position [408, 0]
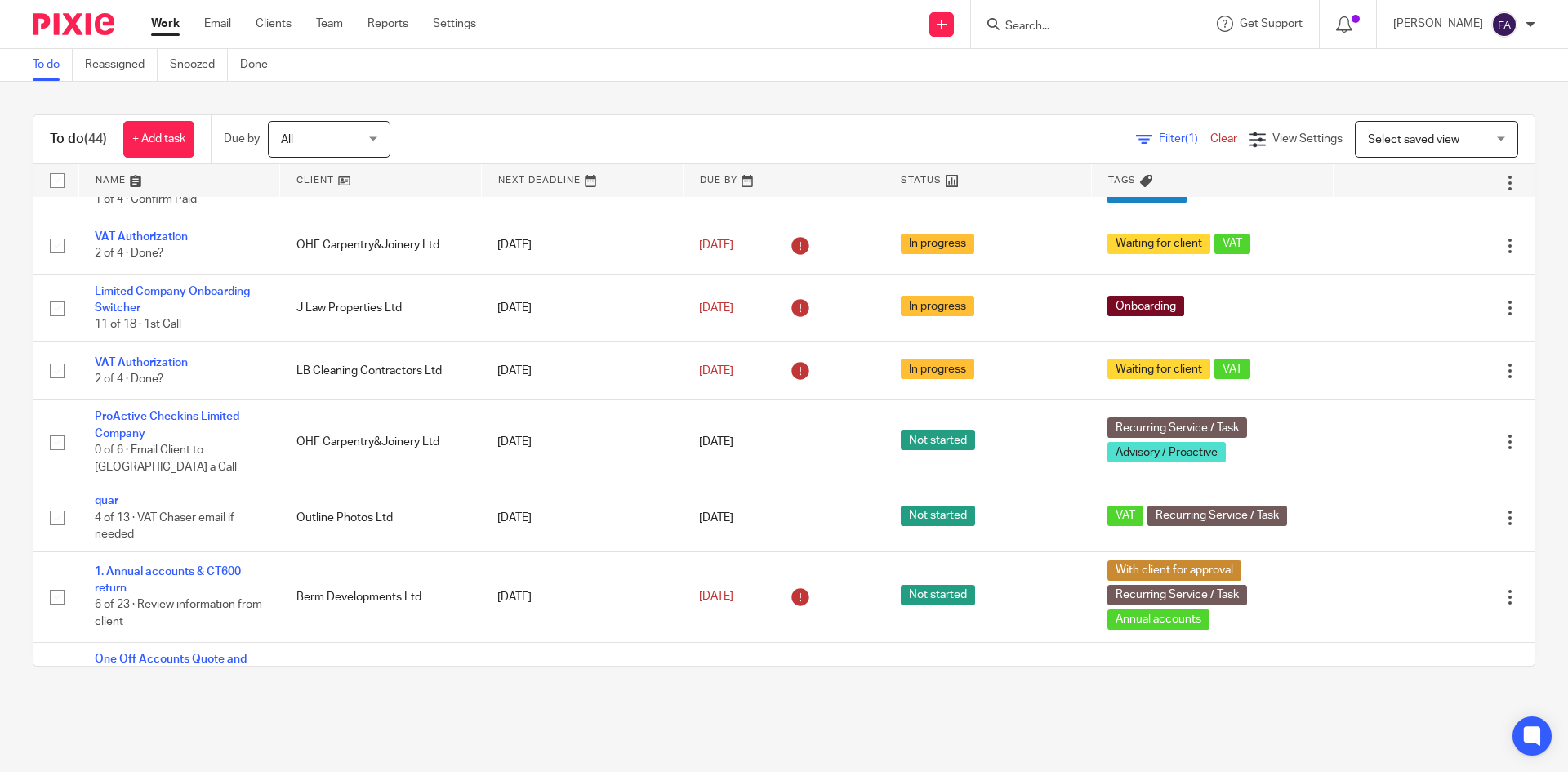
click at [1090, 27] on input "Search" at bounding box center [1077, 27] width 147 height 15
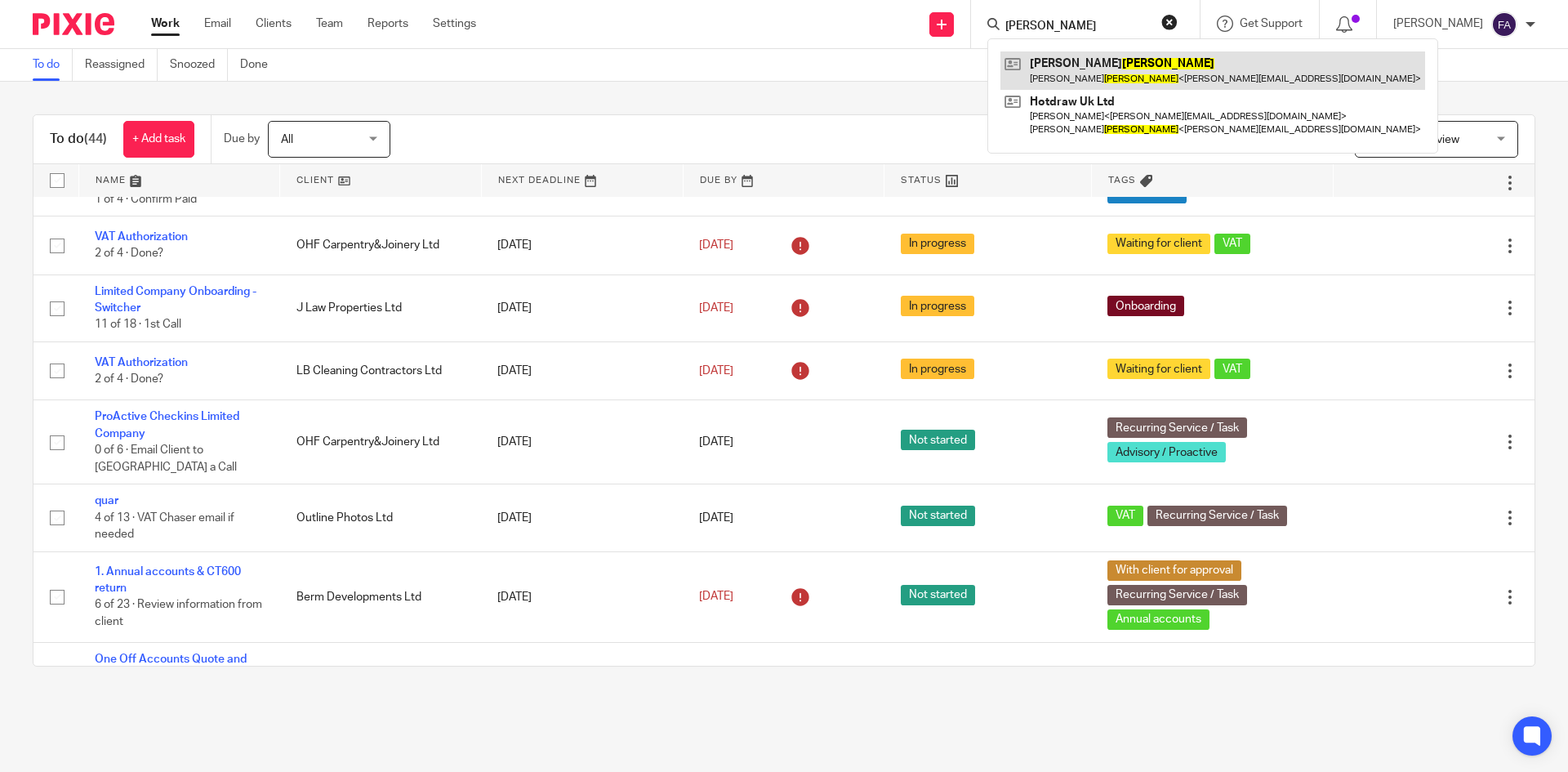
type input "[PERSON_NAME]"
click at [1081, 67] on link at bounding box center [1213, 70] width 425 height 38
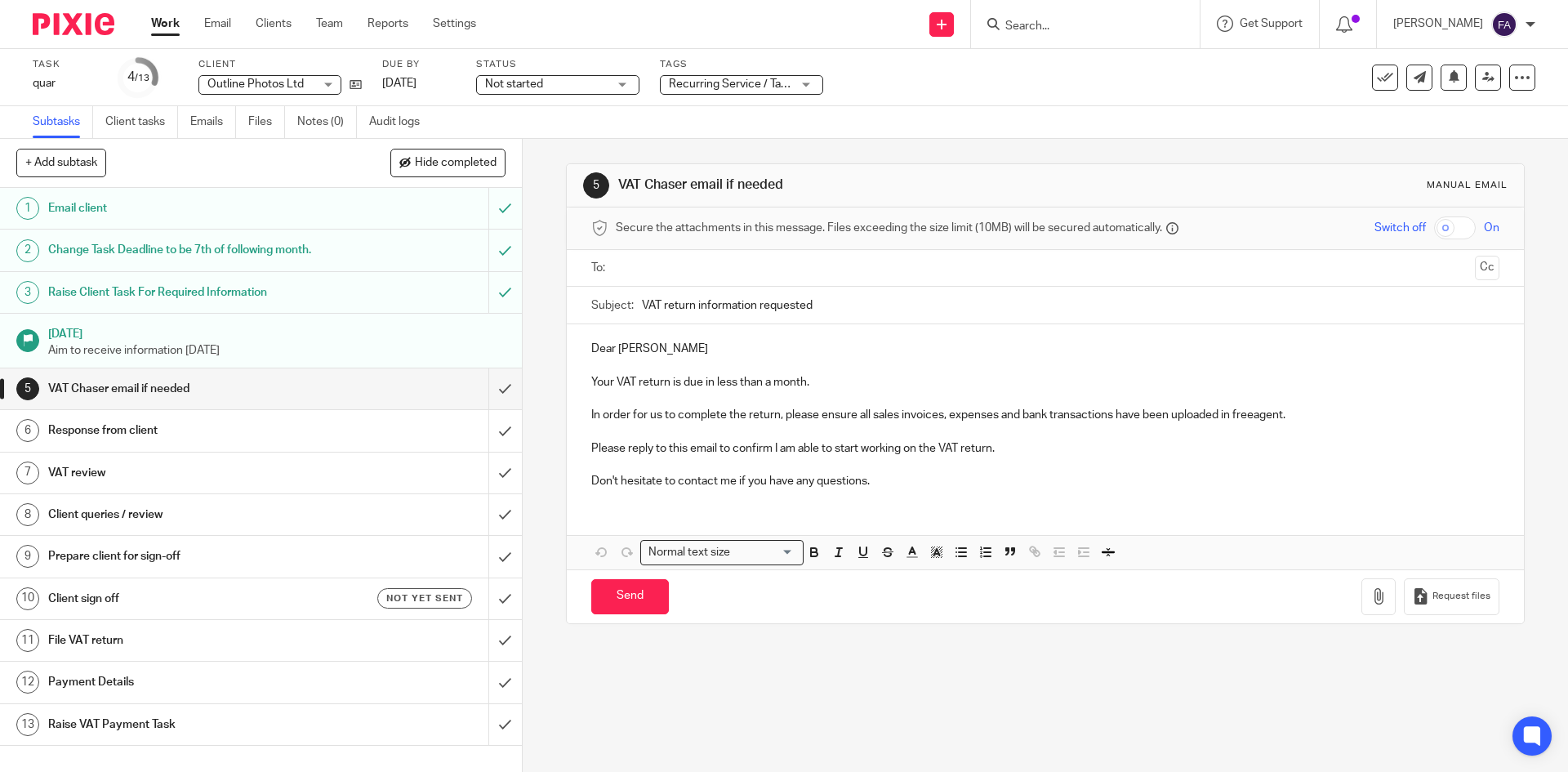
click at [1079, 24] on input "Search" at bounding box center [1077, 27] width 147 height 15
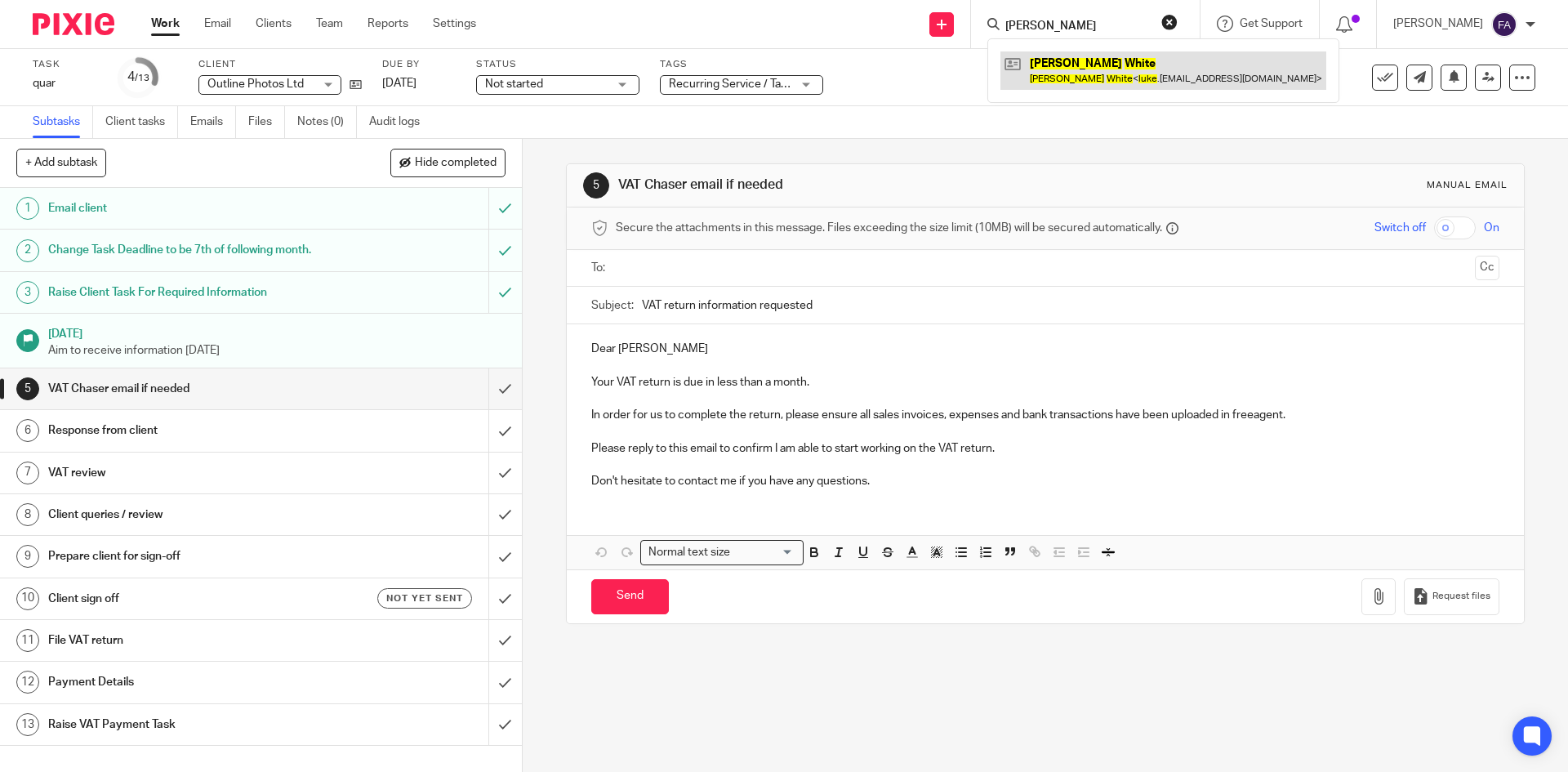
type input "luke white"
click at [1121, 58] on link at bounding box center [1163, 70] width 325 height 38
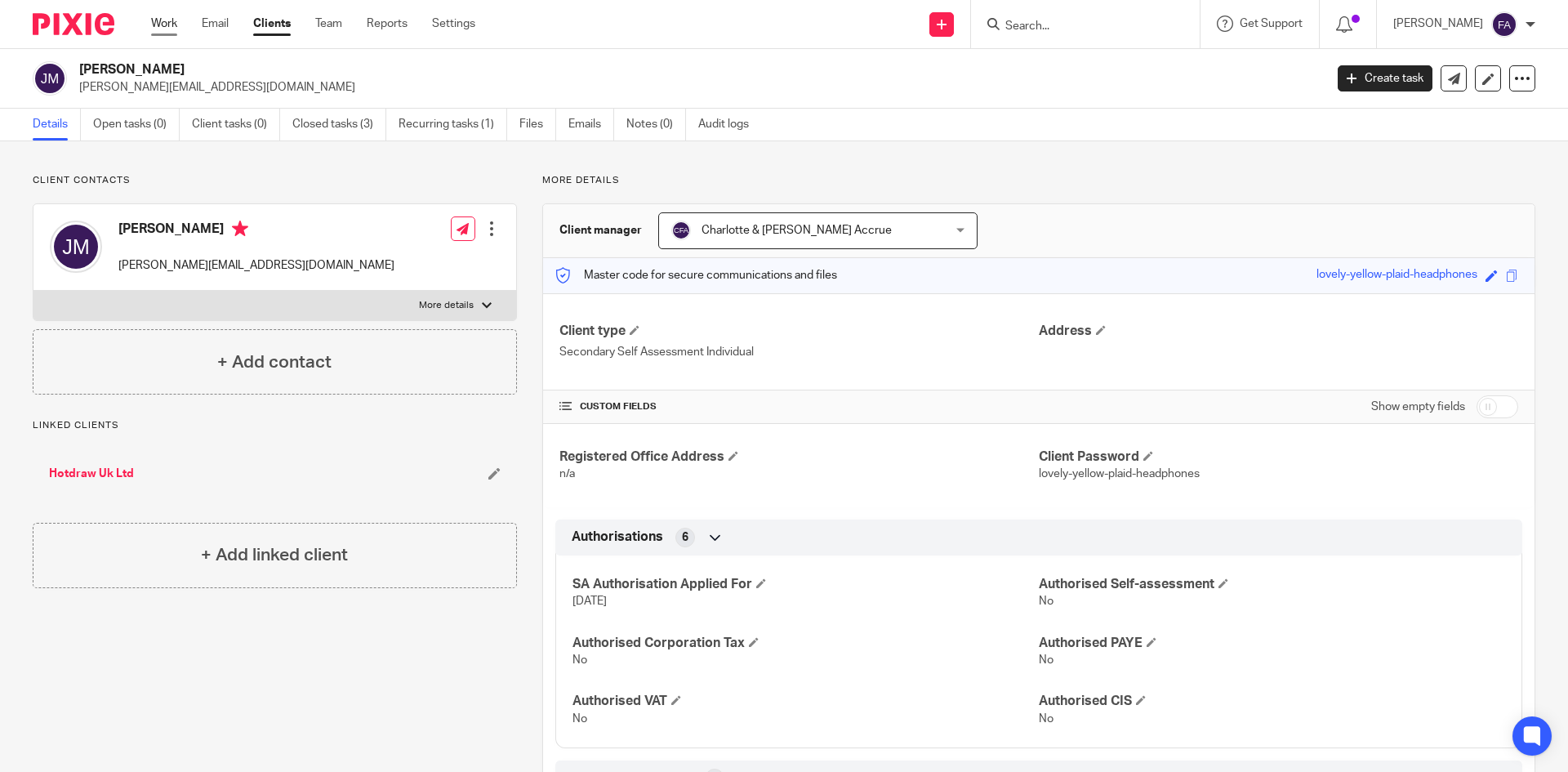
click at [166, 20] on link "Work" at bounding box center [164, 24] width 26 height 17
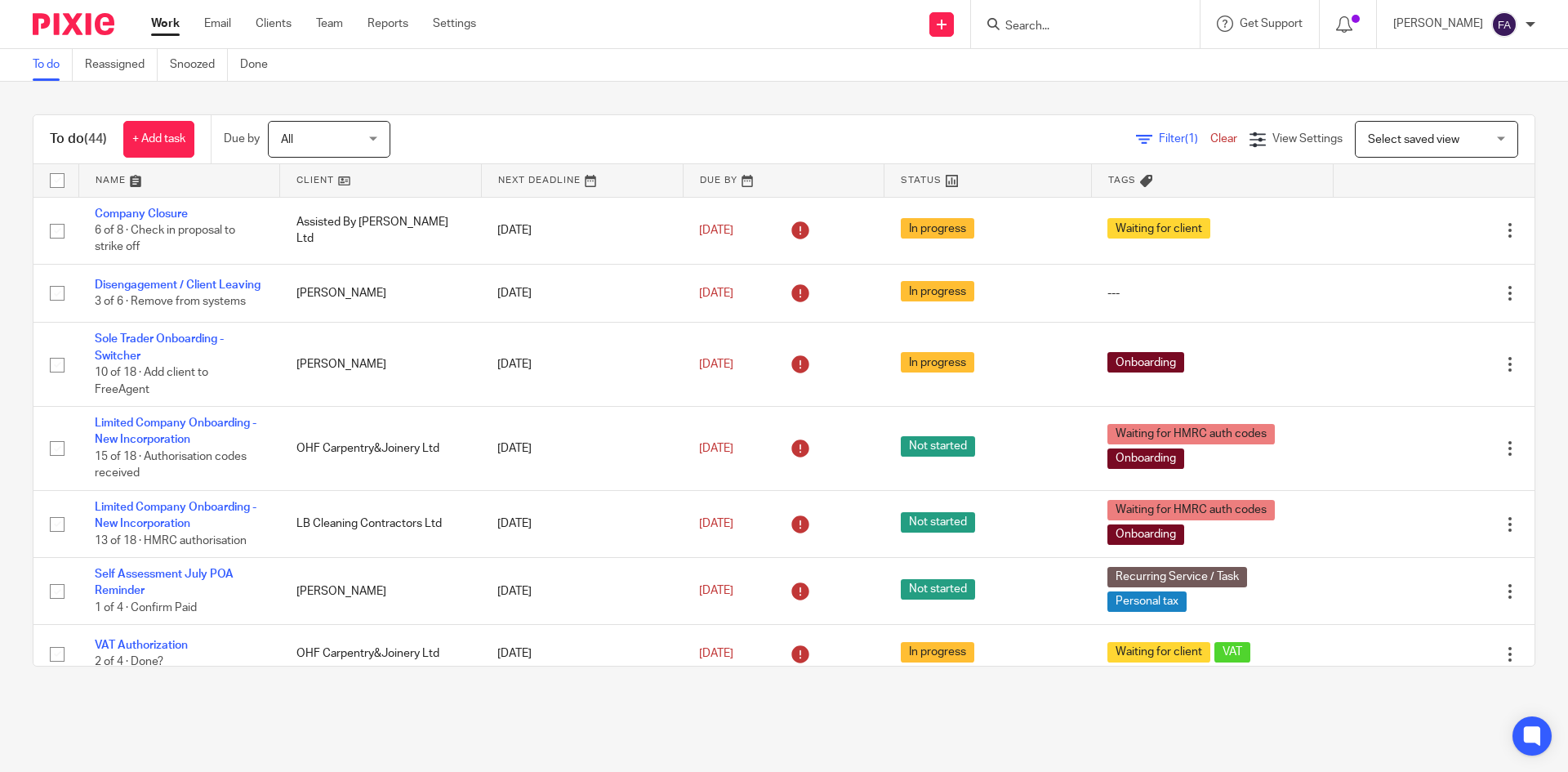
click at [1525, 23] on div at bounding box center [1530, 24] width 10 height 10
click at [1450, 105] on li "Logout" at bounding box center [1472, 114] width 108 height 23
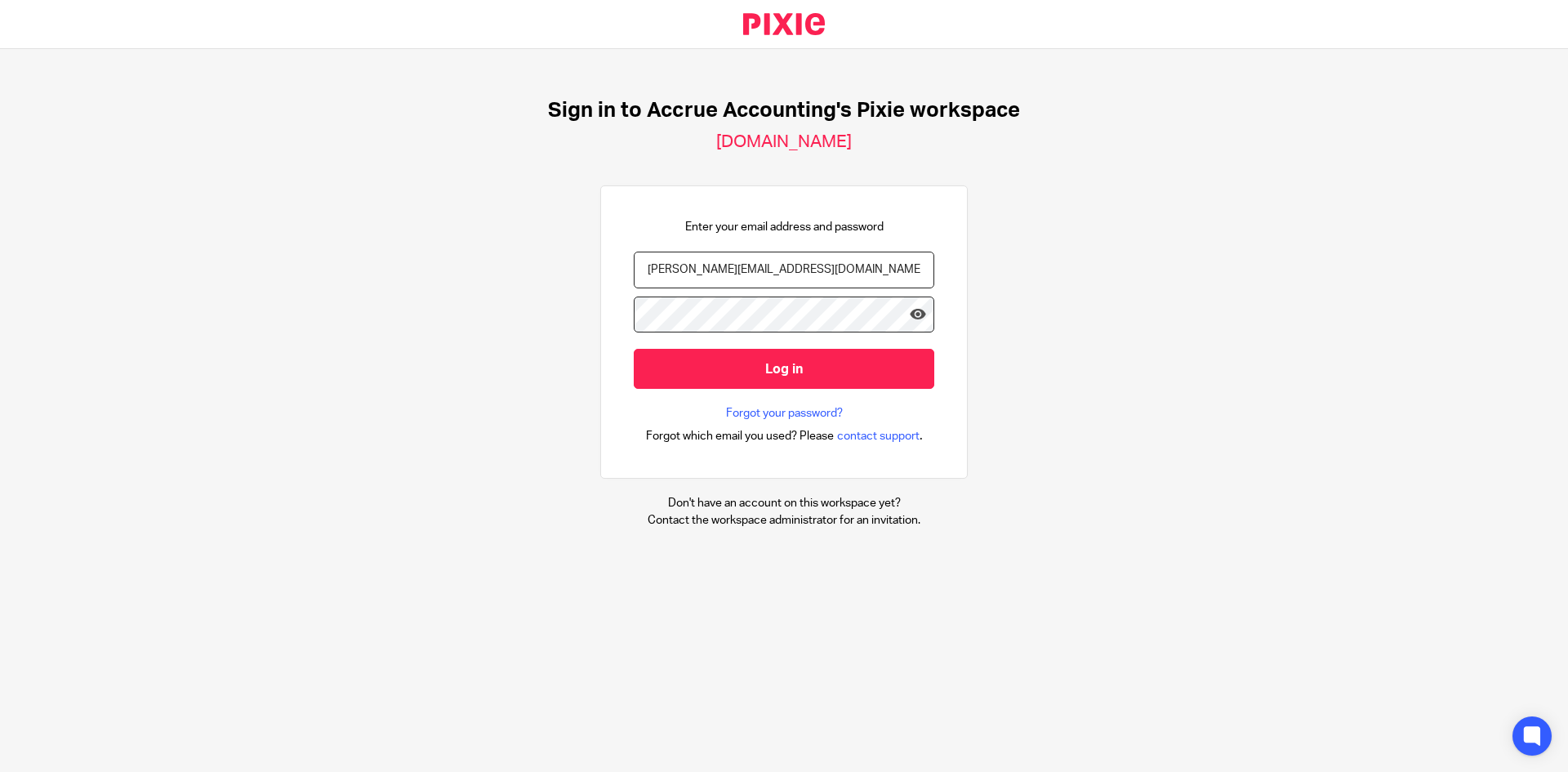
click at [764, 261] on input "[PERSON_NAME][EMAIL_ADDRESS][DOMAIN_NAME]" at bounding box center [784, 270] width 300 height 37
type input "[EMAIL_ADDRESS][DOMAIN_NAME]"
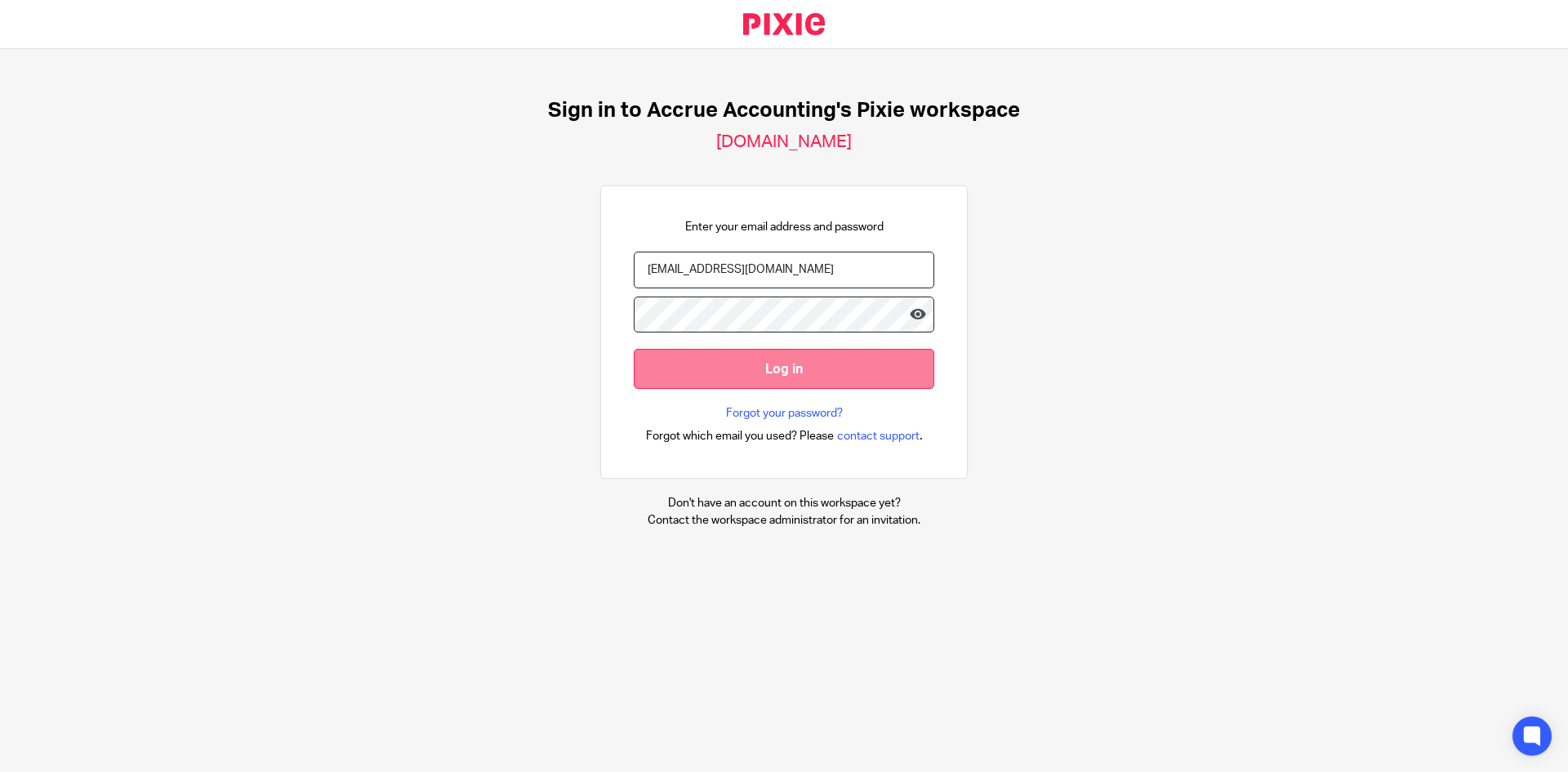
click at [769, 353] on input "Log in" at bounding box center [784, 369] width 300 height 40
